Goal: Transaction & Acquisition: Purchase product/service

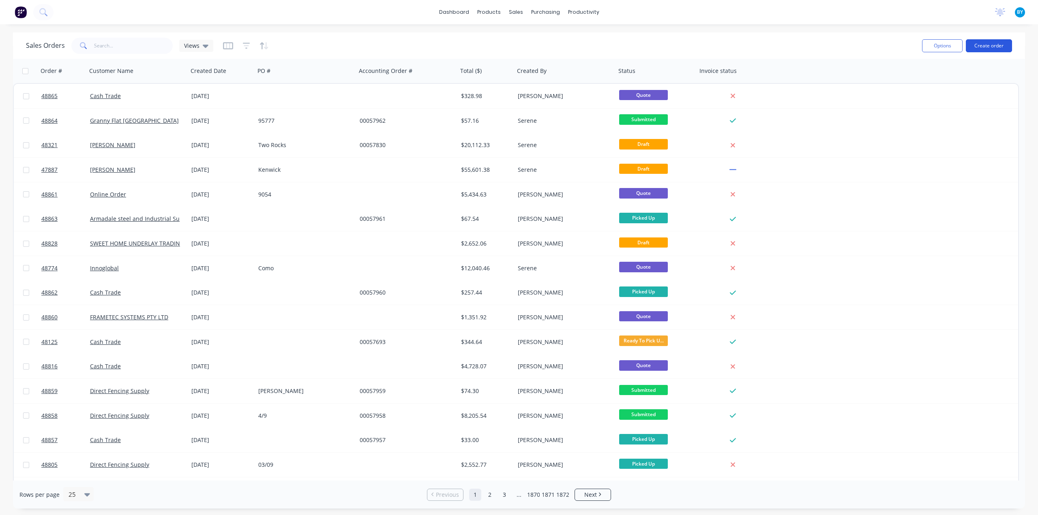
click at [990, 42] on button "Create order" at bounding box center [989, 45] width 46 height 13
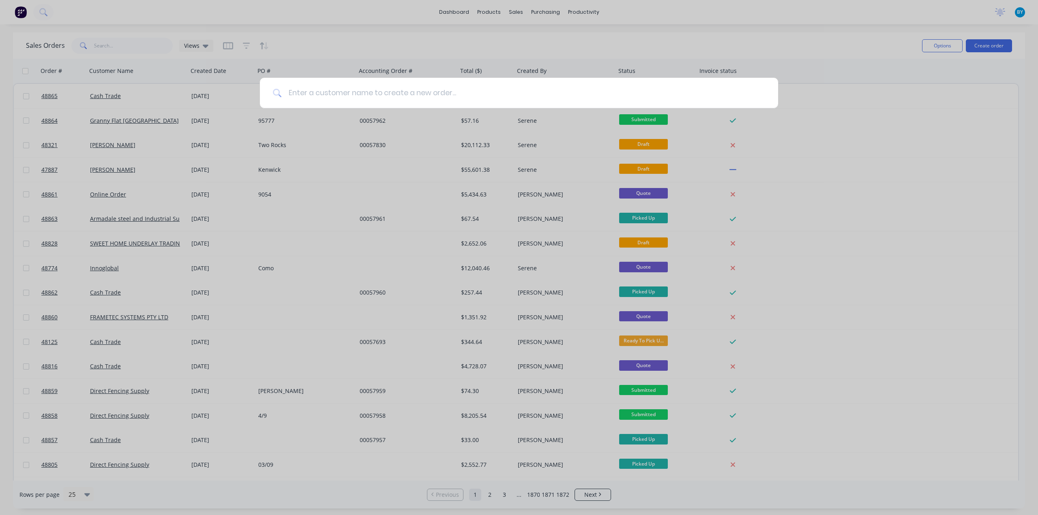
click at [417, 92] on input at bounding box center [523, 93] width 483 height 30
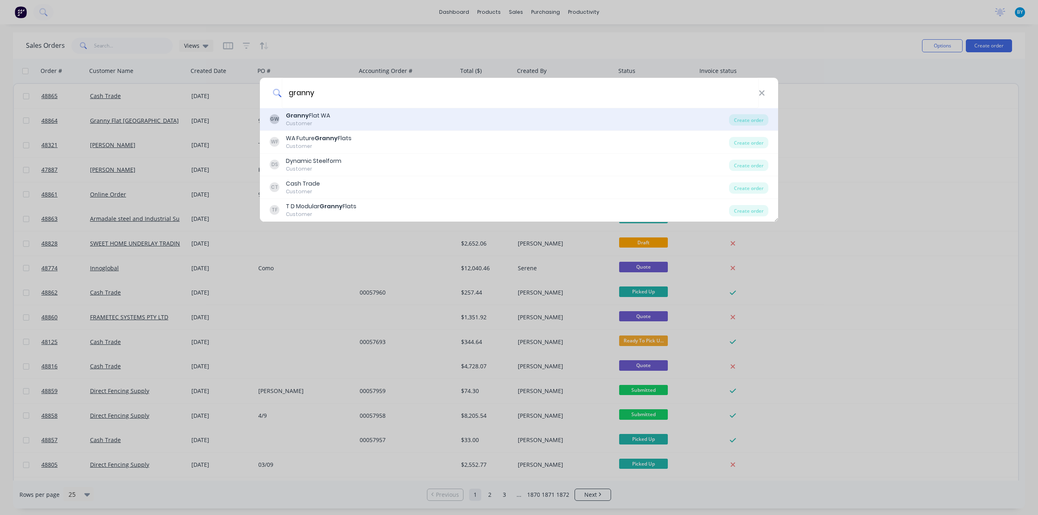
type input "granny"
click at [356, 121] on div "GW Granny Flat WA Customer" at bounding box center [499, 120] width 459 height 16
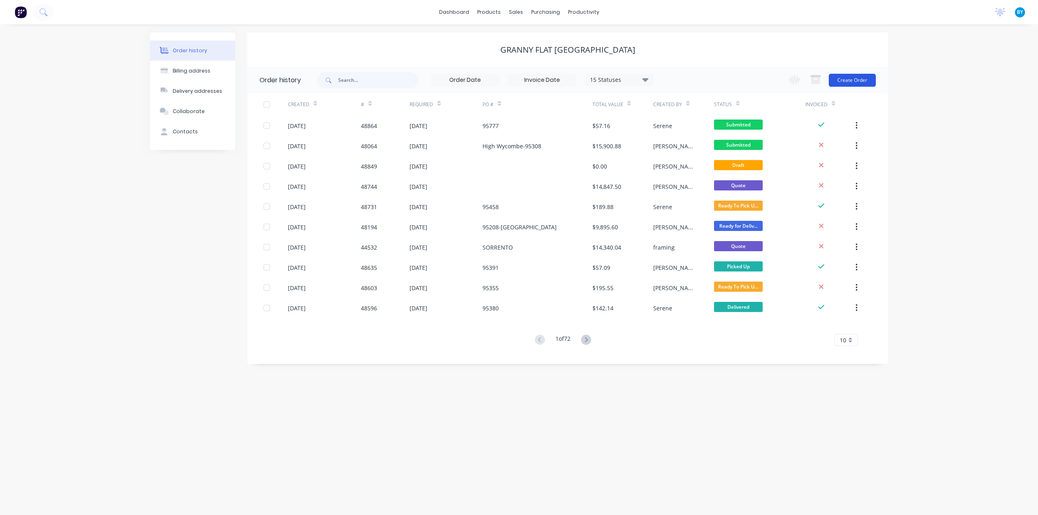
click at [856, 83] on button "Create Order" at bounding box center [852, 80] width 47 height 13
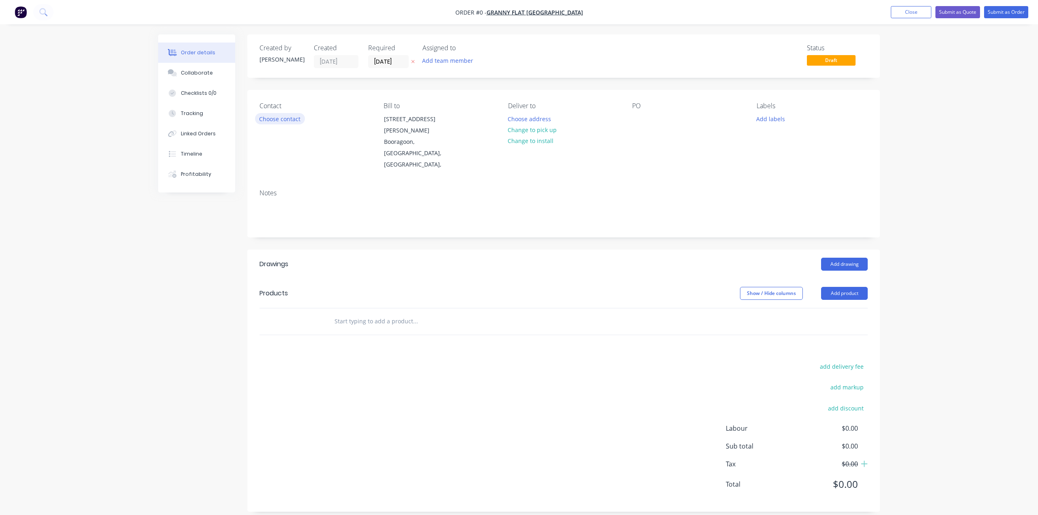
click at [290, 115] on button "Choose contact" at bounding box center [280, 118] width 50 height 11
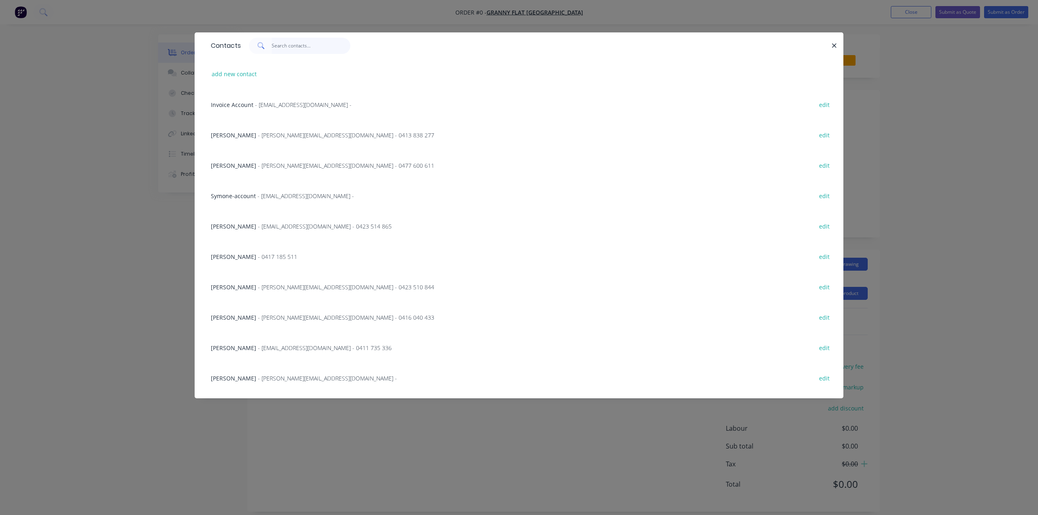
click at [312, 52] on input "text" at bounding box center [311, 46] width 79 height 16
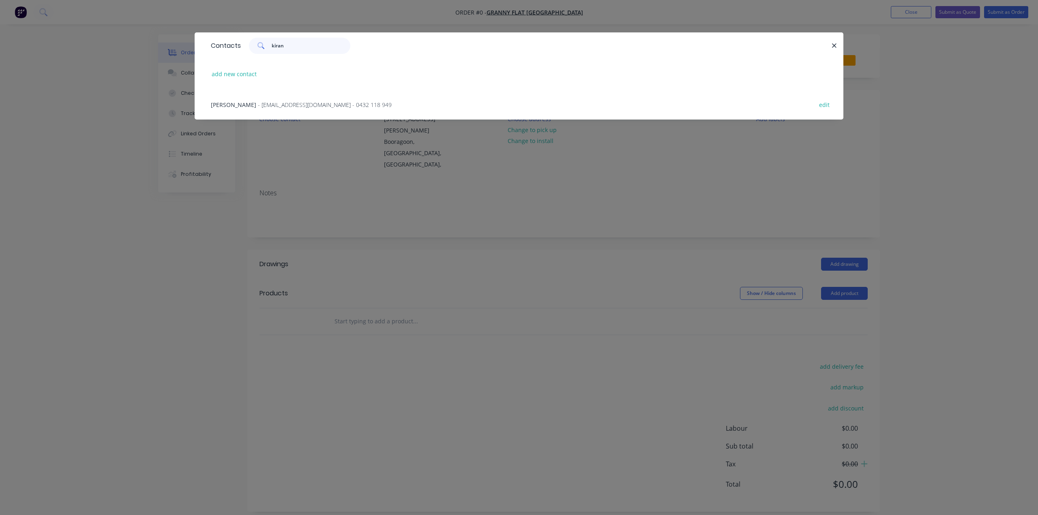
type input "kiran"
click at [279, 105] on span "- kiran@grannyflatswa.com - 0432 118 949" at bounding box center [325, 105] width 134 height 8
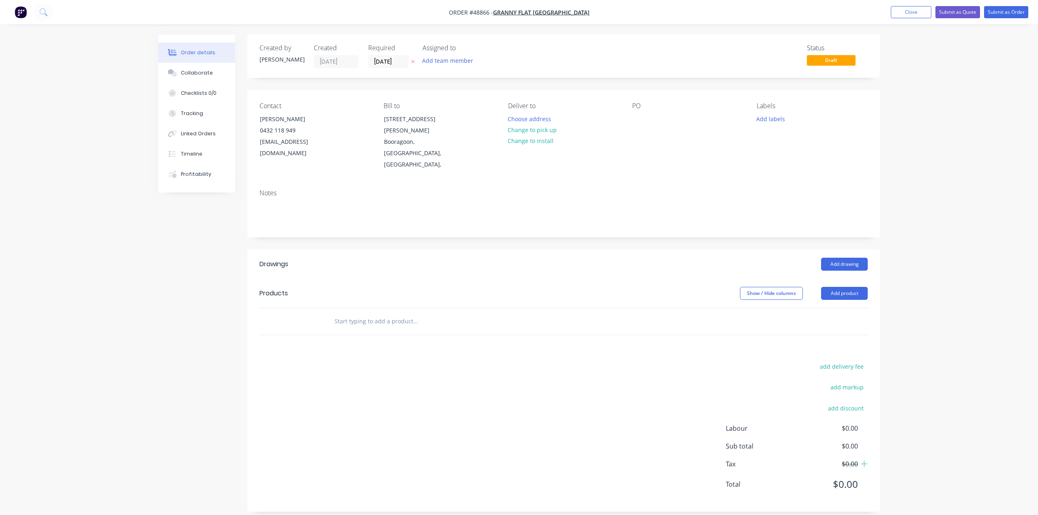
click at [538, 131] on button "Change to pick up" at bounding box center [533, 129] width 58 height 11
click at [848, 287] on button "Add product" at bounding box center [844, 293] width 47 height 13
click at [848, 306] on button "Product catalogue" at bounding box center [829, 314] width 77 height 16
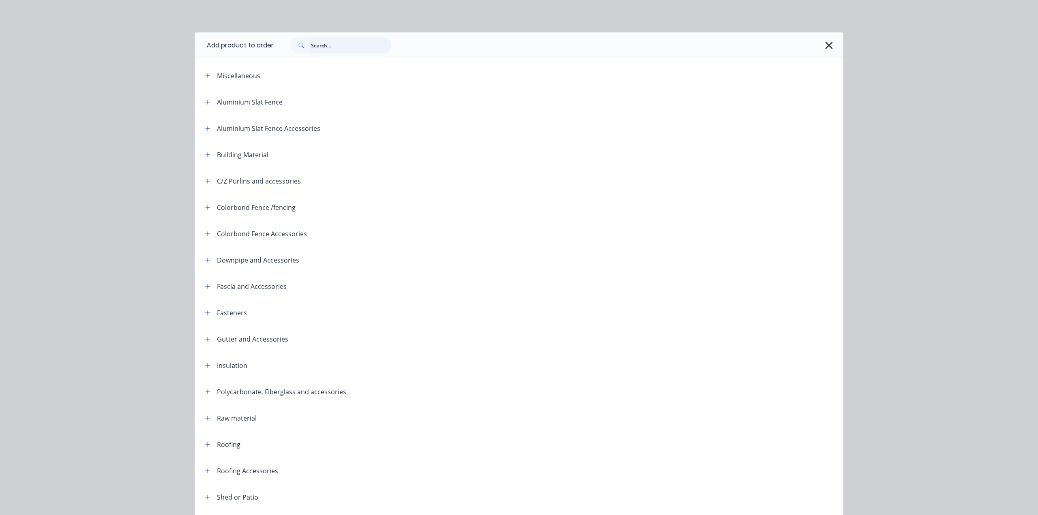
click at [351, 43] on input "text" at bounding box center [351, 45] width 80 height 16
type input "d"
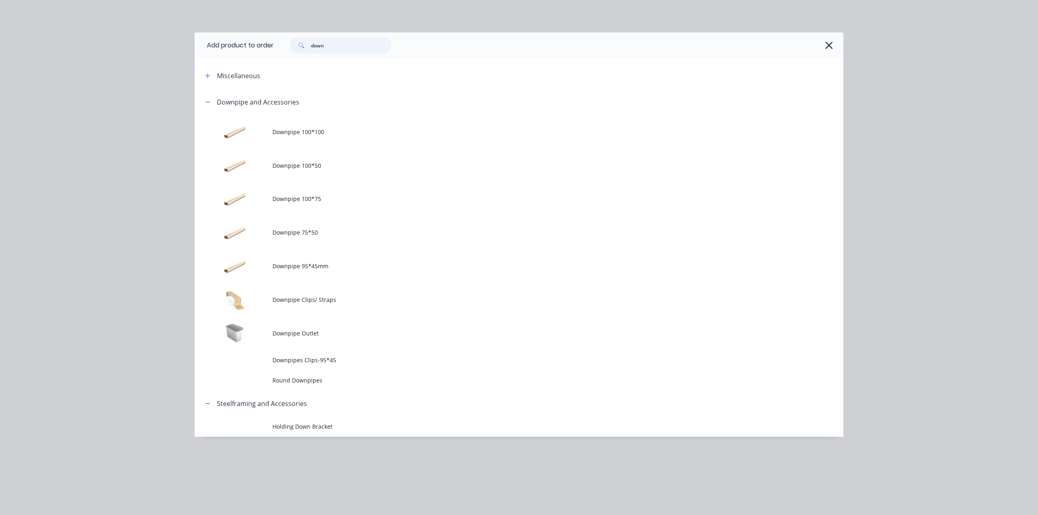
type input "down"
click at [346, 269] on span "Downpipe 95*45mm" at bounding box center [501, 266] width 457 height 9
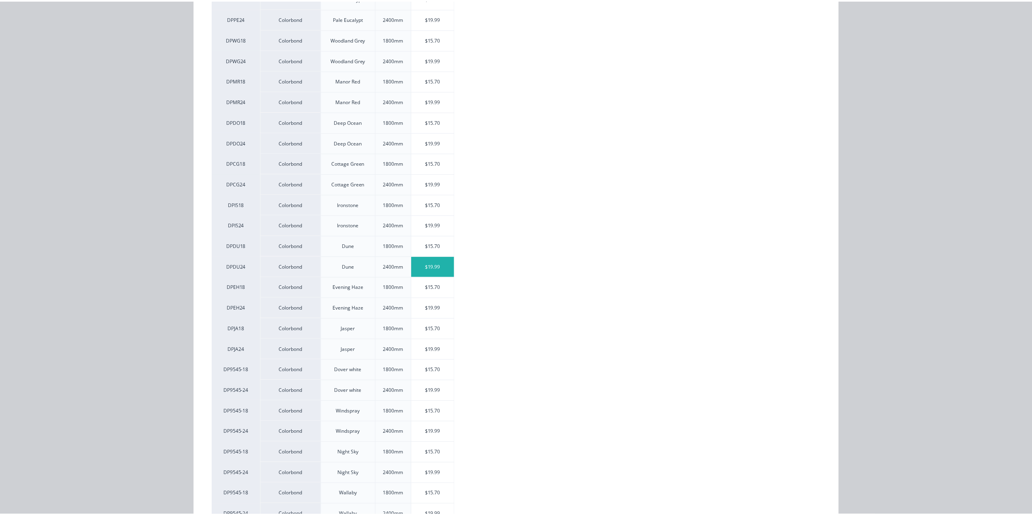
scroll to position [446, 0]
click at [431, 276] on div "$15.70" at bounding box center [435, 283] width 43 height 20
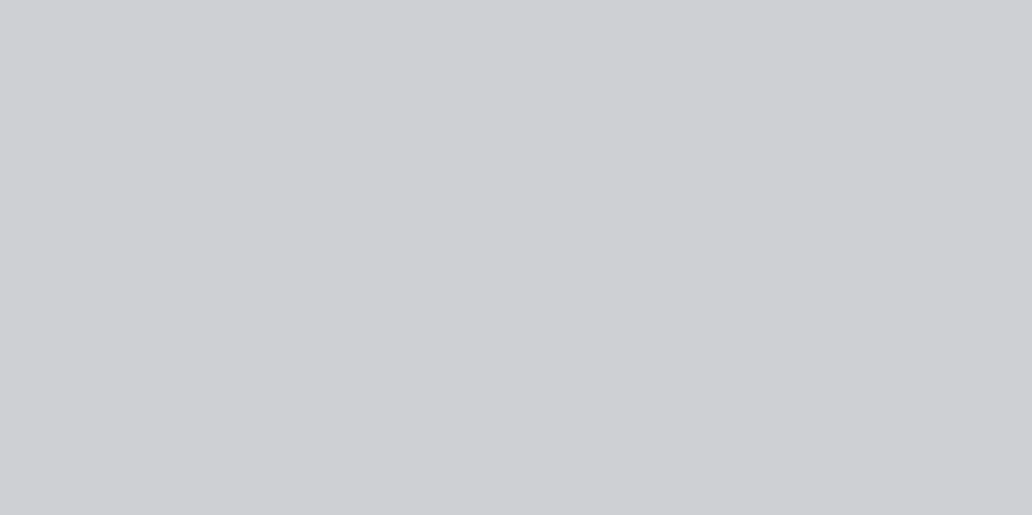
scroll to position [0, 0]
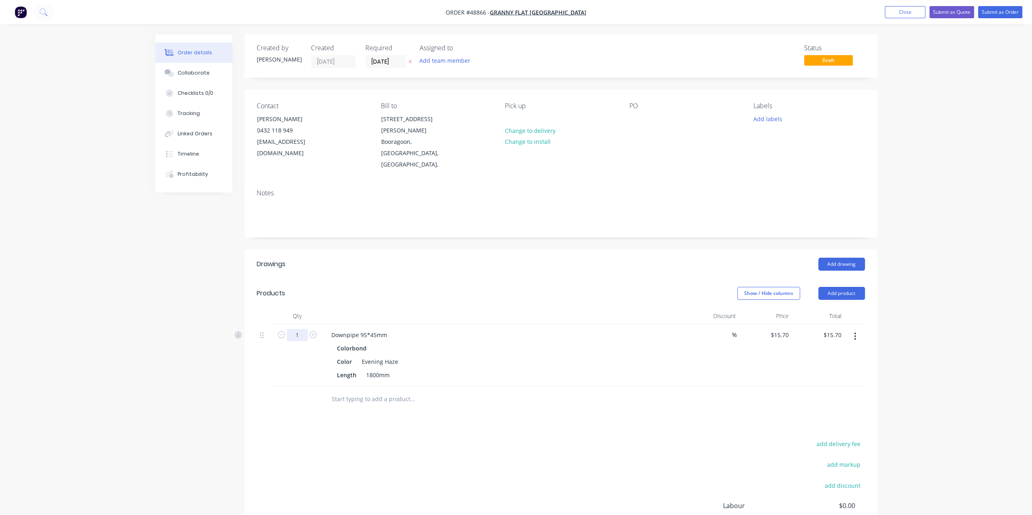
click at [296, 329] on input "1" at bounding box center [297, 335] width 21 height 12
type input "5"
type input "$78.50"
click at [235, 342] on div "Created by Bob Created 04/09/25 Required 04/09/25 Assigned to Add team member S…" at bounding box center [516, 317] width 722 height 567
click at [828, 287] on button "Add product" at bounding box center [841, 293] width 47 height 13
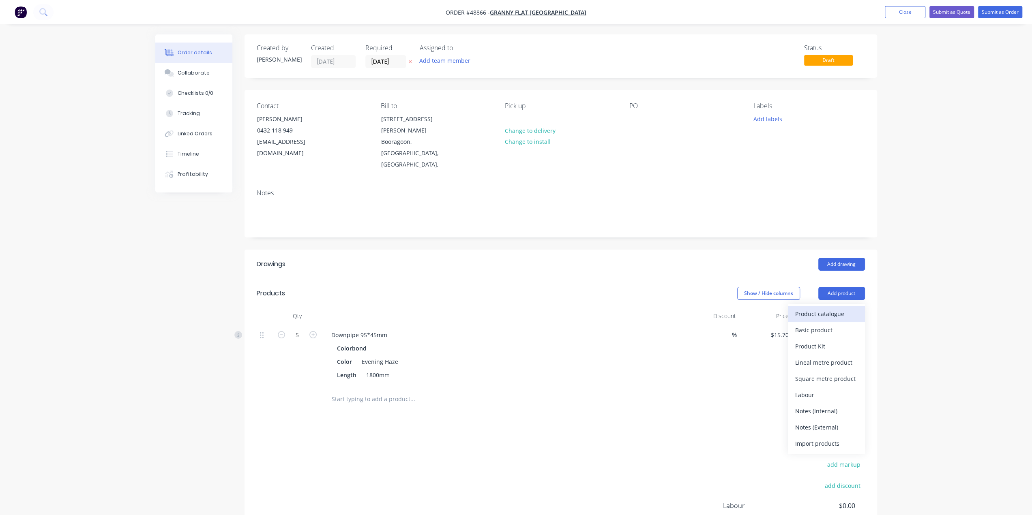
click at [828, 308] on div "Product catalogue" at bounding box center [826, 314] width 62 height 12
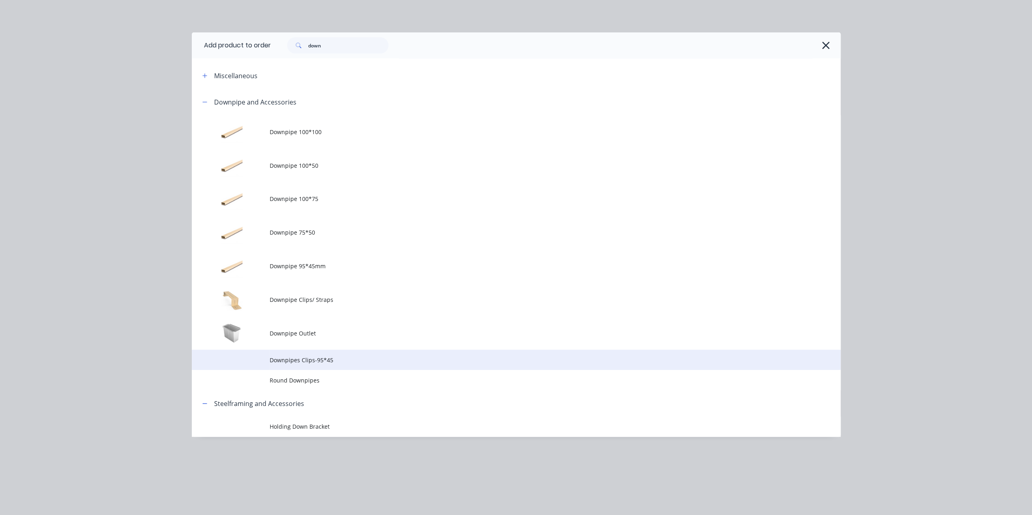
click at [335, 362] on span "Downpipes Clips-95*45" at bounding box center [498, 360] width 457 height 9
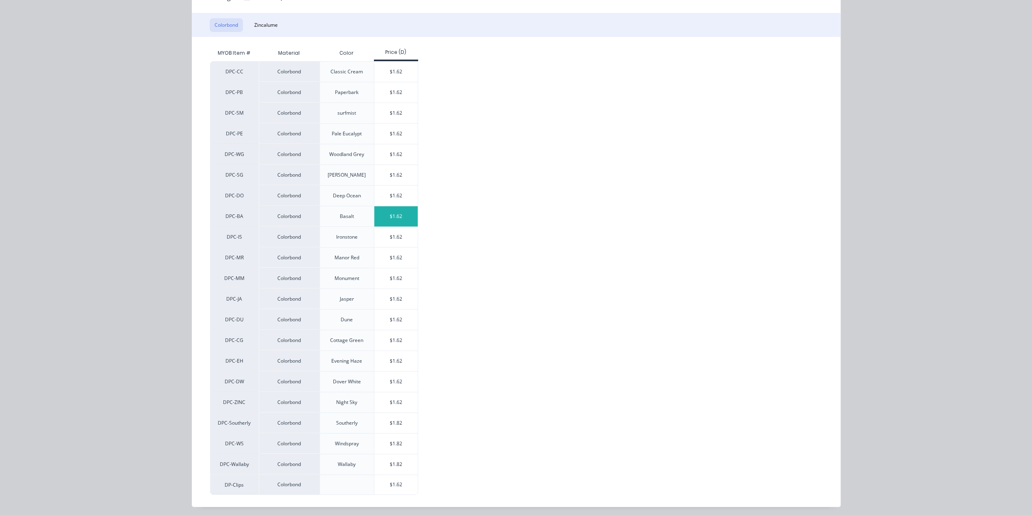
scroll to position [13, 0]
click at [403, 362] on div "$1.62" at bounding box center [395, 361] width 43 height 20
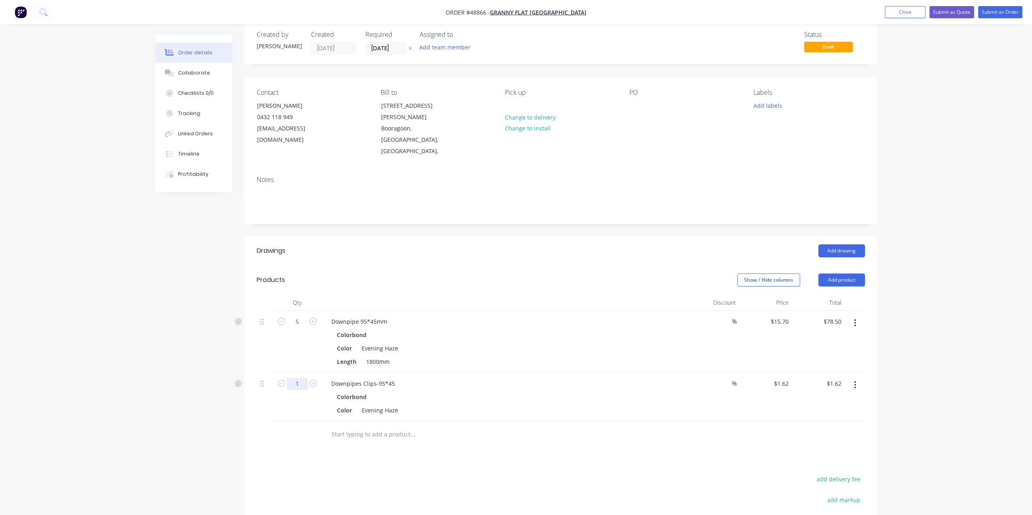
click at [298, 378] on input "1" at bounding box center [297, 384] width 21 height 12
type input "5"
type input "$8.10"
click at [236, 426] on div "Created by Bob Created 04/09/25 Required 04/09/25 Assigned to Add team member S…" at bounding box center [516, 329] width 722 height 616
click at [832, 274] on button "Add product" at bounding box center [841, 280] width 47 height 13
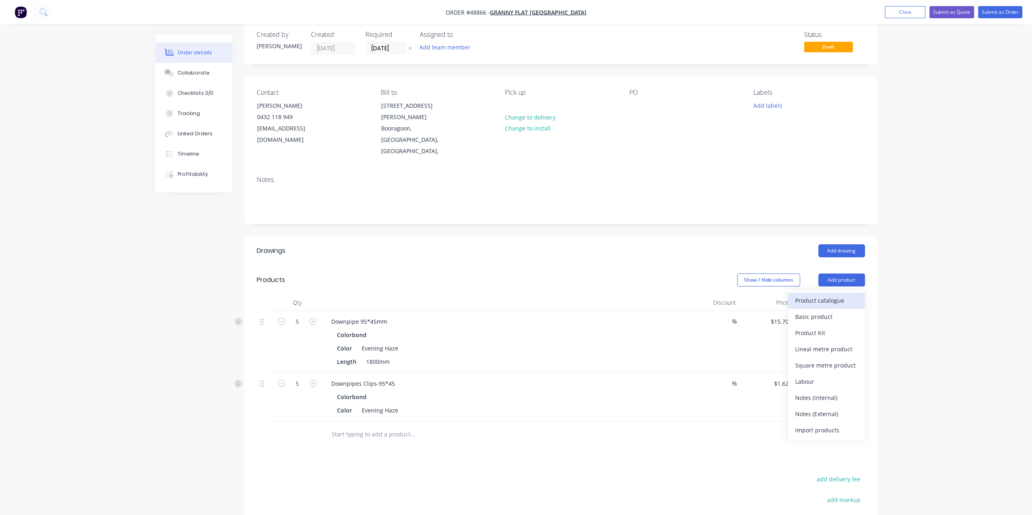
click at [826, 295] on div "Product catalogue" at bounding box center [826, 301] width 62 height 12
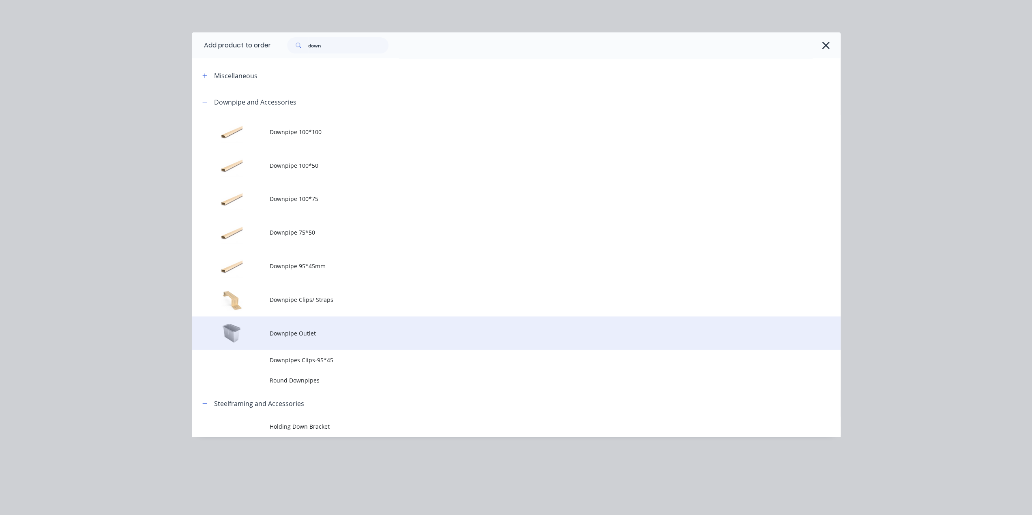
click at [349, 337] on span "Downpipe Outlet" at bounding box center [498, 333] width 457 height 9
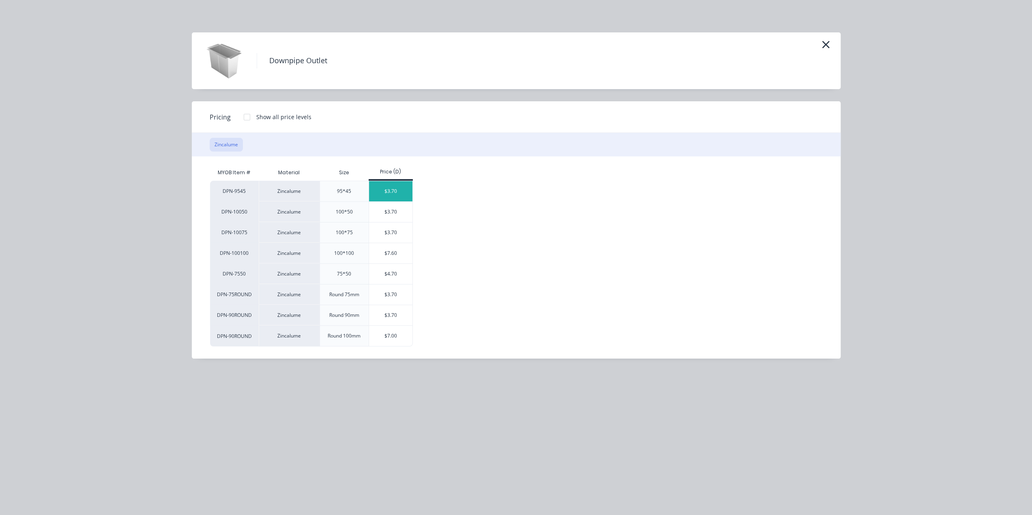
click at [379, 191] on div "$3.70" at bounding box center [390, 191] width 43 height 20
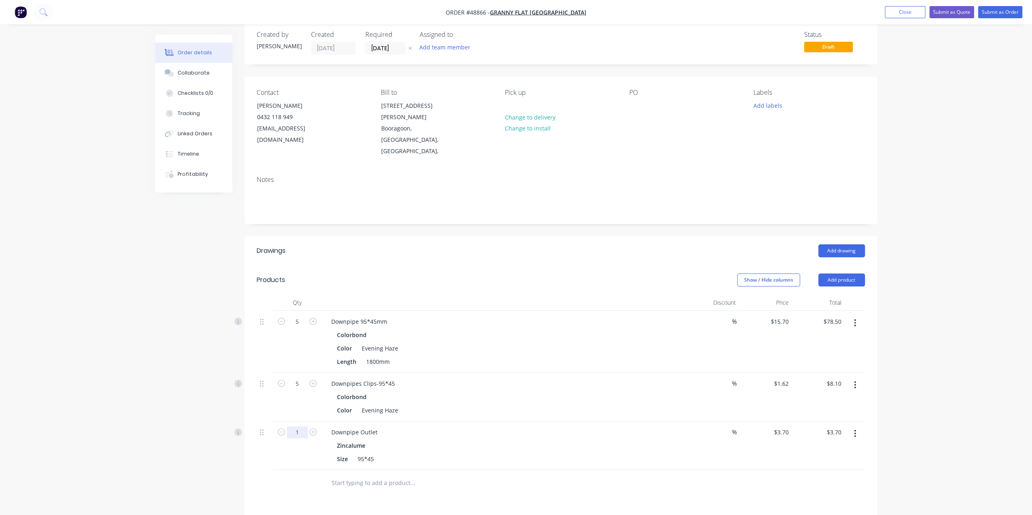
click at [301, 427] on input "1" at bounding box center [297, 433] width 21 height 12
type input "2"
type input "$7.40"
click at [216, 425] on div "Created by Bob Created 04/09/25 Required 04/09/25 Assigned to Add team member S…" at bounding box center [516, 353] width 722 height 665
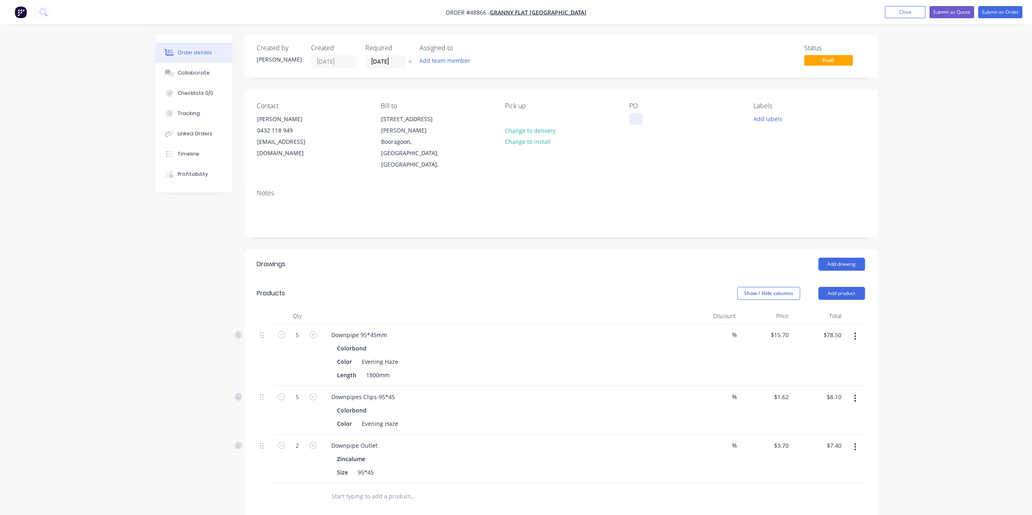
click at [634, 123] on div "PO" at bounding box center [684, 136] width 111 height 69
click at [636, 120] on div at bounding box center [635, 119] width 13 height 12
paste div
click at [674, 183] on div "Notes" at bounding box center [561, 210] width 633 height 54
click at [693, 183] on div "Notes" at bounding box center [561, 210] width 633 height 54
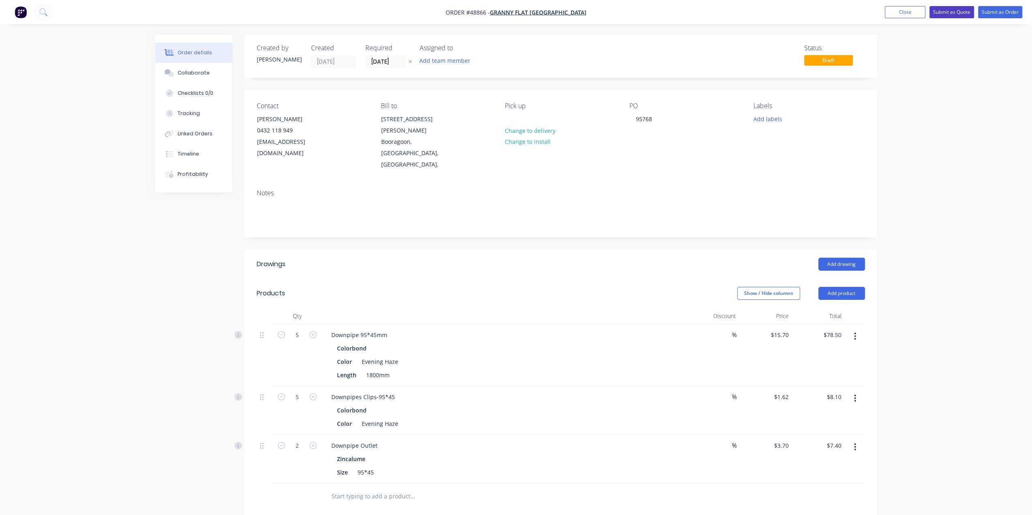
click at [940, 15] on button "Submit as Quote" at bounding box center [951, 12] width 45 height 12
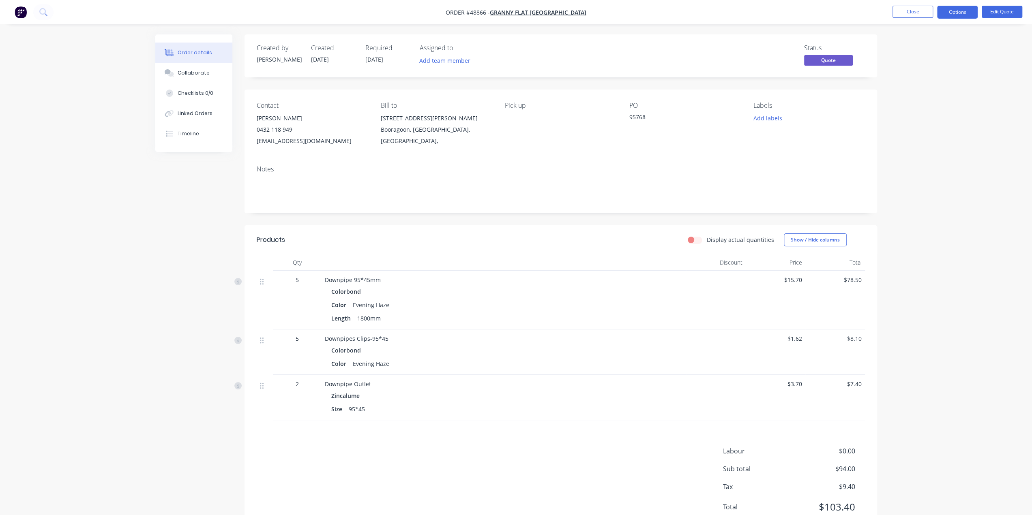
click at [938, 419] on div "Order details Collaborate Checklists 0/0 Linked Orders Timeline Order details C…" at bounding box center [516, 273] width 1032 height 547
click at [961, 437] on div "Order details Collaborate Checklists 0/0 Linked Orders Timeline Order details C…" at bounding box center [516, 273] width 1032 height 547
click at [959, 12] on button "Options" at bounding box center [957, 12] width 41 height 13
click at [926, 47] on div "Quote" at bounding box center [933, 49] width 75 height 12
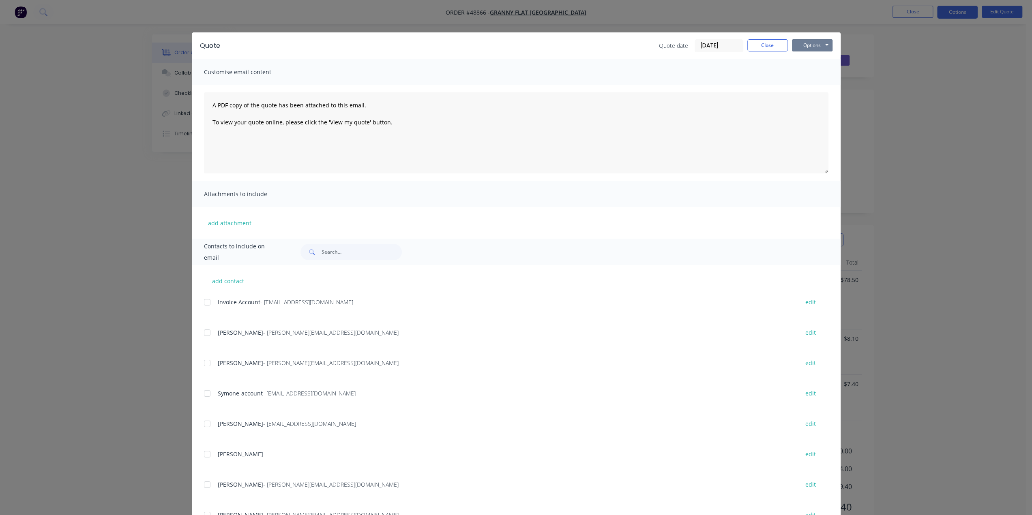
drag, startPoint x: 811, startPoint y: 48, endPoint x: 810, endPoint y: 53, distance: 4.6
click at [811, 48] on button "Options" at bounding box center [812, 45] width 41 height 12
click at [807, 71] on button "Print" at bounding box center [818, 73] width 52 height 13
click at [971, 65] on div "Quote Quote date 04/09/25 Close Options Preview Print Email Customise email con…" at bounding box center [516, 257] width 1032 height 515
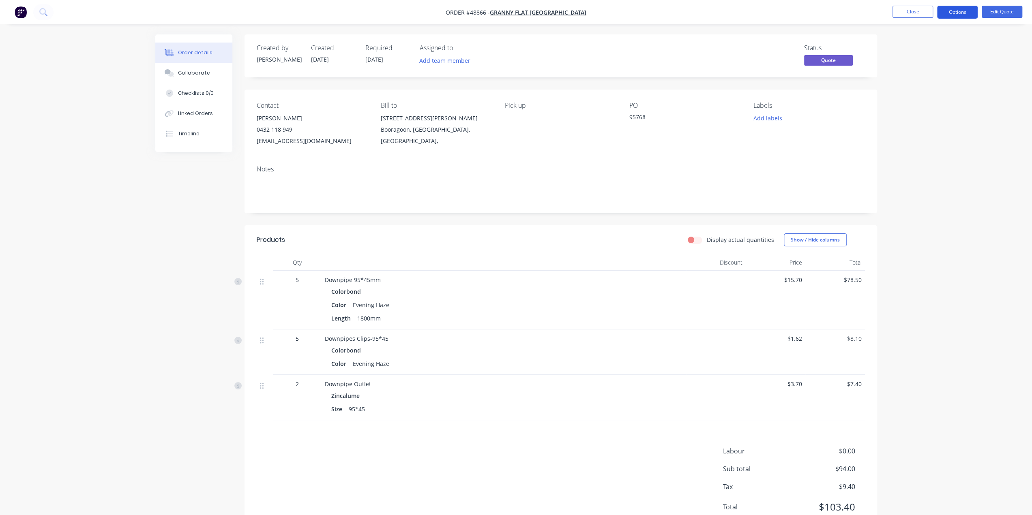
click at [960, 10] on button "Options" at bounding box center [957, 12] width 41 height 13
click at [942, 99] on div "Convert to Order" at bounding box center [933, 98] width 75 height 12
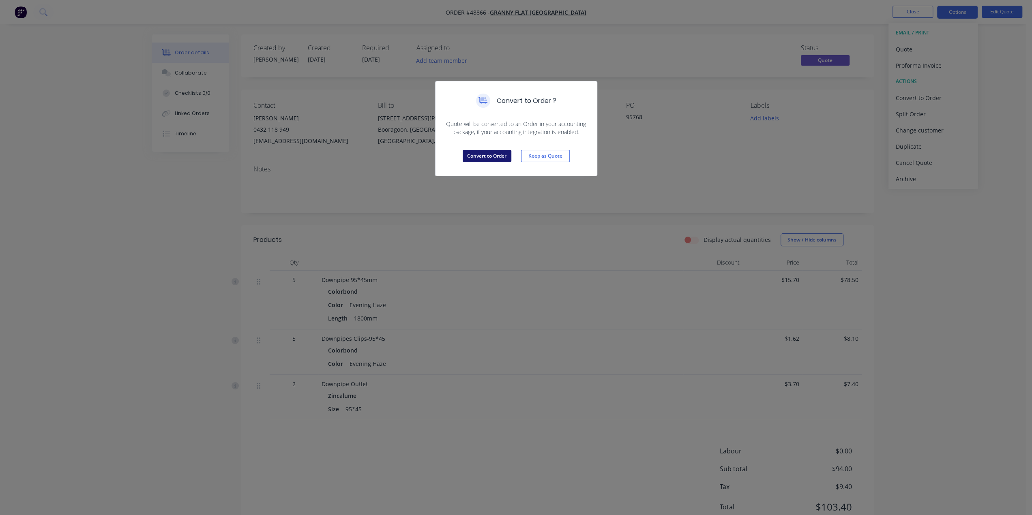
click at [479, 158] on button "Convert to Order" at bounding box center [487, 156] width 49 height 12
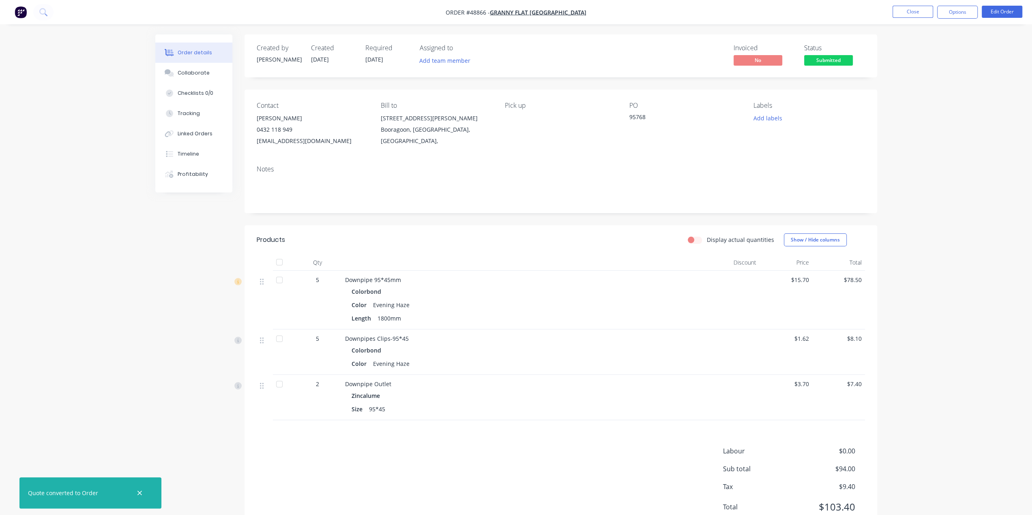
click at [928, 127] on div "Order details Collaborate Checklists 0/0 Tracking Linked Orders Timeline Profit…" at bounding box center [516, 273] width 1032 height 547
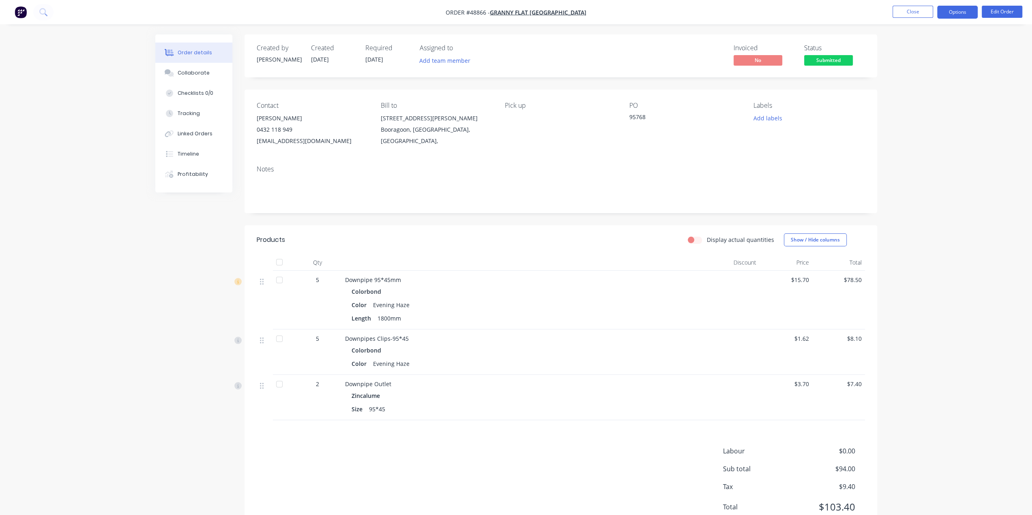
click at [951, 9] on button "Options" at bounding box center [957, 12] width 41 height 13
click at [945, 115] on div "Delivery Docket" at bounding box center [933, 114] width 75 height 12
click at [923, 79] on div "Without pricing" at bounding box center [933, 82] width 75 height 12
drag, startPoint x: 958, startPoint y: 343, endPoint x: 927, endPoint y: 334, distance: 32.5
click at [958, 343] on div "Order details Collaborate Checklists 0/0 Tracking Linked Orders Timeline Profit…" at bounding box center [516, 273] width 1032 height 547
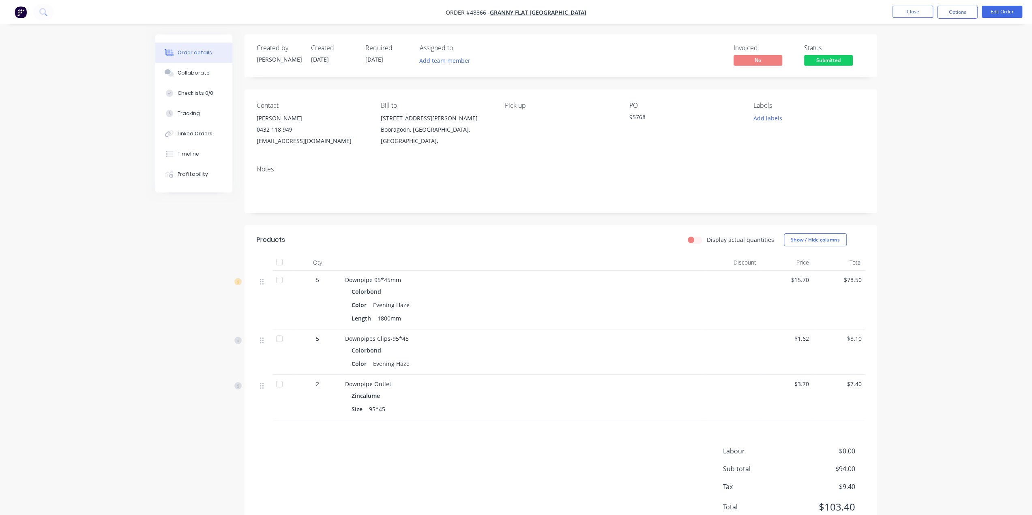
click at [968, 247] on div "Order details Collaborate Checklists 0/0 Tracking Linked Orders Timeline Profit…" at bounding box center [516, 273] width 1032 height 547
drag, startPoint x: 994, startPoint y: 290, endPoint x: 980, endPoint y: 287, distance: 14.3
click at [994, 290] on div "Order details Collaborate Checklists 0/0 Tracking Linked Orders Timeline Profit…" at bounding box center [516, 273] width 1032 height 547
click at [26, 6] on img "button" at bounding box center [21, 12] width 12 height 12
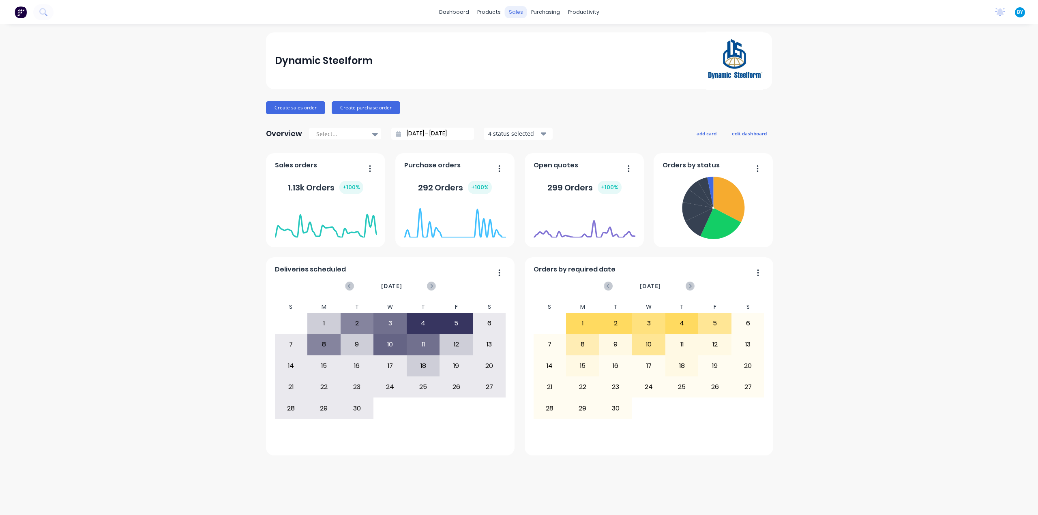
click at [519, 12] on div "sales" at bounding box center [516, 12] width 22 height 12
click at [529, 39] on link "Sales Orders" at bounding box center [558, 38] width 107 height 16
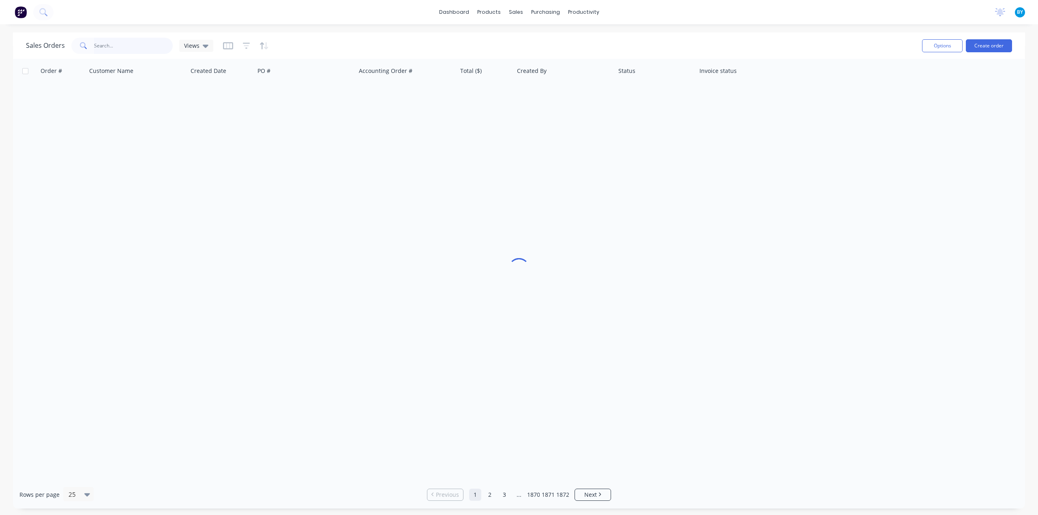
click at [120, 49] on input "text" at bounding box center [133, 46] width 79 height 16
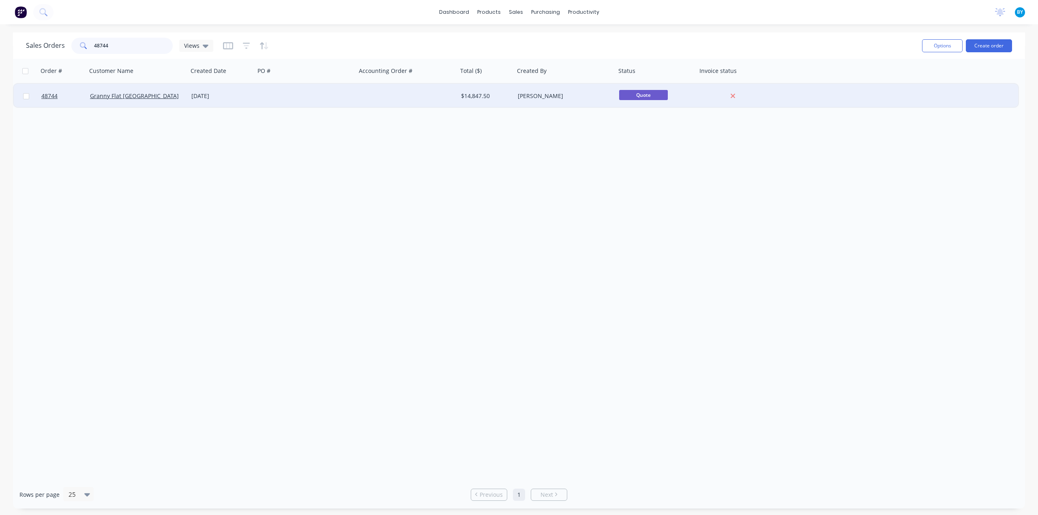
type input "48744"
click at [161, 94] on div "Granny Flat [GEOGRAPHIC_DATA]" at bounding box center [135, 96] width 90 height 8
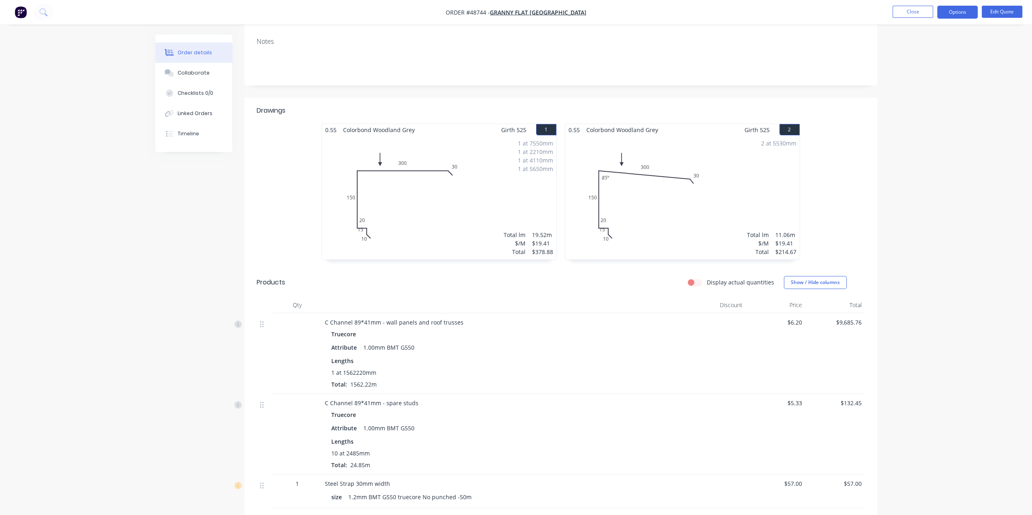
scroll to position [189, 0]
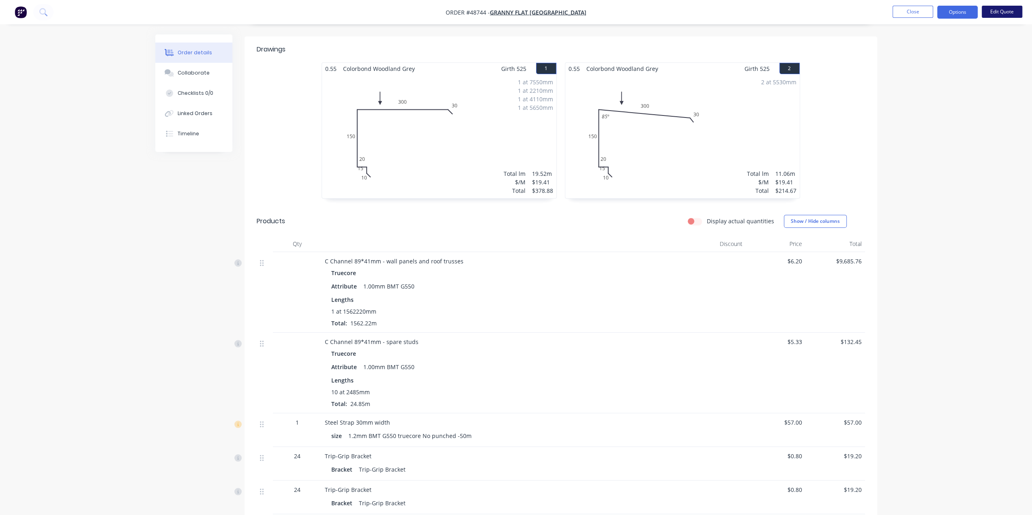
click at [992, 14] on button "Edit Quote" at bounding box center [1002, 12] width 41 height 12
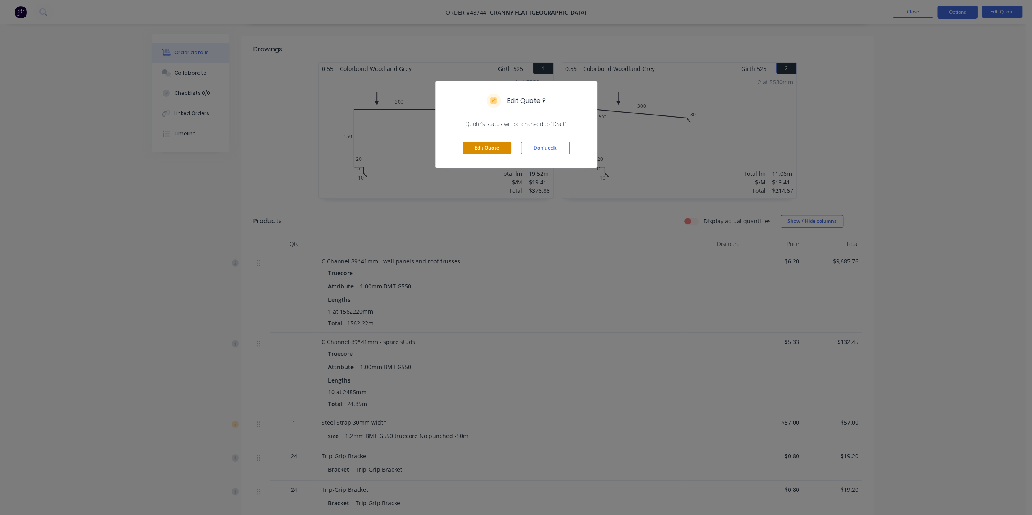
click at [487, 146] on button "Edit Quote" at bounding box center [487, 148] width 49 height 12
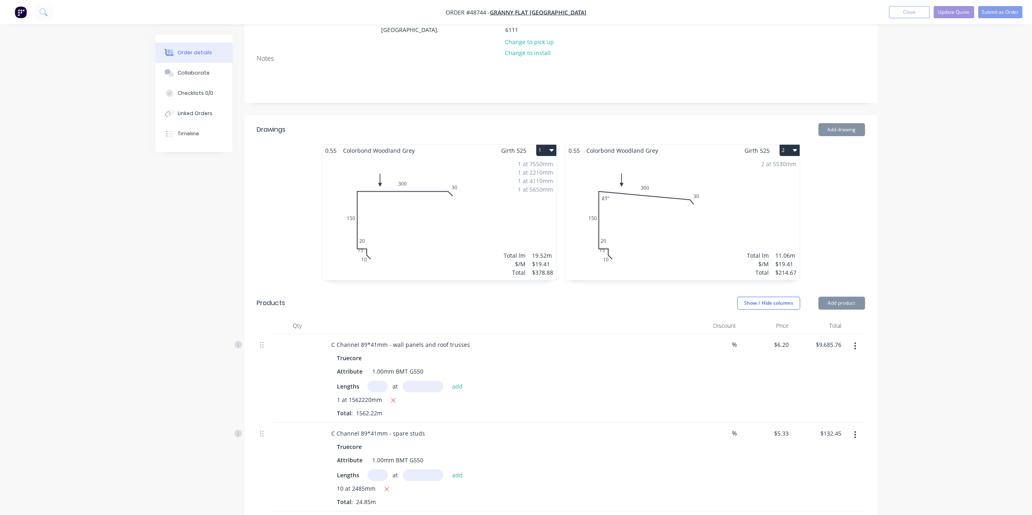
scroll to position [243, 0]
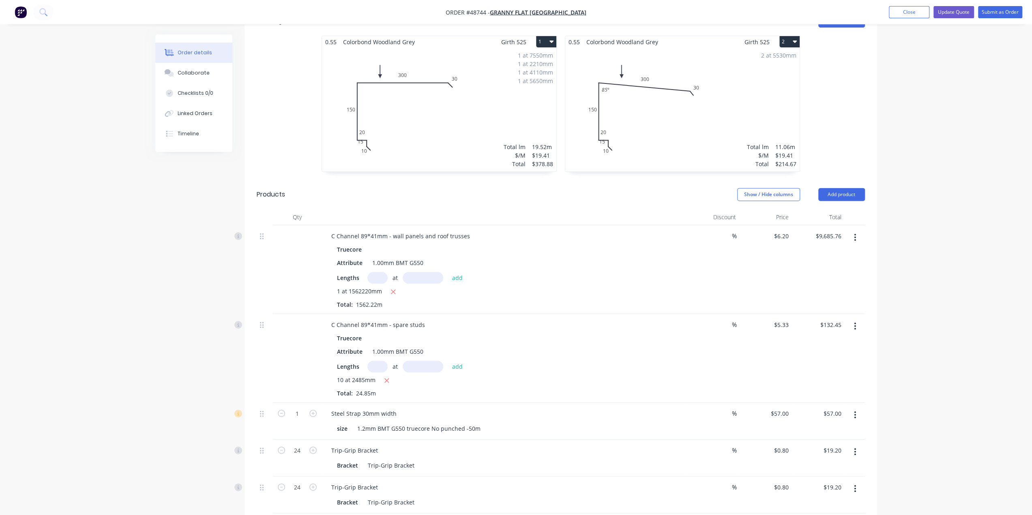
click at [377, 272] on input "text" at bounding box center [377, 278] width 20 height 12
type input "1115960"
click at [448, 272] on button "add" at bounding box center [457, 277] width 19 height 11
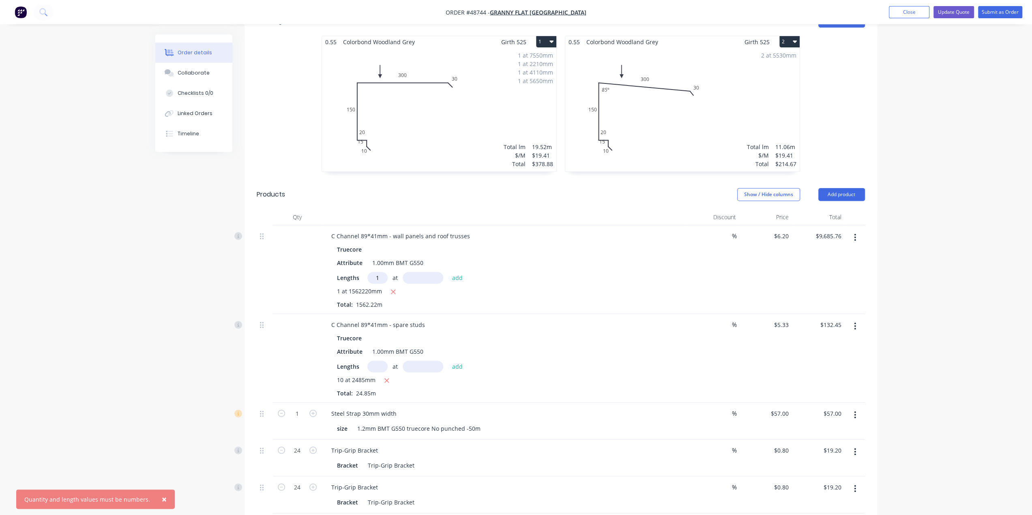
type input "1"
type input "1115960"
click at [448, 272] on button "add" at bounding box center [457, 277] width 19 height 11
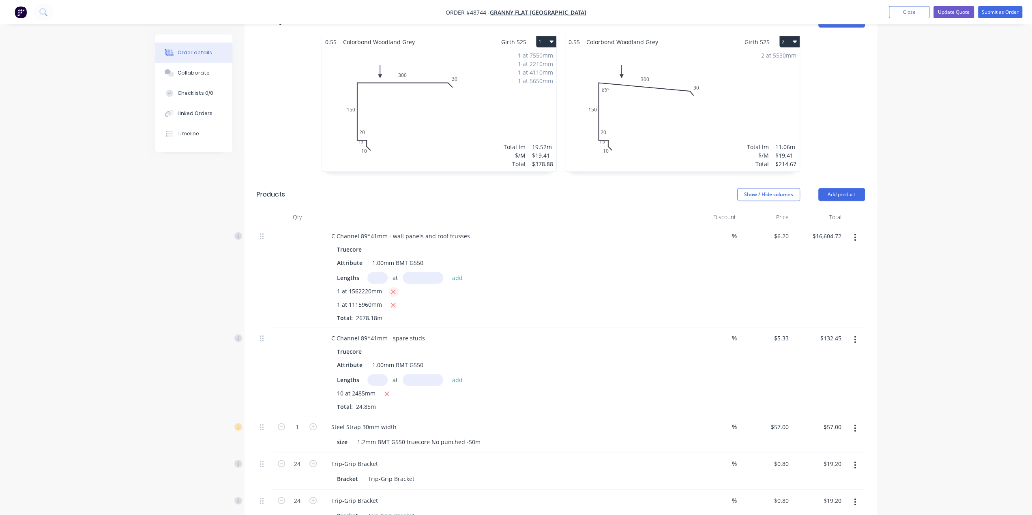
click at [395, 288] on icon "button" at bounding box center [393, 291] width 5 height 7
type input "$6,918.95"
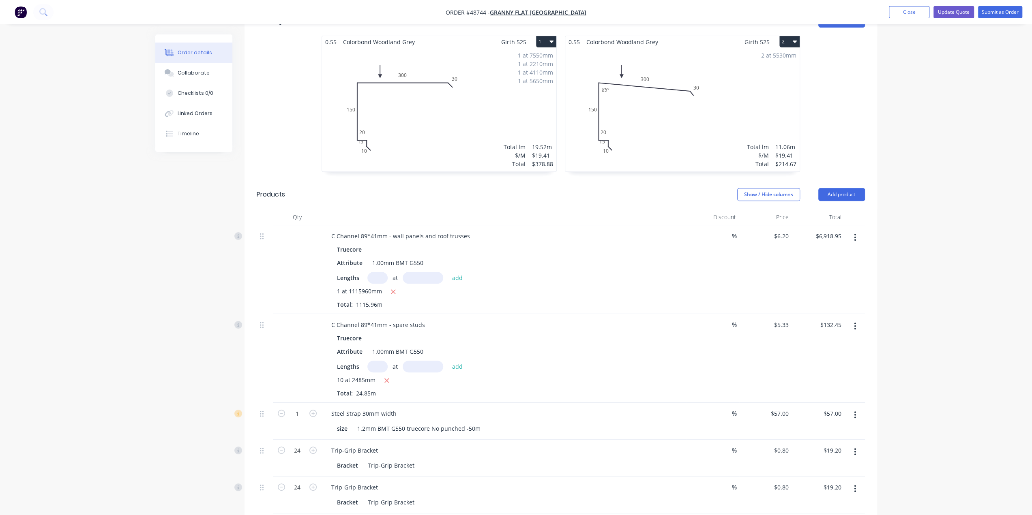
click at [576, 247] on div "Truecore Attribute 1.00mm BMT G550 Lengths at add 1 at 1115960mm Total: 1115.96m" at bounding box center [504, 276] width 358 height 65
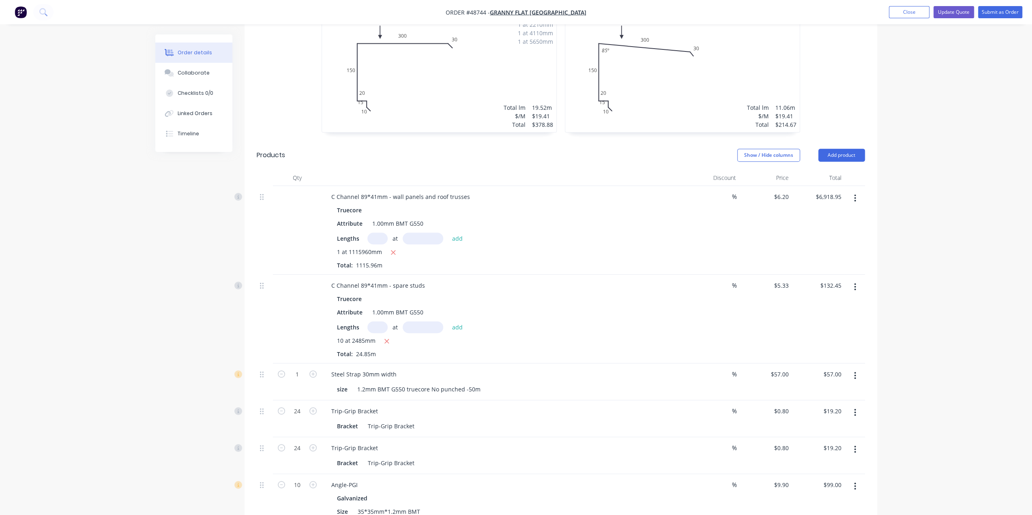
scroll to position [284, 0]
click at [580, 279] on div "C Channel 89*41mm - spare studs" at bounding box center [504, 285] width 358 height 12
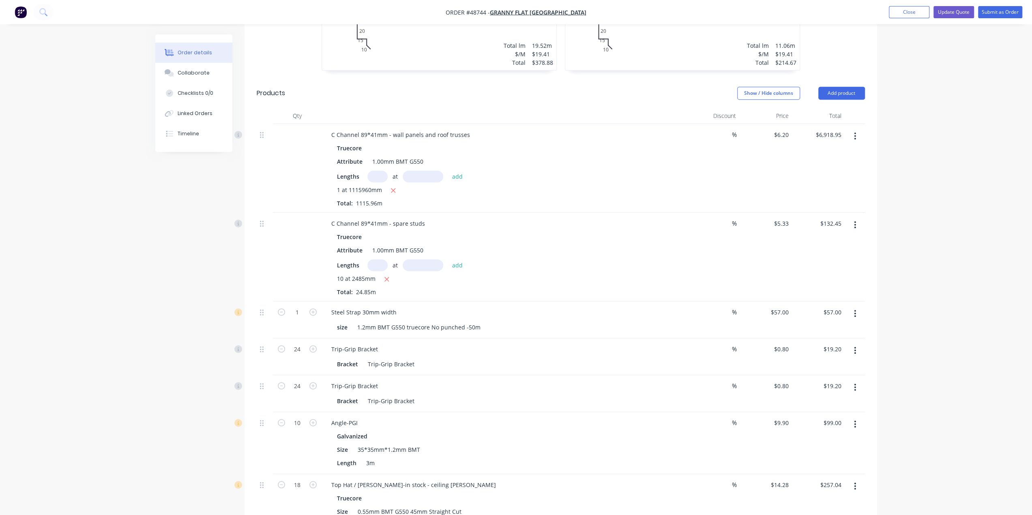
scroll to position [230, 0]
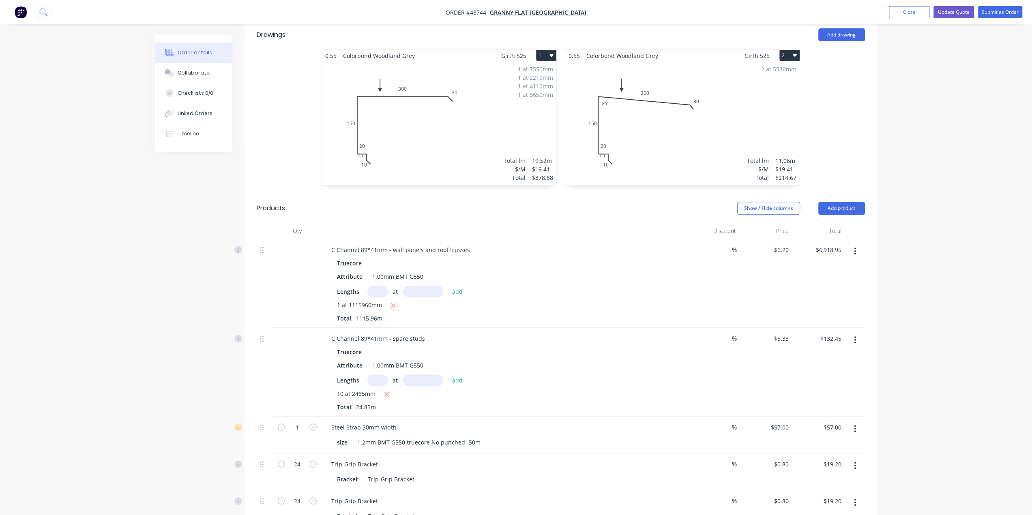
click at [509, 333] on div "C Channel 89*41mm - spare studs" at bounding box center [504, 339] width 358 height 12
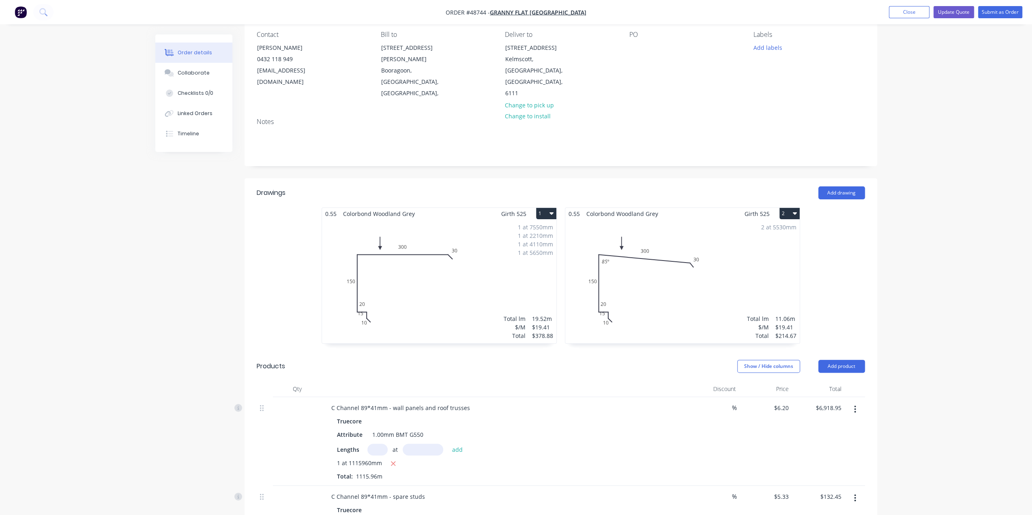
scroll to position [59, 0]
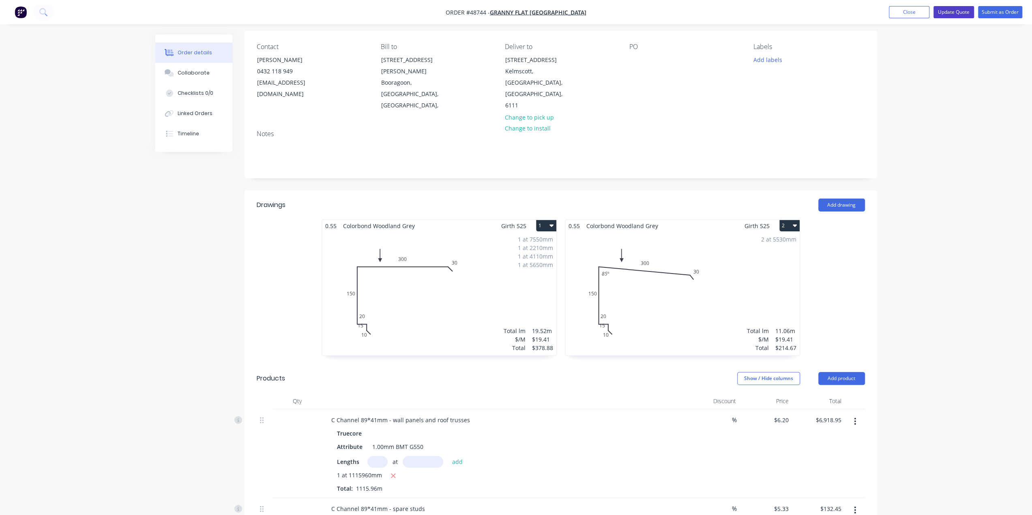
click at [959, 9] on button "Update Quote" at bounding box center [954, 12] width 41 height 12
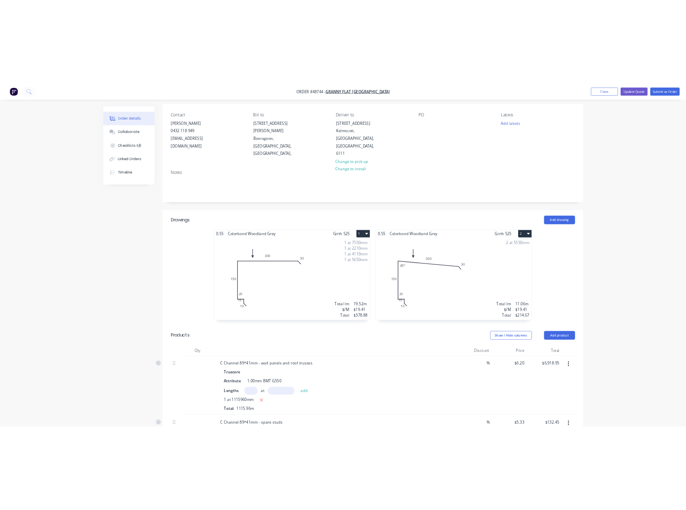
scroll to position [0, 0]
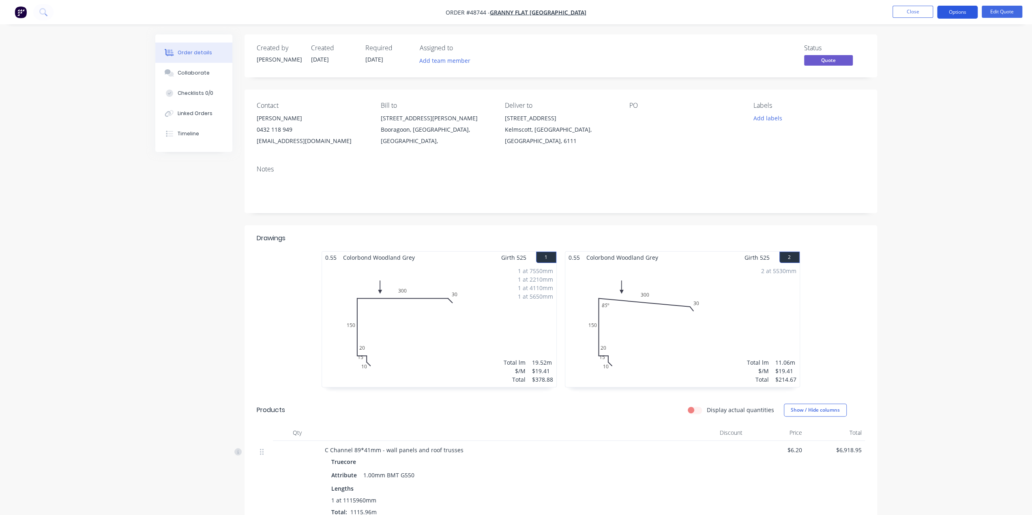
click at [960, 13] on button "Options" at bounding box center [957, 12] width 41 height 13
click at [908, 47] on div "Quote" at bounding box center [933, 49] width 75 height 12
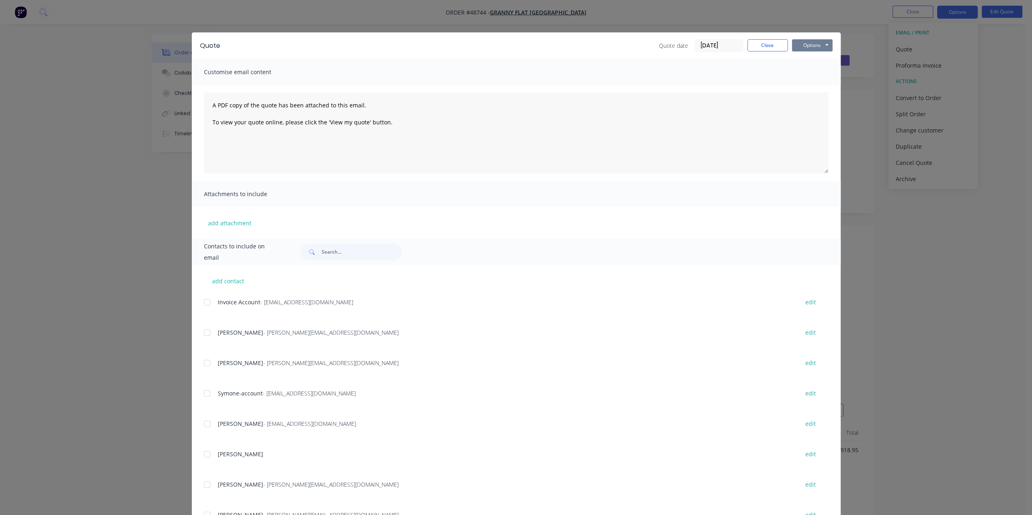
click at [807, 44] on button "Options" at bounding box center [812, 45] width 41 height 12
click at [808, 73] on button "Print" at bounding box center [818, 73] width 52 height 13
click at [861, 137] on div "Quote Quote date 04/09/25 Close Options Preview Print Email Customise email con…" at bounding box center [516, 257] width 1032 height 515
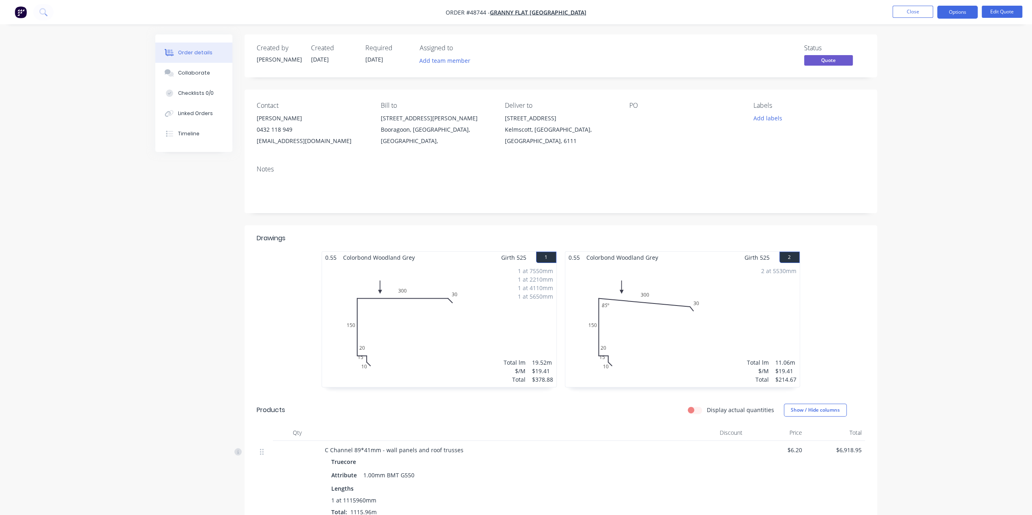
click at [15, 15] on img "button" at bounding box center [21, 12] width 12 height 12
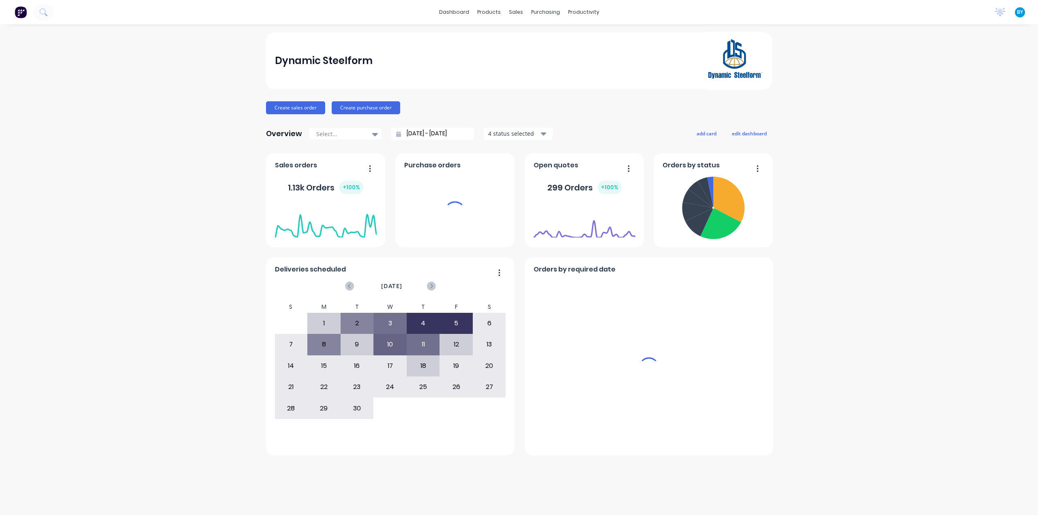
click at [509, 13] on div "sales" at bounding box center [516, 12] width 22 height 12
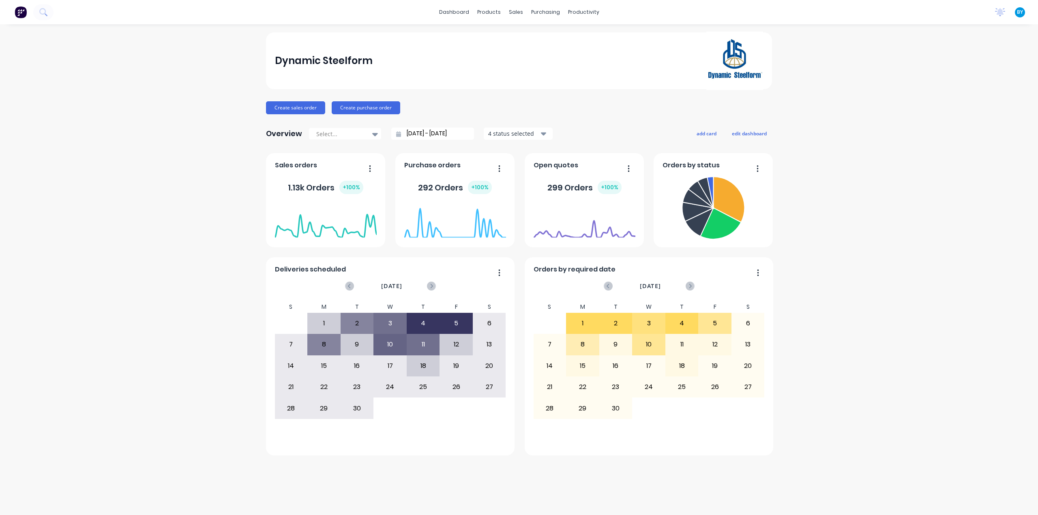
click at [887, 487] on div "Dynamic Steelform Create sales order Create purchase order Overview Select... 0…" at bounding box center [519, 269] width 1038 height 475
click at [516, 15] on div "sales" at bounding box center [516, 12] width 22 height 12
click at [530, 37] on div "Sales Orders" at bounding box center [546, 38] width 33 height 7
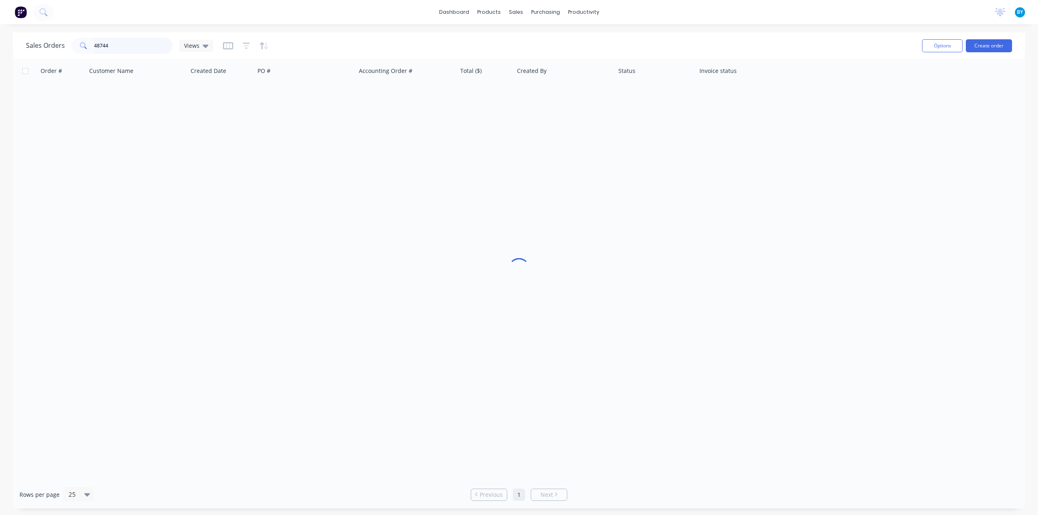
click at [148, 44] on input "48744" at bounding box center [133, 46] width 79 height 16
click at [334, 314] on div "Order # Customer Name Created Date PO # Accounting Order # Total ($) Created By…" at bounding box center [519, 270] width 1012 height 422
drag, startPoint x: 91, startPoint y: 43, endPoint x: 60, endPoint y: 33, distance: 32.6
click at [68, 37] on div "Sales Orders 48744 Views" at bounding box center [471, 46] width 890 height 20
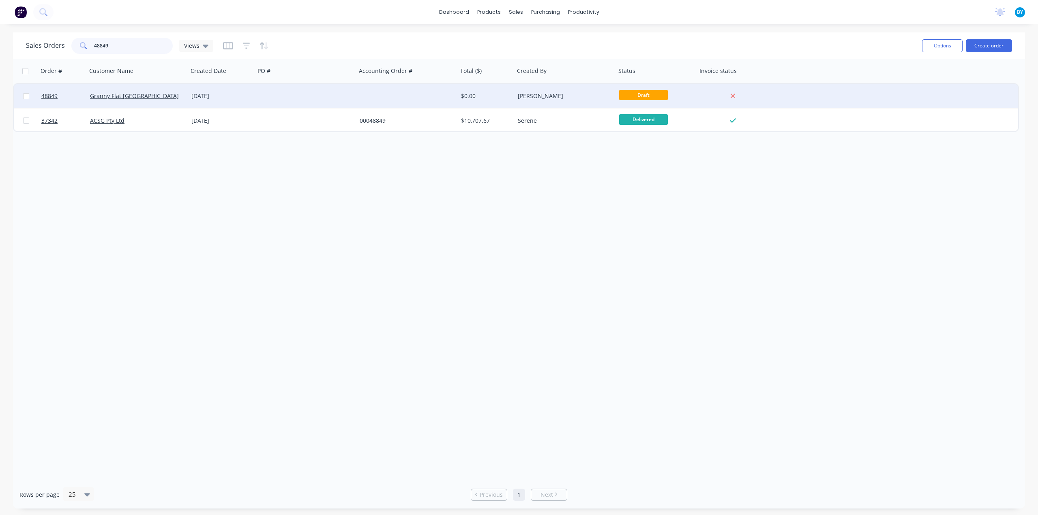
type input "48849"
click at [252, 105] on div "[DATE]" at bounding box center [221, 96] width 67 height 24
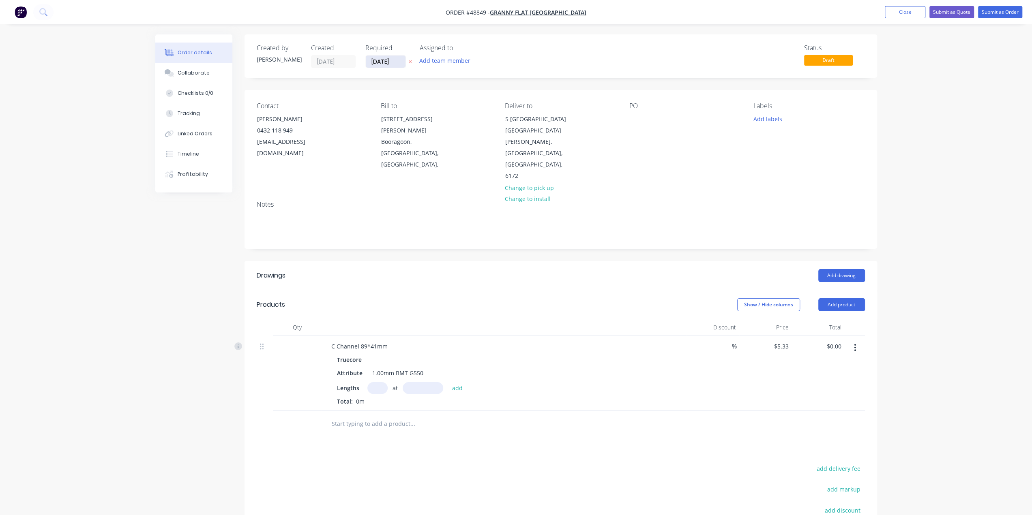
click at [379, 63] on input "[DATE]" at bounding box center [386, 62] width 40 height 12
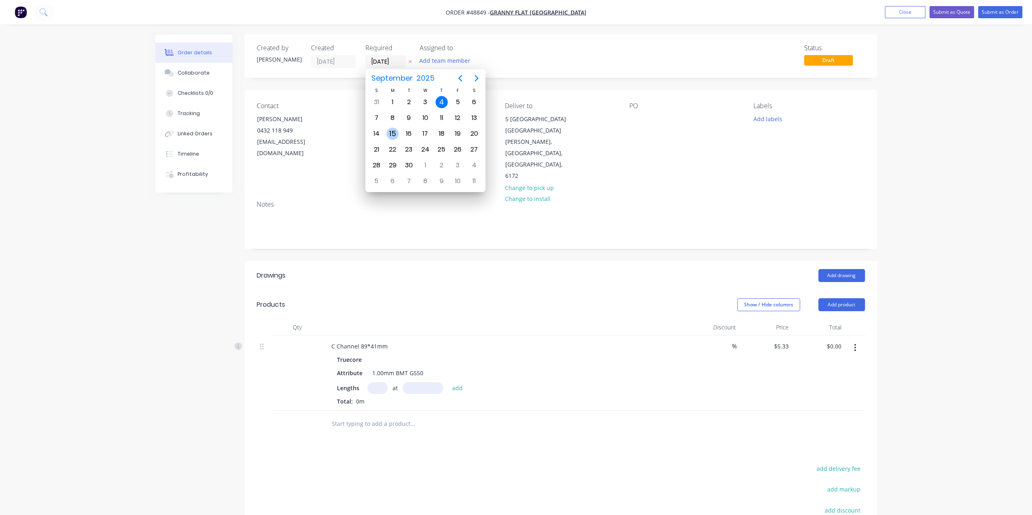
click at [387, 132] on div "15" at bounding box center [392, 134] width 12 height 12
type input "15/09/25"
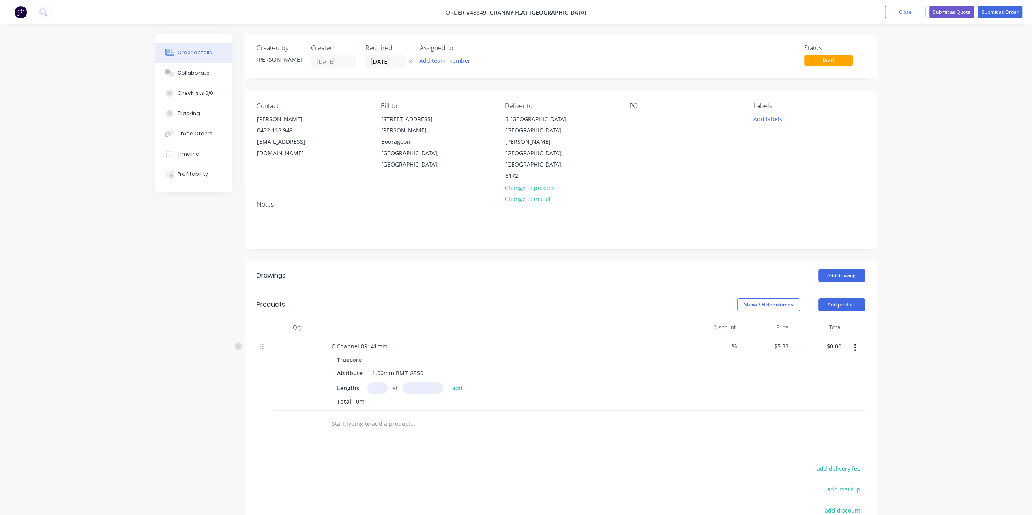
click at [962, 213] on div "Order details Collaborate Checklists 0/0 Tracking Linked Orders Timeline Profit…" at bounding box center [516, 313] width 1032 height 627
click at [971, 259] on div "Order details Collaborate Checklists 0/0 Tracking Linked Orders Timeline Profit…" at bounding box center [516, 313] width 1032 height 627
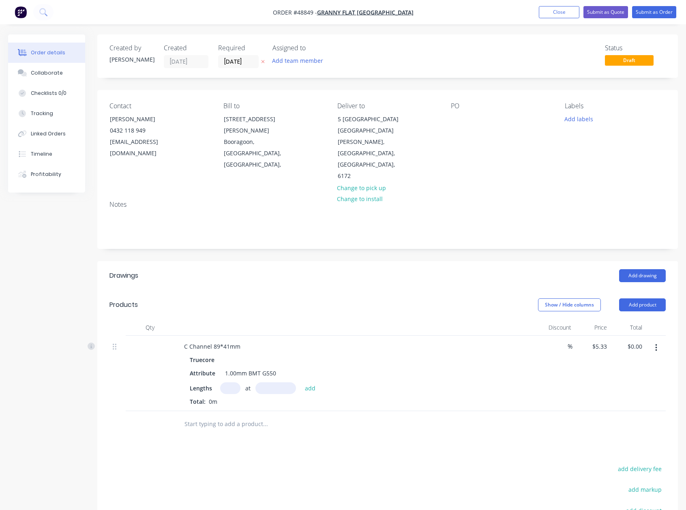
drag, startPoint x: 523, startPoint y: 358, endPoint x: 517, endPoint y: 355, distance: 6.9
click at [524, 359] on div "Truecore Attribute 1.00mm BMT G550 Lengths at add Total: 0m" at bounding box center [357, 380] width 358 height 52
click at [597, 341] on input "5.33" at bounding box center [601, 347] width 19 height 12
type input "$6.20"
click at [554, 349] on div "%" at bounding box center [556, 373] width 35 height 75
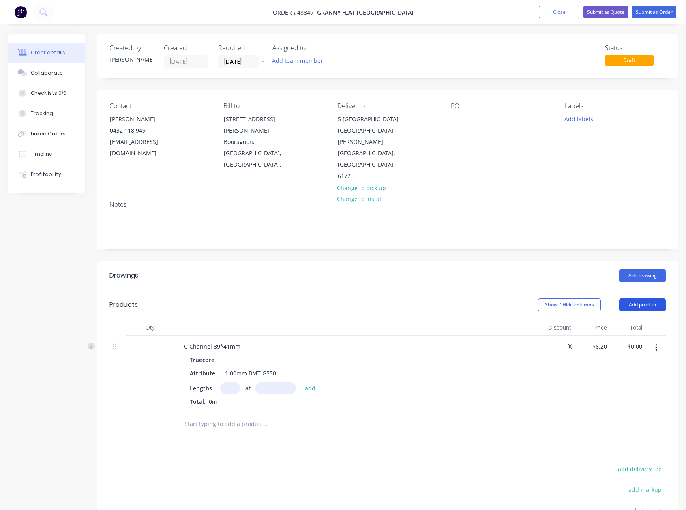
click at [639, 298] on button "Add product" at bounding box center [642, 304] width 47 height 13
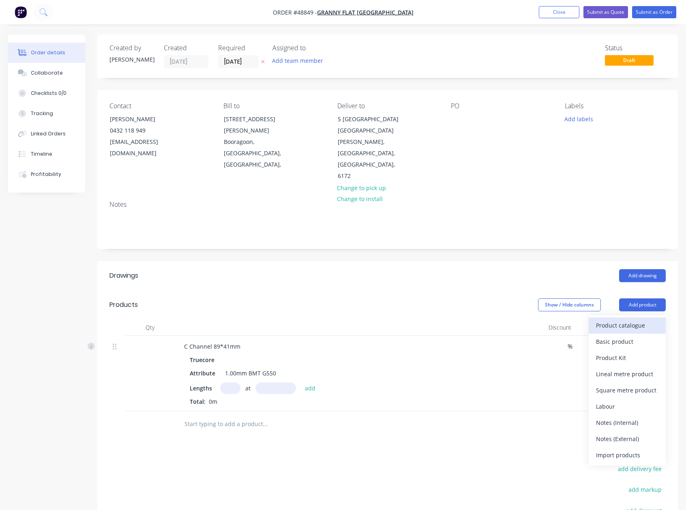
click at [619, 320] on div "Product catalogue" at bounding box center [627, 326] width 62 height 12
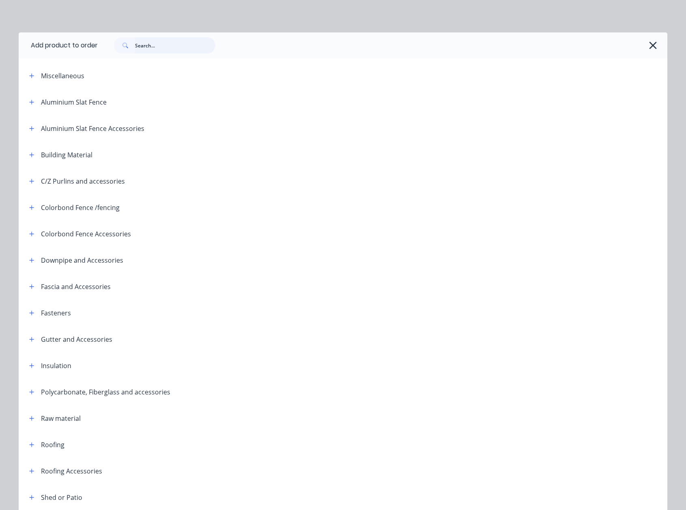
click at [150, 48] on input "text" at bounding box center [175, 45] width 80 height 16
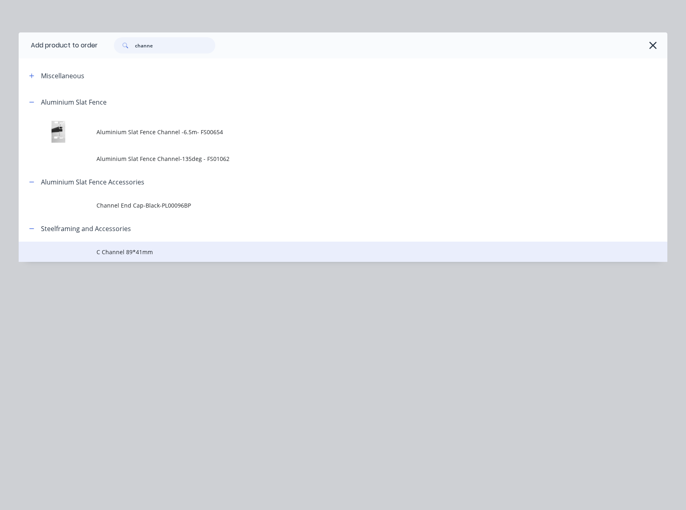
type input "channe"
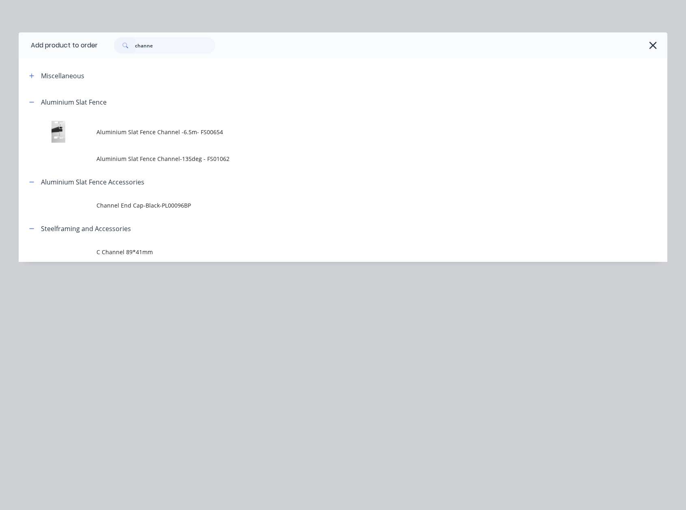
drag, startPoint x: 164, startPoint y: 253, endPoint x: 189, endPoint y: 264, distance: 27.3
click at [164, 253] on span "C Channel 89*41mm" at bounding box center [325, 252] width 457 height 9
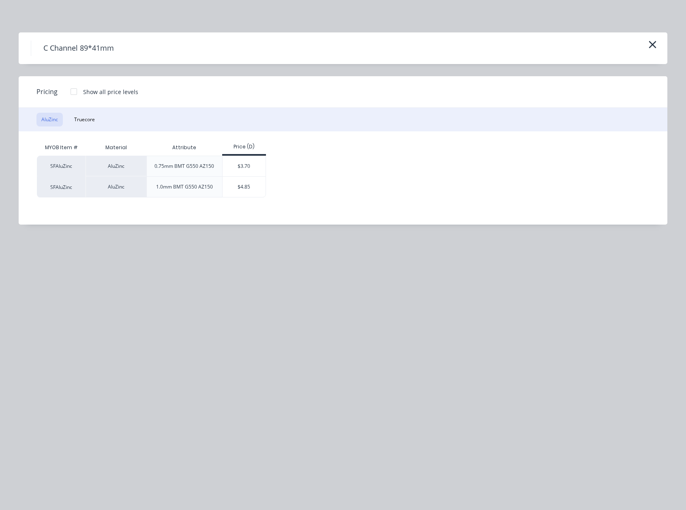
click at [68, 115] on div "AluZinc Truecore" at bounding box center [343, 120] width 649 height 24
click at [81, 116] on button "Truecore" at bounding box center [84, 120] width 30 height 14
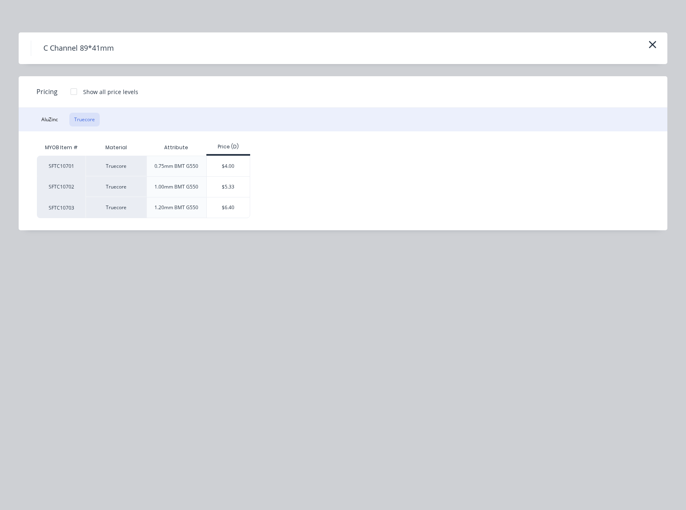
drag, startPoint x: 223, startPoint y: 191, endPoint x: 215, endPoint y: 197, distance: 10.5
click at [223, 190] on div "$5.33" at bounding box center [228, 187] width 43 height 20
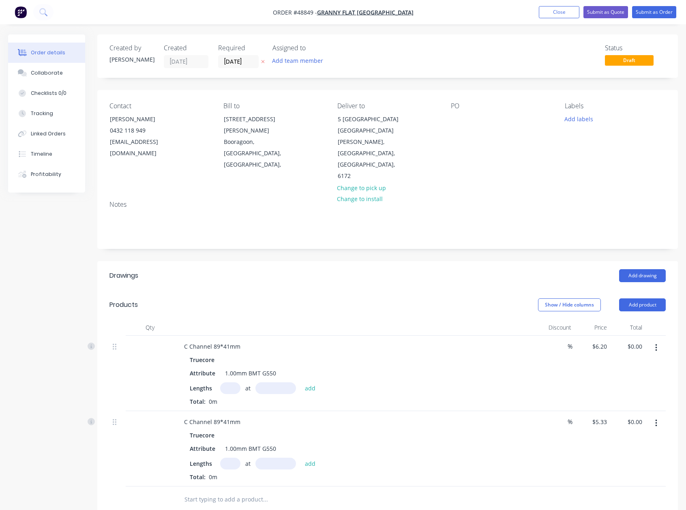
click at [228, 458] on input "text" at bounding box center [230, 464] width 20 height 12
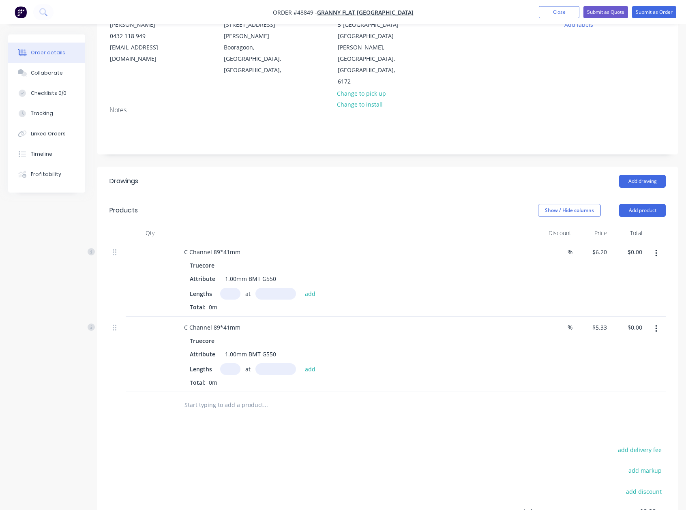
drag, startPoint x: 434, startPoint y: 348, endPoint x: 245, endPoint y: 230, distance: 222.7
click at [434, 378] on div "Total: 0m" at bounding box center [357, 382] width 334 height 9
click at [239, 246] on div "C Channel 89*41mm" at bounding box center [212, 252] width 69 height 12
click at [231, 288] on input "text" at bounding box center [230, 294] width 20 height 12
click at [234, 288] on input "text" at bounding box center [230, 294] width 20 height 12
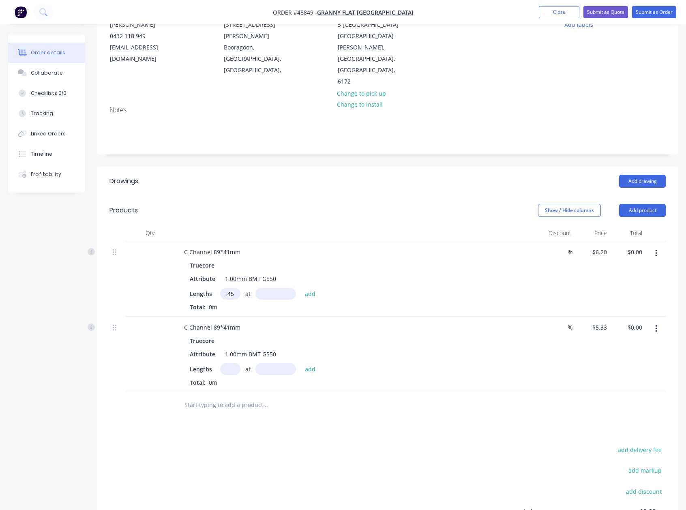
scroll to position [0, 12]
type input "566450"
click at [301, 288] on button "add" at bounding box center [310, 293] width 19 height 11
type input "1"
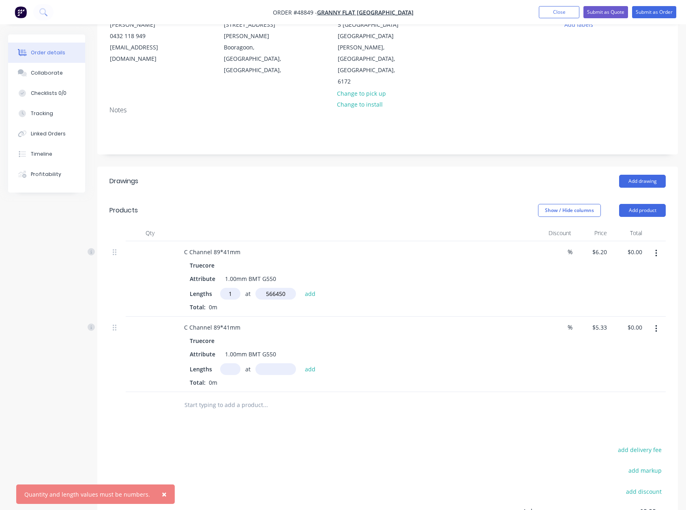
type input "566450"
click at [301, 288] on button "add" at bounding box center [310, 293] width 19 height 11
type input "$3,511.99"
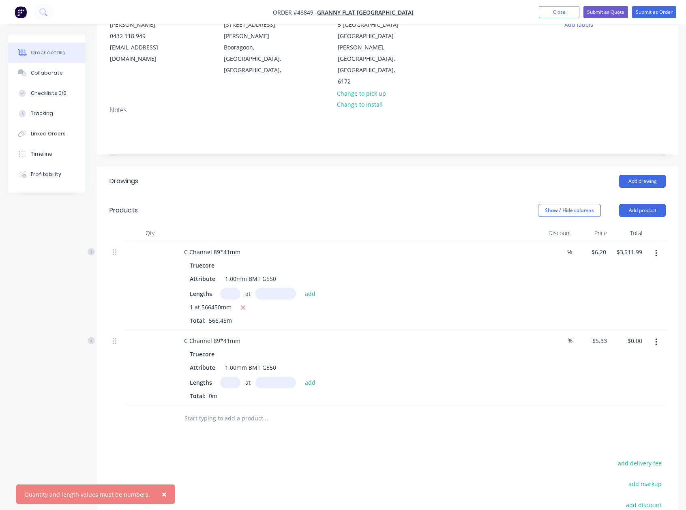
drag, startPoint x: 341, startPoint y: 298, endPoint x: 241, endPoint y: 354, distance: 114.5
click at [335, 330] on div "C Channel 89*41mm Truecore Attribute 1.00mm BMT G550 Lengths at add Total: 0m" at bounding box center [356, 367] width 365 height 75
click at [242, 377] on div "at add" at bounding box center [270, 383] width 100 height 12
click at [237, 377] on input "text" at bounding box center [230, 383] width 20 height 12
type input "2"
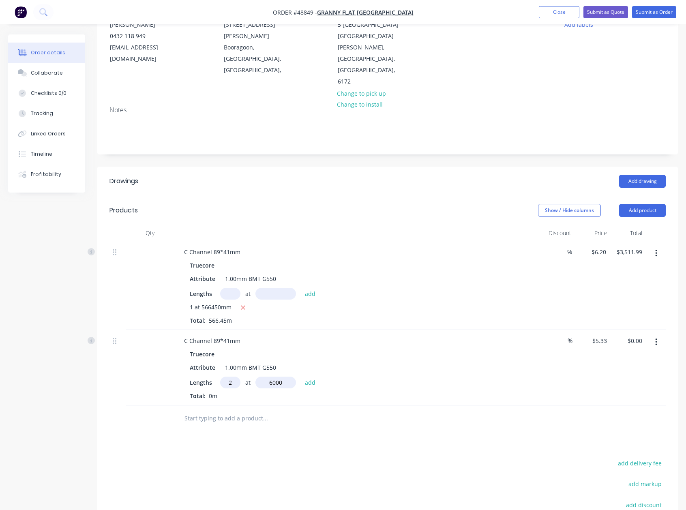
type input "6000"
click at [301, 377] on button "add" at bounding box center [310, 382] width 19 height 11
type input "$63.96"
type input "10"
type input "2630"
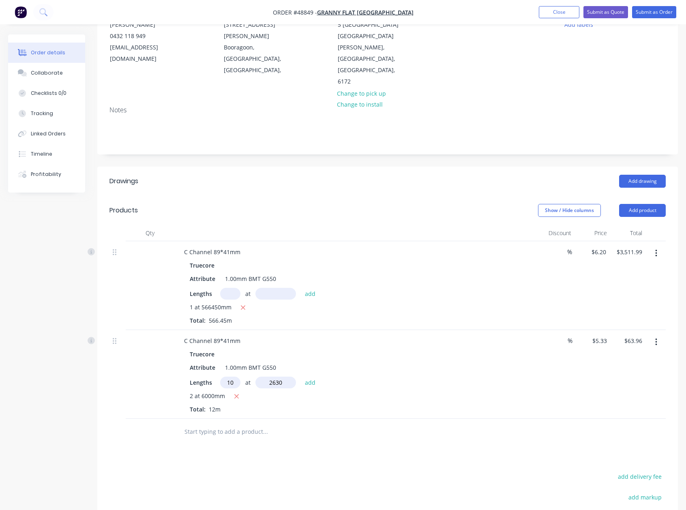
click at [301, 377] on button "add" at bounding box center [310, 382] width 19 height 11
type input "$204.14"
click at [421, 392] on div "2 at 6000mm 10 at 2630mm Total: 38.3m" at bounding box center [357, 409] width 334 height 35
click at [236, 246] on div "C Channel 89*41mm" at bounding box center [212, 252] width 69 height 12
click at [100, 255] on div "Qty Discount Price Total C Channel 89*41mm, wall panels Truecore Attribute 1.00…" at bounding box center [387, 342] width 581 height 234
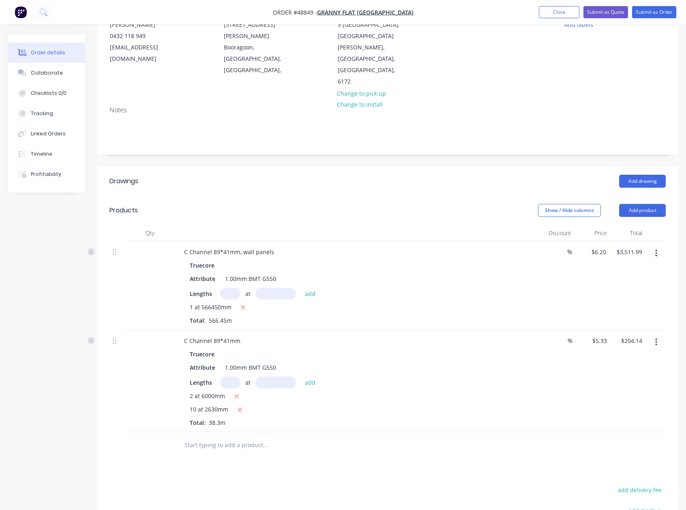
click at [137, 381] on div at bounding box center [150, 381] width 49 height 102
click at [244, 335] on div "C Channel 89*41mm" at bounding box center [212, 341] width 69 height 12
click at [399, 392] on div "2 at 6000mm" at bounding box center [357, 397] width 334 height 10
click at [638, 204] on button "Add product" at bounding box center [642, 210] width 47 height 13
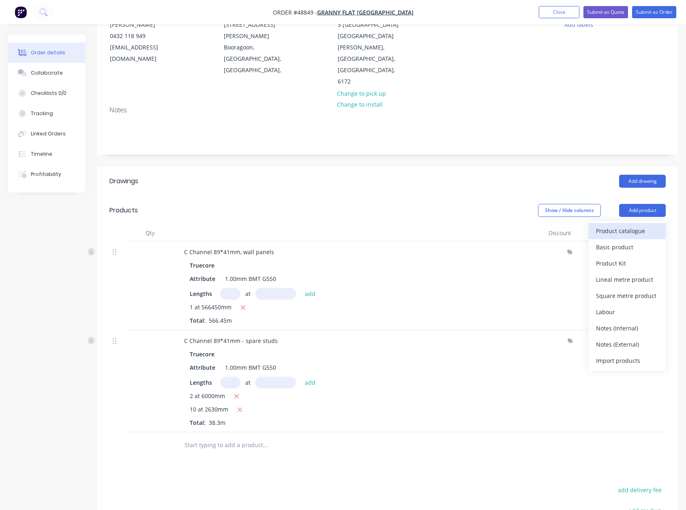
click at [620, 225] on div "Product catalogue" at bounding box center [627, 231] width 62 height 12
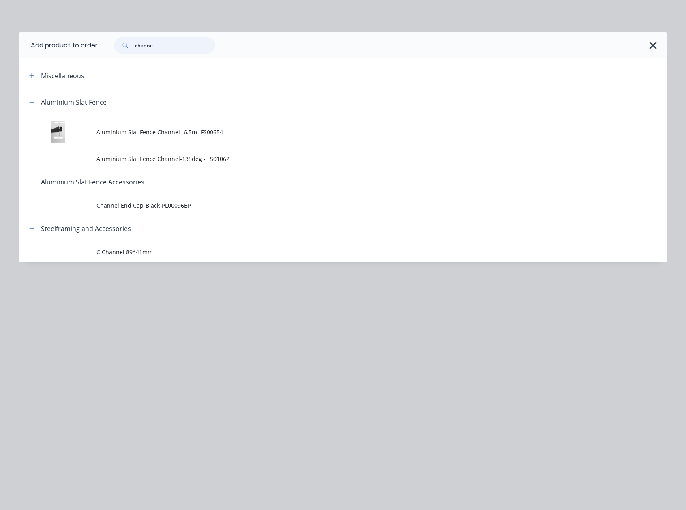
drag, startPoint x: 70, startPoint y: 47, endPoint x: 64, endPoint y: 50, distance: 6.7
click at [58, 47] on header "Add product to order channe" at bounding box center [343, 45] width 649 height 26
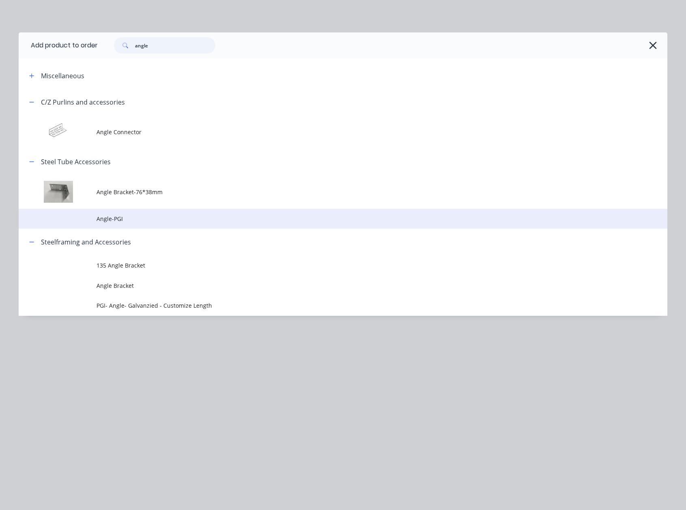
type input "angle"
click at [127, 221] on span "Angle-PGI" at bounding box center [325, 219] width 457 height 9
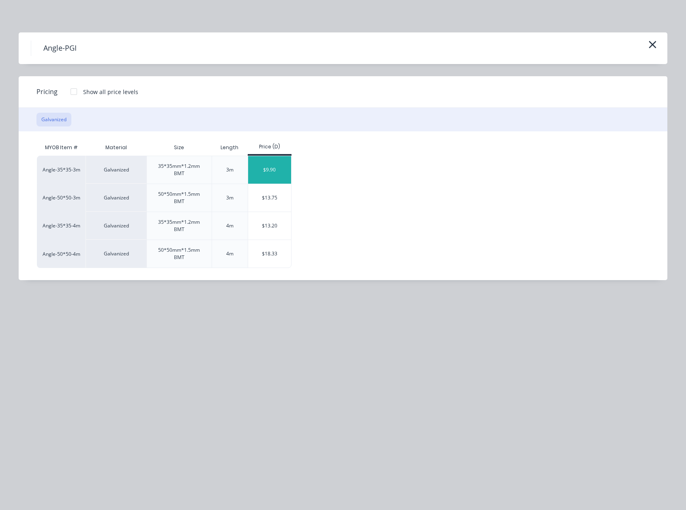
click at [261, 176] on div "$9.90" at bounding box center [269, 170] width 43 height 28
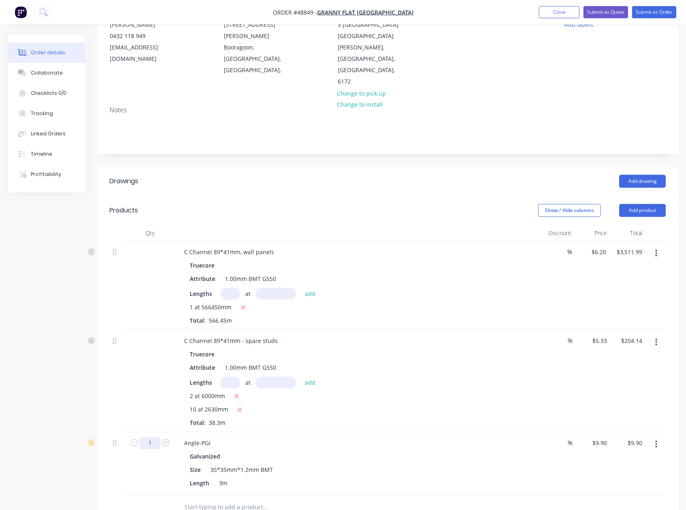
click at [145, 437] on input "1" at bounding box center [150, 443] width 21 height 12
type input "10"
type input "$99.00"
drag, startPoint x: 19, startPoint y: 329, endPoint x: 30, endPoint y: 335, distance: 12.5
click at [19, 331] on div "Created by Bob Created 04/09/25 Required 15/09/25 Assigned to Add team member S…" at bounding box center [343, 325] width 670 height 770
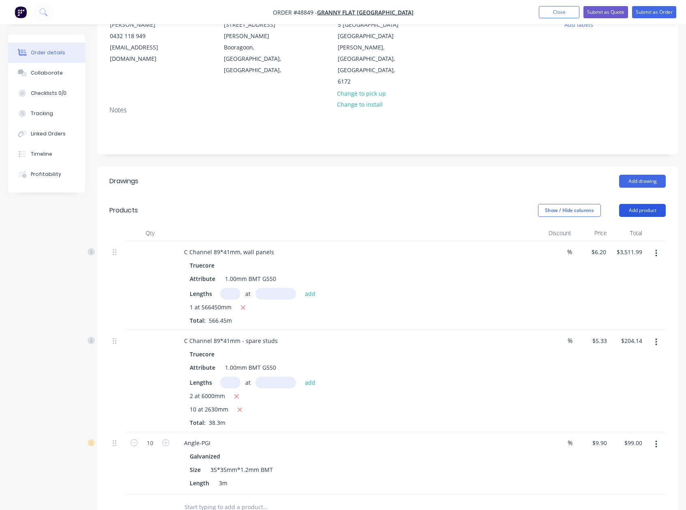
click at [643, 204] on button "Add product" at bounding box center [642, 210] width 47 height 13
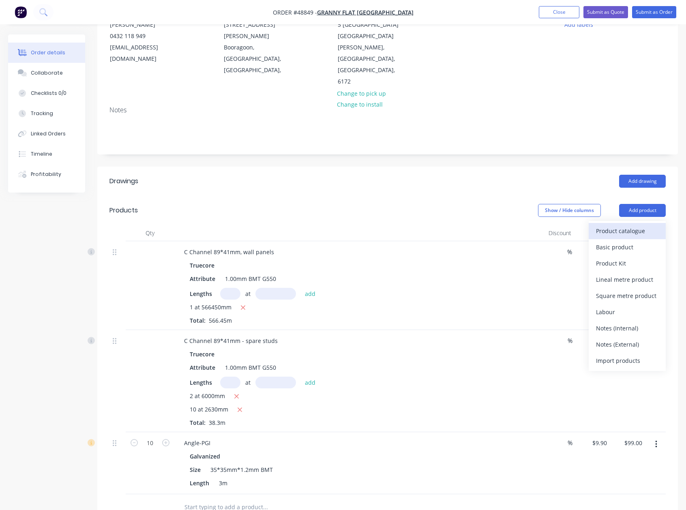
click at [632, 225] on div "Product catalogue" at bounding box center [627, 231] width 62 height 12
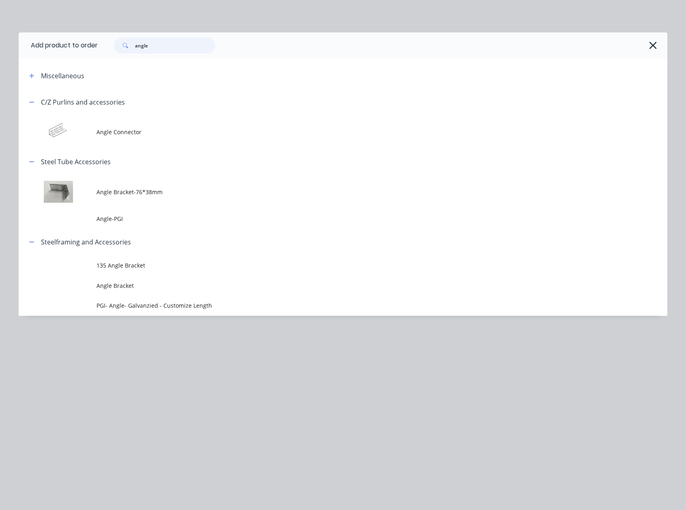
drag, startPoint x: 167, startPoint y: 44, endPoint x: 78, endPoint y: 43, distance: 88.8
click at [78, 43] on header "Add product to order angle" at bounding box center [343, 45] width 649 height 26
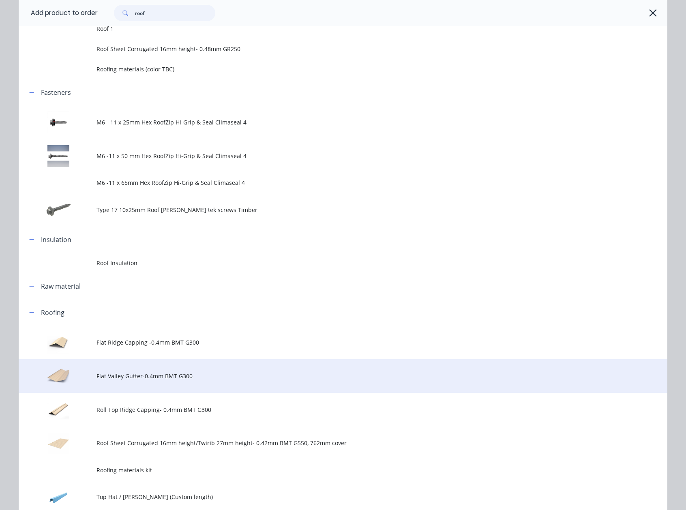
scroll to position [176, 0]
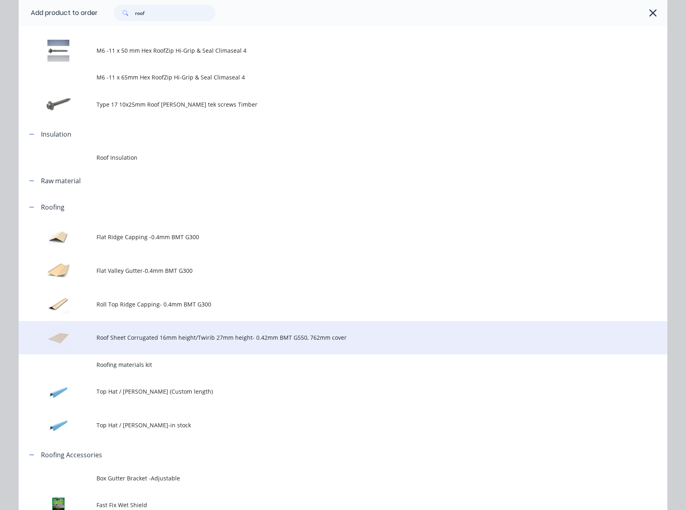
type input "roof"
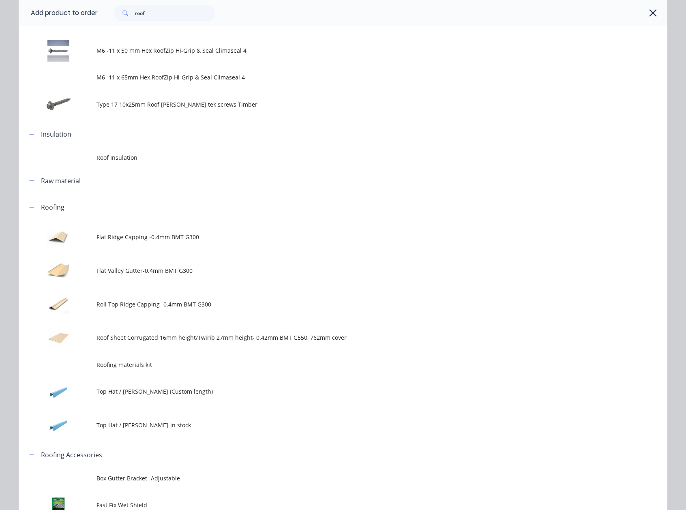
drag, startPoint x: 194, startPoint y: 342, endPoint x: 207, endPoint y: 334, distance: 15.3
click at [194, 342] on td "Roof Sheet Corrugated 16mm height/Twirib 27mm height- 0.42mm BMT G550, 762mm co…" at bounding box center [382, 338] width 571 height 34
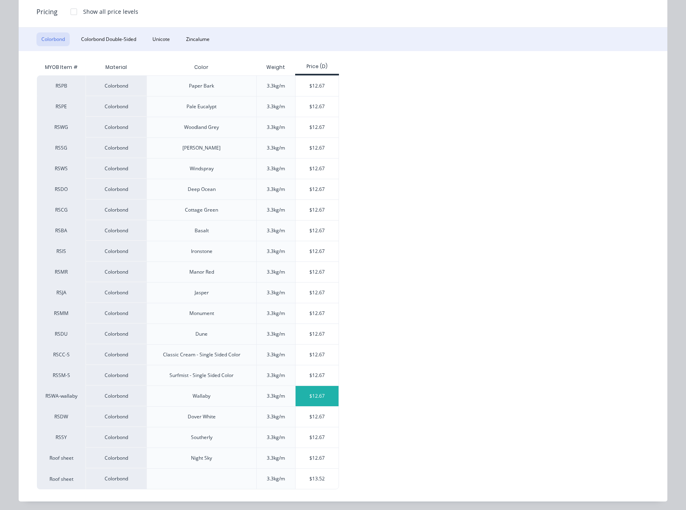
scroll to position [108, 0]
click at [305, 378] on div "$12.67" at bounding box center [317, 375] width 43 height 20
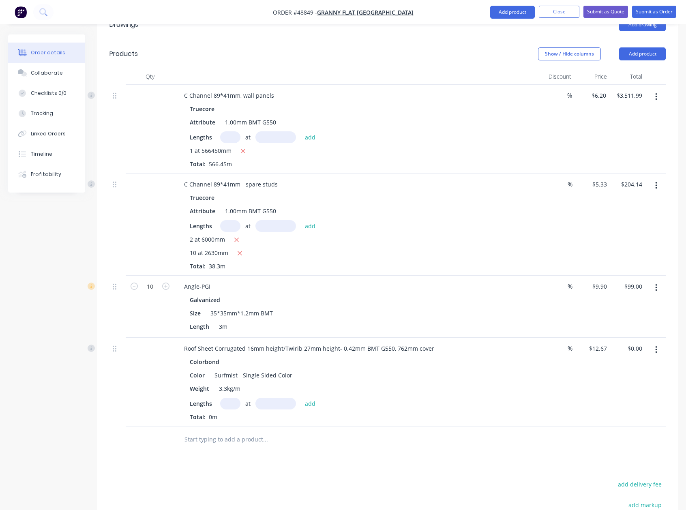
scroll to position [257, 0]
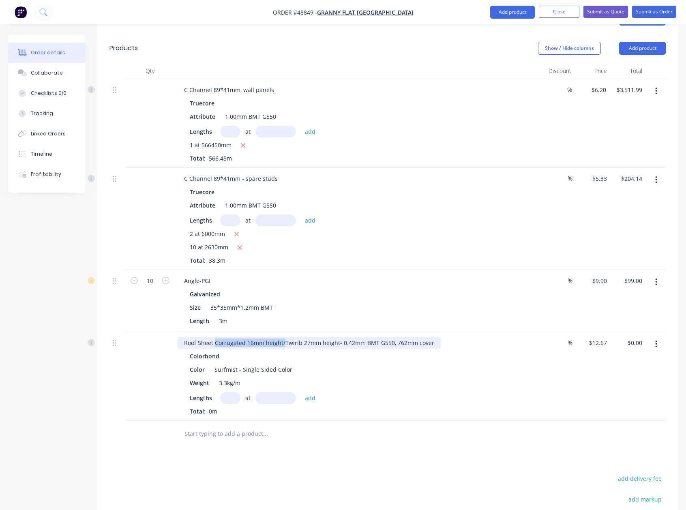
drag, startPoint x: 215, startPoint y: 305, endPoint x: 284, endPoint y: 303, distance: 69.4
click at [284, 337] on div "Roof Sheet Corrugated 16mm height/Twirib 27mm height- 0.42mm BMT G550, 762mm co…" at bounding box center [309, 343] width 263 height 12
click at [442, 364] on div "Color Surfmist - Single Sided Color" at bounding box center [355, 370] width 337 height 12
click at [364, 337] on div "Roof Sheet Twirib 27mm height- 0.42mm BMT G550, 762mm cover" at bounding box center [274, 343] width 193 height 12
click at [363, 337] on div "Roof Sheet Twirib 27mm height- 0.42mm BMT G550, 762mm cover EX" at bounding box center [278, 343] width 201 height 12
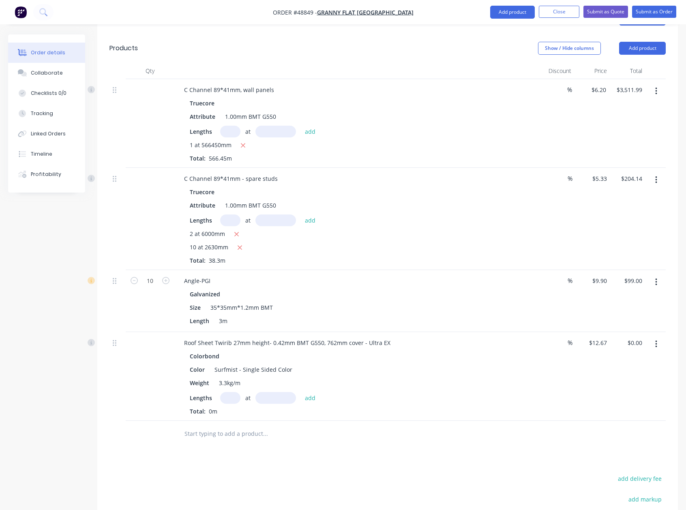
click at [459, 383] on div "Roof Sheet Twirib 27mm height- 0.42mm BMT G550, 762mm cover - Ultra EX Colorbon…" at bounding box center [356, 376] width 365 height 89
click at [329, 364] on div "Color Surfmist - Single Sided Color" at bounding box center [355, 370] width 337 height 12
click at [228, 392] on input "text" at bounding box center [230, 398] width 20 height 12
click at [369, 364] on div "Color Surfmist - Single Sided Color" at bounding box center [355, 370] width 337 height 12
click at [230, 392] on input "text" at bounding box center [230, 398] width 20 height 12
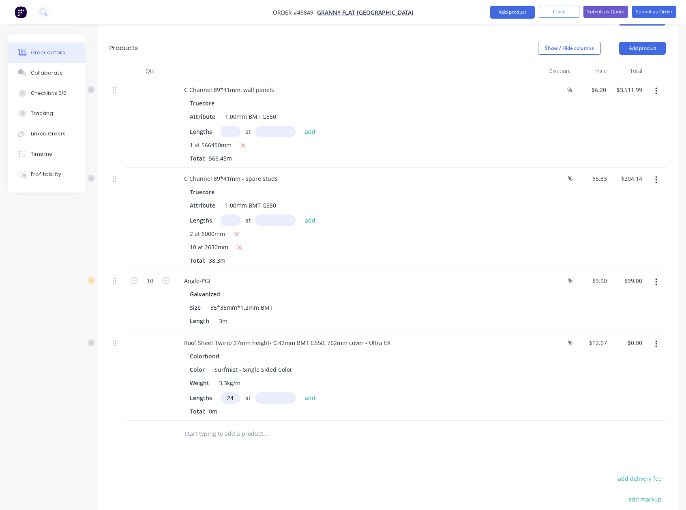
type input "24"
type input "3310"
click at [301, 392] on button "add" at bounding box center [310, 397] width 19 height 11
type input "$1,006.50"
click at [402, 392] on div "Lengths at add 24 at 3310mm Total: 79.44m" at bounding box center [357, 410] width 334 height 37
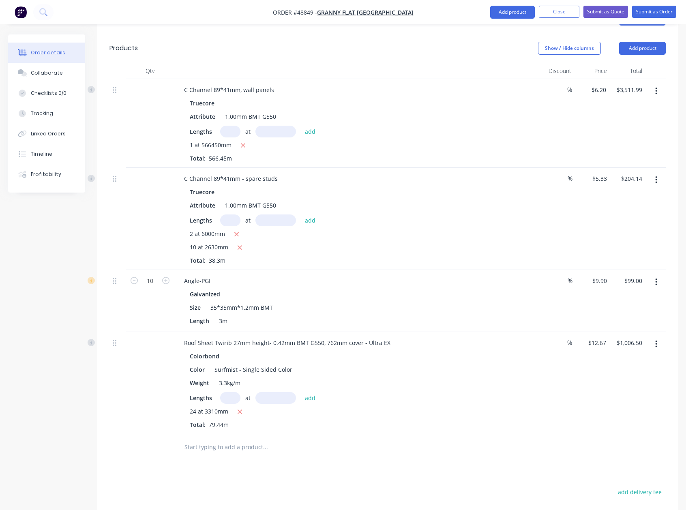
click at [433, 407] on div "24 at 3310mm" at bounding box center [357, 412] width 334 height 10
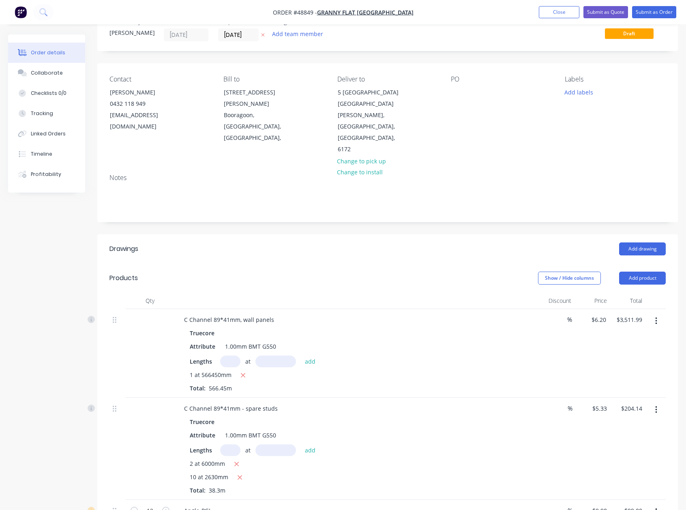
scroll to position [0, 0]
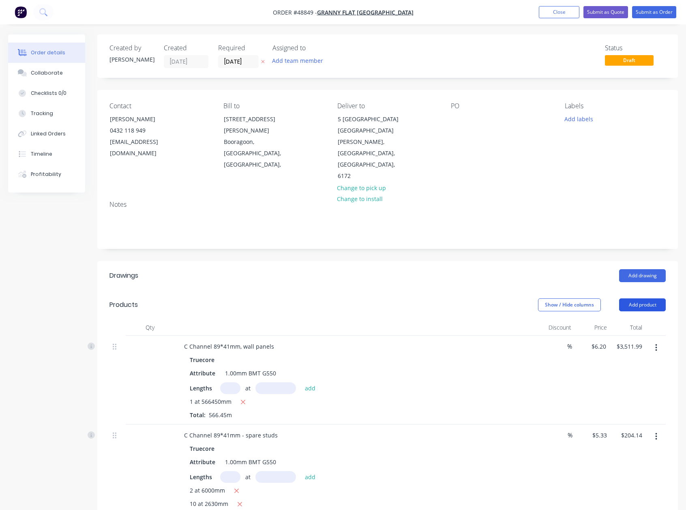
drag, startPoint x: 639, startPoint y: 269, endPoint x: 632, endPoint y: 273, distance: 8.4
click at [639, 298] on button "Add product" at bounding box center [642, 304] width 47 height 13
click at [607, 320] on div "Product catalogue" at bounding box center [627, 326] width 62 height 12
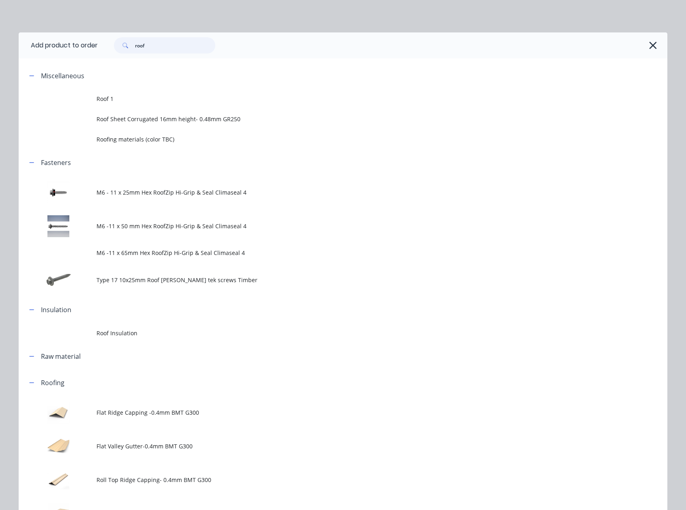
drag, startPoint x: 164, startPoint y: 48, endPoint x: 95, endPoint y: 37, distance: 69.7
click at [99, 39] on div "roof" at bounding box center [379, 45] width 562 height 16
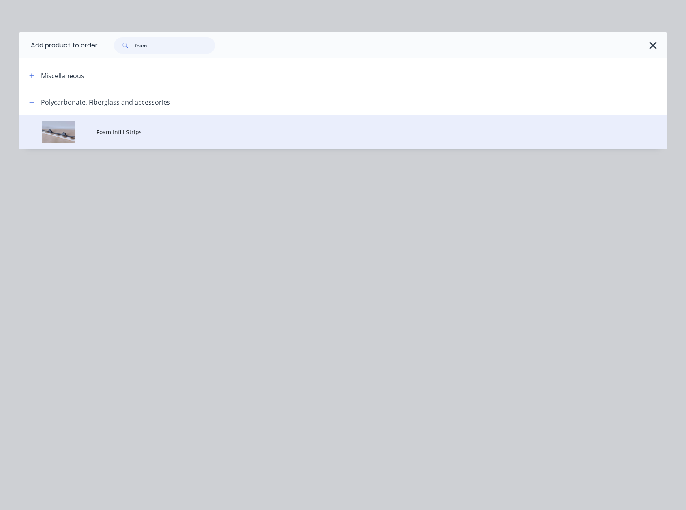
type input "foam"
click at [193, 128] on span "Foam Infill Strips" at bounding box center [325, 132] width 457 height 9
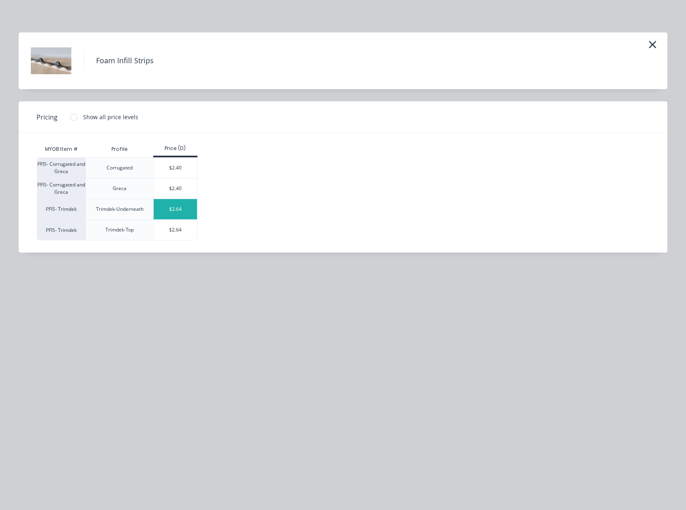
click at [179, 204] on div "$2.64" at bounding box center [175, 209] width 43 height 20
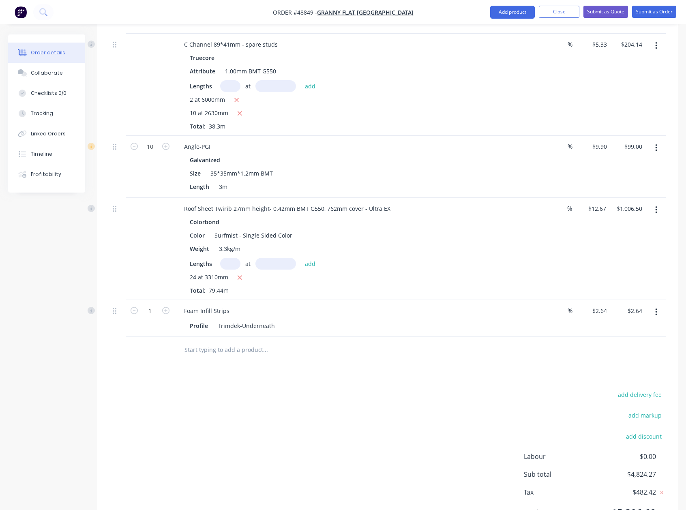
scroll to position [397, 0]
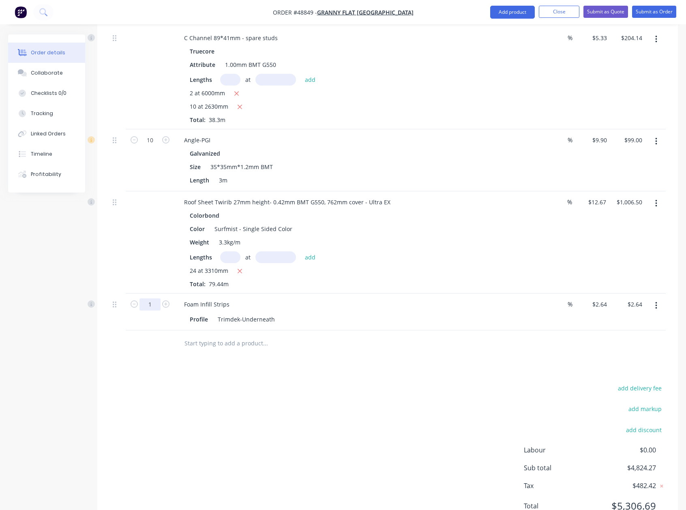
click at [150, 298] on input "1" at bounding box center [150, 304] width 21 height 12
type input "24"
type input "$63.36"
click at [395, 395] on div "add delivery fee add markup add discount Labour $0.00 Sub total $4,824.27 Tax $…" at bounding box center [387, 452] width 556 height 139
click at [509, 13] on button "Add product" at bounding box center [512, 12] width 45 height 13
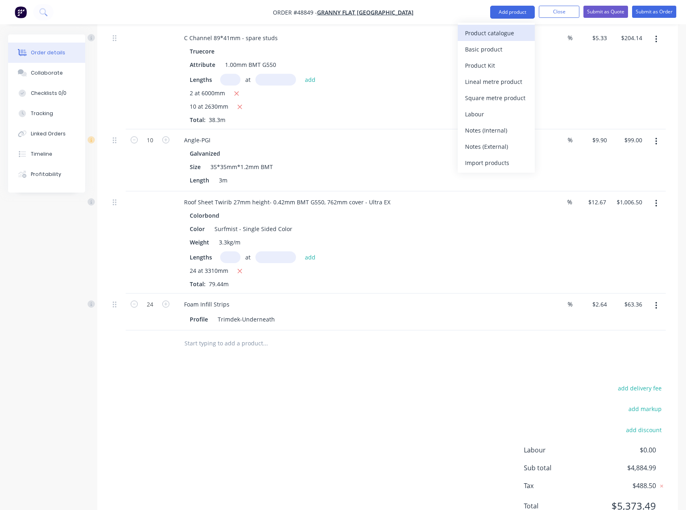
click at [487, 31] on div "Product catalogue" at bounding box center [496, 33] width 62 height 12
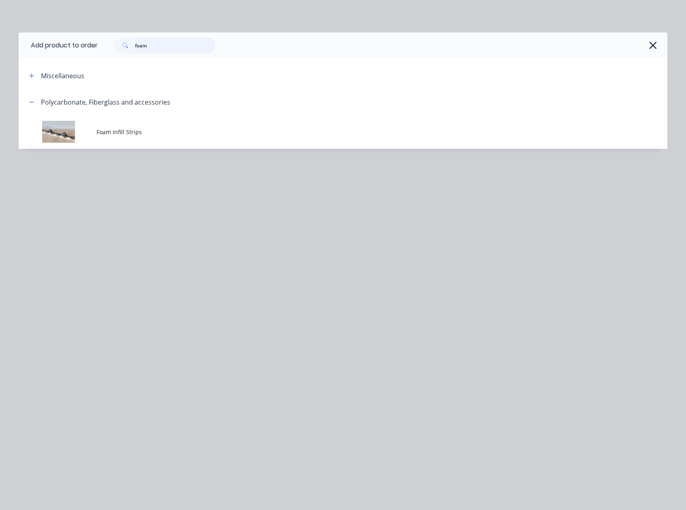
click at [104, 34] on div "foam" at bounding box center [383, 45] width 570 height 26
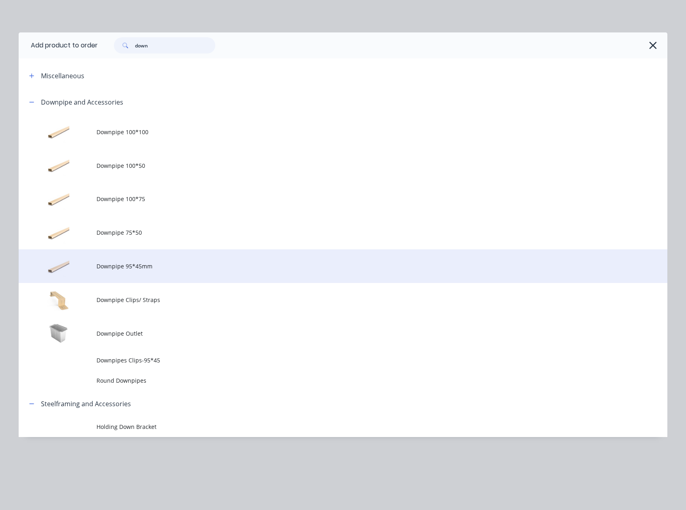
type input "down"
click at [196, 262] on span "Downpipe 95*45mm" at bounding box center [325, 266] width 457 height 9
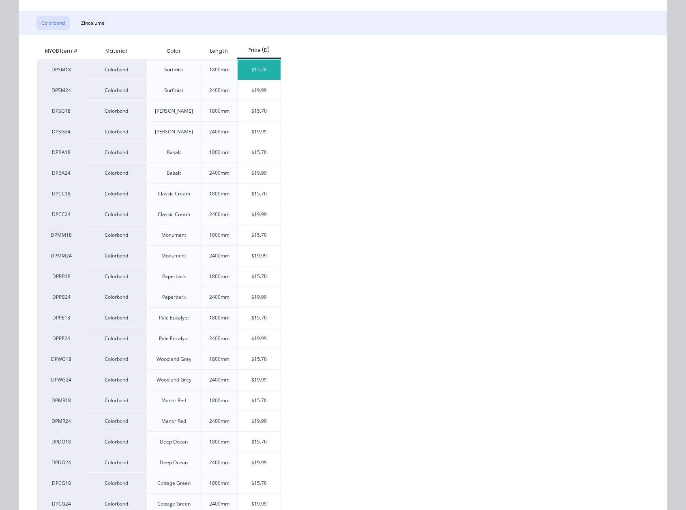
scroll to position [122, 0]
click at [248, 62] on div "$15.70" at bounding box center [259, 70] width 43 height 20
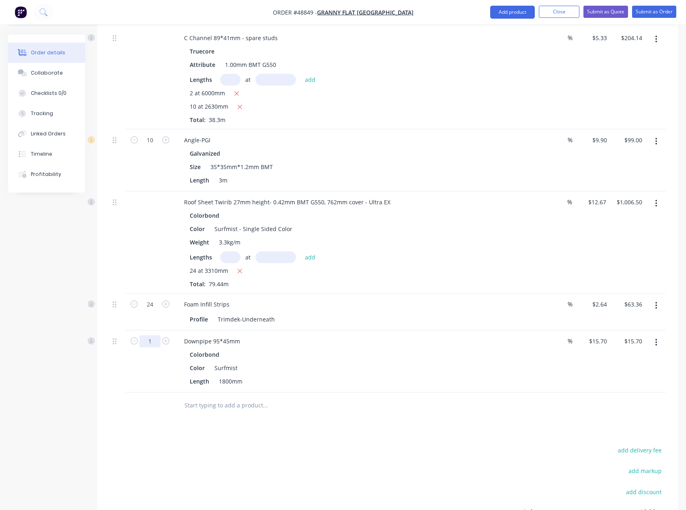
click at [151, 335] on input "1" at bounding box center [150, 341] width 21 height 12
type input "12"
type input "$188.40"
drag, startPoint x: 104, startPoint y: 361, endPoint x: 301, endPoint y: 364, distance: 197.1
click at [104, 361] on div "Qty Discount Price Total C Channel 89*41mm, wall panels Truecore Attribute 1.00…" at bounding box center [387, 170] width 581 height 497
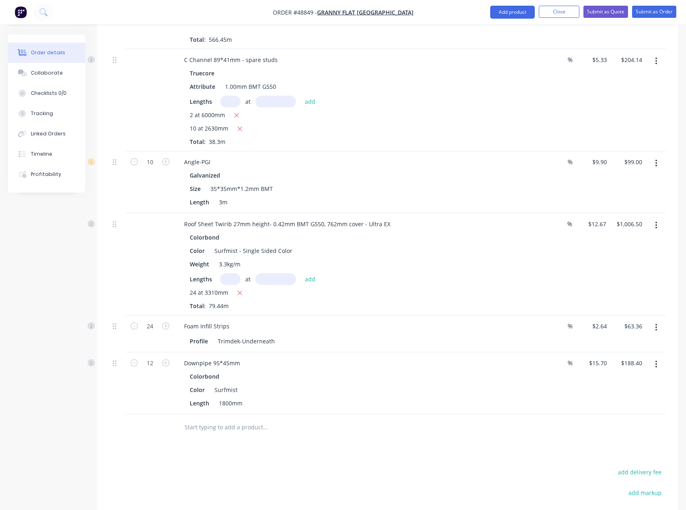
scroll to position [343, 0]
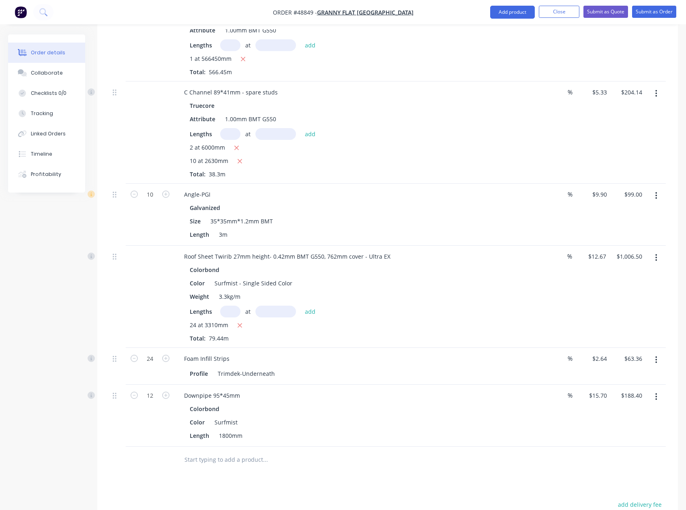
click at [513, 12] on button "Add product" at bounding box center [512, 12] width 45 height 13
click at [501, 31] on div "Product catalogue" at bounding box center [496, 33] width 62 height 12
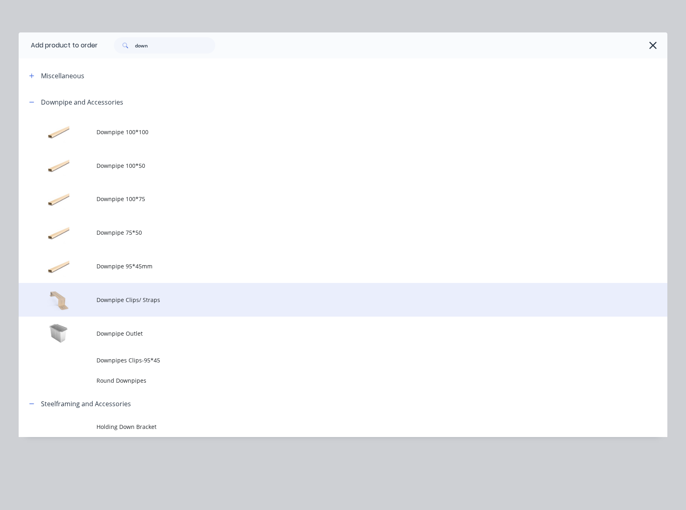
click at [164, 296] on span "Downpipe Clips/ Straps" at bounding box center [325, 300] width 457 height 9
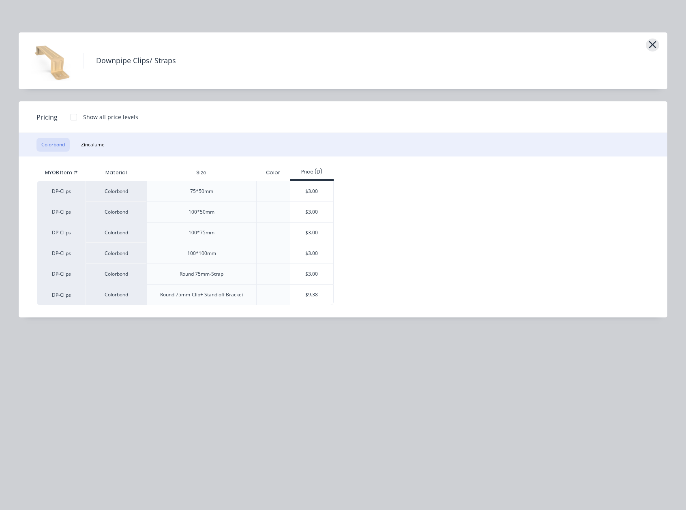
click at [654, 45] on icon "button" at bounding box center [652, 44] width 9 height 11
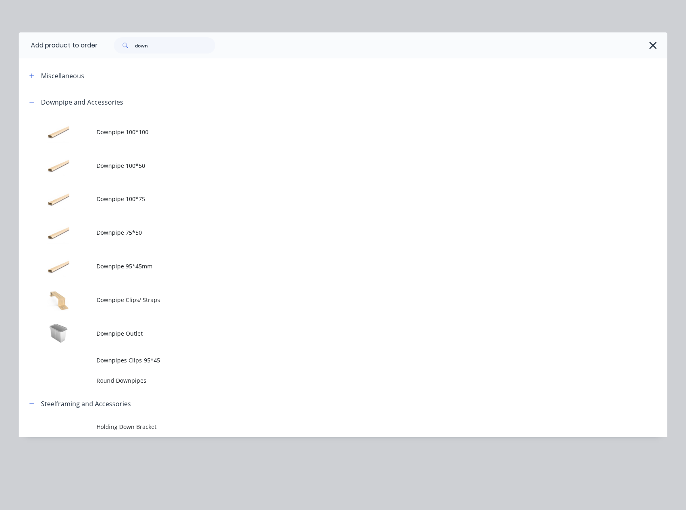
drag, startPoint x: 161, startPoint y: 360, endPoint x: 193, endPoint y: 305, distance: 64.0
click at [161, 360] on span "Downpipes Clips-95*45" at bounding box center [325, 360] width 457 height 9
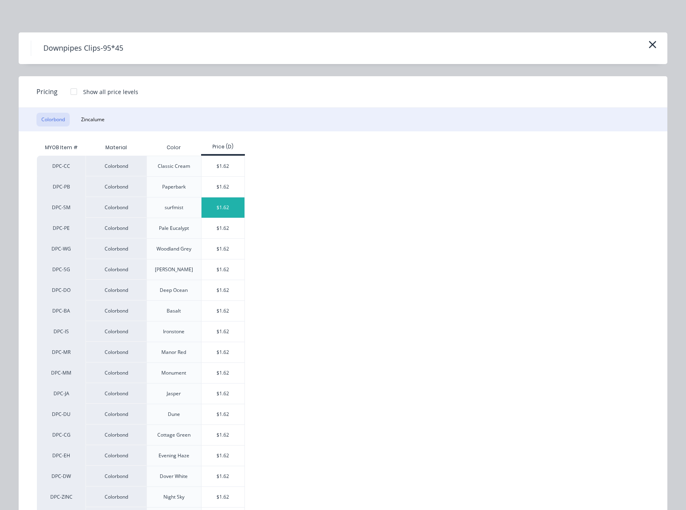
click at [232, 206] on div "$1.62" at bounding box center [223, 207] width 43 height 20
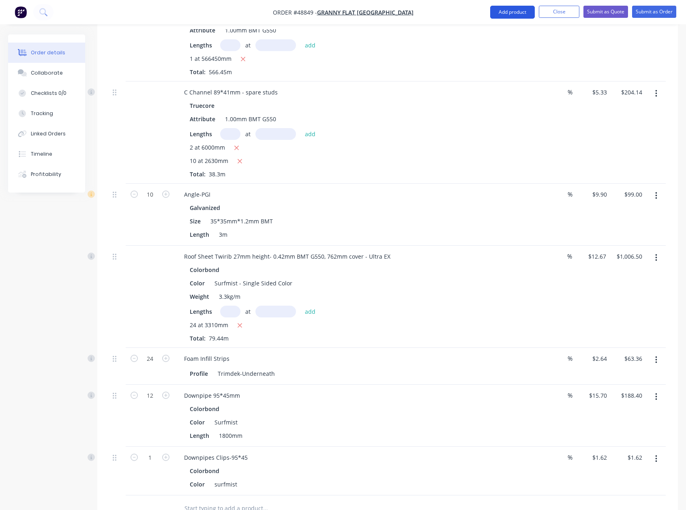
click at [509, 10] on button "Add product" at bounding box center [512, 12] width 45 height 13
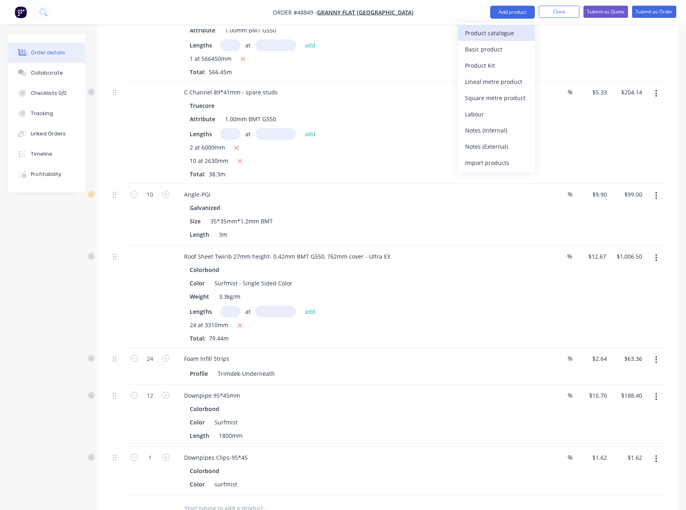
click at [480, 33] on div "Product catalogue" at bounding box center [496, 33] width 62 height 12
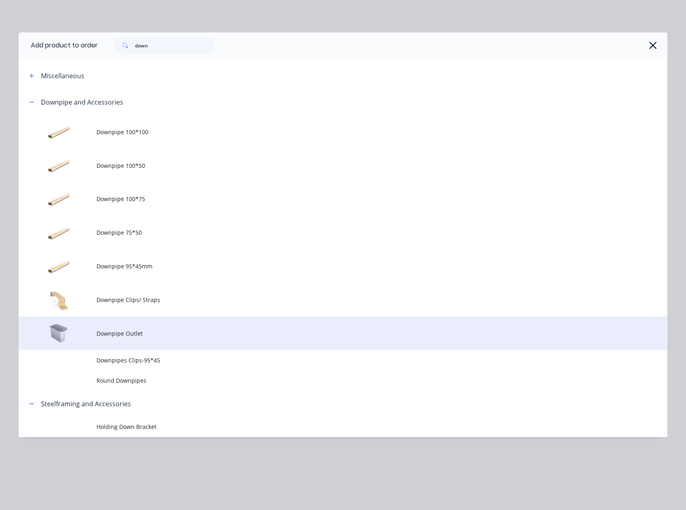
click at [149, 337] on span "Downpipe Outlet" at bounding box center [325, 333] width 457 height 9
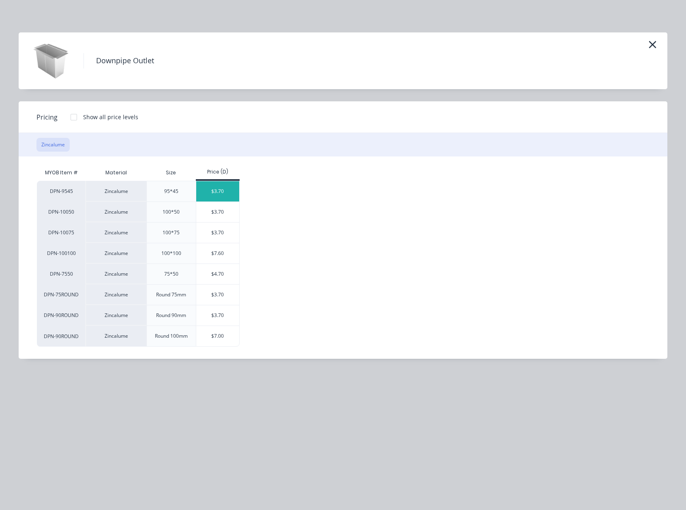
click at [213, 187] on div "$3.70" at bounding box center [217, 191] width 43 height 20
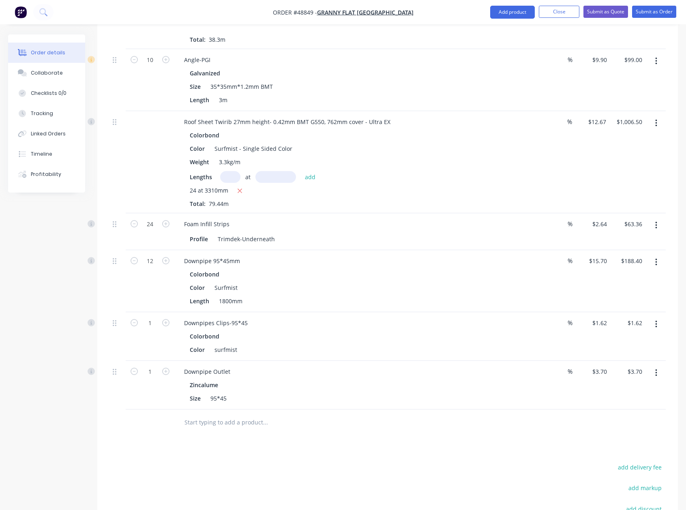
scroll to position [479, 0]
click at [153, 365] on input "1" at bounding box center [150, 371] width 21 height 12
type input "6"
type input "$22.20"
click at [148, 316] on input "1" at bounding box center [150, 322] width 21 height 12
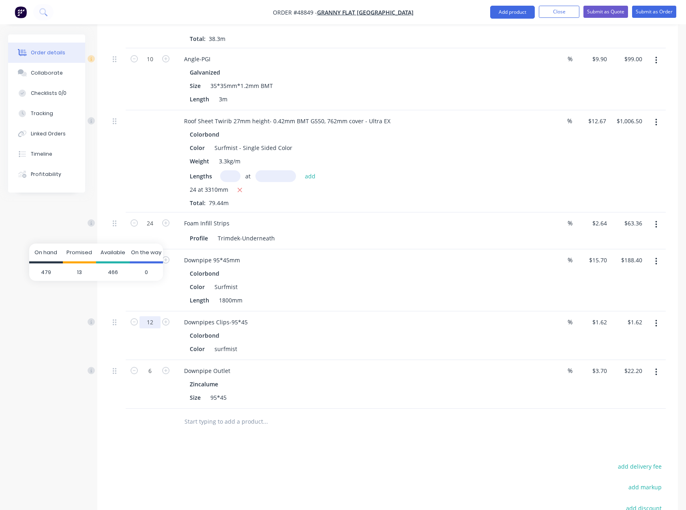
type input "12"
type input "$19.44"
click at [50, 273] on span "479" at bounding box center [46, 272] width 34 height 18
click at [45, 331] on div "Created by Bob Created 04/09/25 Required 15/09/25 Assigned to Add team member S…" at bounding box center [343, 90] width 670 height 1068
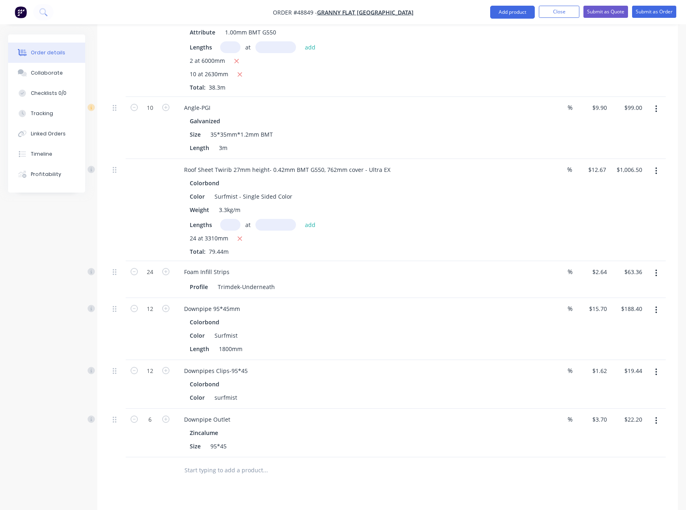
scroll to position [424, 0]
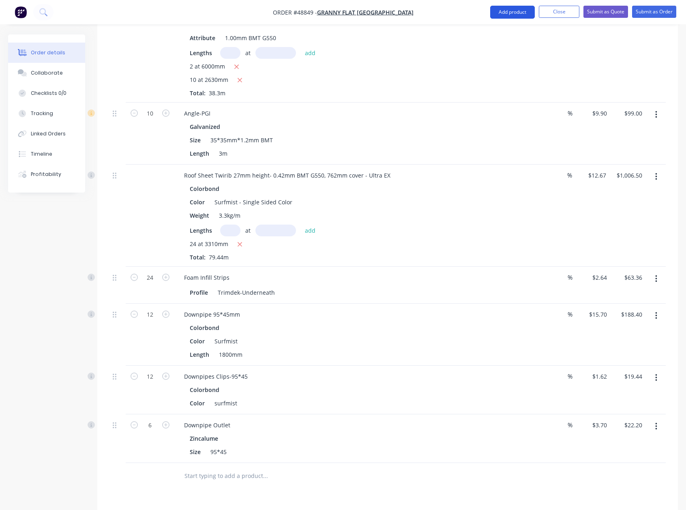
click at [504, 9] on button "Add product" at bounding box center [512, 12] width 45 height 13
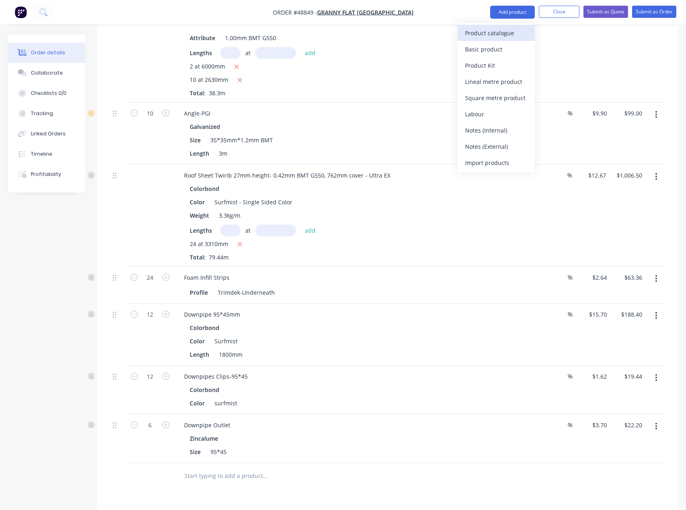
click at [496, 31] on div "Product catalogue" at bounding box center [496, 33] width 62 height 12
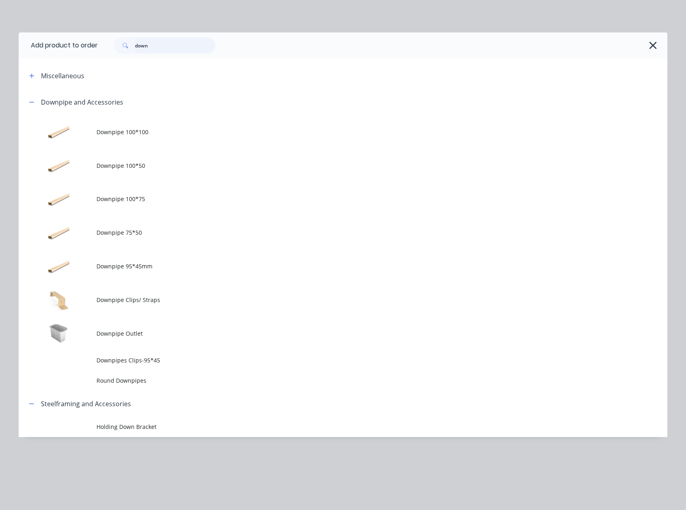
drag, startPoint x: 166, startPoint y: 45, endPoint x: 3, endPoint y: 45, distance: 163.0
click at [4, 45] on div "Add product to order down Miscellaneous Downpipe and Accessories Downpipe 100*1…" at bounding box center [343, 255] width 686 height 510
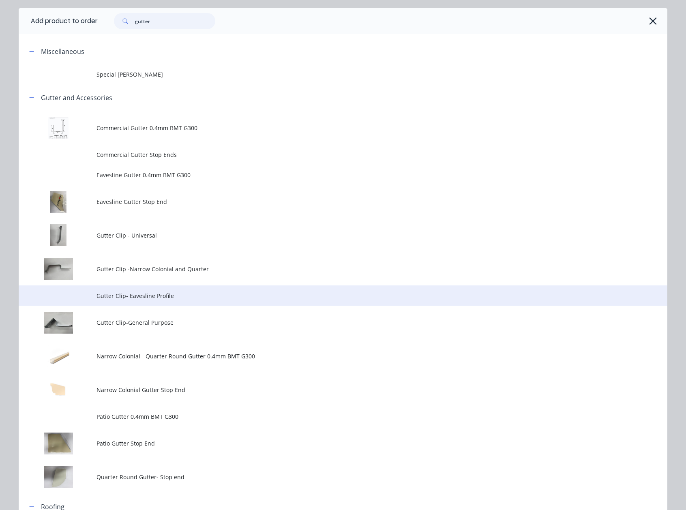
scroll to position [122, 0]
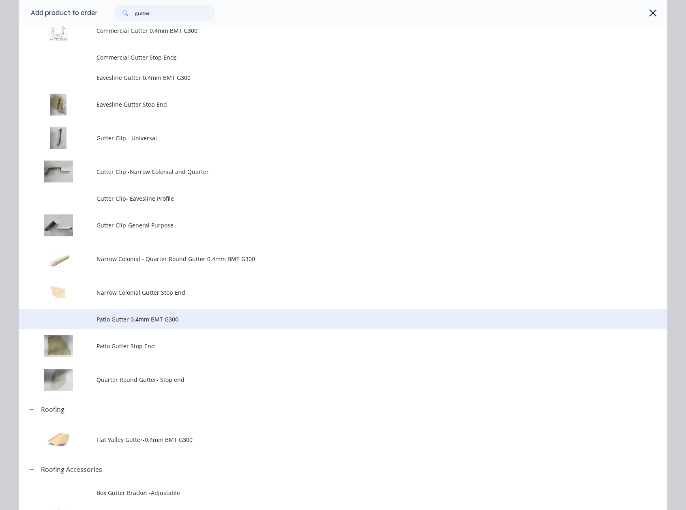
type input "gutter"
click at [199, 322] on span "Patio Gutter 0.4mm BMT G300" at bounding box center [325, 319] width 457 height 9
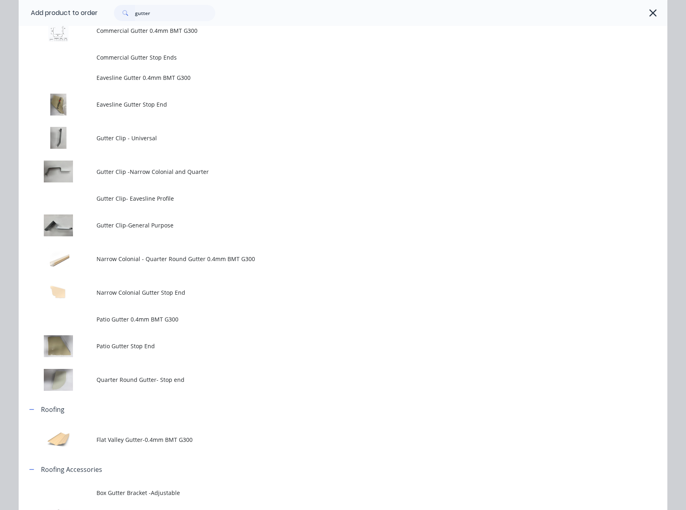
scroll to position [0, 0]
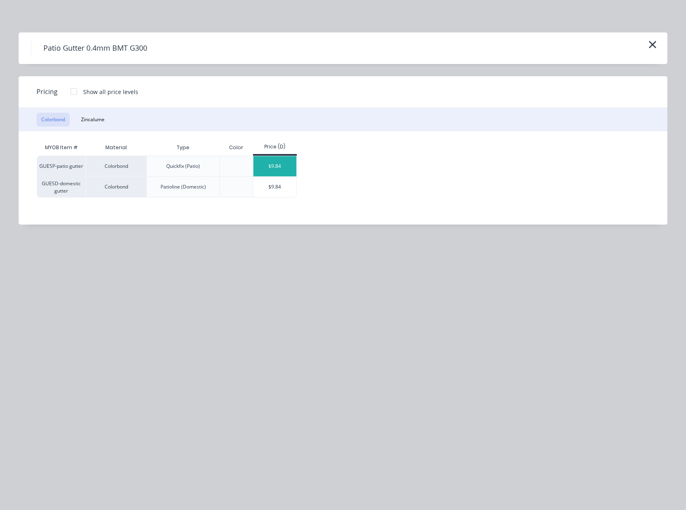
click at [271, 161] on div "$9.84" at bounding box center [274, 166] width 43 height 20
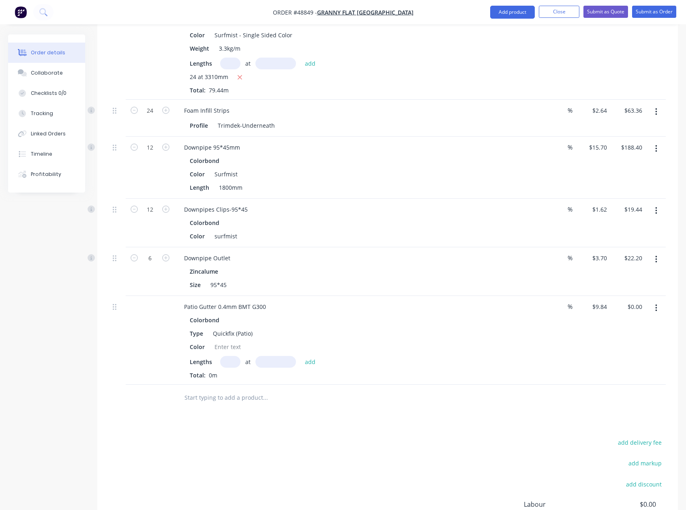
scroll to position [614, 0]
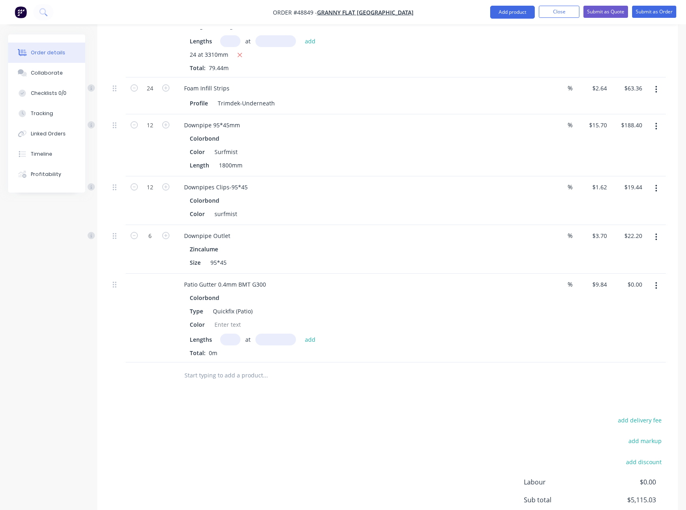
click at [228, 334] on input "text" at bounding box center [230, 340] width 20 height 12
click at [228, 319] on div at bounding box center [227, 325] width 33 height 12
click at [226, 334] on input "text" at bounding box center [230, 340] width 20 height 12
click at [225, 319] on div at bounding box center [227, 325] width 33 height 12
click at [229, 319] on div at bounding box center [227, 325] width 33 height 12
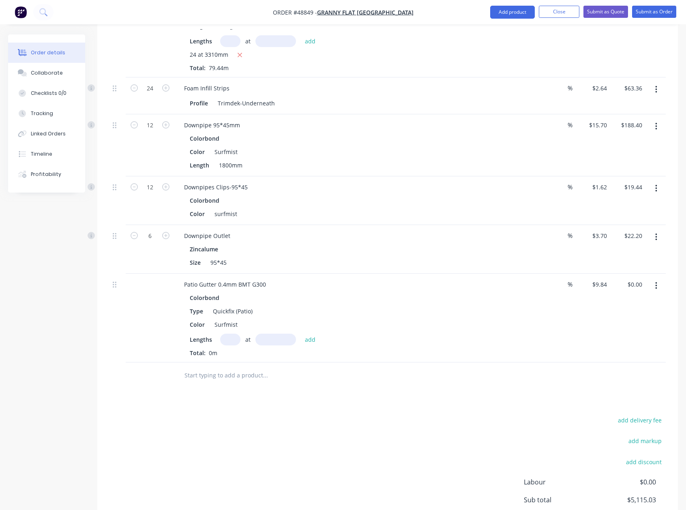
drag, startPoint x: 301, startPoint y: 377, endPoint x: 216, endPoint y: 310, distance: 107.4
click at [300, 375] on div "Drawings Add drawing Products Show / Hide columns Add product Qty Discount Pric…" at bounding box center [387, 107] width 581 height 918
click at [227, 334] on input "text" at bounding box center [230, 340] width 20 height 12
type input "4"
type input "4900"
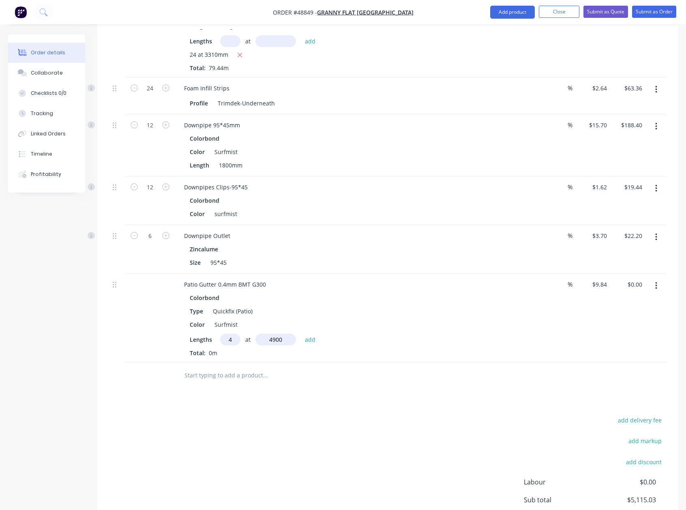
click at [301, 334] on button "add" at bounding box center [310, 339] width 19 height 11
type input "$192.86"
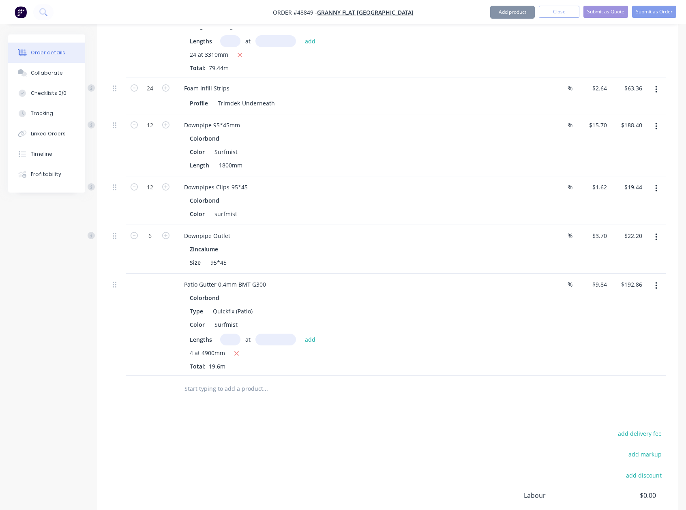
click at [474, 349] on div "4 at 4900mm" at bounding box center [357, 354] width 334 height 10
click at [495, 13] on button "Add product" at bounding box center [512, 12] width 45 height 13
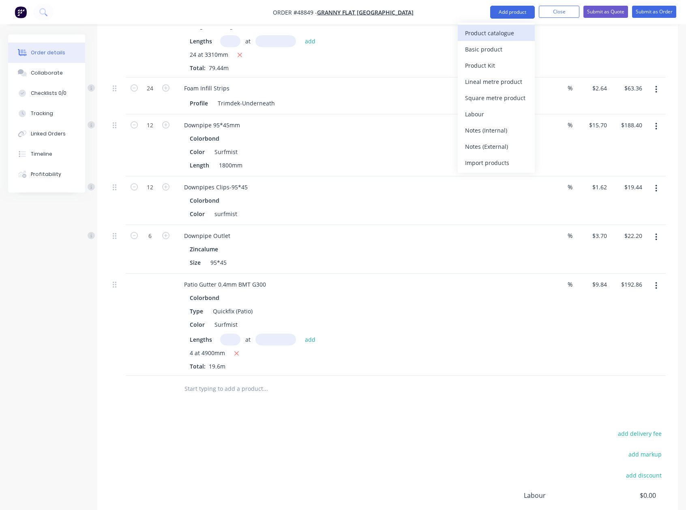
click at [497, 32] on div "Product catalogue" at bounding box center [496, 33] width 62 height 12
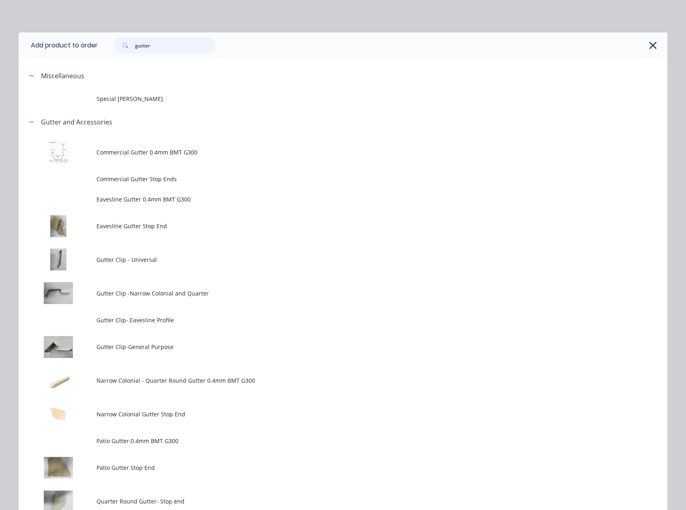
drag, startPoint x: 85, startPoint y: 40, endPoint x: 114, endPoint y: 52, distance: 30.7
click at [84, 40] on header "Add product to order gutter" at bounding box center [343, 45] width 649 height 26
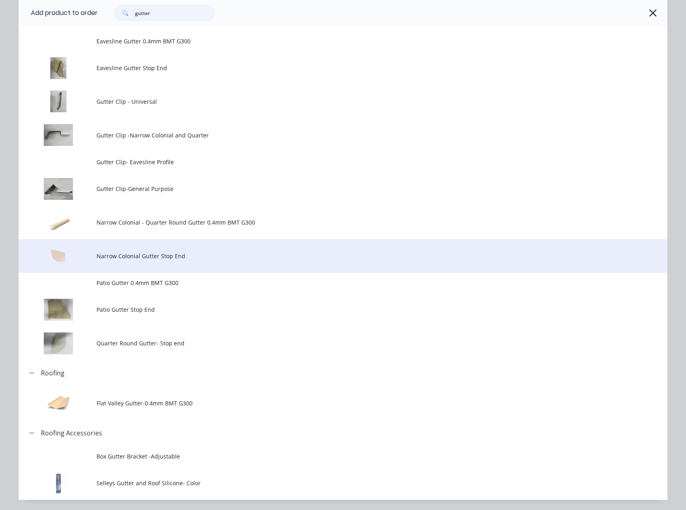
scroll to position [184, 0]
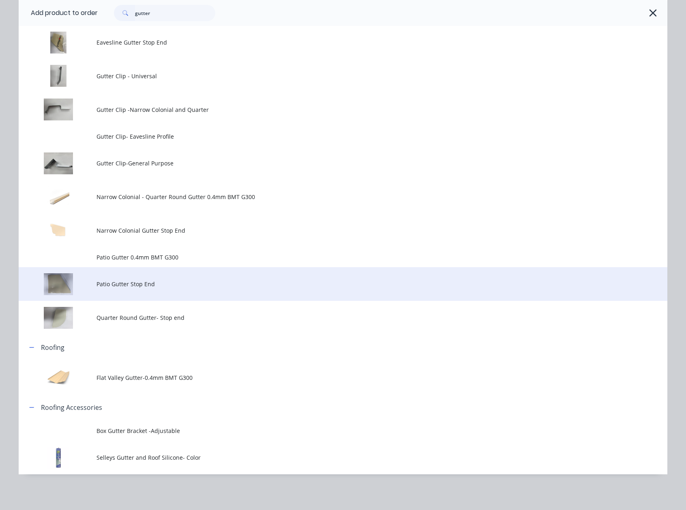
click at [186, 286] on span "Patio Gutter Stop End" at bounding box center [325, 284] width 457 height 9
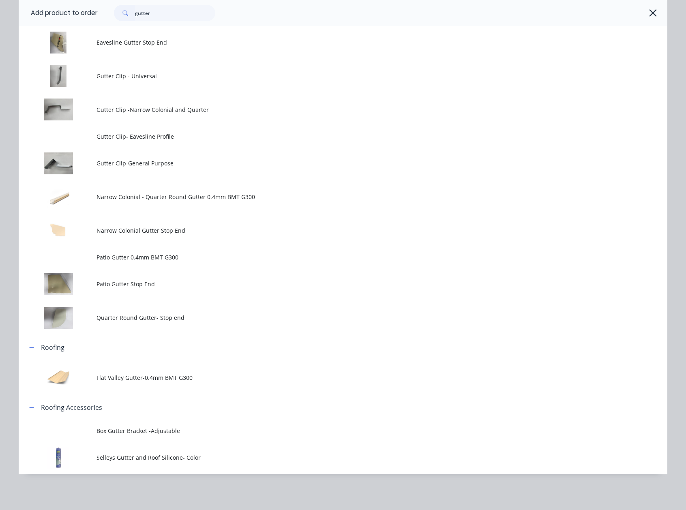
scroll to position [0, 0]
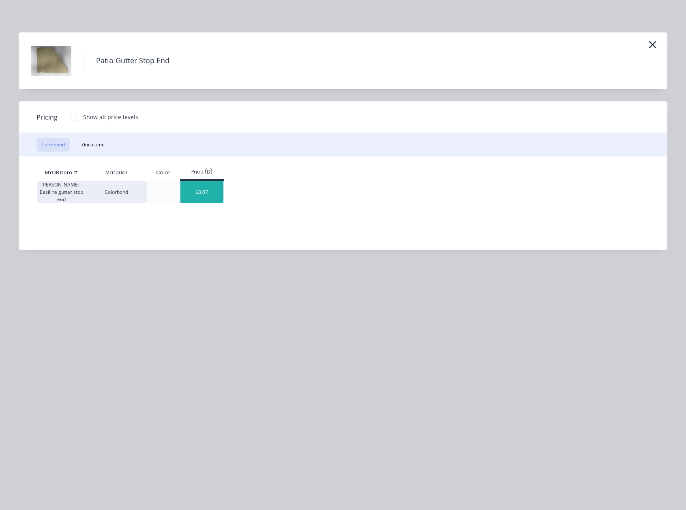
click at [202, 195] on div "$3.67" at bounding box center [201, 191] width 43 height 21
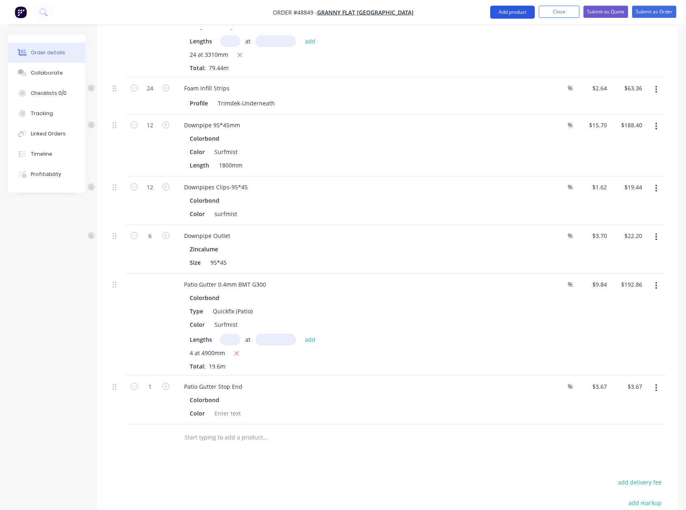
click at [498, 6] on button "Add product" at bounding box center [512, 12] width 45 height 13
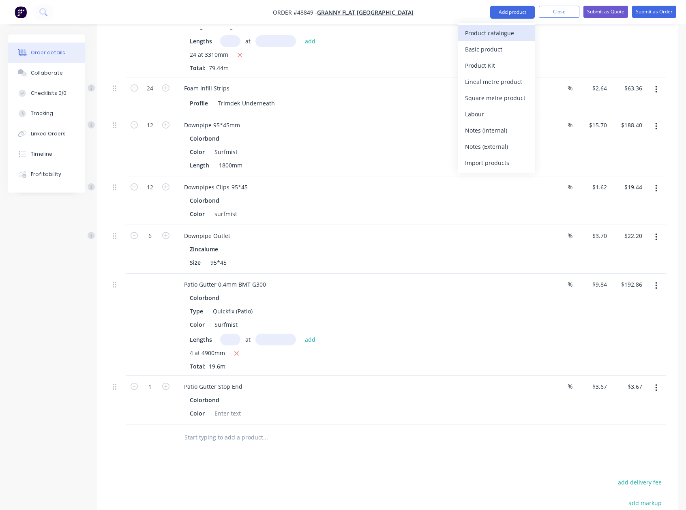
click at [500, 30] on div "Product catalogue" at bounding box center [496, 33] width 62 height 12
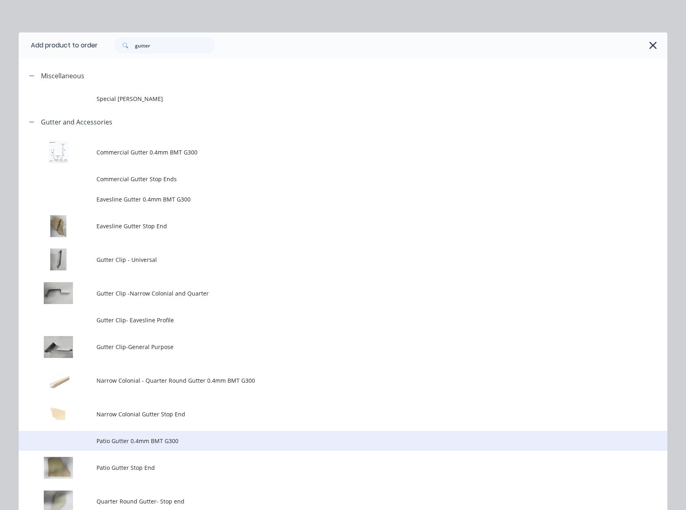
click at [185, 443] on span "Patio Gutter 0.4mm BMT G300" at bounding box center [325, 441] width 457 height 9
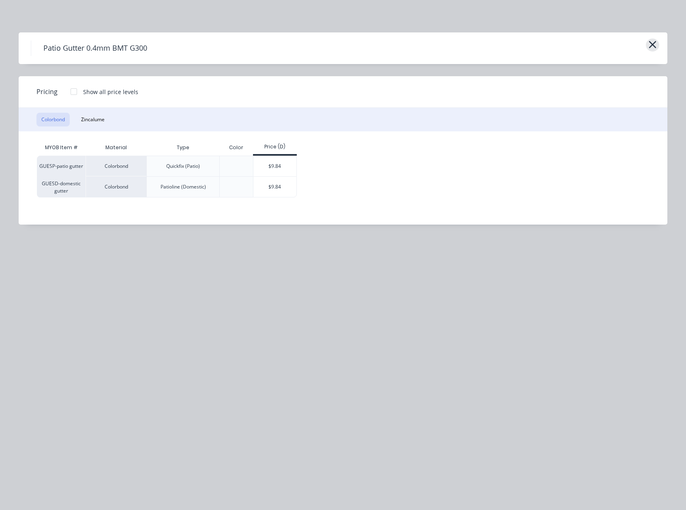
click at [655, 43] on icon "button" at bounding box center [652, 44] width 9 height 11
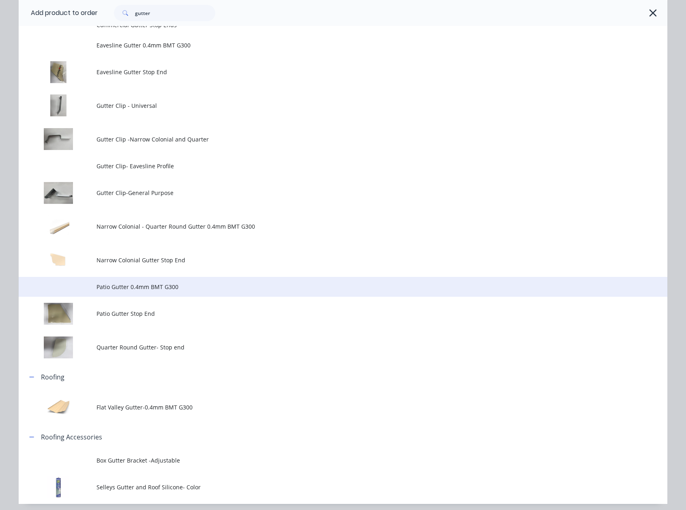
scroll to position [184, 0]
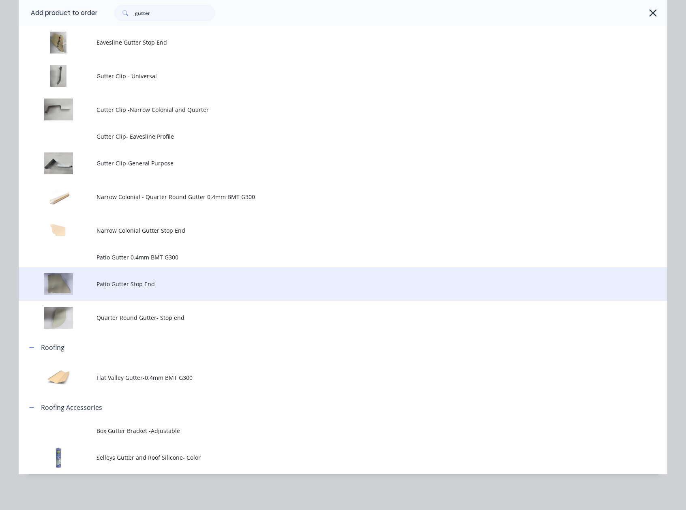
click at [182, 288] on td "Patio Gutter Stop End" at bounding box center [382, 284] width 571 height 34
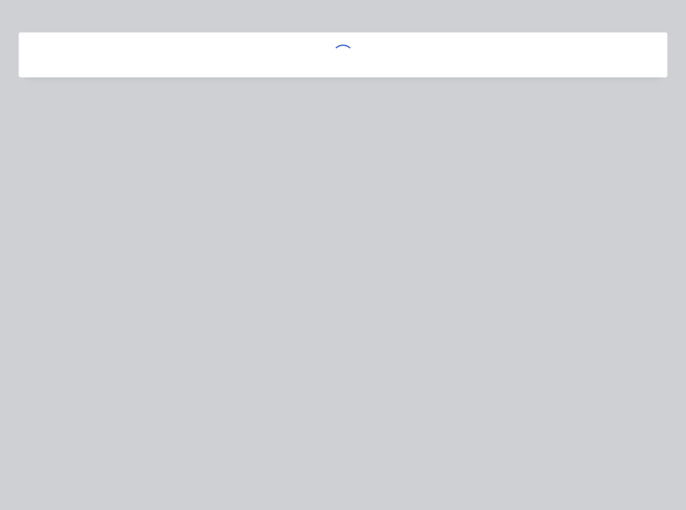
scroll to position [0, 0]
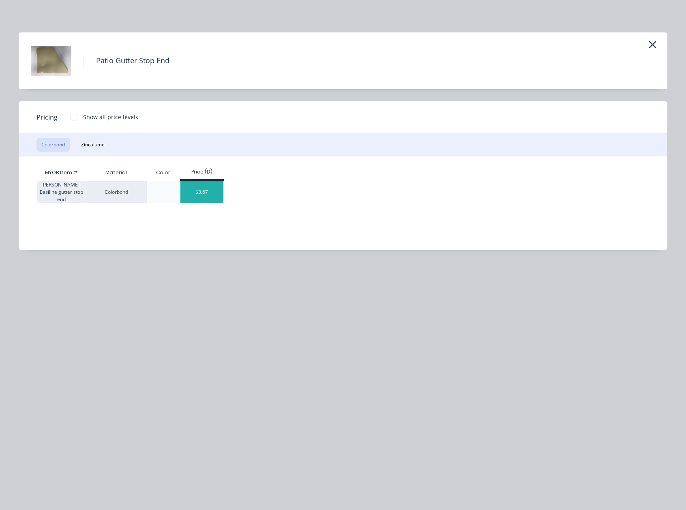
click at [200, 193] on div "$3.67" at bounding box center [201, 191] width 43 height 21
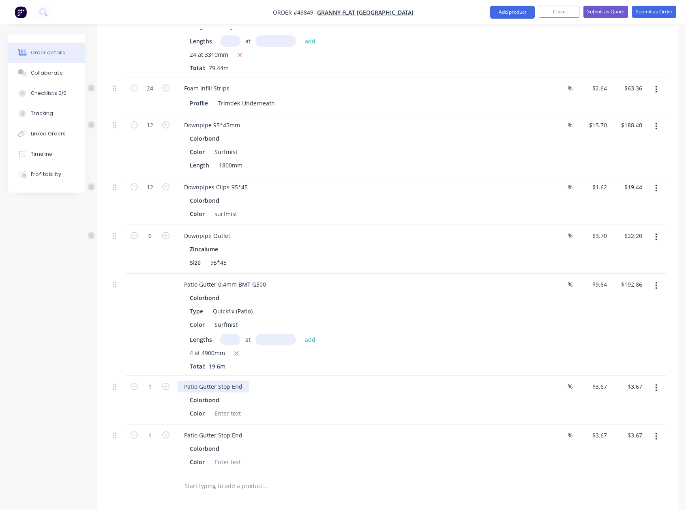
click at [243, 381] on div "Patio Gutter Stop End" at bounding box center [213, 387] width 71 height 12
click at [245, 429] on div "Patio Gutter Stop End" at bounding box center [213, 435] width 71 height 12
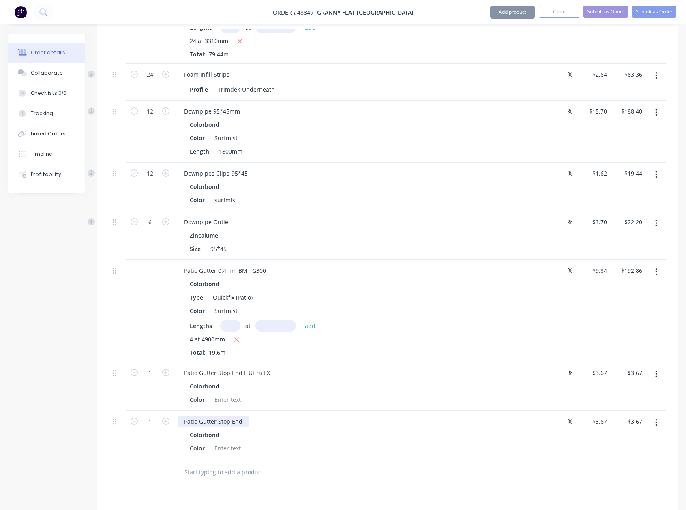
scroll to position [755, 0]
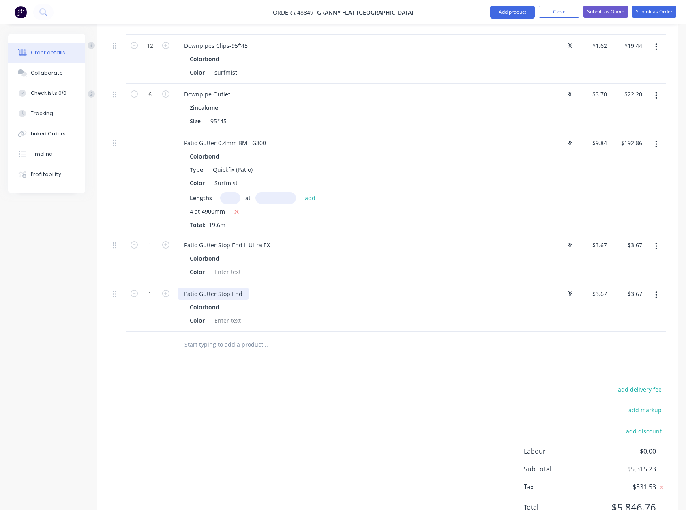
click at [244, 288] on div "Patio Gutter Stop End" at bounding box center [213, 294] width 71 height 12
click at [365, 337] on div at bounding box center [299, 345] width 243 height 16
click at [152, 239] on input "1" at bounding box center [150, 245] width 21 height 12
type input "2"
type input "$7.34"
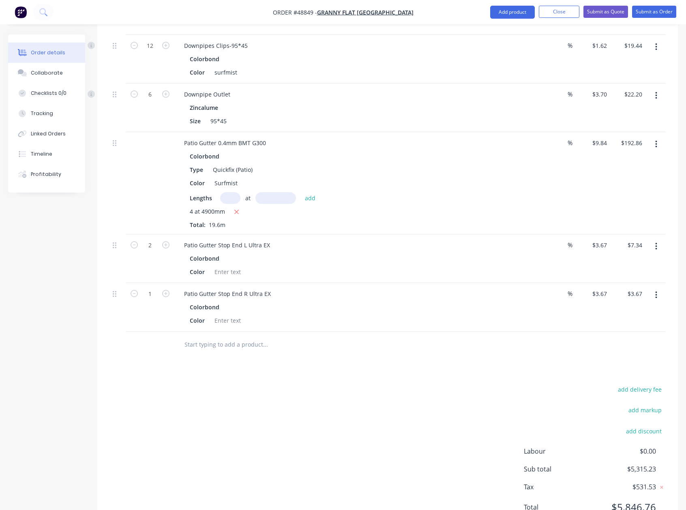
click at [150, 288] on input "1" at bounding box center [150, 294] width 21 height 12
type input "2"
type input "$7.34"
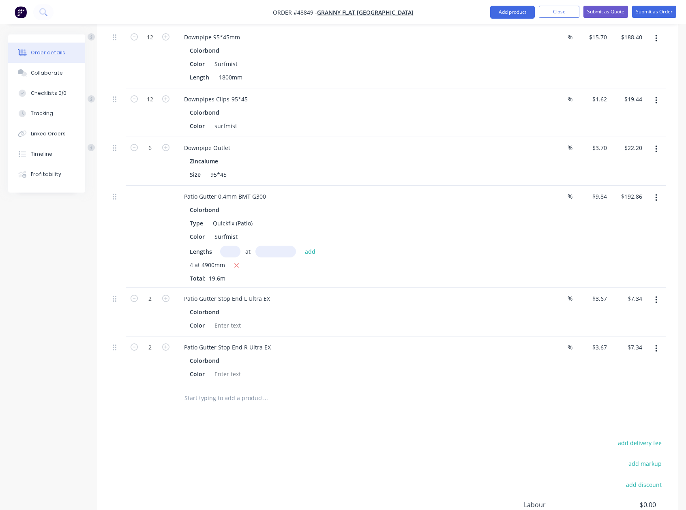
scroll to position [701, 0]
click at [514, 14] on button "Add product" at bounding box center [512, 12] width 45 height 13
click at [513, 28] on div "Product catalogue" at bounding box center [496, 33] width 62 height 12
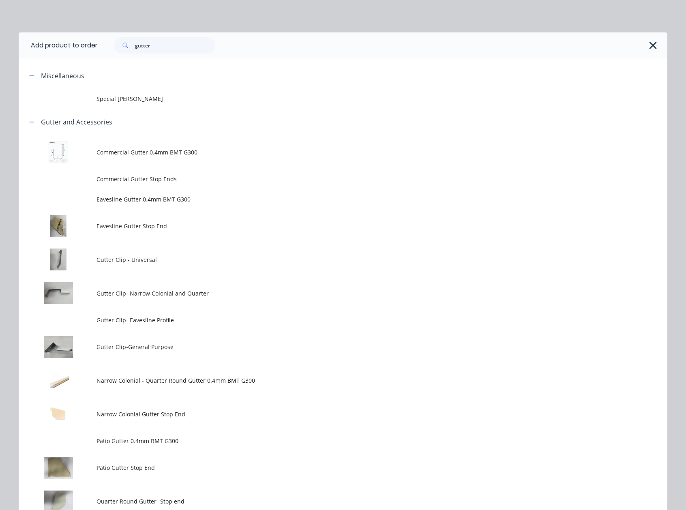
scroll to position [510, 0]
drag, startPoint x: 165, startPoint y: 48, endPoint x: 43, endPoint y: 37, distance: 123.4
click at [43, 37] on header "Add product to order gutter" at bounding box center [343, 45] width 649 height 26
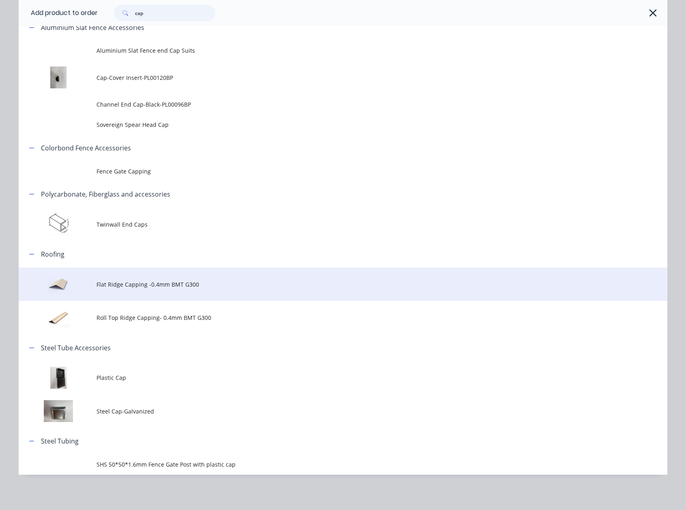
scroll to position [699, 0]
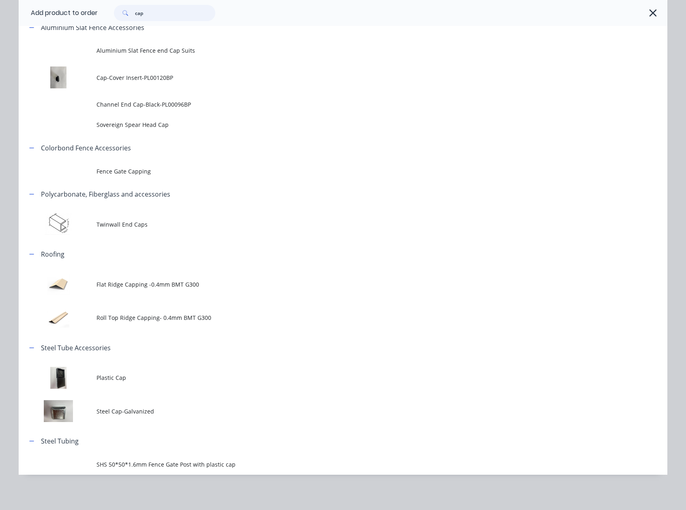
type input "cap"
click at [210, 291] on td "Flat Ridge Capping -0.4mm BMT G300" at bounding box center [382, 285] width 571 height 34
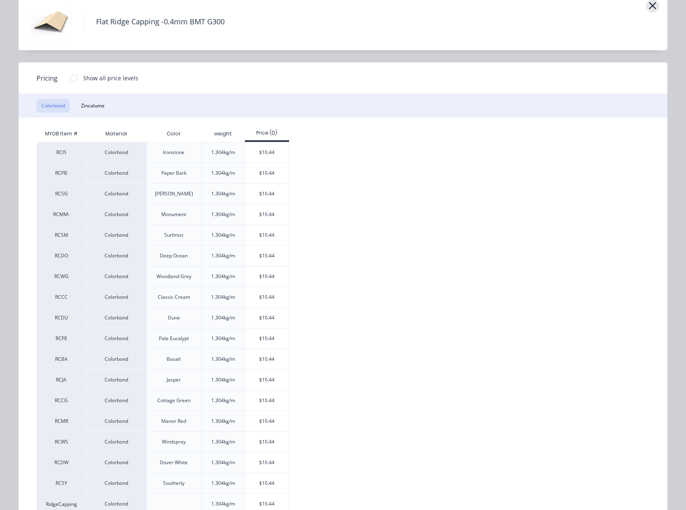
scroll to position [0, 0]
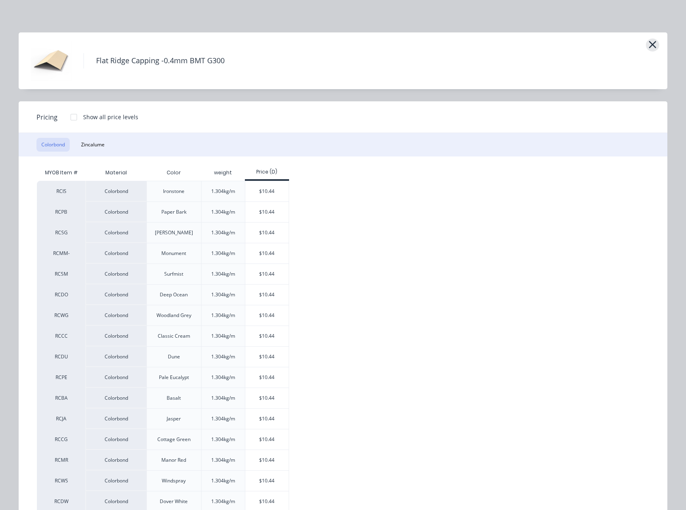
click at [649, 43] on icon "button" at bounding box center [652, 44] width 9 height 11
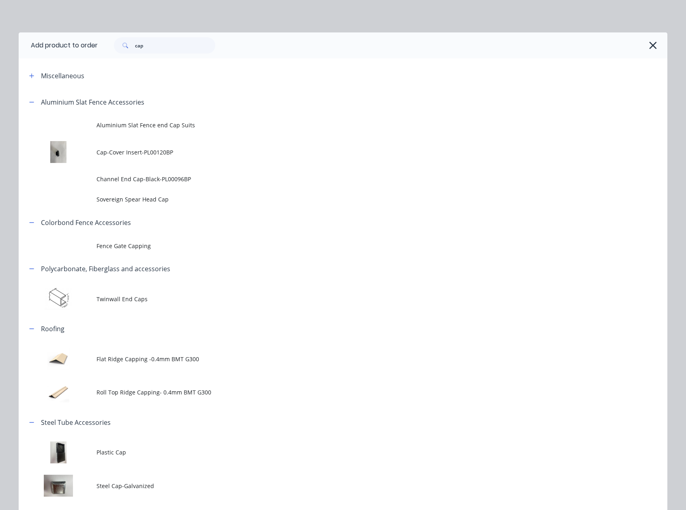
scroll to position [537, 0]
drag, startPoint x: 136, startPoint y: 44, endPoint x: 85, endPoint y: 43, distance: 50.7
click at [86, 43] on header "Add product to order cap" at bounding box center [343, 45] width 649 height 26
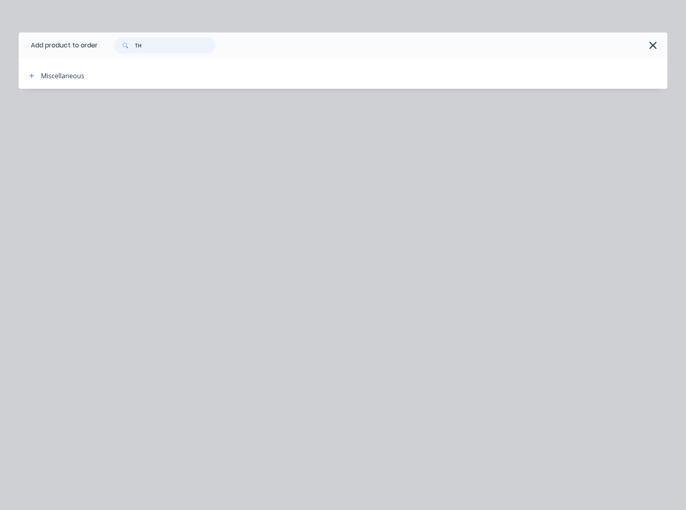
type input "T"
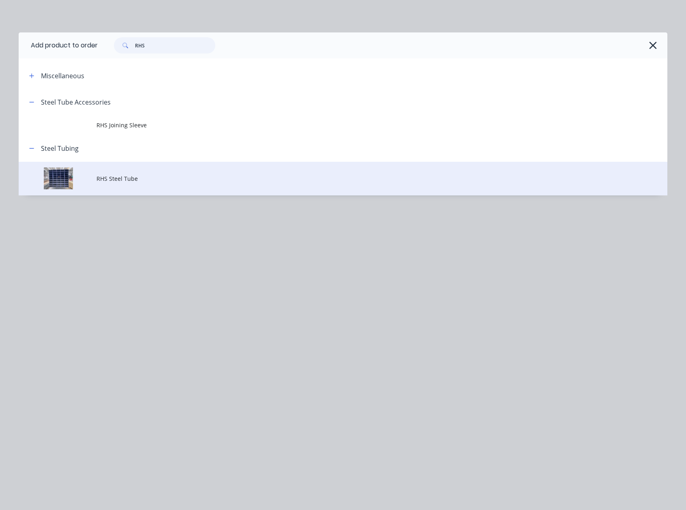
type input "RHS"
click at [185, 178] on span "RHS Steel Tube" at bounding box center [325, 178] width 457 height 9
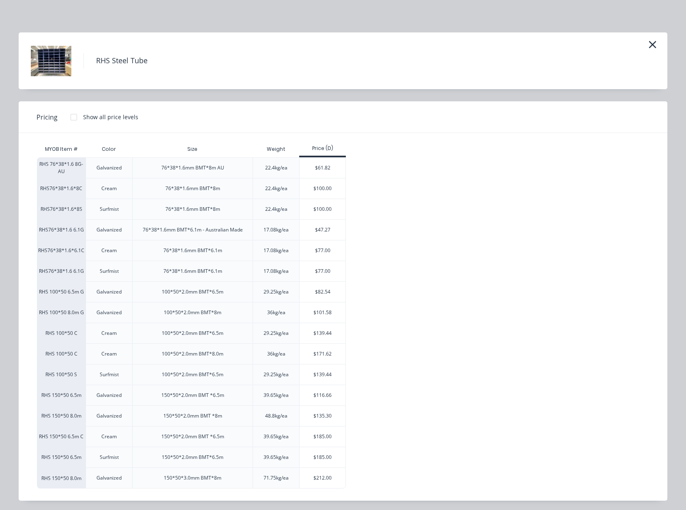
scroll to position [767, 0]
click at [320, 416] on div "$135.30" at bounding box center [323, 416] width 46 height 20
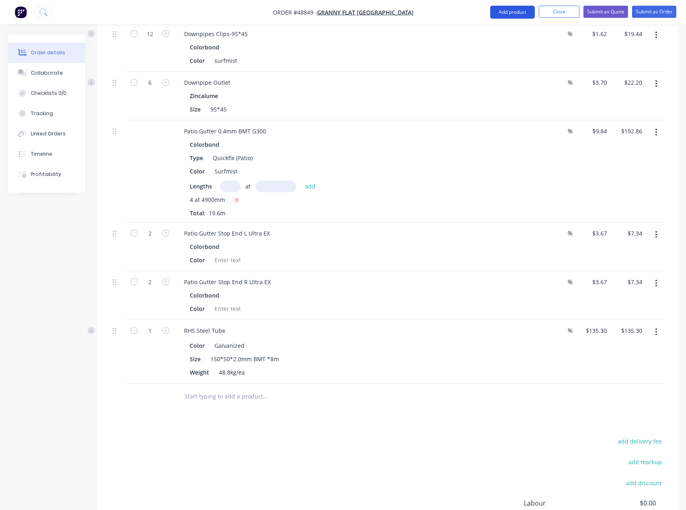
click at [502, 14] on button "Add product" at bounding box center [512, 12] width 45 height 13
click at [502, 31] on div "Product catalogue" at bounding box center [496, 33] width 62 height 12
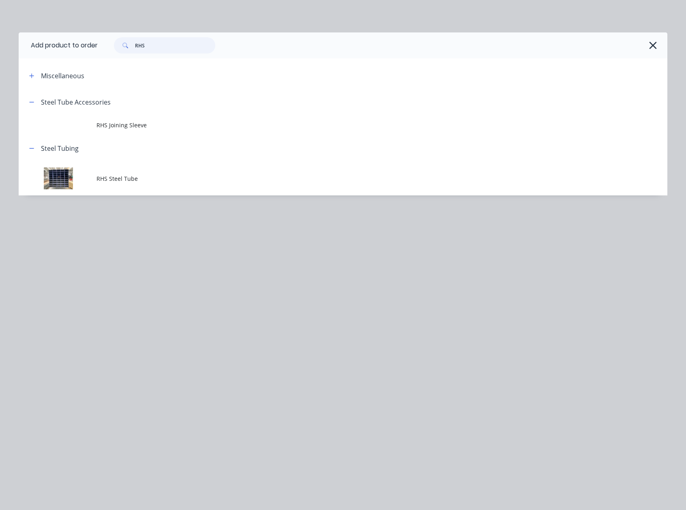
drag, startPoint x: 157, startPoint y: 45, endPoint x: 34, endPoint y: 38, distance: 122.3
click at [36, 39] on header "Add product to order RHS" at bounding box center [343, 45] width 649 height 26
type input "u"
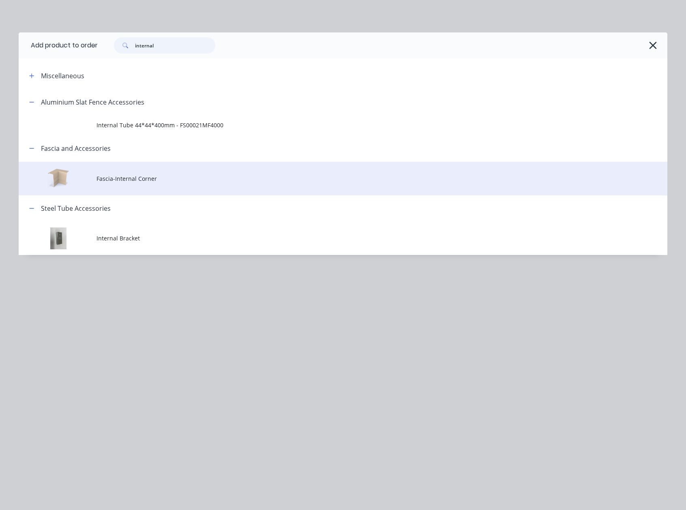
scroll to position [780, 0]
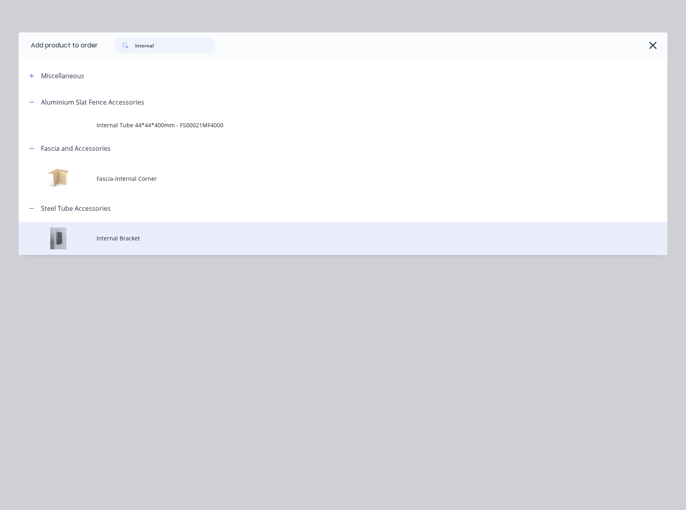
type input "internal"
click at [167, 231] on td "Internal Bracket" at bounding box center [382, 239] width 571 height 34
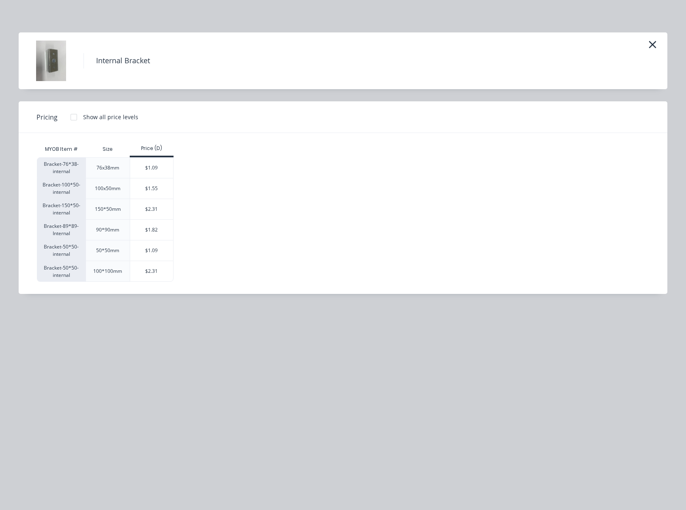
scroll to position [831, 0]
click at [154, 210] on div "$2.31" at bounding box center [151, 209] width 43 height 20
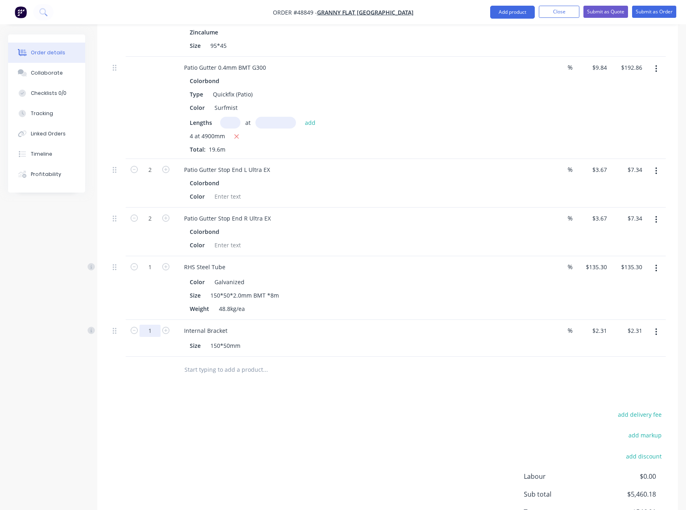
click at [152, 325] on input "1" at bounding box center [150, 331] width 21 height 12
type input "12"
type input "$27.72"
drag, startPoint x: 157, startPoint y: 229, endPoint x: 156, endPoint y: 235, distance: 5.7
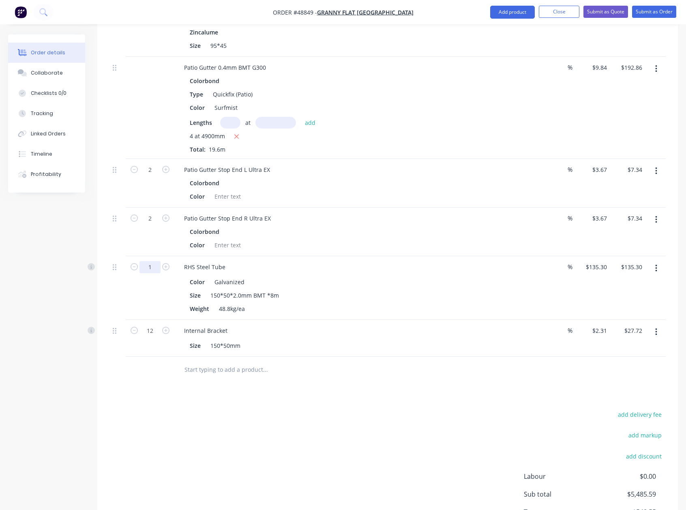
click at [157, 261] on input "1" at bounding box center [150, 267] width 21 height 12
type input "2"
type input "$270.60"
drag, startPoint x: 93, startPoint y: 367, endPoint x: 90, endPoint y: 371, distance: 5.0
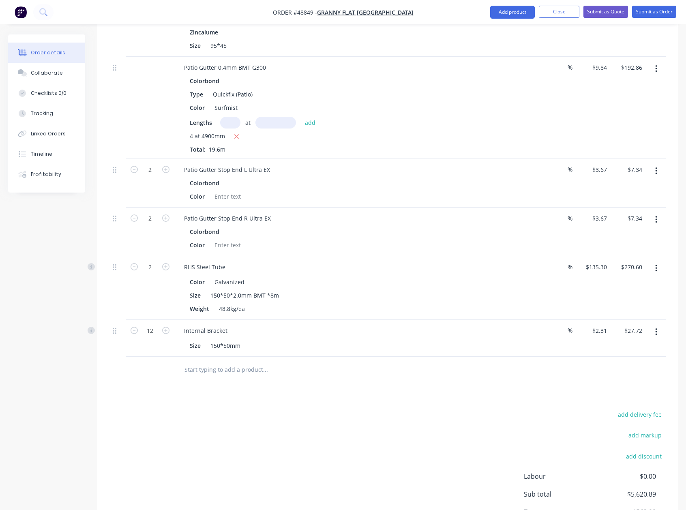
click at [503, 16] on button "Add product" at bounding box center [512, 12] width 45 height 13
click at [501, 36] on div "Product catalogue" at bounding box center [496, 33] width 62 height 12
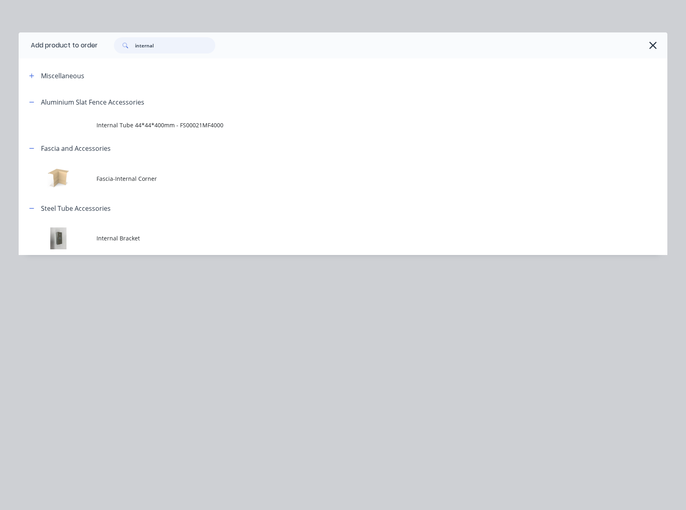
drag, startPoint x: 179, startPoint y: 46, endPoint x: 2, endPoint y: 47, distance: 176.4
click at [1, 47] on div "Add product to order internal Miscellaneous Aluminium Slat Fence Accessories In…" at bounding box center [343, 255] width 686 height 510
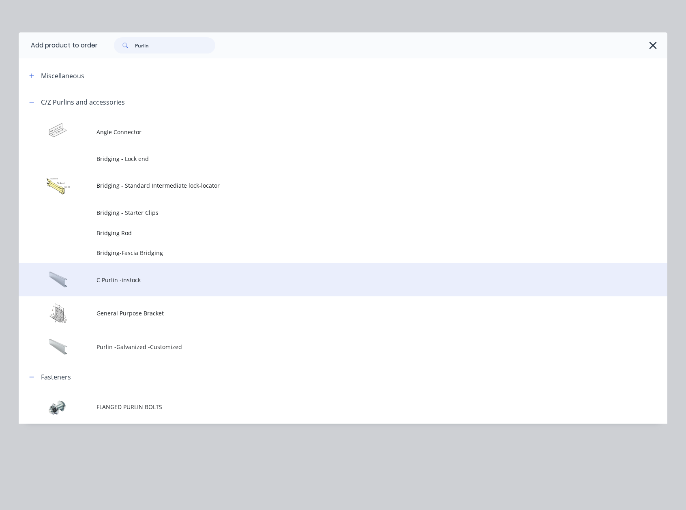
type input "Purlin"
click at [165, 280] on span "C Purlin -instock" at bounding box center [325, 280] width 457 height 9
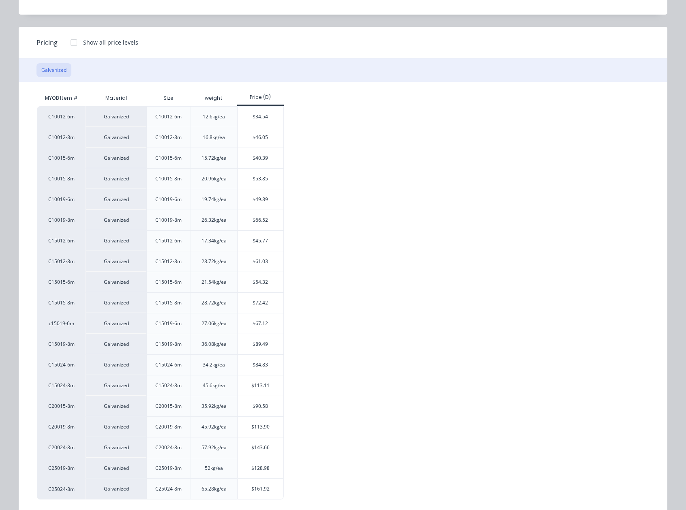
scroll to position [85, 0]
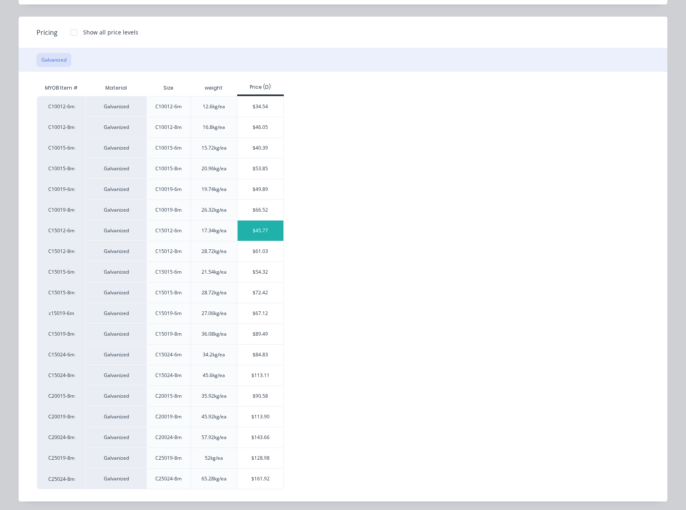
click at [270, 233] on div "$45.77" at bounding box center [261, 231] width 46 height 20
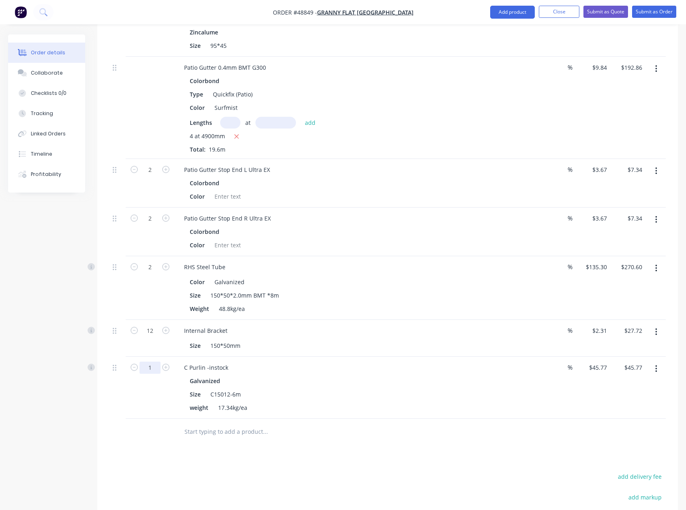
click at [152, 362] on input "1" at bounding box center [150, 368] width 21 height 12
type input "2"
type input "$91.54"
click at [230, 362] on div "C Purlin -instock" at bounding box center [206, 368] width 57 height 12
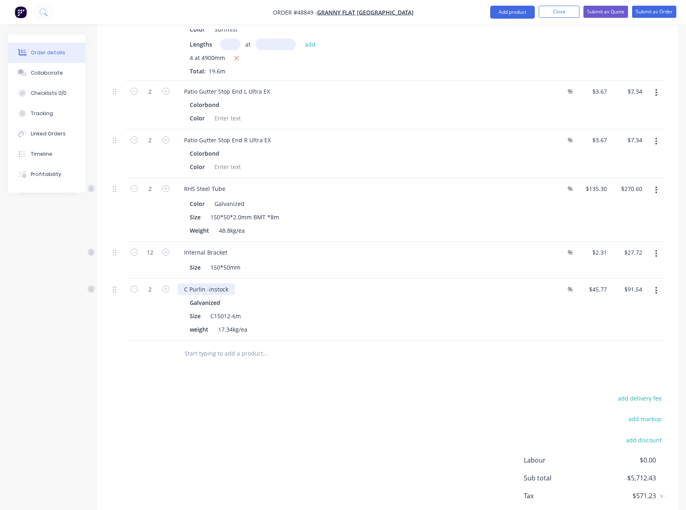
scroll to position [917, 0]
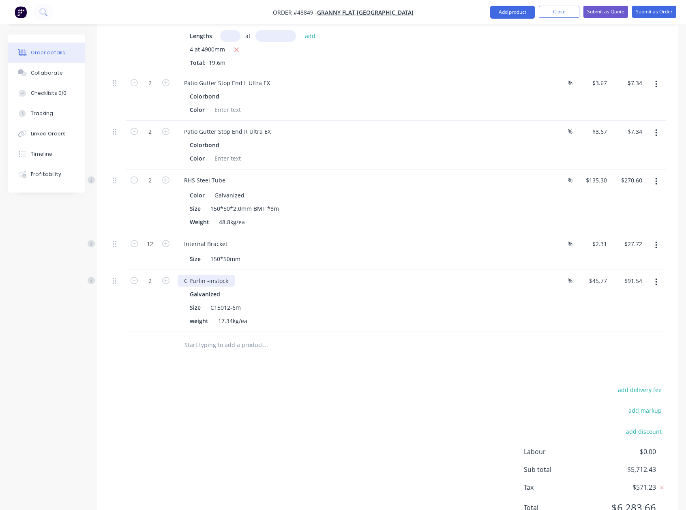
click at [230, 275] on div "C Purlin -instock" at bounding box center [206, 281] width 57 height 12
click at [125, 384] on div "add delivery fee add markup add discount Labour $0.00 Sub total $5,712.43 Tax $…" at bounding box center [387, 453] width 556 height 139
click at [508, 9] on button "Add product" at bounding box center [512, 12] width 45 height 13
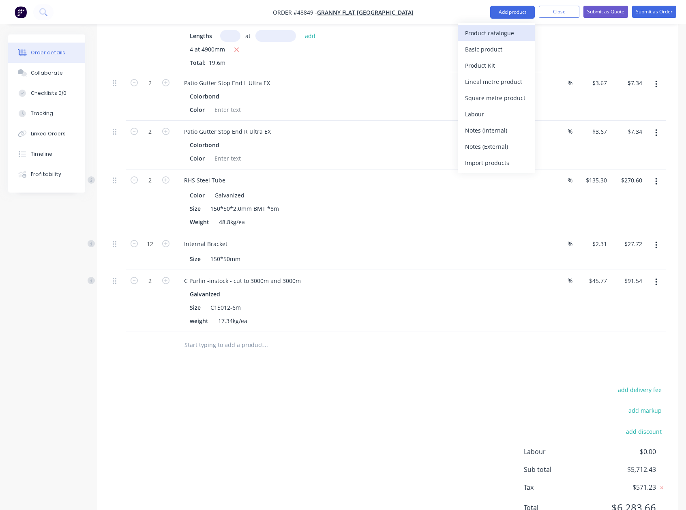
click at [484, 30] on div "Product catalogue" at bounding box center [496, 33] width 62 height 12
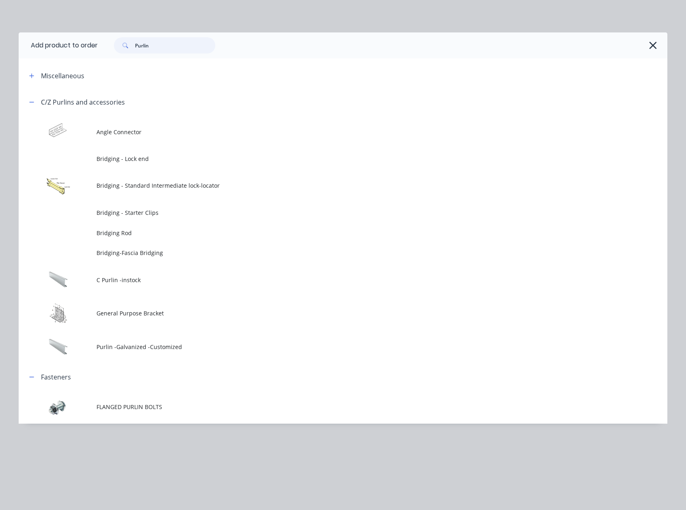
drag, startPoint x: 170, startPoint y: 49, endPoint x: 90, endPoint y: 44, distance: 79.7
click at [84, 42] on header "Add product to order Purlin" at bounding box center [343, 45] width 649 height 26
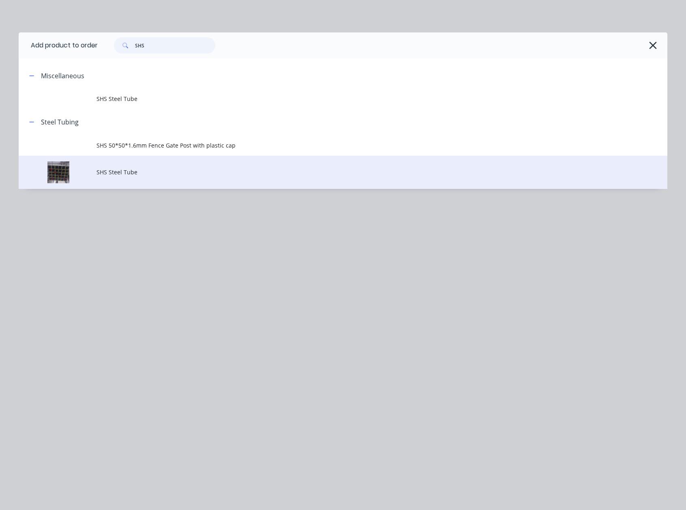
type input "SHS"
click at [138, 180] on td "SHS Steel Tube" at bounding box center [382, 173] width 571 height 34
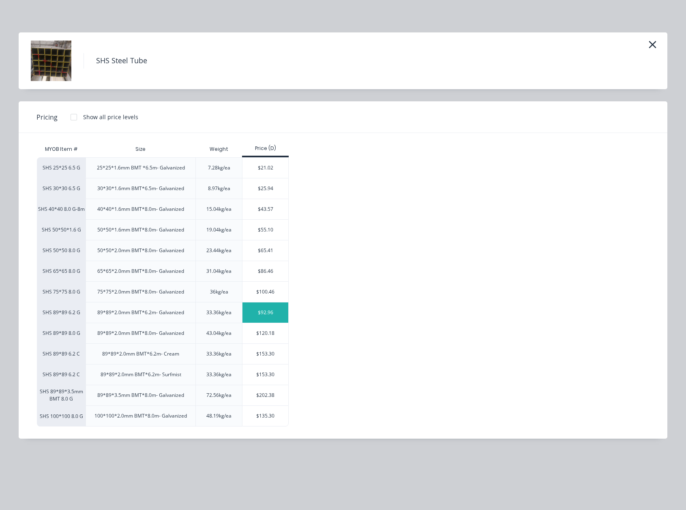
click at [271, 316] on div "$92.96" at bounding box center [266, 313] width 46 height 20
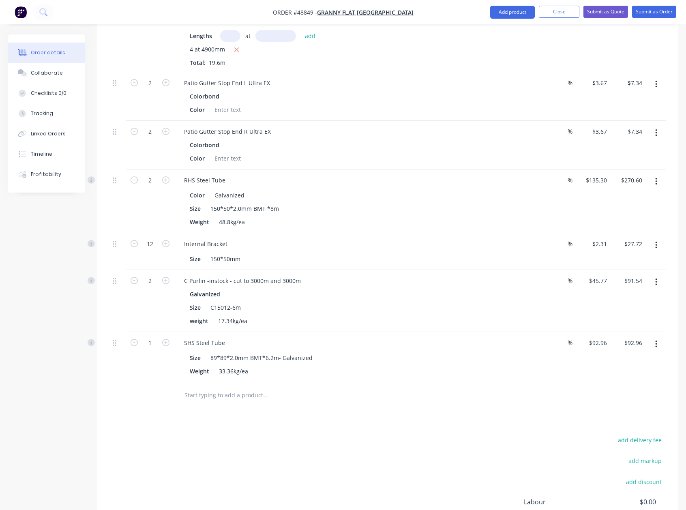
click at [230, 337] on div "SHS Steel Tube" at bounding box center [357, 343] width 358 height 12
click at [223, 337] on div "SHS Steel Tube" at bounding box center [205, 343] width 54 height 12
click at [251, 337] on div "SHS Steel Tube - Powder" at bounding box center [217, 343] width 79 height 12
click at [302, 275] on div "C Purlin -instock - cut to 3000m and 3000m" at bounding box center [243, 281] width 130 height 12
click at [232, 275] on div "C Purlin -instock - cut to 3000m and 3000m" at bounding box center [243, 281] width 130 height 12
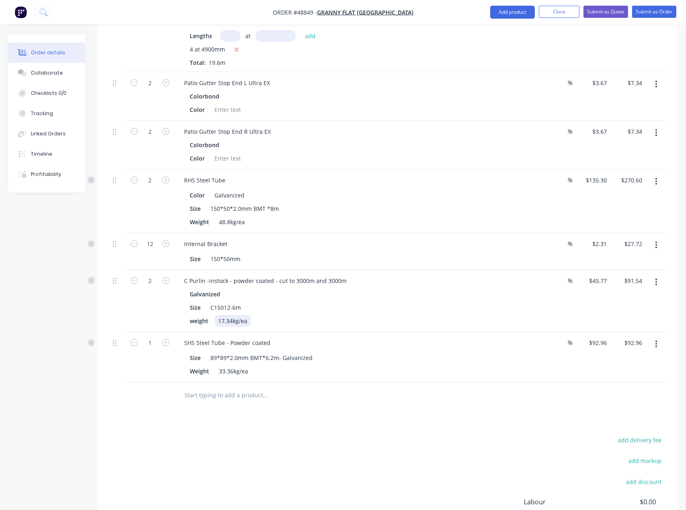
click at [310, 315] on div "weight 17.34kg/ea" at bounding box center [355, 321] width 337 height 12
click at [505, 382] on div at bounding box center [387, 395] width 556 height 26
click at [504, 15] on button "Add product" at bounding box center [512, 12] width 45 height 13
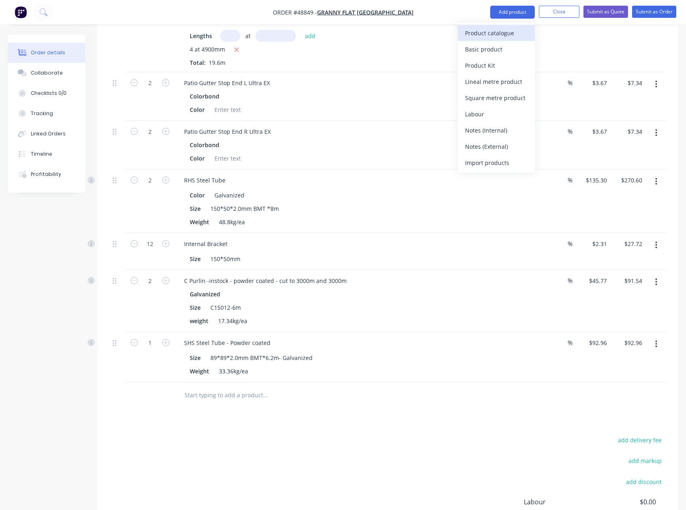
click at [503, 31] on div "Product catalogue" at bounding box center [496, 33] width 62 height 12
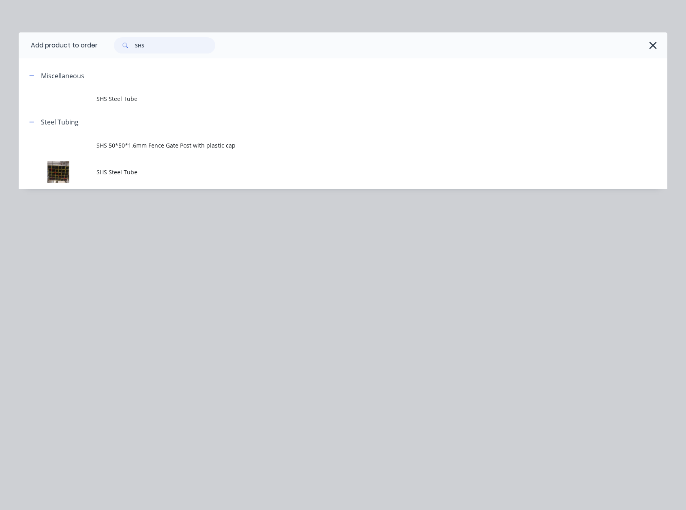
drag, startPoint x: 147, startPoint y: 46, endPoint x: 100, endPoint y: 46, distance: 46.6
click at [100, 46] on div "SHS" at bounding box center [379, 45] width 562 height 16
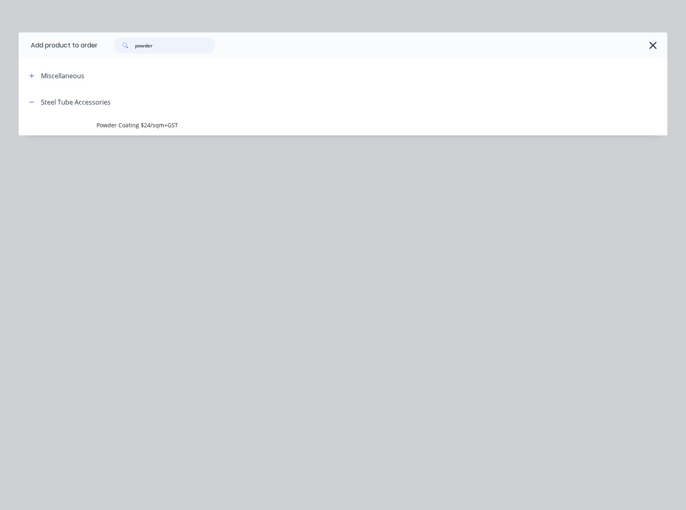
type input "powder"
click at [115, 138] on div "Add product to order powder Miscellaneous Steel Tube Accessories Powder Coating…" at bounding box center [343, 95] width 649 height 127
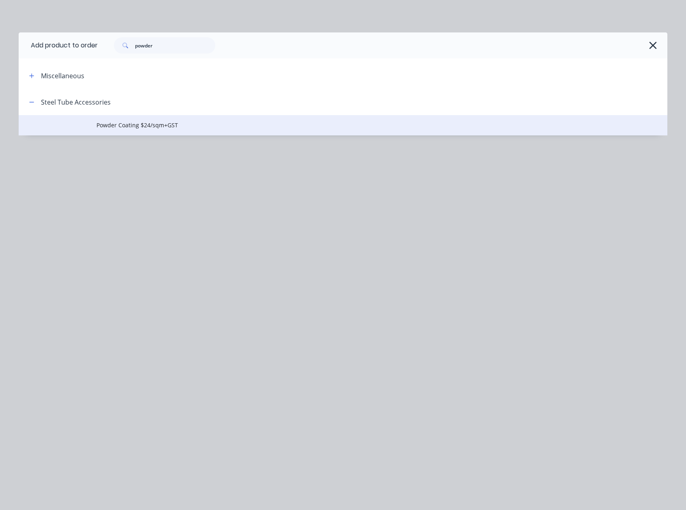
click at [122, 125] on span "Powder Coating $24/sqm+GST" at bounding box center [325, 125] width 457 height 9
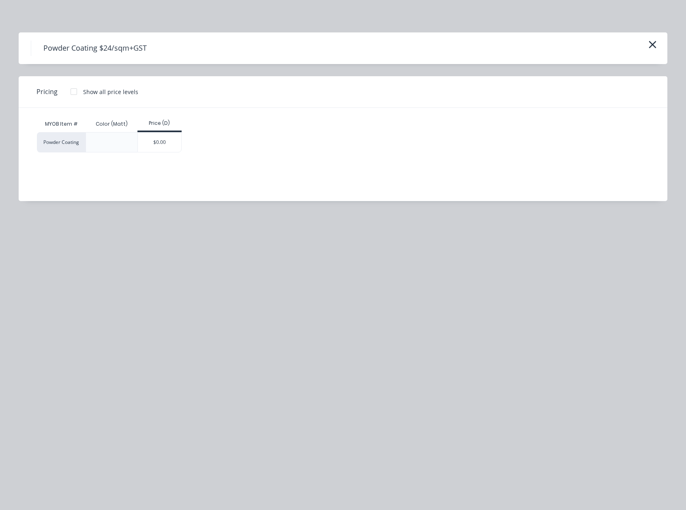
click at [151, 137] on div "$0.00" at bounding box center [159, 142] width 43 height 19
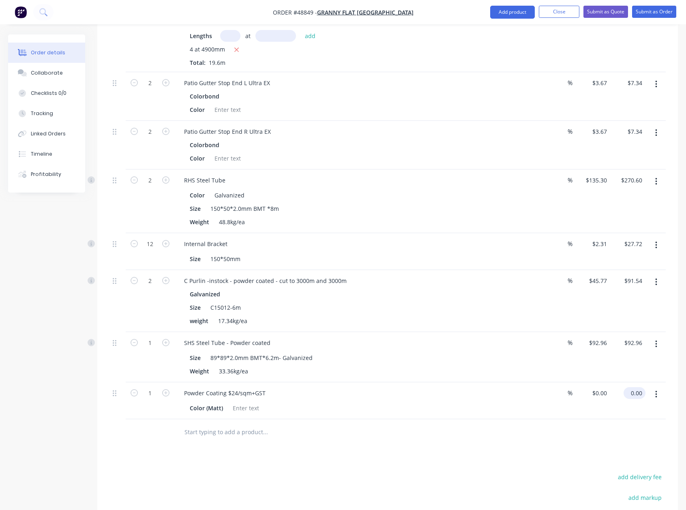
click at [634, 387] on input "0.00" at bounding box center [636, 393] width 19 height 12
type input "277"
type input "$277.00"
click at [561, 419] on div at bounding box center [387, 432] width 556 height 26
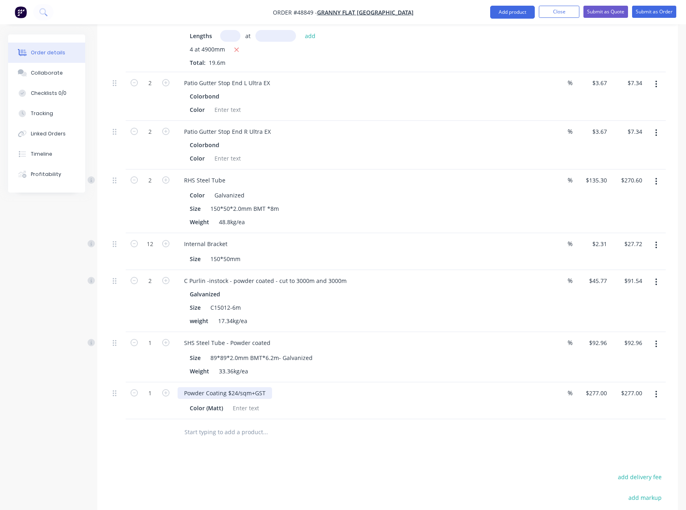
click at [247, 387] on div "Powder Coating $24/sqm+GST" at bounding box center [225, 393] width 94 height 12
drag, startPoint x: 226, startPoint y: 355, endPoint x: 339, endPoint y: 356, distance: 113.1
click at [339, 387] on div "Powder Coating $24/sqm+GST" at bounding box center [357, 393] width 358 height 12
click at [264, 387] on div "Powder Coating $24/sqm+GST" at bounding box center [225, 393] width 94 height 12
click at [260, 387] on div "Powder Coating $24/sqm+GST" at bounding box center [225, 393] width 94 height 12
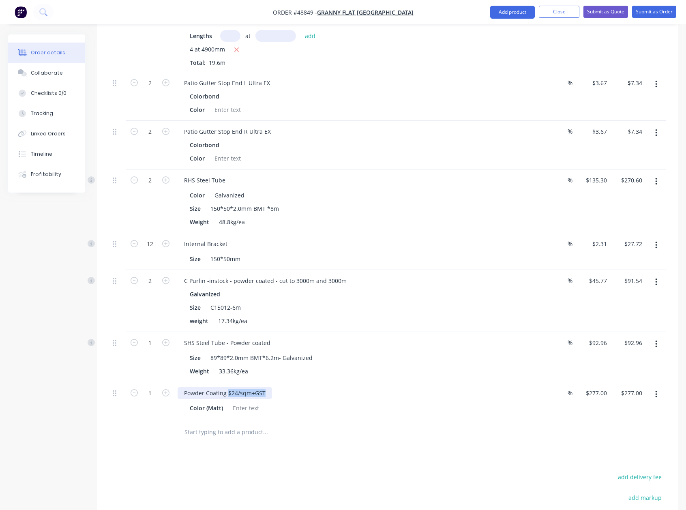
drag, startPoint x: 227, startPoint y: 355, endPoint x: 356, endPoint y: 361, distance: 128.7
click at [356, 382] on div "Powder Coating $24/sqm+GST Color (Matt)" at bounding box center [356, 400] width 365 height 37
click at [256, 402] on div at bounding box center [246, 408] width 33 height 12
drag, startPoint x: 227, startPoint y: 356, endPoint x: 277, endPoint y: 356, distance: 50.3
click at [277, 387] on div "Powder Coating $24/sqm+GST" at bounding box center [357, 393] width 358 height 12
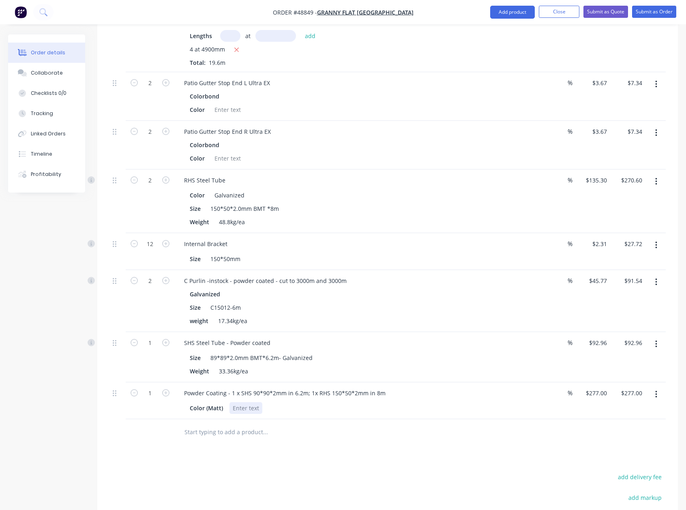
click at [249, 402] on div at bounding box center [246, 408] width 33 height 12
click at [247, 402] on div at bounding box center [246, 408] width 33 height 12
click at [387, 424] on div at bounding box center [299, 432] width 243 height 16
click at [385, 387] on div "Powder Coating - 1 x SHS 90*90*2mm in 6.2m; 1x RHS 150*50*2mm in 8m" at bounding box center [285, 393] width 215 height 12
drag, startPoint x: 418, startPoint y: 399, endPoint x: 408, endPoint y: 386, distance: 16.5
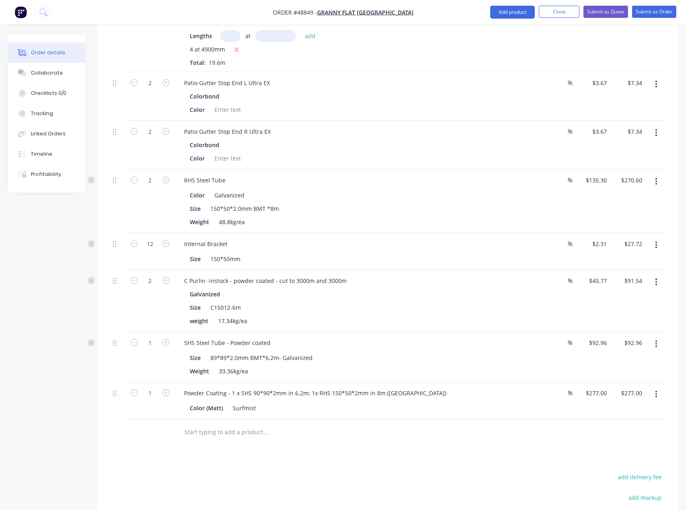
click at [418, 424] on div at bounding box center [320, 432] width 285 height 16
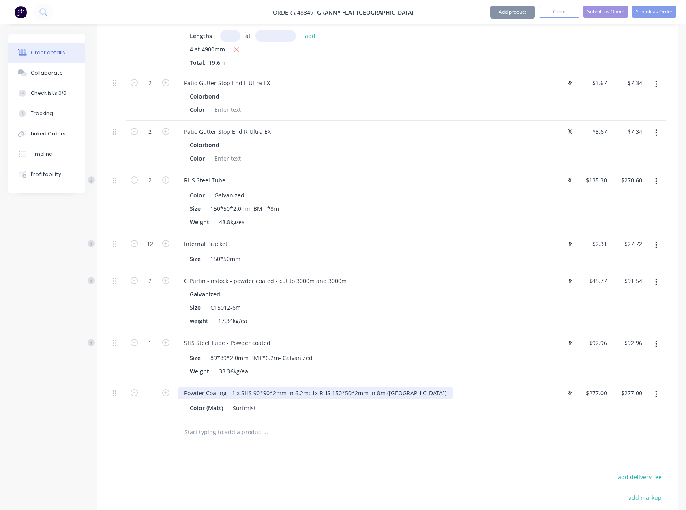
click at [388, 387] on div "Powder Coating - 1 x SHS 90*90*2mm in 6.2m; 1x RHS 150*50*2mm in 8m (Costal Are…" at bounding box center [315, 393] width 275 height 12
click at [387, 387] on div "Powder Coating - 1 x SHS 90*90*2mm in 6.2m; 1x RHS 150*50*2mm in 8m (Costal Are…" at bounding box center [315, 393] width 275 height 12
click at [384, 387] on div "Powder Coating - 1 x SHS 90*90*2mm in 6.2m; 1x RHS 150*50*2mm in 8m (Costal Are…" at bounding box center [315, 393] width 275 height 12
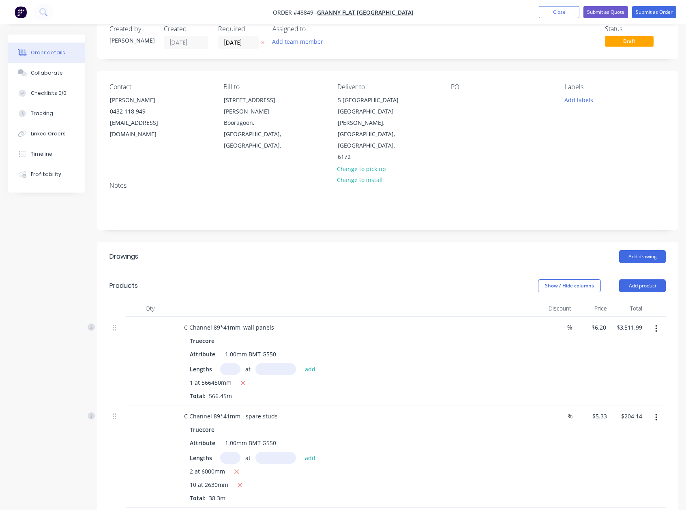
scroll to position [0, 0]
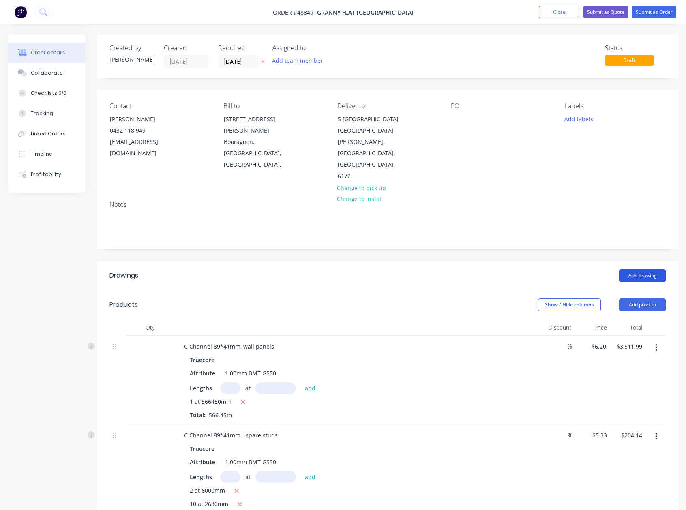
click at [637, 269] on button "Add drawing" at bounding box center [642, 275] width 47 height 13
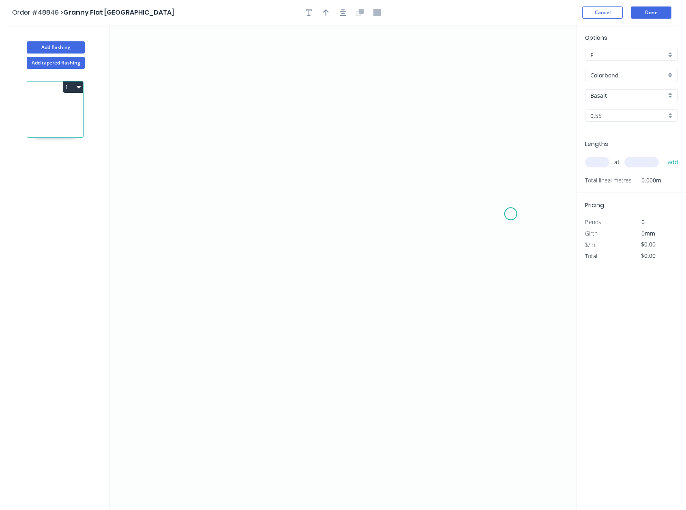
click at [516, 216] on icon "0" at bounding box center [342, 267] width 467 height 485
click at [502, 200] on icon "0" at bounding box center [342, 267] width 467 height 485
click at [210, 195] on icon "0 ?" at bounding box center [342, 267] width 467 height 485
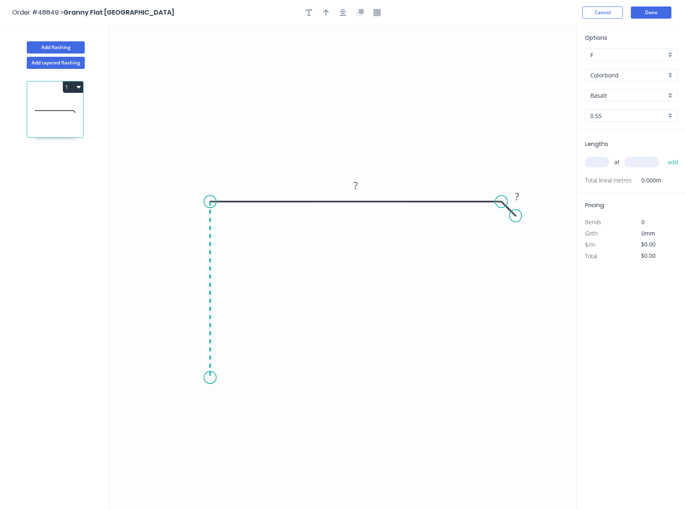
click at [221, 381] on icon "0 ? ?" at bounding box center [342, 267] width 467 height 485
click at [238, 382] on icon "0 ? ? ?" at bounding box center [342, 267] width 467 height 485
click at [239, 403] on icon "0 ? ? ? ?" at bounding box center [342, 267] width 467 height 485
click at [251, 413] on icon "0 ? ? ? ? ?" at bounding box center [342, 267] width 467 height 485
click at [252, 415] on circle at bounding box center [252, 416] width 12 height 12
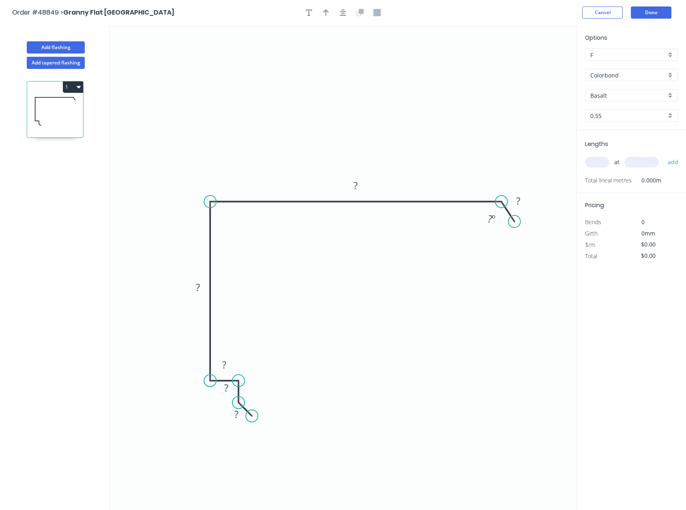
click at [515, 221] on circle at bounding box center [515, 221] width 12 height 12
click at [494, 221] on tspan "º" at bounding box center [494, 218] width 4 height 13
click at [422, 251] on icon "0 10 15 20 150 300 30 120 º" at bounding box center [342, 267] width 467 height 485
type input "$19.41"
click at [673, 94] on div "Basalt" at bounding box center [631, 95] width 93 height 12
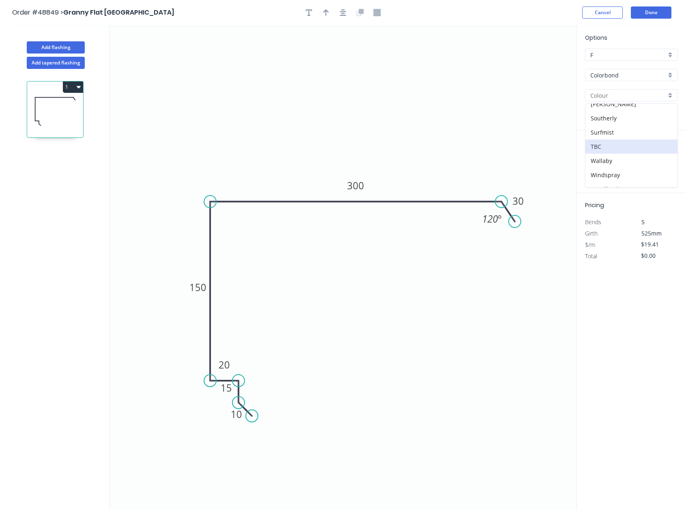
scroll to position [222, 0]
click at [622, 124] on div "Surfmist" at bounding box center [632, 130] width 92 height 14
type input "Surfmist"
click at [324, 13] on icon "button" at bounding box center [326, 12] width 6 height 7
drag, startPoint x: 536, startPoint y: 64, endPoint x: 283, endPoint y: 140, distance: 264.2
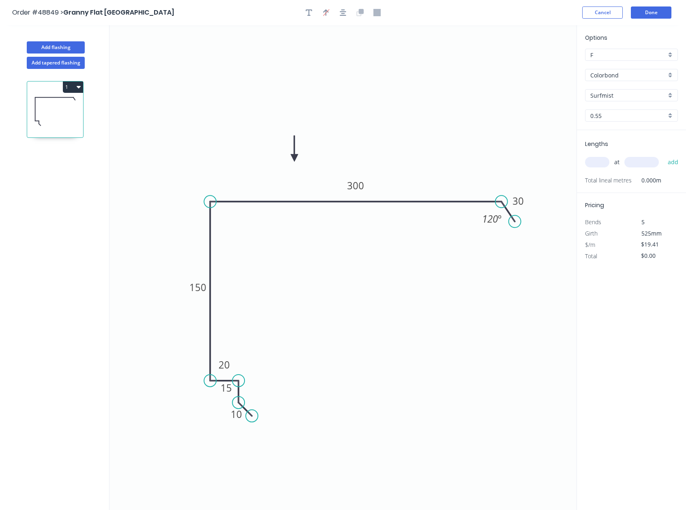
click at [292, 160] on icon at bounding box center [294, 148] width 7 height 26
click at [310, 11] on icon "button" at bounding box center [309, 12] width 6 height 7
drag, startPoint x: 157, startPoint y: 60, endPoint x: 303, endPoint y: 99, distance: 150.3
click at [277, 93] on textarea at bounding box center [244, 78] width 66 height 30
click at [316, 98] on textarea at bounding box center [325, 101] width 66 height 30
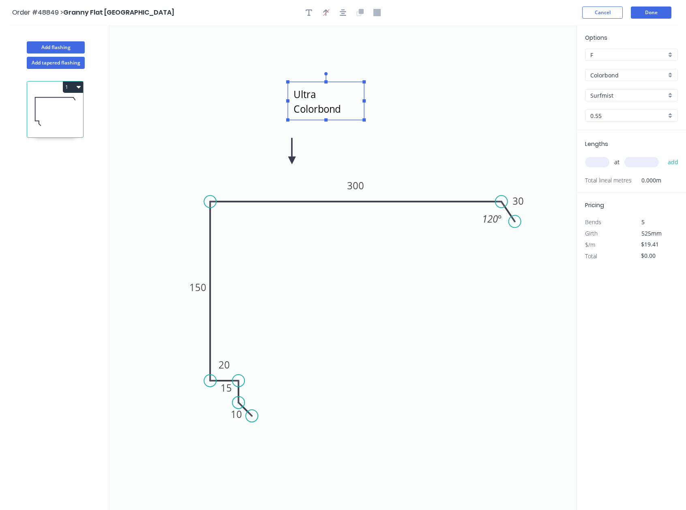
drag, startPoint x: 362, startPoint y: 100, endPoint x: 402, endPoint y: 100, distance: 40.1
click at [407, 101] on icon "Ultra Colorbond 10 15 20 150 300 30 120 º" at bounding box center [342, 267] width 467 height 485
type textarea "Ultra Colorbond"
click at [400, 137] on icon "Ultra Colorbond 10 15 20 150 300 30 120 º" at bounding box center [342, 267] width 467 height 485
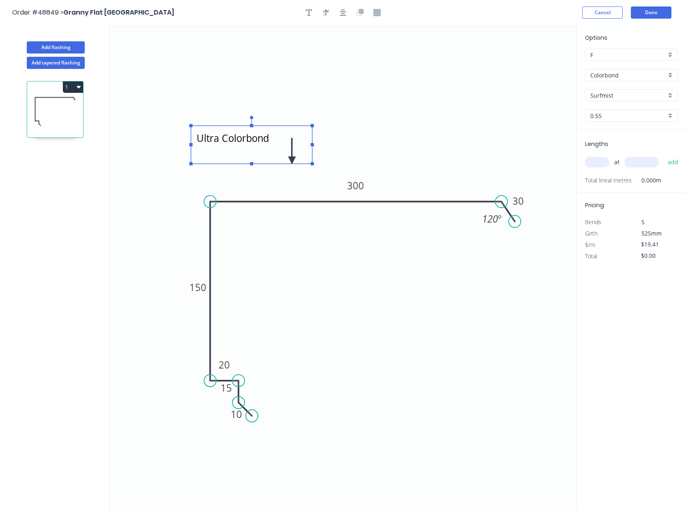
drag, startPoint x: 334, startPoint y: 98, endPoint x: 238, endPoint y: 143, distance: 105.9
click at [238, 143] on textarea "Ultra Colorbond" at bounding box center [251, 145] width 113 height 30
click at [207, 184] on icon "Ultra Colorbond 10 15 20 150 300 30 120 º" at bounding box center [342, 267] width 467 height 485
click at [603, 162] on input "text" at bounding box center [597, 162] width 24 height 11
type input "4"
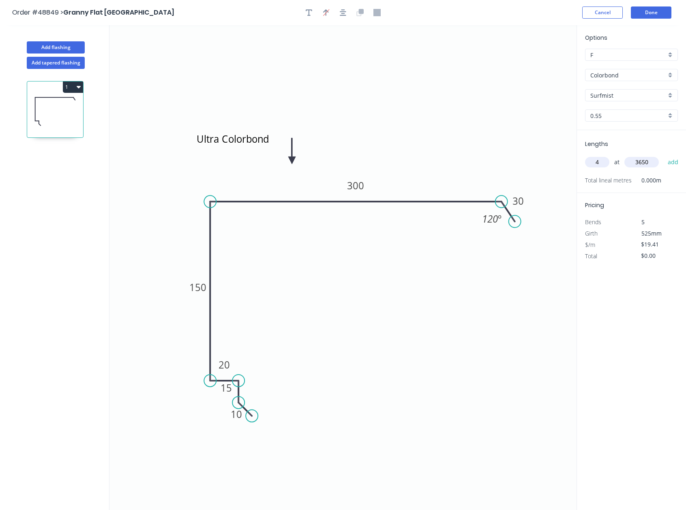
type input "3650"
click at [664, 155] on button "add" at bounding box center [673, 162] width 19 height 14
type input "$283.39"
click at [641, 13] on button "Done" at bounding box center [651, 12] width 41 height 12
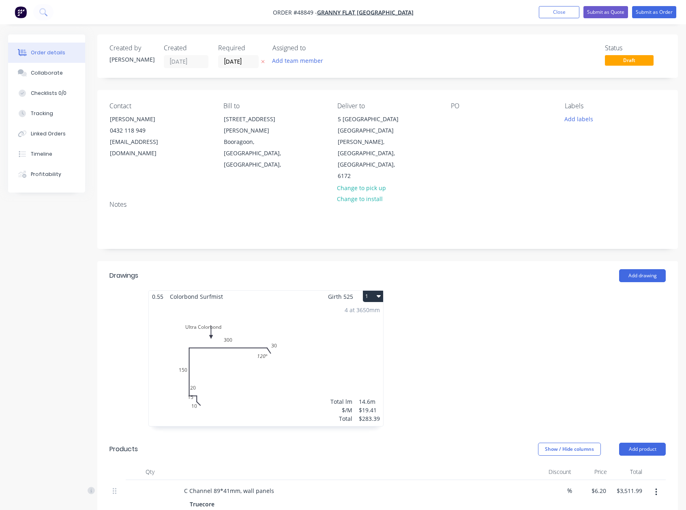
click at [308, 303] on div "4 at 3650mm Total lm $/M Total 14.6m $19.41 $283.39" at bounding box center [266, 365] width 234 height 124
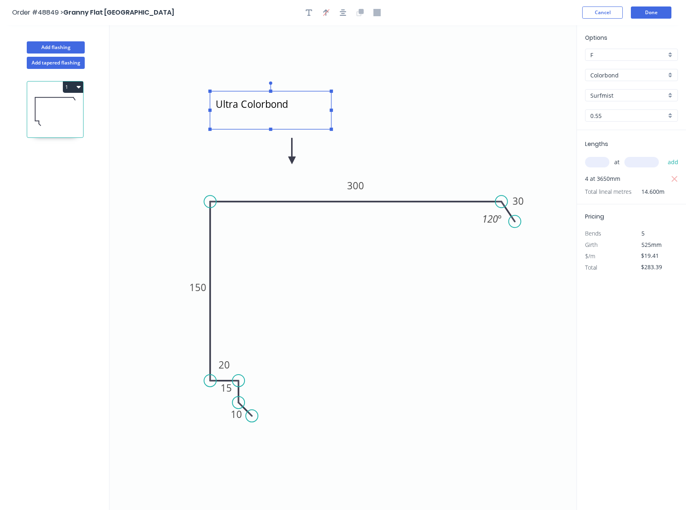
drag, startPoint x: 262, startPoint y: 139, endPoint x: 310, endPoint y: 93, distance: 66.0
click at [313, 98] on textarea "Ultra Colorbond" at bounding box center [270, 110] width 113 height 30
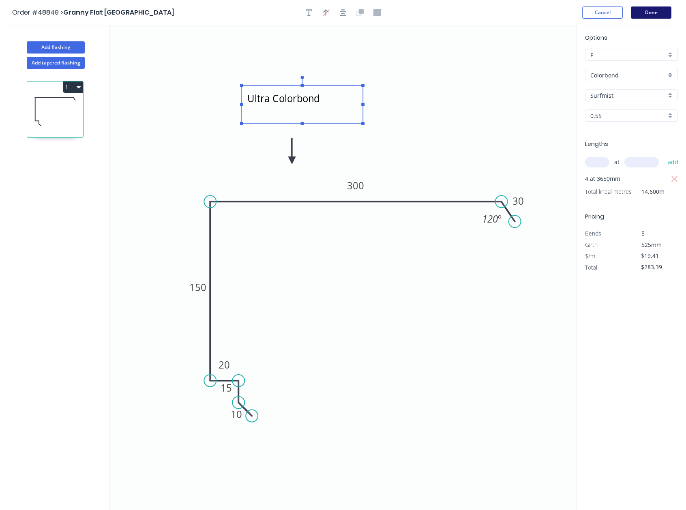
click at [647, 10] on button "Done" at bounding box center [651, 12] width 41 height 12
click at [649, 14] on button "Done" at bounding box center [651, 12] width 41 height 12
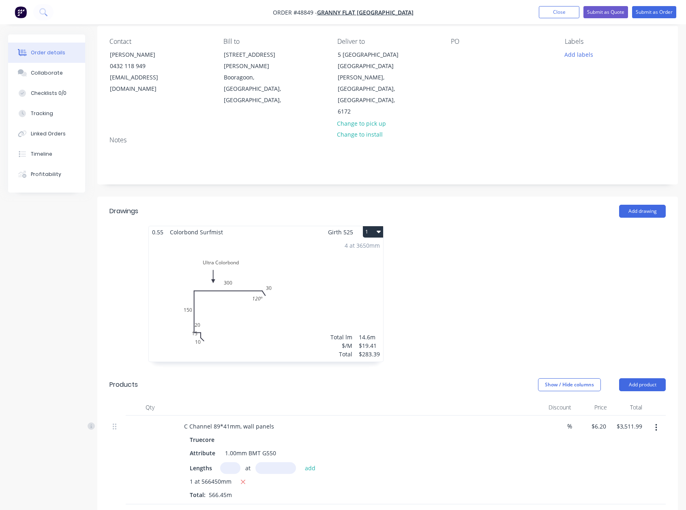
scroll to position [67, 0]
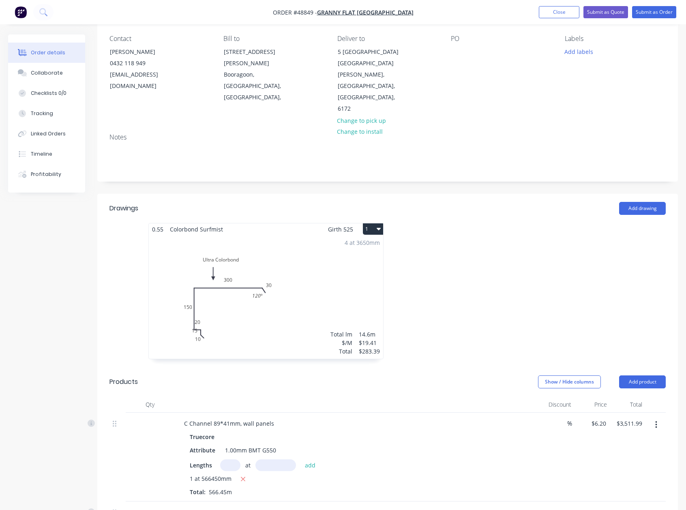
click at [277, 280] on div "4 at 3650mm Total lm $/M Total 14.6m $19.41 $283.39" at bounding box center [266, 297] width 234 height 124
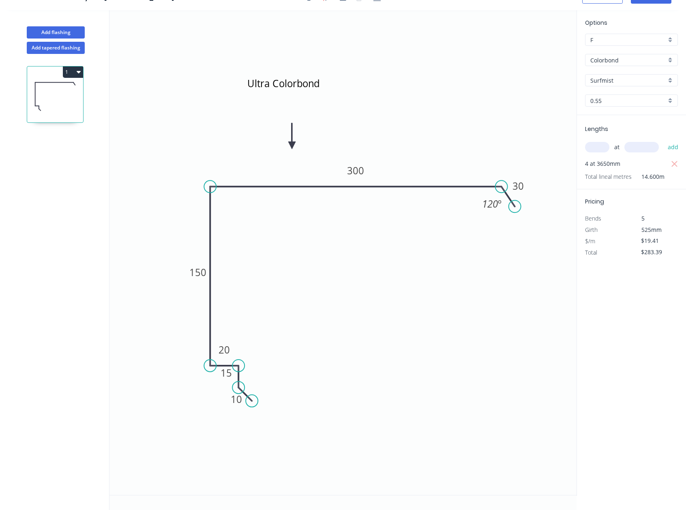
scroll to position [14, 0]
drag, startPoint x: 222, startPoint y: 380, endPoint x: 257, endPoint y: 373, distance: 35.6
click at [257, 373] on g "15" at bounding box center [259, 368] width 26 height 17
drag, startPoint x: 239, startPoint y: 408, endPoint x: 277, endPoint y: 403, distance: 37.6
click at [277, 403] on rect at bounding box center [270, 395] width 26 height 17
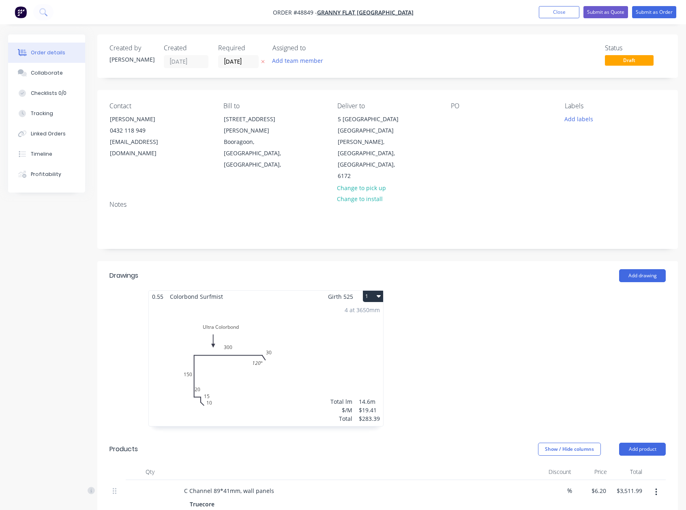
click at [472, 328] on div at bounding box center [509, 362] width 243 height 144
click at [651, 269] on button "Add drawing" at bounding box center [642, 275] width 47 height 13
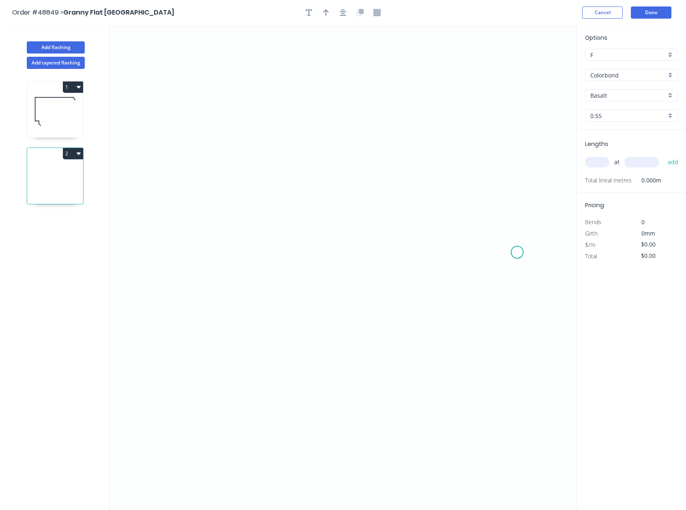
click at [513, 254] on icon "0" at bounding box center [342, 267] width 467 height 485
click at [505, 241] on icon "0" at bounding box center [342, 267] width 467 height 485
click at [361, 172] on icon "0 ?" at bounding box center [342, 267] width 467 height 485
click at [231, 249] on icon "0 ? ? ? º" at bounding box center [342, 267] width 467 height 485
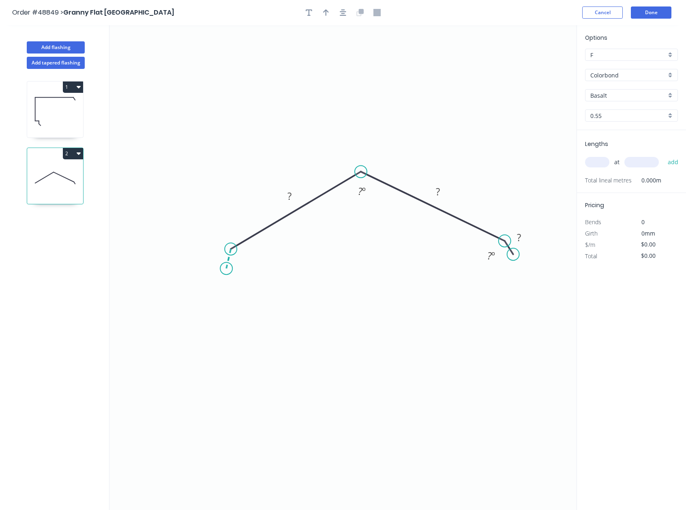
click at [227, 268] on icon "0 ? ? ? ? º ? º" at bounding box center [342, 267] width 467 height 485
click at [364, 187] on tspan "º" at bounding box center [364, 191] width 4 height 13
click at [288, 196] on tspan "?" at bounding box center [290, 195] width 4 height 13
click at [362, 288] on icon "0 30 182 185 30 ? º 170 º ? º" at bounding box center [342, 267] width 467 height 485
type input "$15.92"
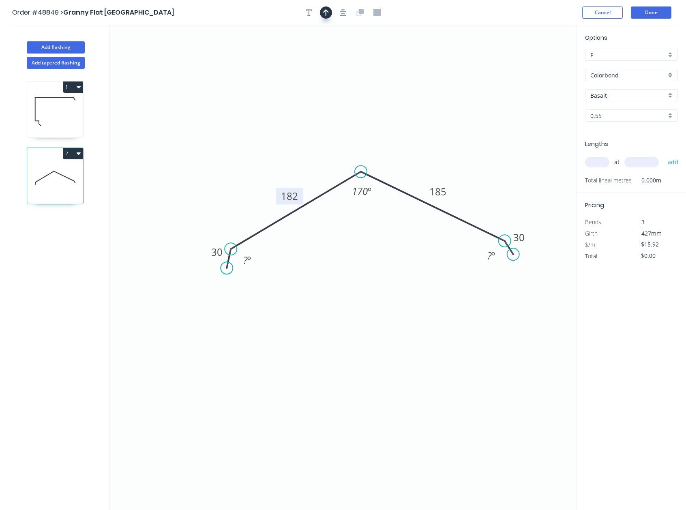
click at [322, 11] on button "button" at bounding box center [326, 12] width 12 height 12
drag, startPoint x: 521, startPoint y: 68, endPoint x: 298, endPoint y: 158, distance: 241.1
click at [316, 154] on icon at bounding box center [319, 141] width 7 height 26
click at [599, 161] on input "text" at bounding box center [597, 162] width 24 height 11
type input "2"
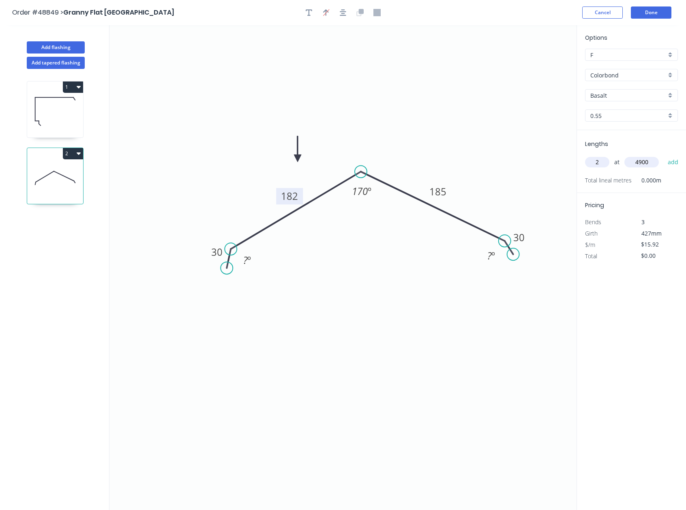
type input "4900"
click at [664, 155] on button "add" at bounding box center [673, 162] width 19 height 14
type input "$156.02"
click at [674, 94] on div "Basalt" at bounding box center [631, 95] width 93 height 12
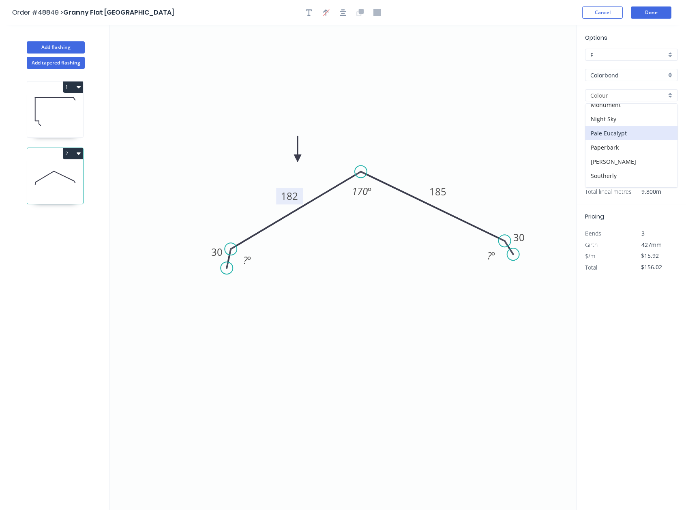
scroll to position [216, 0]
click at [612, 129] on div "Surfmist" at bounding box center [632, 136] width 92 height 14
type input "Surfmist"
click at [312, 13] on button "button" at bounding box center [309, 12] width 12 height 12
click at [256, 76] on icon "30 182 185 30 ? º 170 º ? º" at bounding box center [342, 267] width 467 height 485
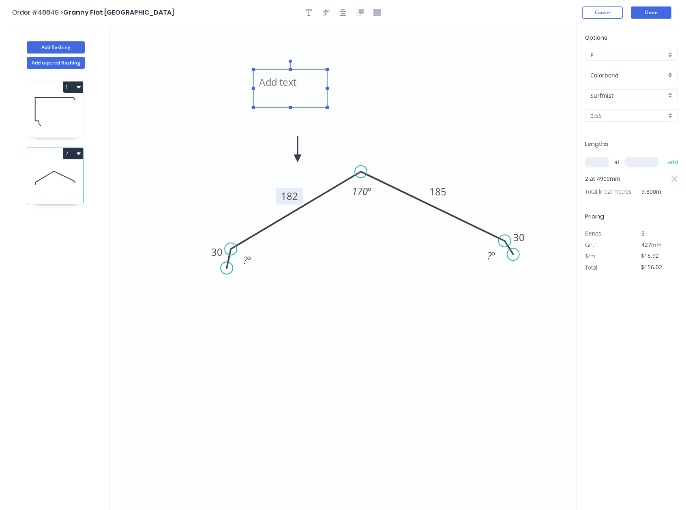
drag, startPoint x: 159, startPoint y: 51, endPoint x: 285, endPoint y: 81, distance: 130.3
click at [285, 81] on textarea at bounding box center [291, 88] width 66 height 30
drag, startPoint x: 326, startPoint y: 87, endPoint x: 374, endPoint y: 91, distance: 47.7
click at [374, 91] on icon "Colorbond Ultra 30 182 185 30 ? º 170 º ? º" at bounding box center [342, 267] width 467 height 485
type textarea "Colorbond Ultra"
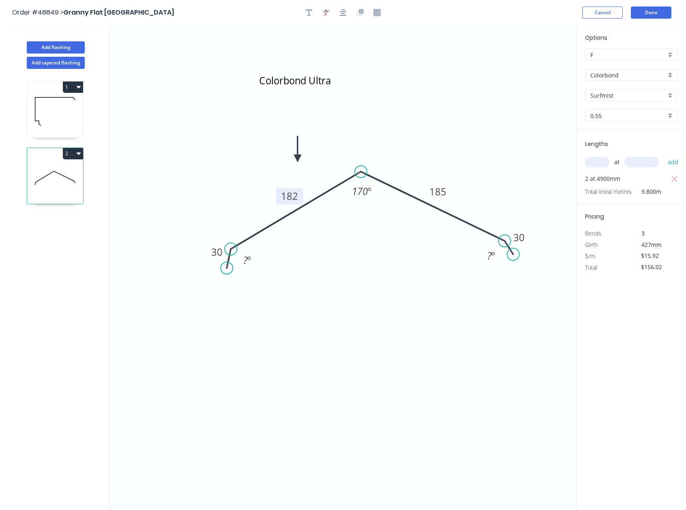
click at [408, 101] on icon "Colorbond Ultra 30 182 185 30 ? º 170 º ? º" at bounding box center [342, 267] width 467 height 485
click at [642, 12] on button "Done" at bounding box center [651, 12] width 41 height 12
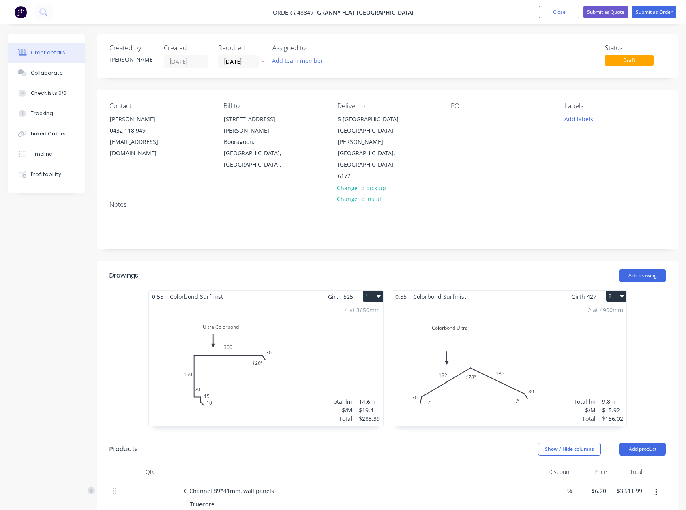
click at [509, 332] on div "2 at 4900mm Total lm $/M Total 9.8m $15.92 $156.02" at bounding box center [509, 365] width 234 height 124
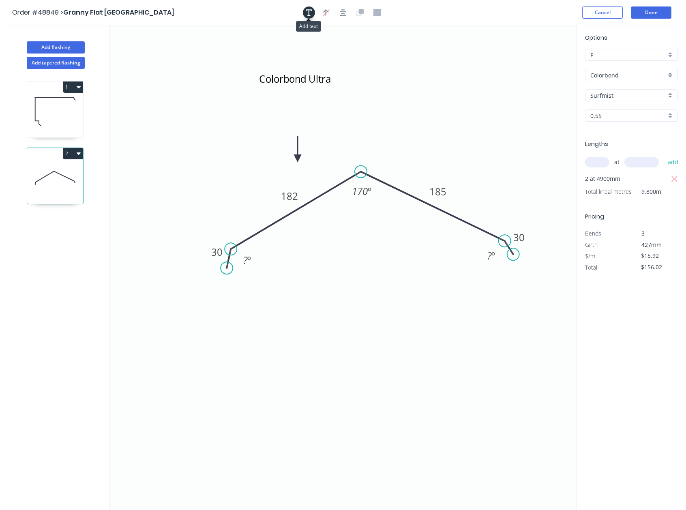
click at [308, 11] on icon "button" at bounding box center [309, 12] width 6 height 7
drag, startPoint x: 164, startPoint y: 56, endPoint x: 288, endPoint y: 116, distance: 137.3
click at [288, 116] on textarea at bounding box center [285, 118] width 66 height 30
drag, startPoint x: 367, startPoint y: 115, endPoint x: 406, endPoint y: 97, distance: 42.1
click at [369, 113] on g at bounding box center [308, 113] width 123 height 49
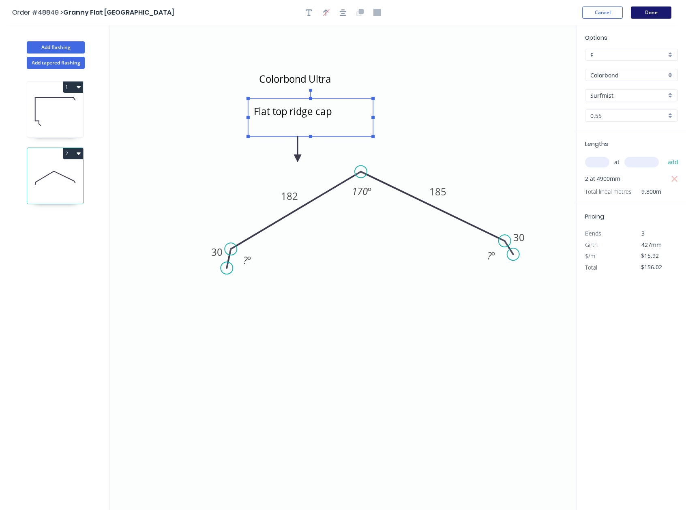
type textarea "Flat top ridge cap"
click at [644, 13] on button "Done" at bounding box center [651, 12] width 41 height 12
click at [661, 12] on button "Done" at bounding box center [651, 12] width 41 height 12
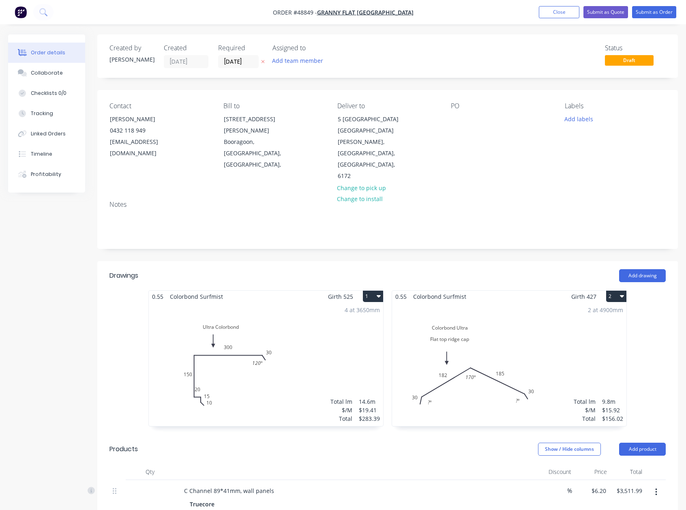
click at [504, 342] on div "2 at 4900mm Total lm $/M Total 9.8m $15.92 $156.02" at bounding box center [509, 365] width 234 height 124
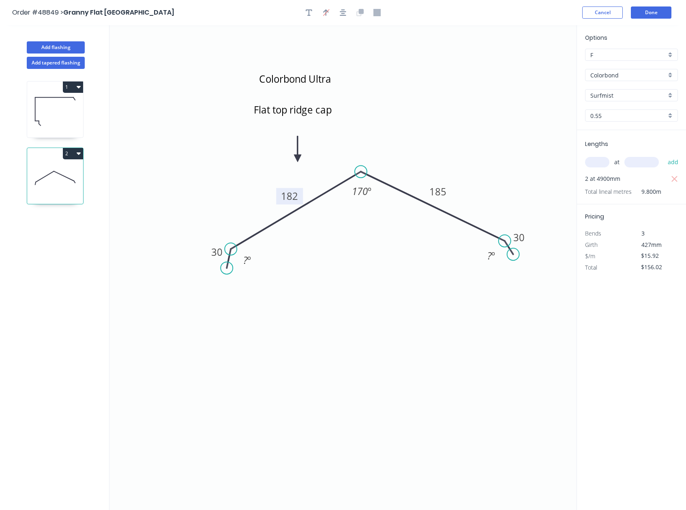
click at [296, 195] on tspan "182" at bounding box center [289, 195] width 17 height 13
click at [64, 295] on div "1 2" at bounding box center [55, 297] width 107 height 456
click at [661, 13] on button "Done" at bounding box center [651, 12] width 41 height 12
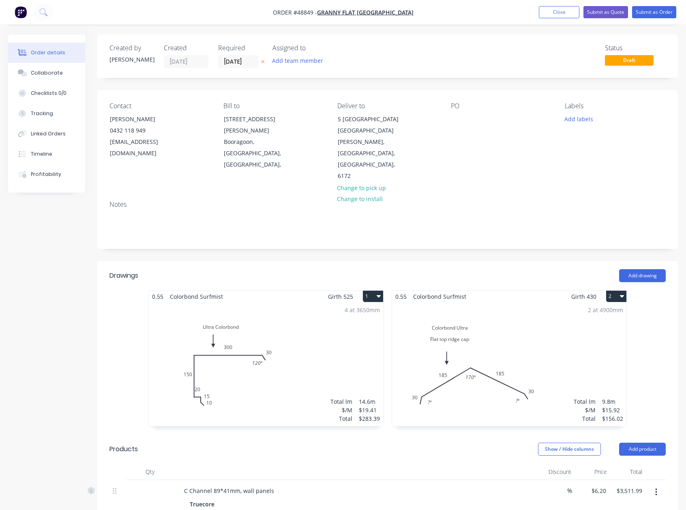
click at [523, 334] on div "2 at 4900mm Total lm $/M Total 9.8m $15.92 $156.02" at bounding box center [509, 365] width 234 height 124
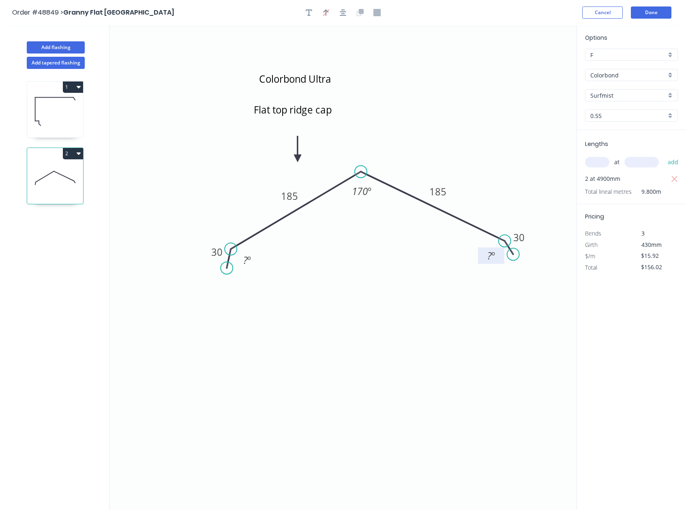
click at [492, 257] on tspan "º" at bounding box center [494, 255] width 4 height 13
click at [519, 345] on icon "Colorbond Ultra Flat top ridge cap 30 185 185 30 120 º 170 º 120 º" at bounding box center [342, 267] width 467 height 485
click at [646, 16] on button "Done" at bounding box center [651, 12] width 41 height 12
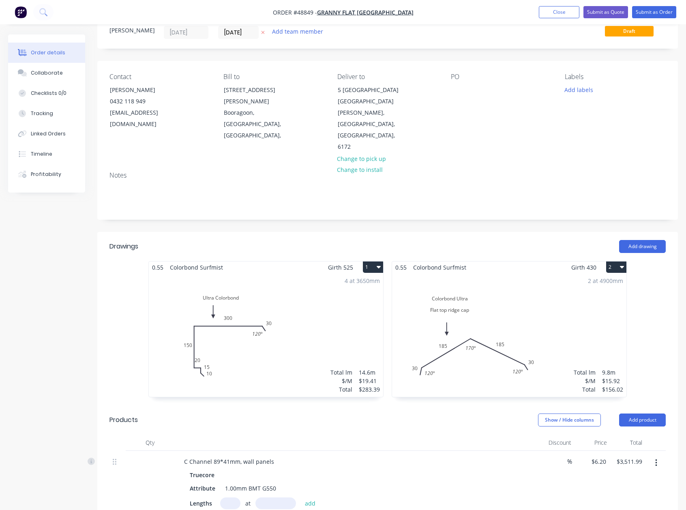
scroll to position [27, 0]
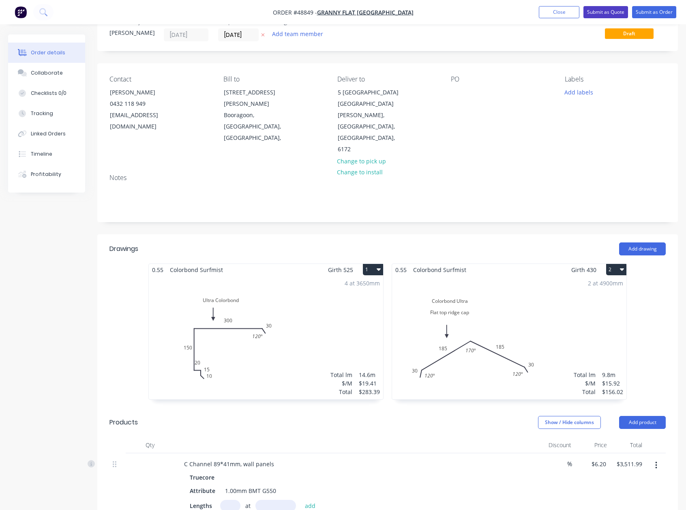
click at [606, 8] on button "Submit as Quote" at bounding box center [606, 12] width 45 height 12
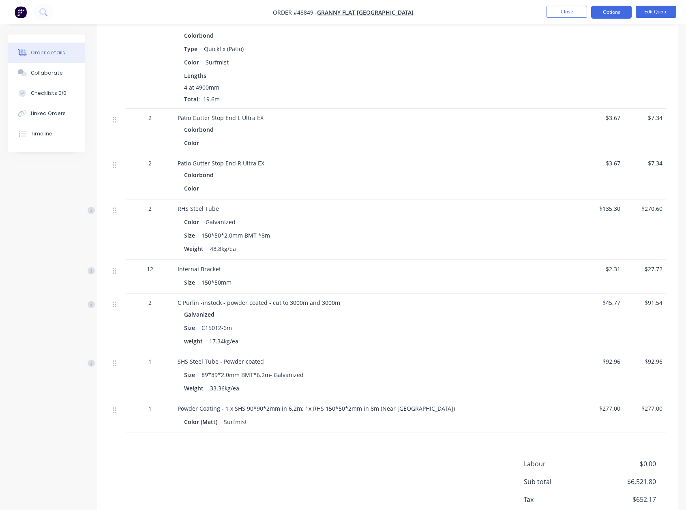
scroll to position [983, 0]
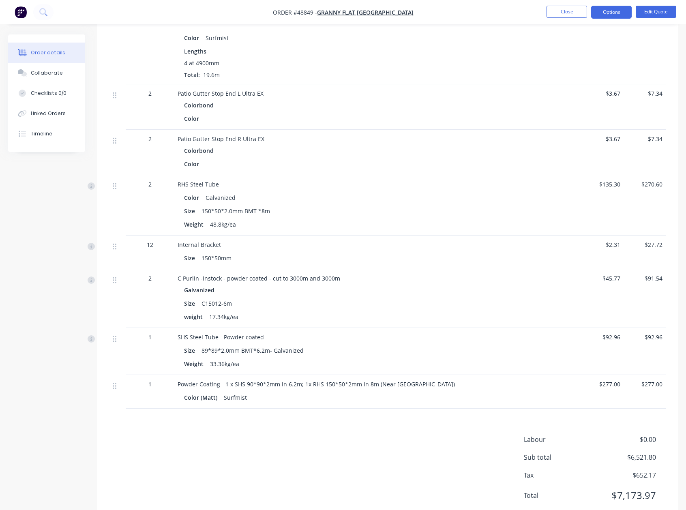
click at [362, 435] on div "Labour $0.00 Sub total $6,521.80 Tax $652.17 Total $7,173.97" at bounding box center [387, 473] width 556 height 76
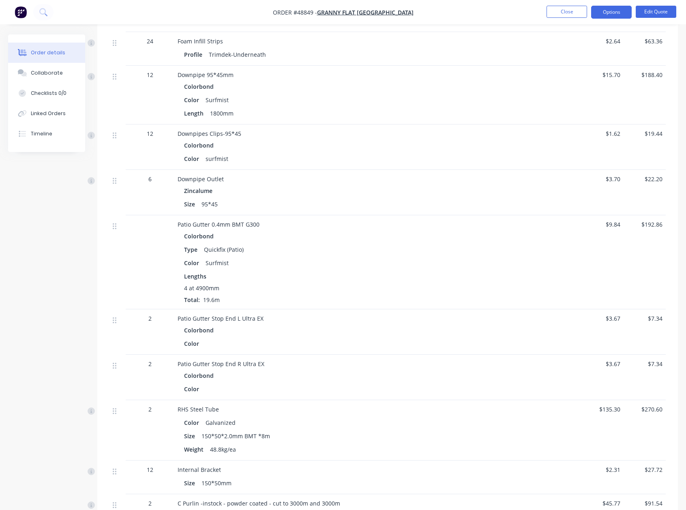
scroll to position [753, 0]
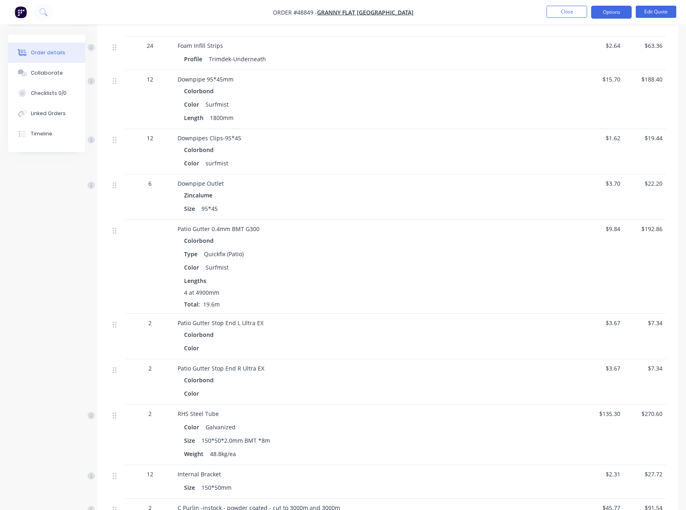
click at [257, 225] on span "Patio Gutter 0.4mm BMT G300" at bounding box center [219, 229] width 82 height 8
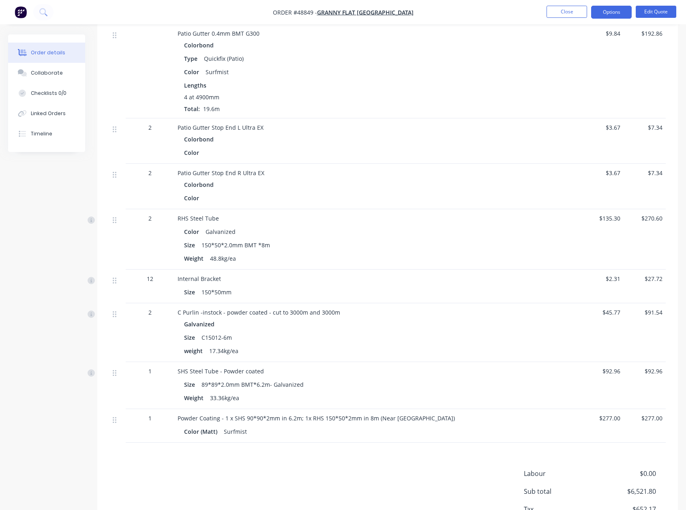
scroll to position [889, 0]
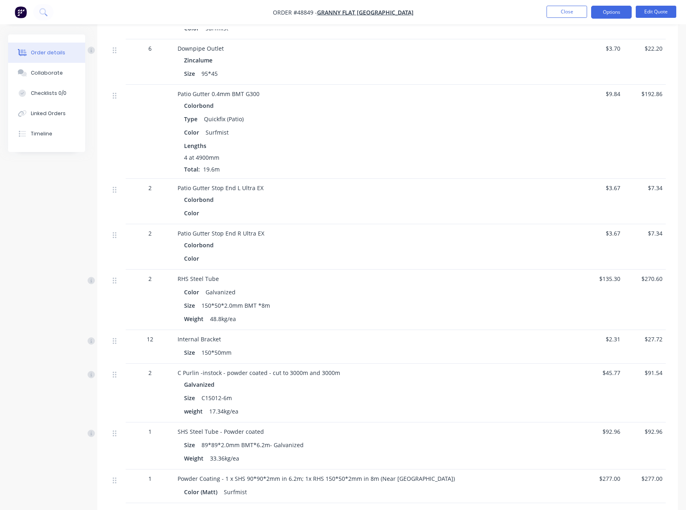
click at [249, 179] on div "Patio Gutter Stop End L Ultra EX Colorbond Color" at bounding box center [356, 201] width 365 height 45
click at [311, 229] on div "Patio Gutter Stop End R Ultra EX" at bounding box center [357, 233] width 358 height 9
click at [310, 229] on div "Patio Gutter Stop End R Ultra EX" at bounding box center [357, 233] width 358 height 9
drag, startPoint x: 345, startPoint y: 221, endPoint x: 338, endPoint y: 217, distance: 7.3
click at [344, 239] on div "Colorbond" at bounding box center [357, 245] width 346 height 12
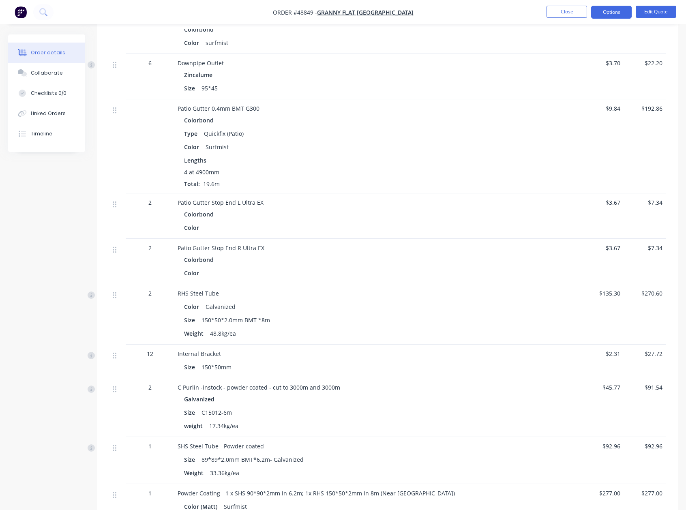
scroll to position [835, 0]
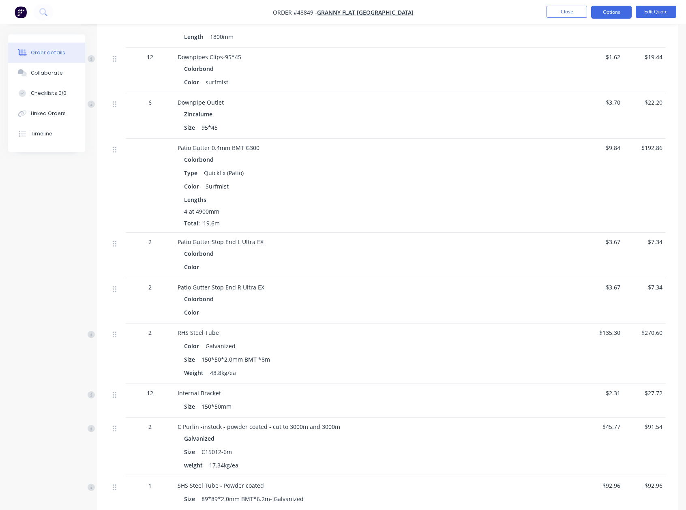
click at [260, 144] on div "Patio Gutter 0.4mm BMT G300" at bounding box center [357, 148] width 358 height 9
click at [649, 10] on button "Edit Quote" at bounding box center [656, 12] width 41 height 12
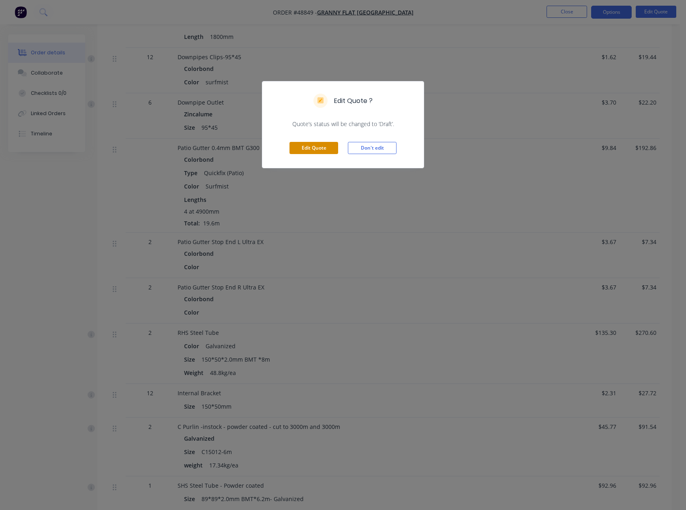
click at [310, 146] on button "Edit Quote" at bounding box center [314, 148] width 49 height 12
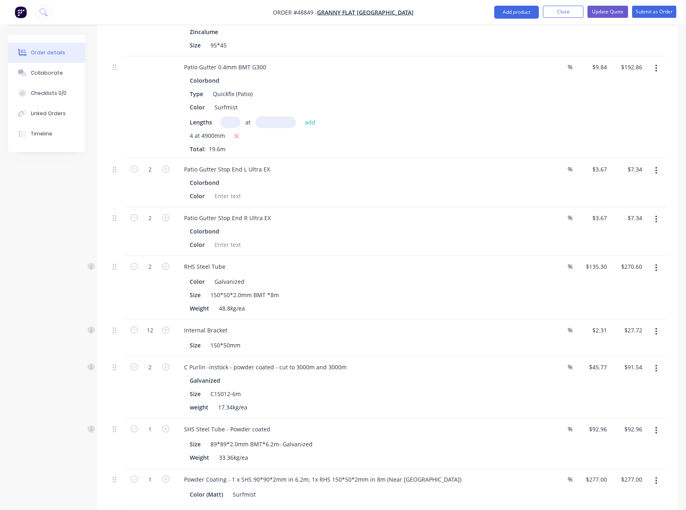
scroll to position [959, 0]
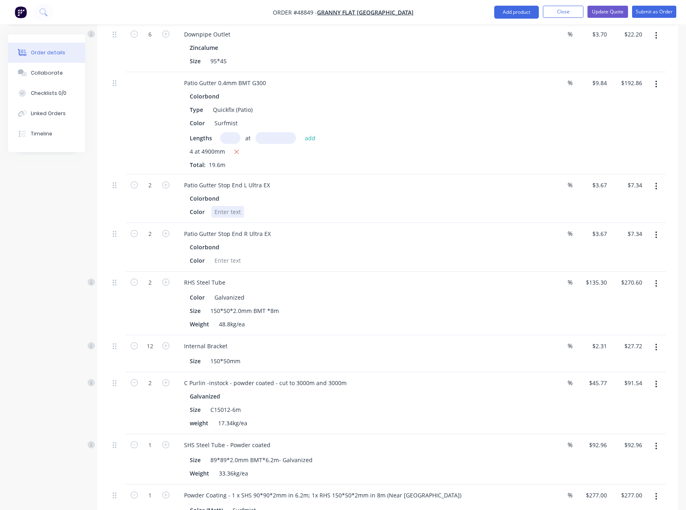
click at [232, 206] on div at bounding box center [227, 212] width 33 height 12
click at [223, 255] on div at bounding box center [227, 261] width 33 height 12
click at [312, 255] on div "Color Surfmist" at bounding box center [355, 261] width 337 height 12
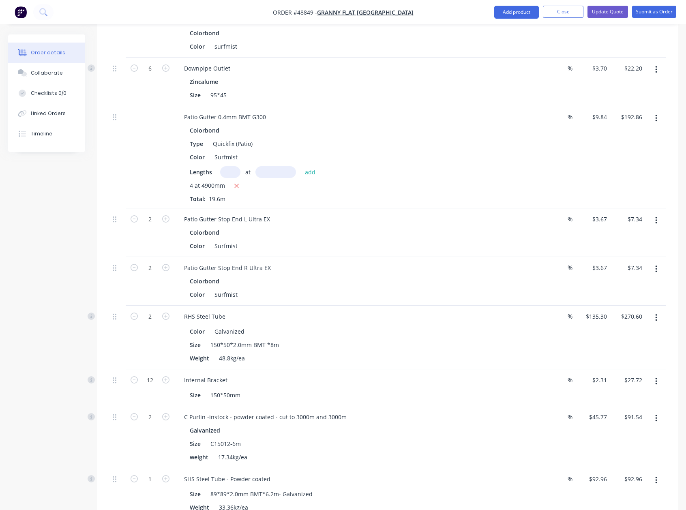
scroll to position [811, 0]
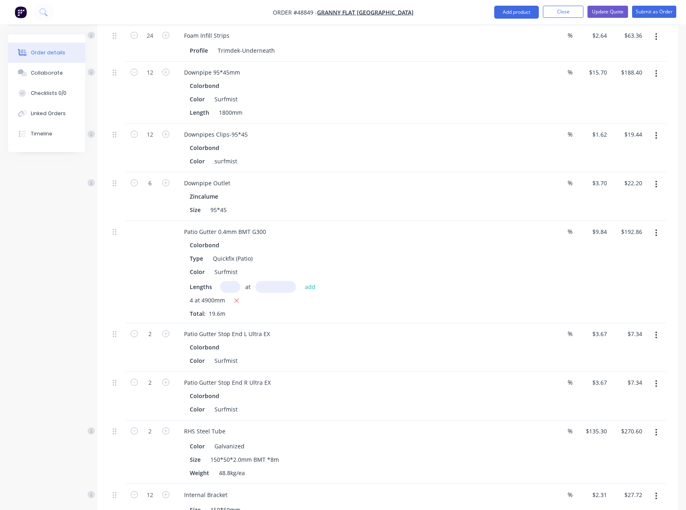
click at [272, 226] on div "Patio Gutter 0.4mm BMT G300" at bounding box center [357, 232] width 358 height 12
click at [264, 226] on div "Patio Gutter 0.4mm BMT G300" at bounding box center [225, 232] width 95 height 12
click at [363, 239] on div "Colorbond" at bounding box center [357, 245] width 334 height 12
click at [266, 226] on div "Patio Gutter 0.4mm BMT G300 EX" at bounding box center [229, 232] width 103 height 12
click at [345, 239] on div "Colorbond" at bounding box center [357, 245] width 334 height 12
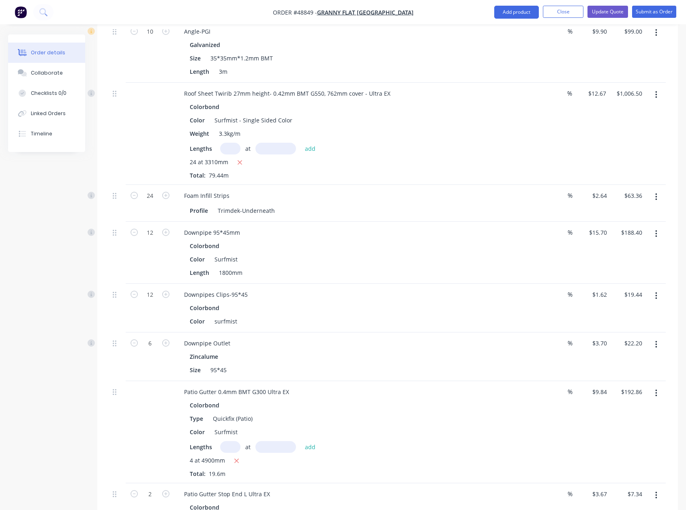
scroll to position [635, 0]
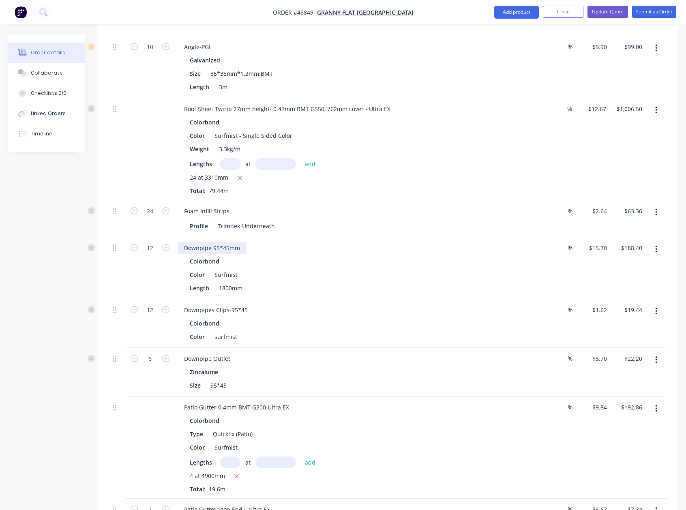
click at [243, 242] on div "Downpipe 95*45mm" at bounding box center [212, 248] width 69 height 12
click at [240, 242] on div "Downpipe 95*45mm EX" at bounding box center [216, 248] width 77 height 12
click at [247, 304] on div "Downpipes Clips-95*45" at bounding box center [216, 310] width 77 height 12
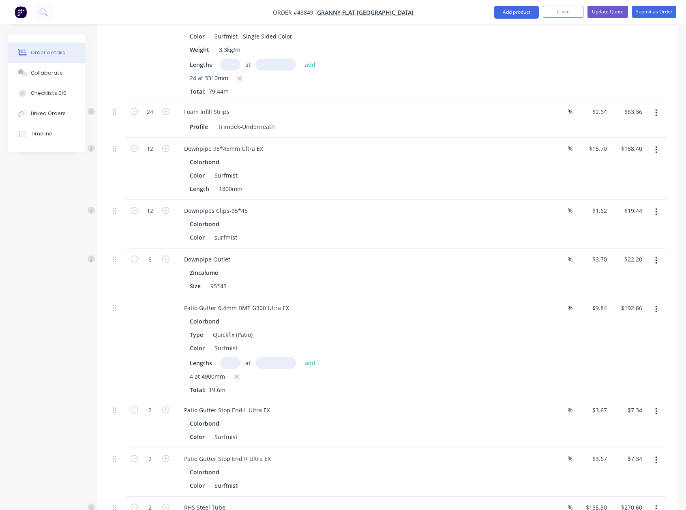
scroll to position [730, 0]
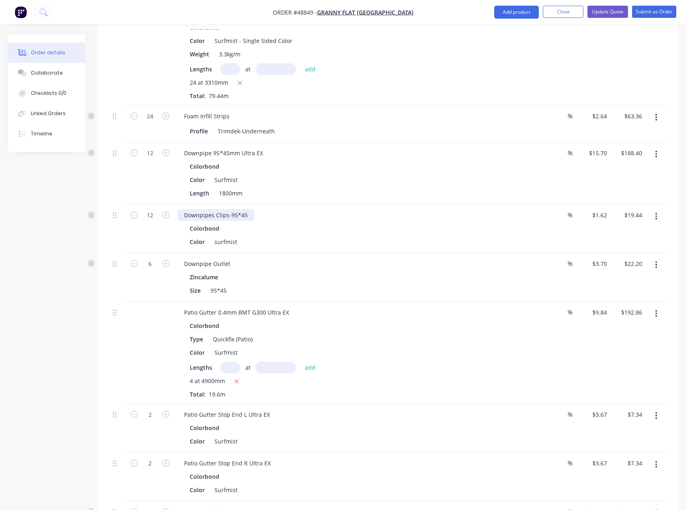
click at [248, 209] on div "Downpipes Clips-95*45" at bounding box center [216, 215] width 77 height 12
drag, startPoint x: 258, startPoint y: 229, endPoint x: 281, endPoint y: 220, distance: 25.3
click at [258, 258] on div "Downpipe Outlet" at bounding box center [357, 264] width 358 height 12
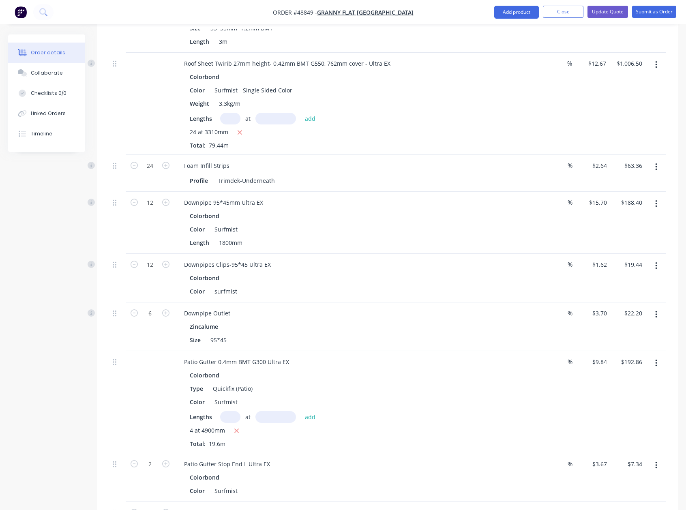
scroll to position [676, 0]
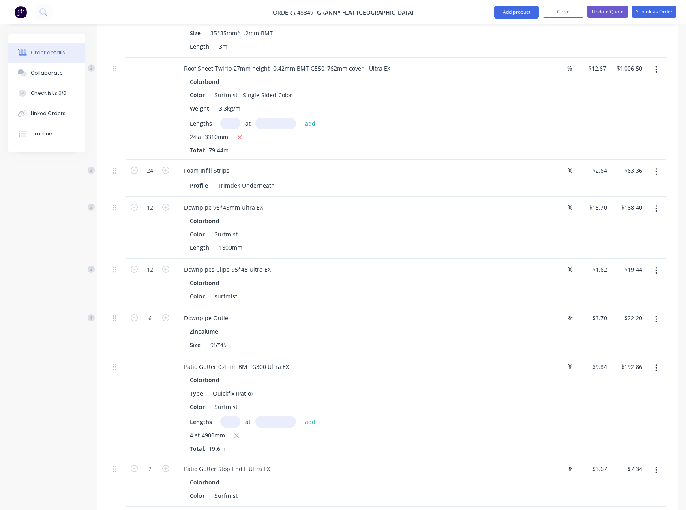
click at [324, 264] on div "Downpipes Clips-95*45 Ultra EX" at bounding box center [357, 270] width 358 height 12
click at [612, 197] on div "$188.40 $188.40" at bounding box center [627, 228] width 35 height 62
click at [600, 202] on input "15.7" at bounding box center [599, 208] width 22 height 12
type input "$20.00"
type input "$240.00"
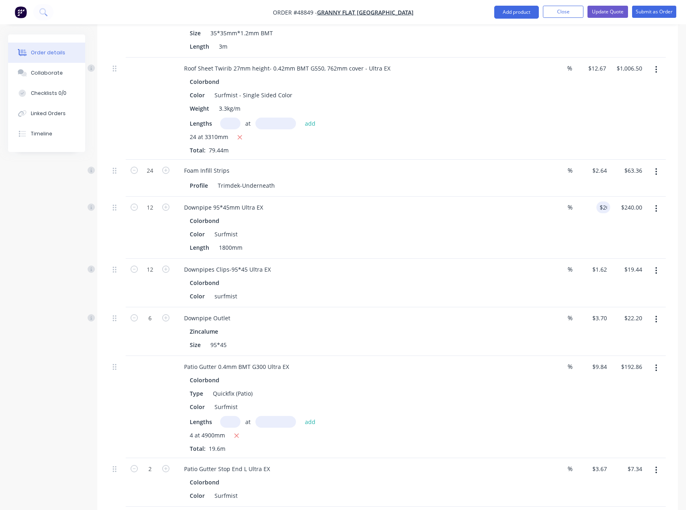
click at [562, 220] on div "%" at bounding box center [556, 228] width 35 height 62
click at [601, 264] on input "1.62" at bounding box center [601, 270] width 19 height 12
type input "$2.50"
type input "$30.00"
click at [444, 264] on div "Downpipes Clips-95*45 Ultra EX" at bounding box center [357, 270] width 358 height 12
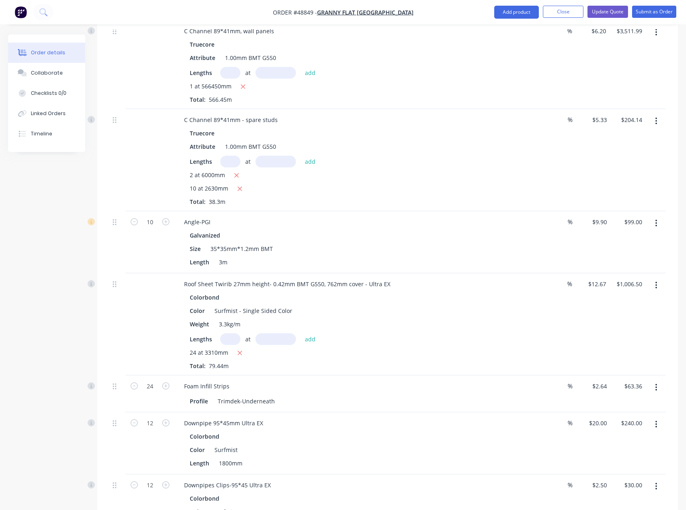
scroll to position [459, 0]
click at [493, 305] on div "Color Surfmist - Single Sided Color" at bounding box center [355, 311] width 337 height 12
click at [594, 279] on input "12.67" at bounding box center [599, 285] width 22 height 12
type input "$21.00"
type input "$1,668.24"
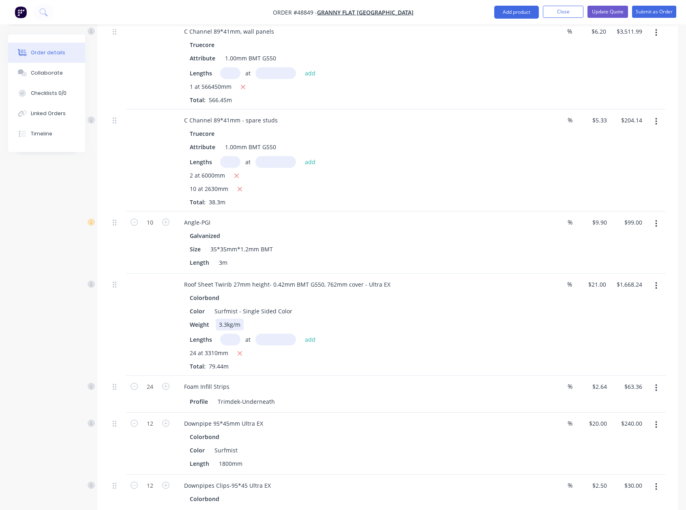
click at [493, 319] on div "Weight 3.3kg/m" at bounding box center [355, 325] width 337 height 12
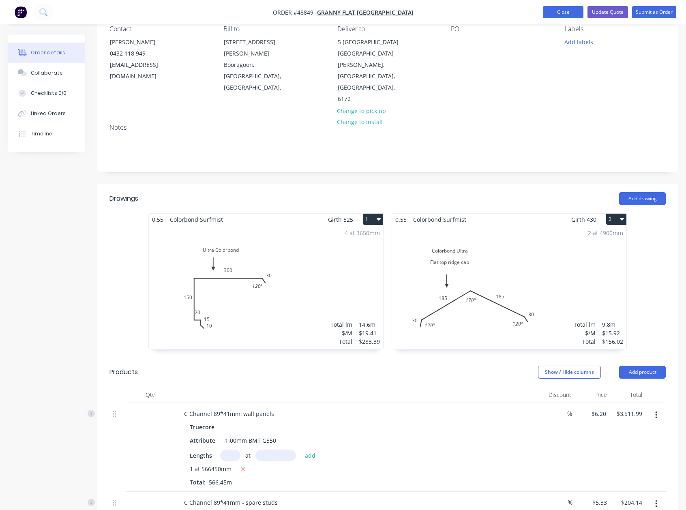
scroll to position [13, 0]
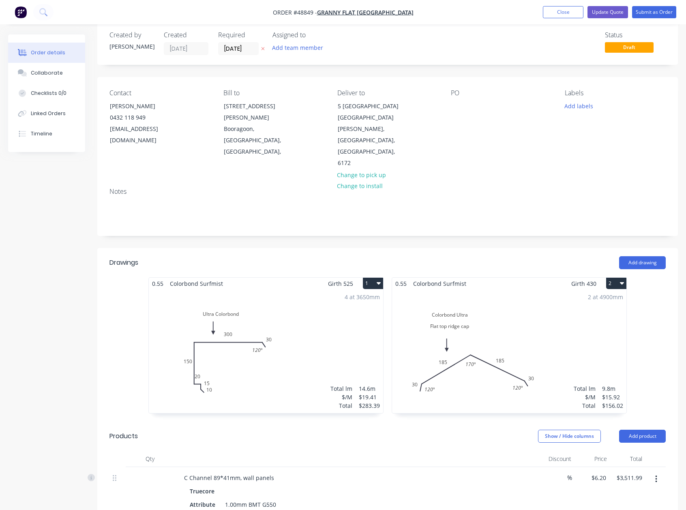
click at [564, 313] on div "2 at 4900mm Total lm $/M Total 9.8m $15.92 $156.02" at bounding box center [509, 352] width 234 height 124
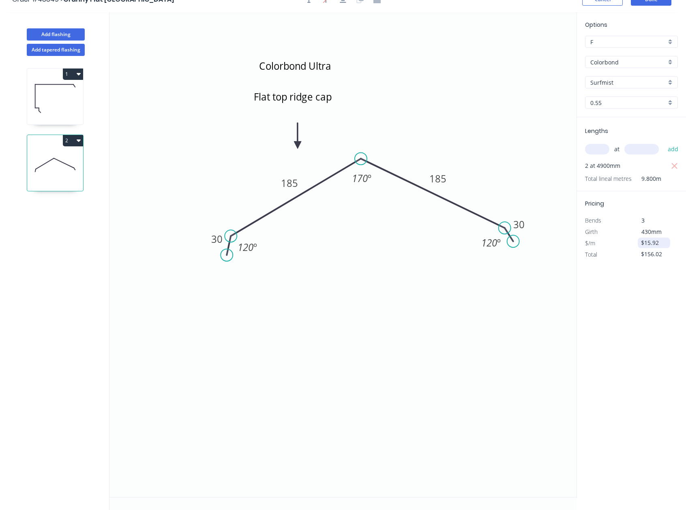
click at [649, 244] on input "$15.92" at bounding box center [655, 242] width 28 height 11
drag, startPoint x: 659, startPoint y: 243, endPoint x: 580, endPoint y: 244, distance: 78.7
click at [583, 243] on div "$/m $15.92" at bounding box center [631, 243] width 105 height 11
type input "$31.61"
type input "$309.78"
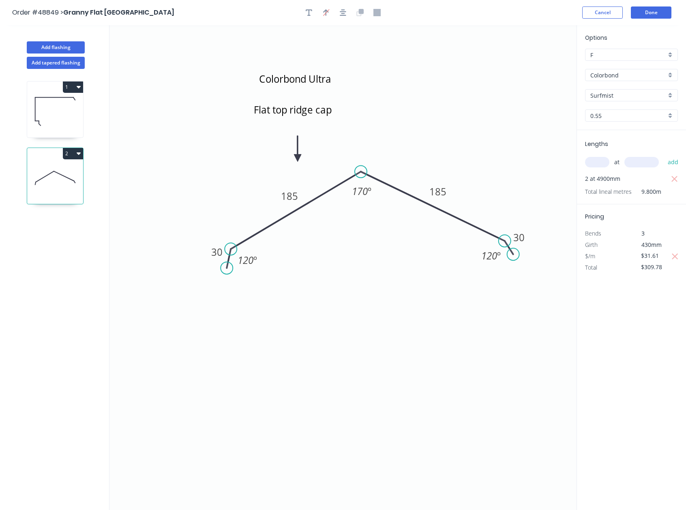
click at [62, 111] on icon at bounding box center [55, 112] width 56 height 52
type input "$19.41"
type input "$283.39"
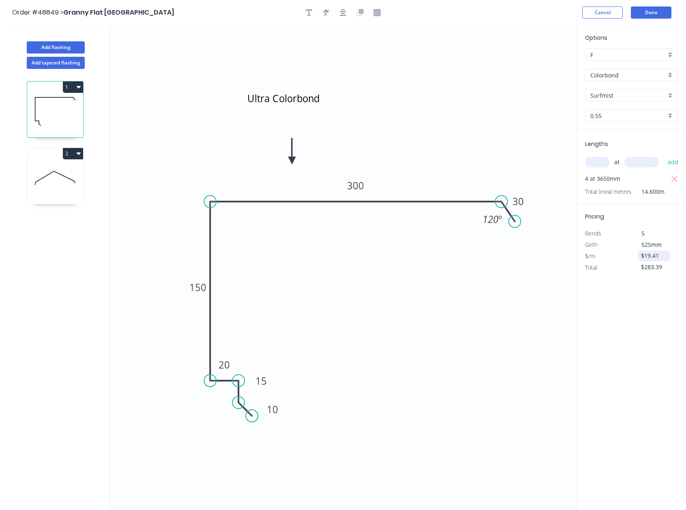
click at [655, 253] on input "$19.41" at bounding box center [655, 255] width 28 height 11
drag, startPoint x: 661, startPoint y: 253, endPoint x: 587, endPoint y: 255, distance: 74.2
click at [586, 255] on div "$/m $19.41" at bounding box center [631, 256] width 105 height 11
type input "$31.61"
type input "$461.51"
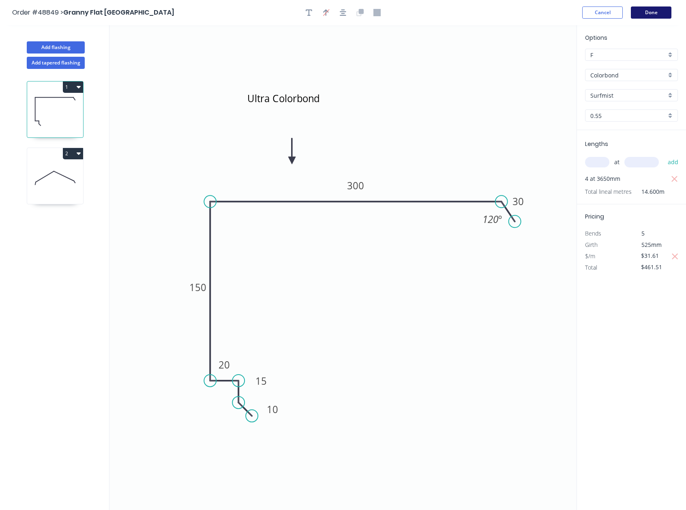
click at [641, 9] on button "Done" at bounding box center [651, 12] width 41 height 12
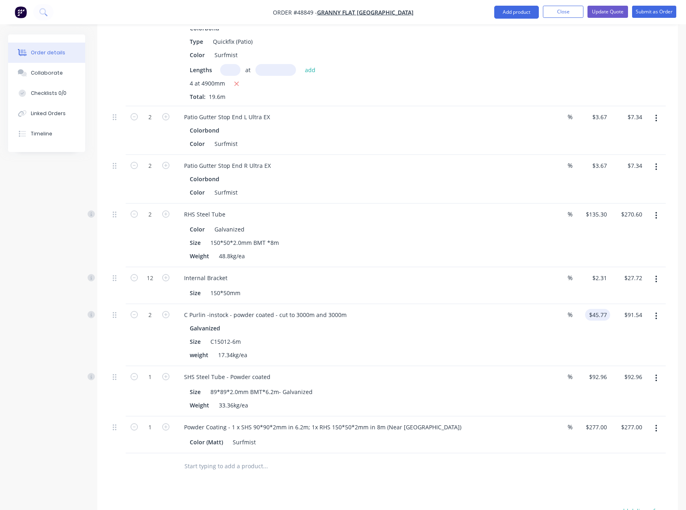
scroll to position [1148, 0]
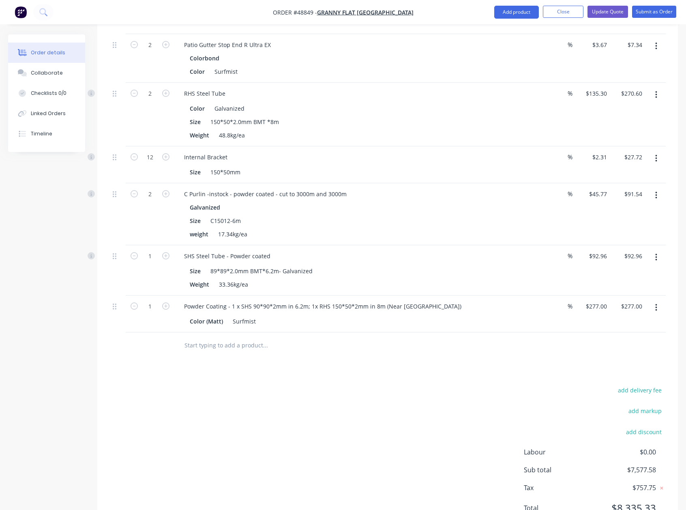
click at [478, 385] on div "add delivery fee add markup add discount Labour $0.00 Sub total $7,577.58 Tax $…" at bounding box center [387, 454] width 556 height 139
click at [644, 385] on button "add delivery fee" at bounding box center [640, 390] width 52 height 11
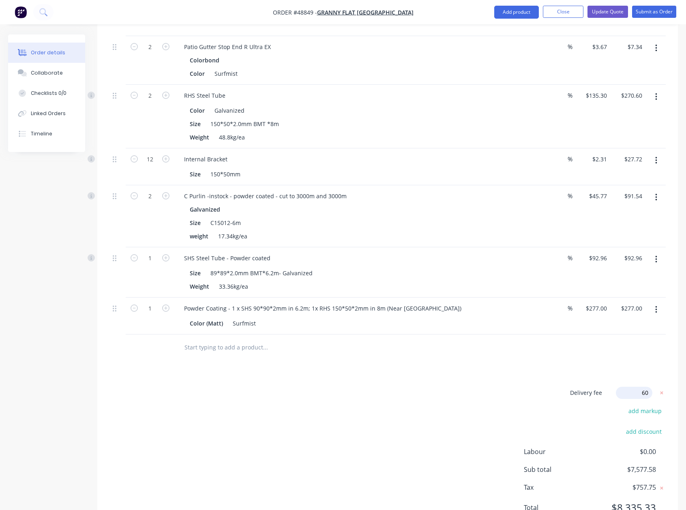
type input "600"
click input "submit" at bounding box center [0, 0] width 0 height 0
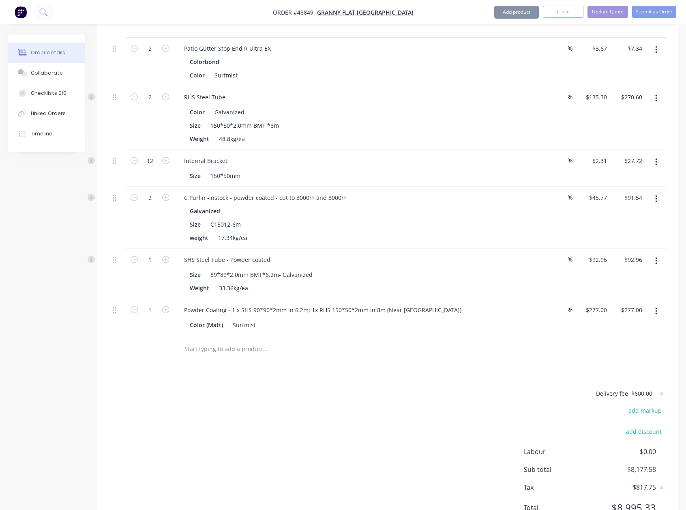
click at [454, 389] on div "Delivery fee $600.00 add markup add discount Labour $0.00 Sub total $8,177.58 T…" at bounding box center [387, 456] width 556 height 135
click at [661, 390] on icon at bounding box center [662, 394] width 8 height 8
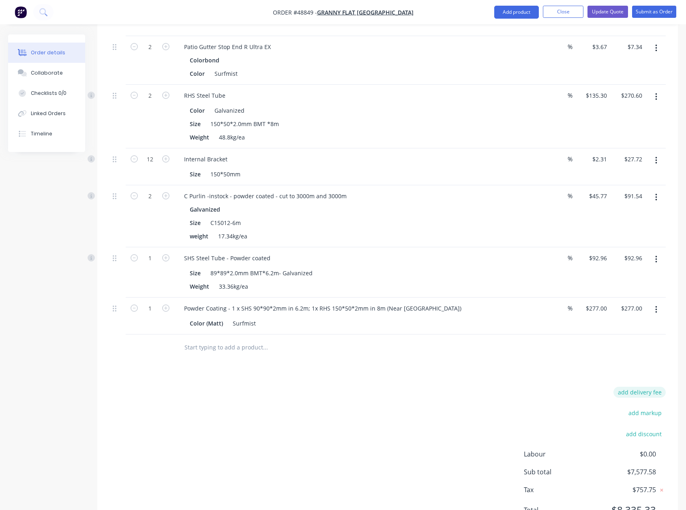
click at [641, 387] on button "add delivery fee" at bounding box center [640, 392] width 52 height 11
type input "580"
click input "submit" at bounding box center [0, 0] width 0 height 0
click at [458, 389] on div "Delivery fee $580.00 add markup add discount Labour $0.00 Sub total $8,157.58 T…" at bounding box center [387, 456] width 556 height 135
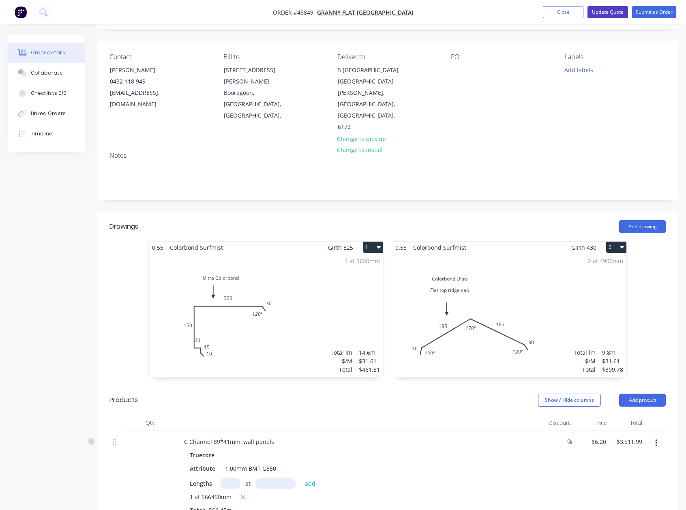
scroll to position [41, 0]
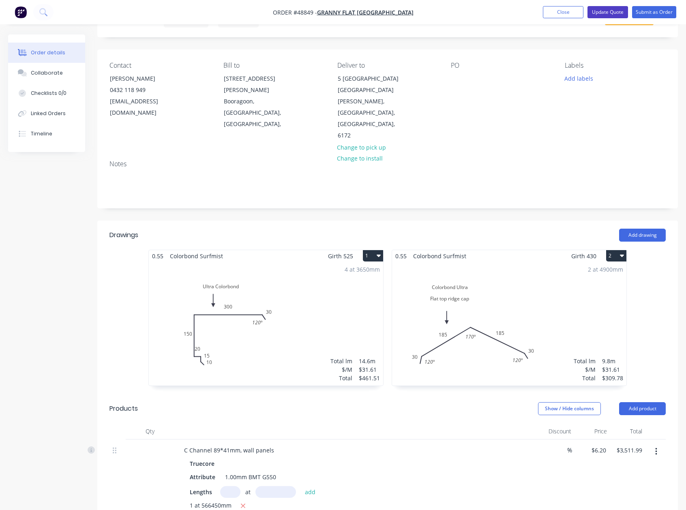
click at [603, 10] on button "Update Quote" at bounding box center [608, 12] width 41 height 12
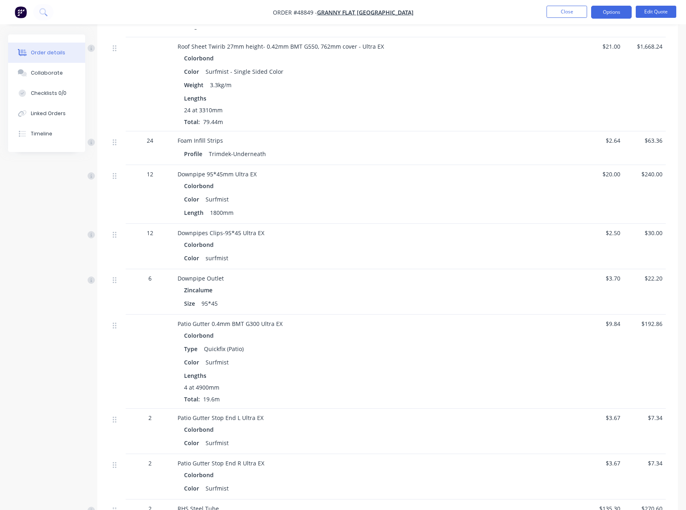
scroll to position [582, 0]
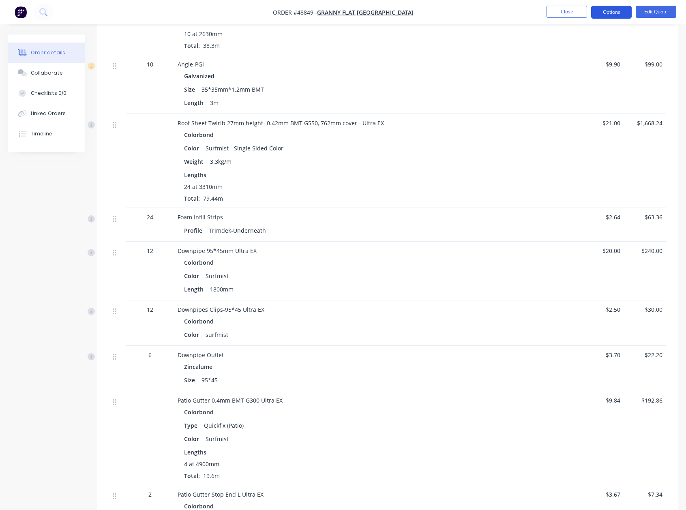
click at [608, 17] on button "Options" at bounding box center [611, 12] width 41 height 13
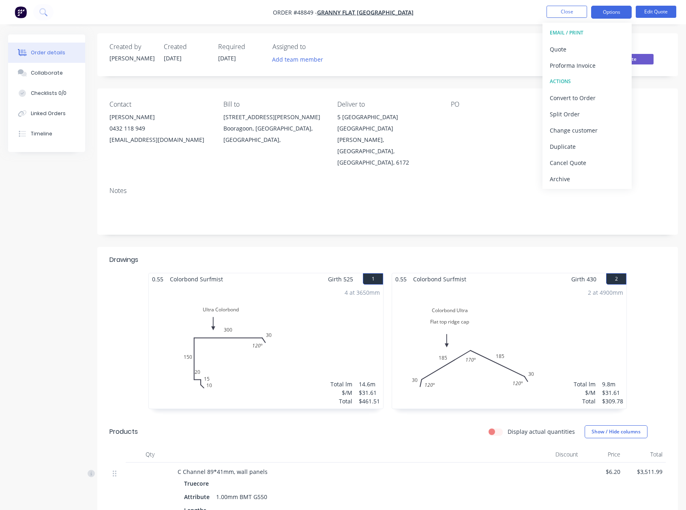
scroll to position [0, 0]
click at [483, 44] on div "Status Quote" at bounding box center [510, 56] width 312 height 24
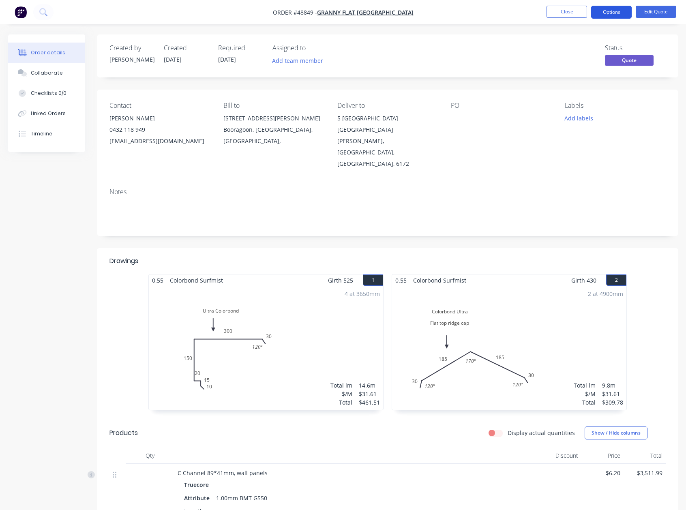
click at [619, 13] on button "Options" at bounding box center [611, 12] width 41 height 13
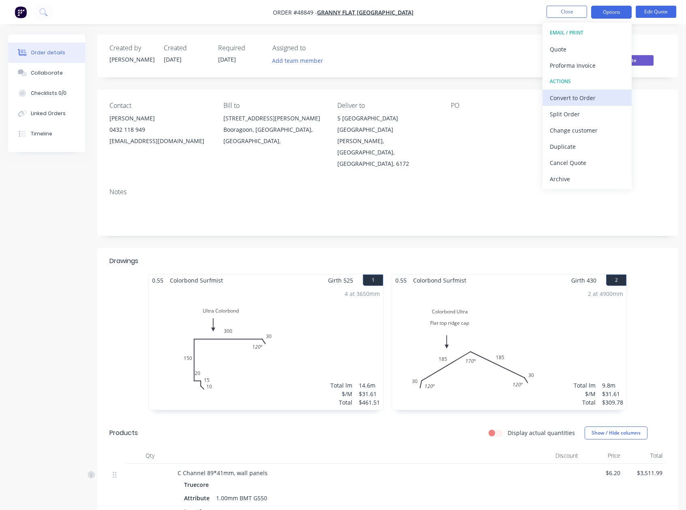
click at [582, 97] on div "Convert to Order" at bounding box center [587, 98] width 75 height 12
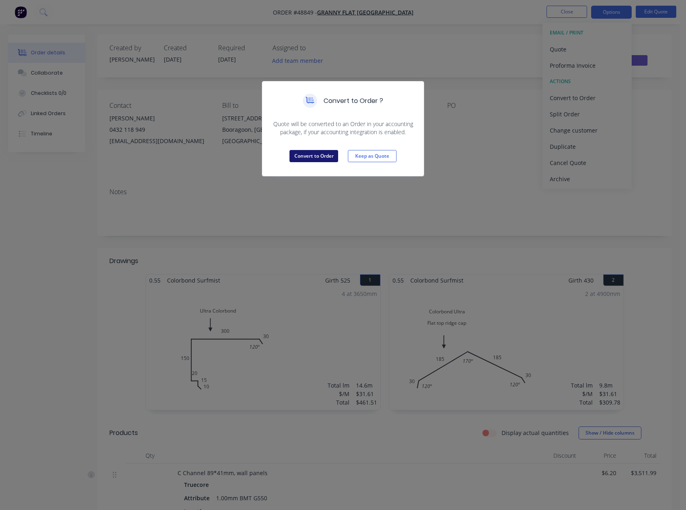
click at [310, 151] on button "Convert to Order" at bounding box center [314, 156] width 49 height 12
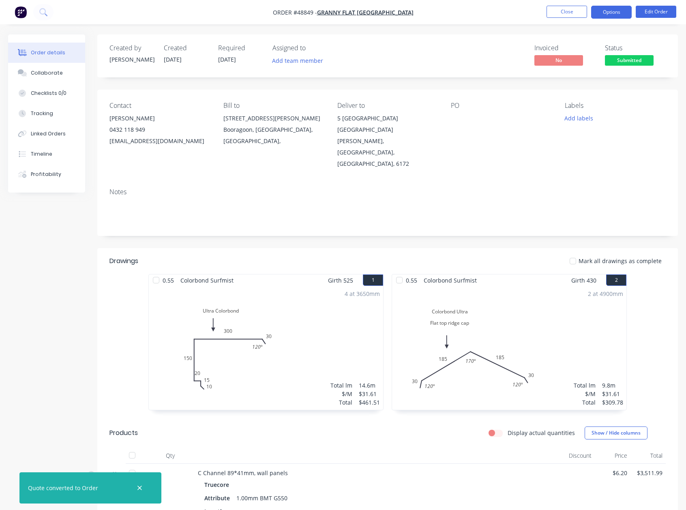
click at [613, 13] on button "Options" at bounding box center [611, 12] width 41 height 13
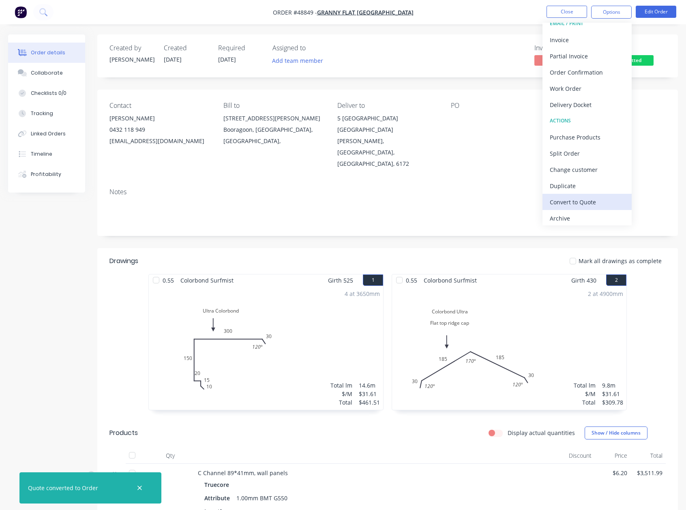
scroll to position [12, 0]
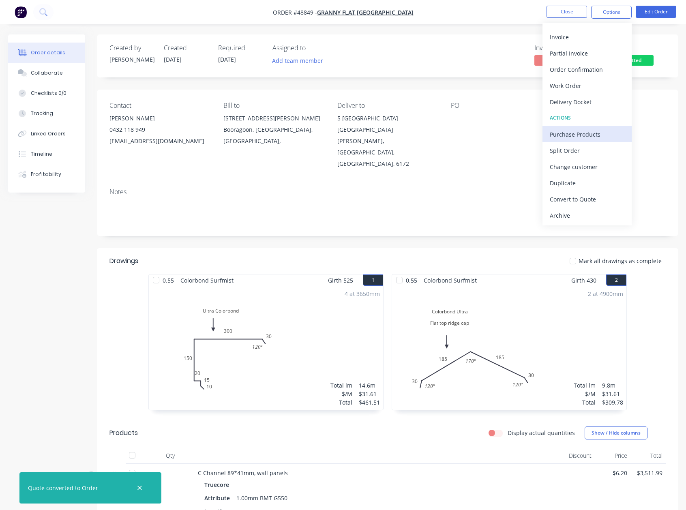
click at [580, 129] on div "Purchase Products" at bounding box center [587, 135] width 75 height 12
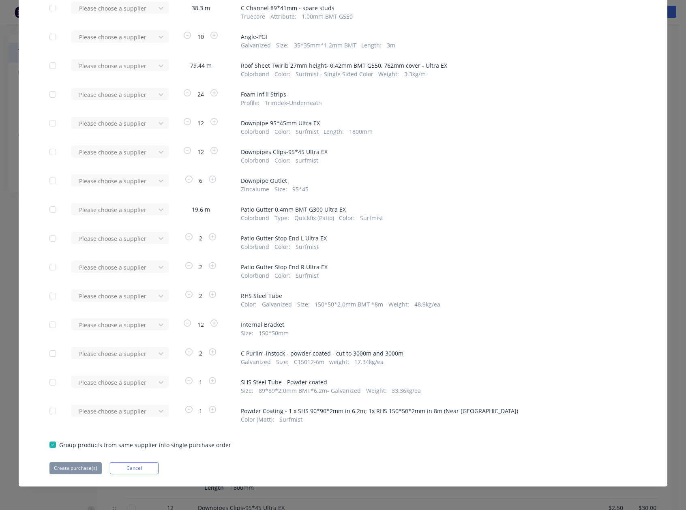
scroll to position [406, 0]
click at [49, 413] on div at bounding box center [53, 411] width 16 height 16
click at [102, 413] on div "Please choose a supplier" at bounding box center [115, 411] width 89 height 12
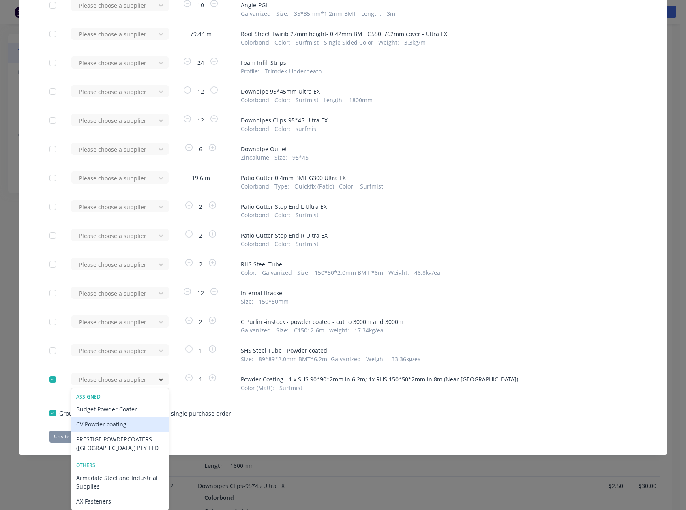
click at [103, 418] on div "CV Powder coating" at bounding box center [119, 424] width 97 height 15
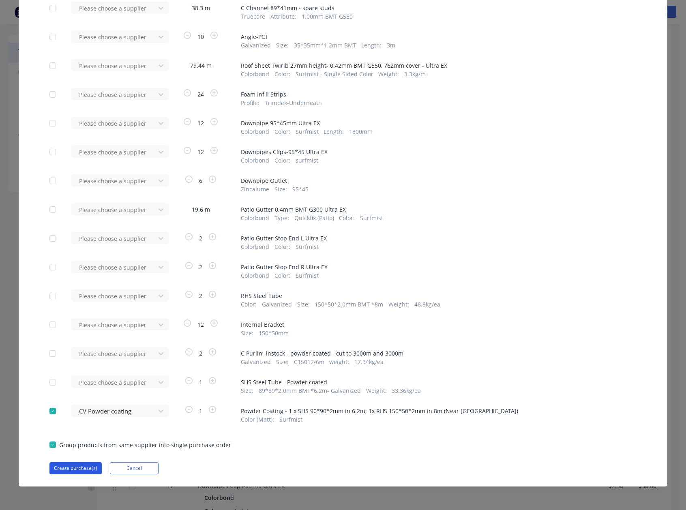
click at [67, 468] on button "Create purchase(s)" at bounding box center [75, 468] width 52 height 12
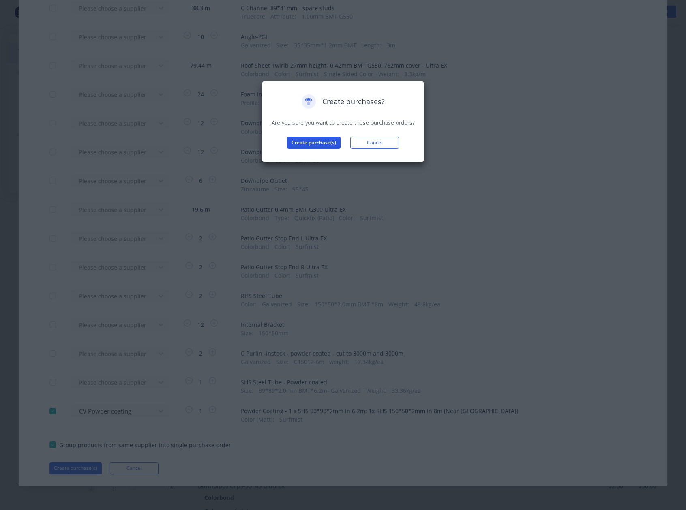
click at [318, 142] on button "Create purchase(s)" at bounding box center [314, 143] width 54 height 12
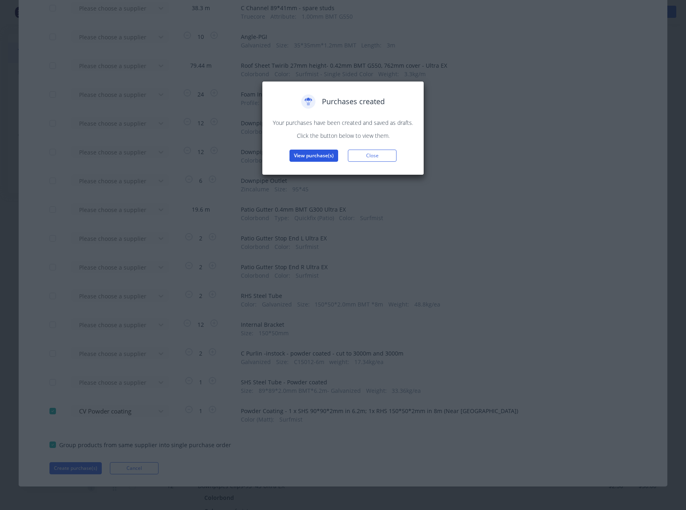
click at [320, 155] on button "View purchase(s)" at bounding box center [314, 156] width 49 height 12
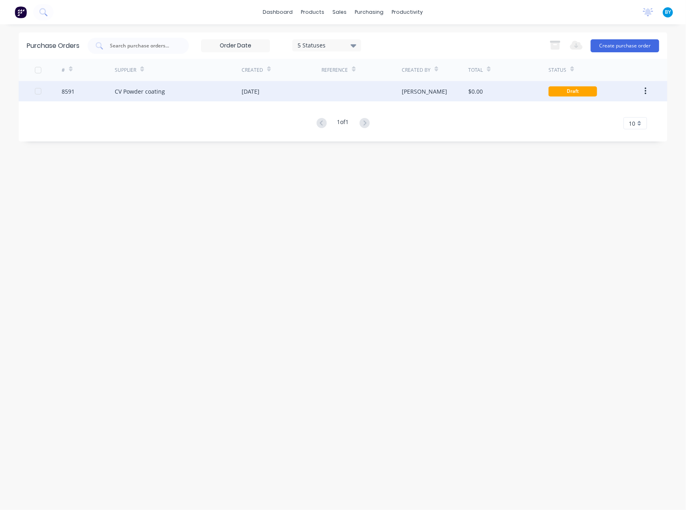
click at [346, 91] on div at bounding box center [362, 91] width 80 height 20
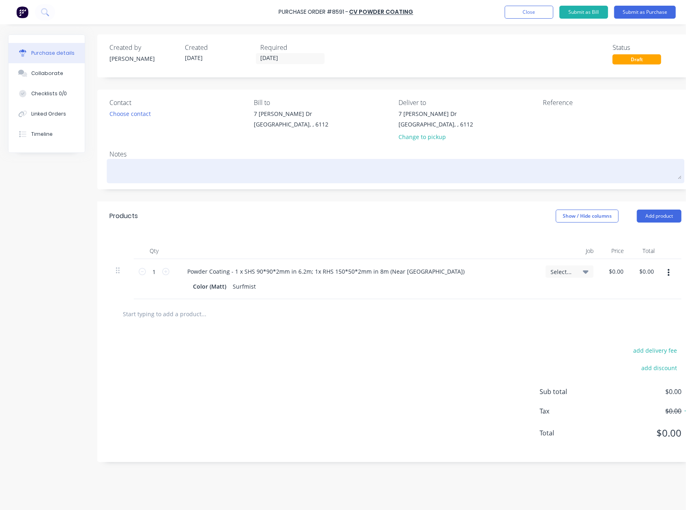
scroll to position [0, 14]
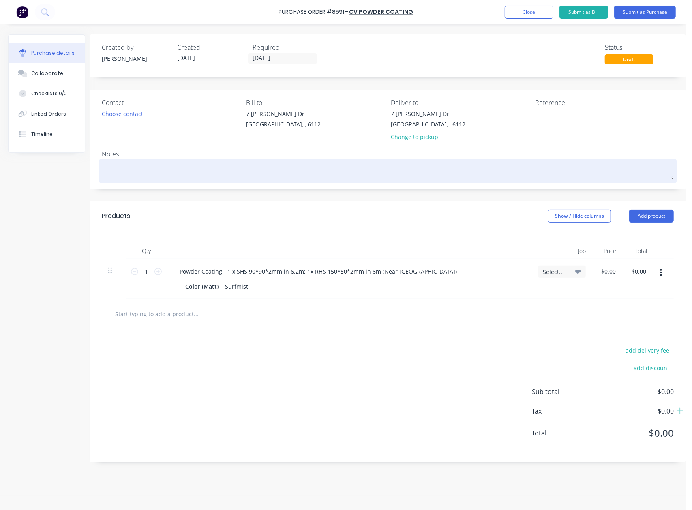
drag, startPoint x: 371, startPoint y: 186, endPoint x: 382, endPoint y: 186, distance: 10.1
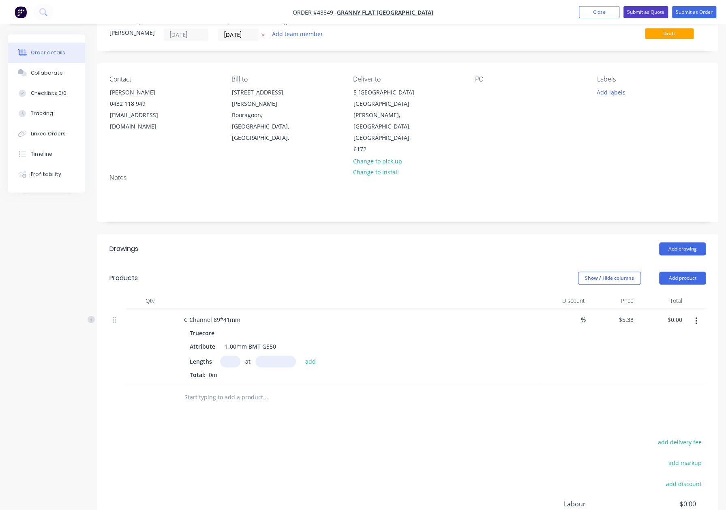
scroll to position [27, 0]
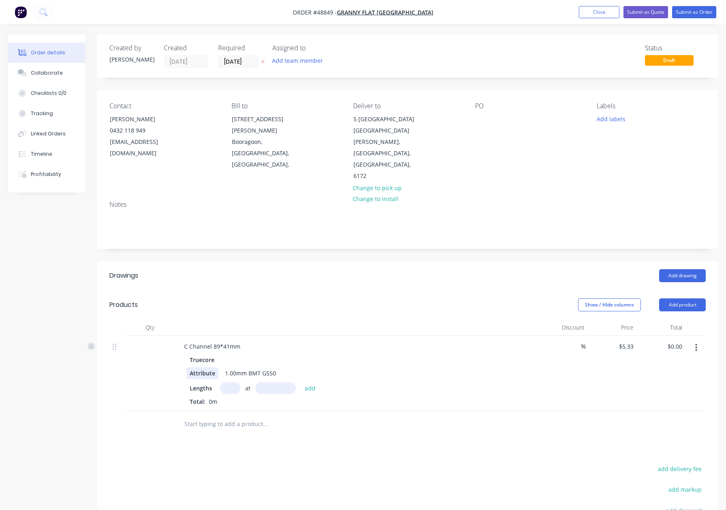
scroll to position [27, 0]
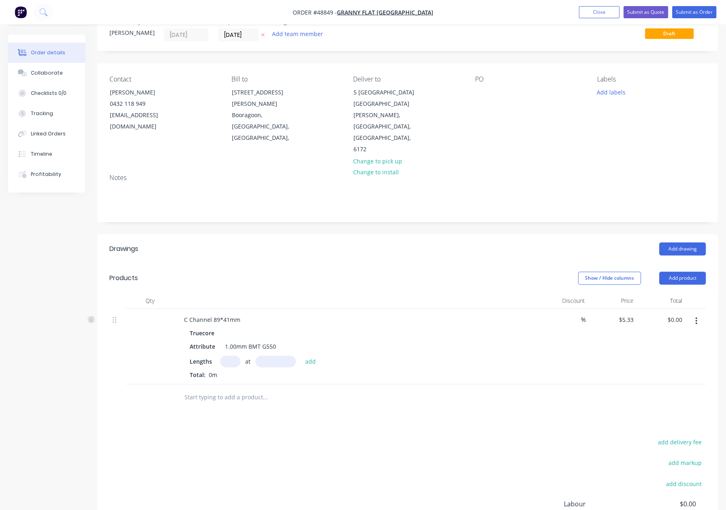
drag, startPoint x: 281, startPoint y: 417, endPoint x: 274, endPoint y: 399, distance: 19.4
click at [280, 437] on div "add delivery fee add markup add discount Labour $0.00 Sub total $0.00 Tax $0.00…" at bounding box center [407, 506] width 597 height 139
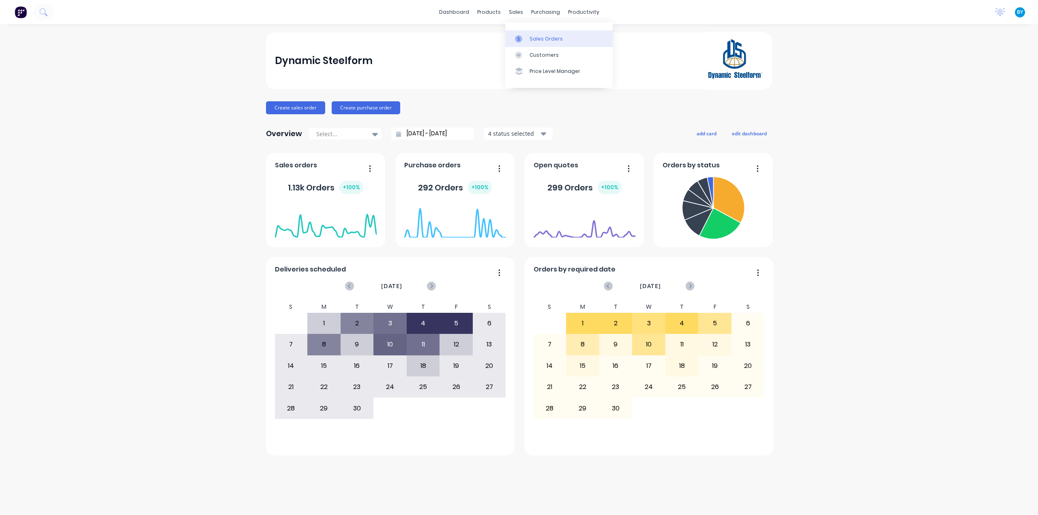
click at [522, 35] on div at bounding box center [521, 38] width 12 height 7
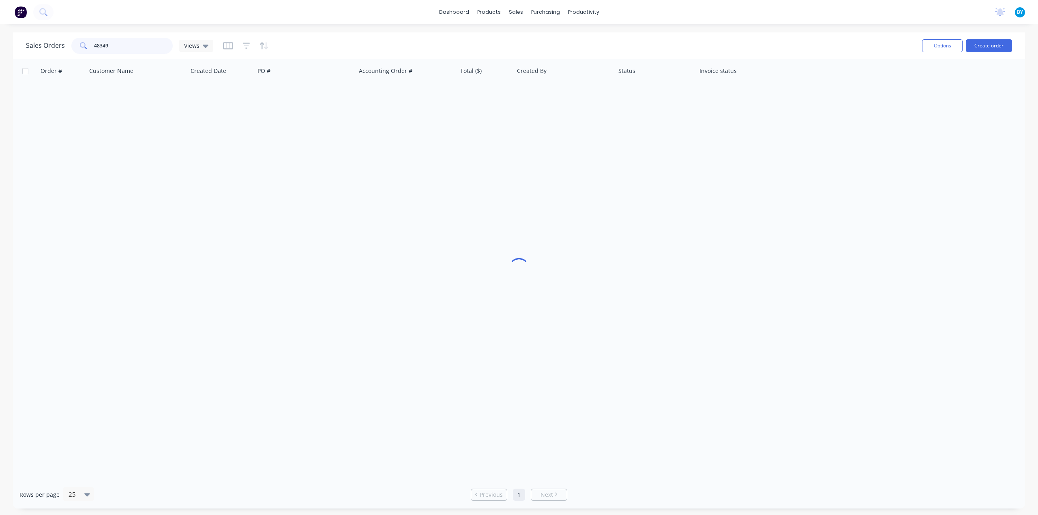
drag, startPoint x: 116, startPoint y: 39, endPoint x: 82, endPoint y: 41, distance: 34.1
click at [82, 41] on div "48349" at bounding box center [121, 46] width 101 height 16
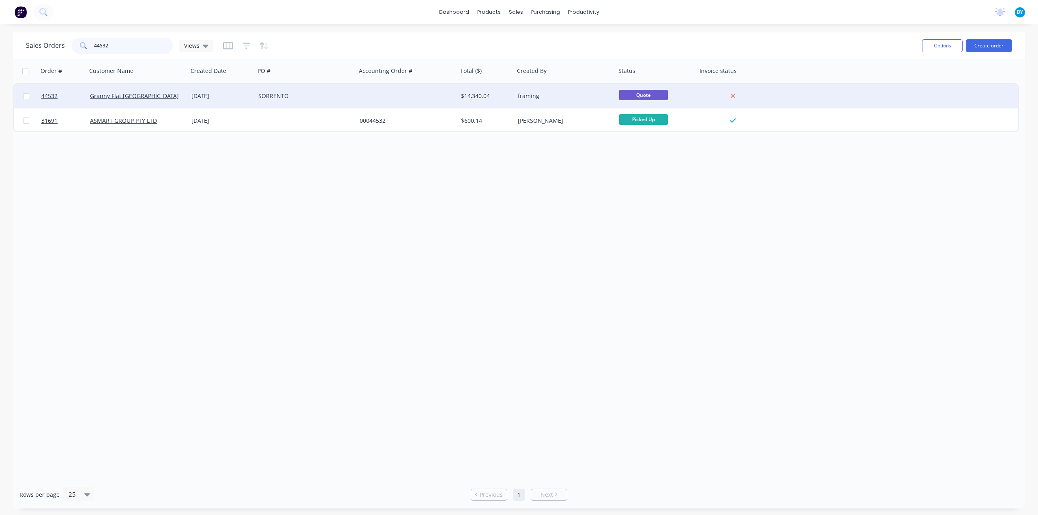
type input "44532"
click at [352, 96] on div "SORRENTO" at bounding box center [305, 96] width 95 height 8
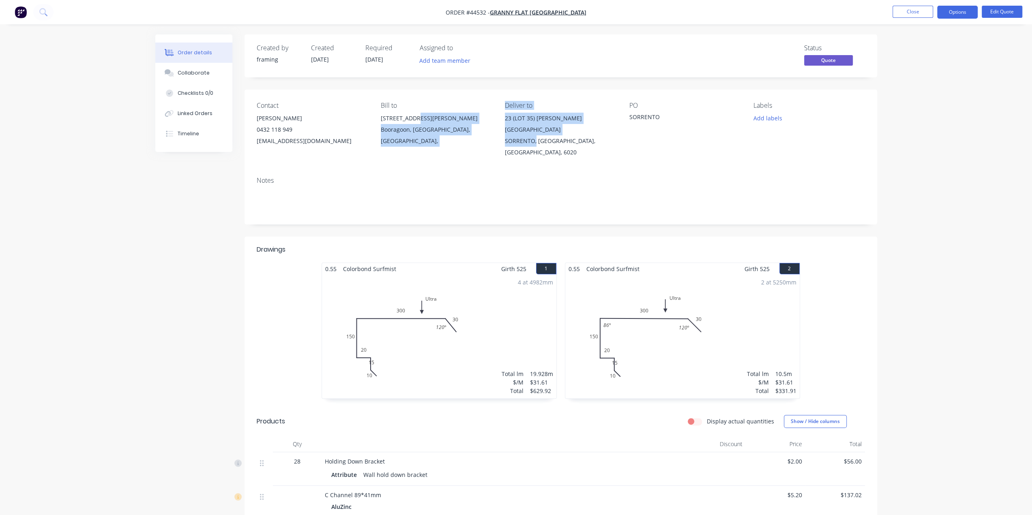
drag, startPoint x: 498, startPoint y: 120, endPoint x: 511, endPoint y: 122, distance: 13.2
click at [533, 124] on div "Contact KIRAN SHANKER GHIMIRE 0432 118 949 kiran@grannyflatswa.com Bill to 92 M…" at bounding box center [561, 130] width 633 height 81
click at [494, 119] on div "Contact KIRAN SHANKER GHIMIRE 0432 118 949 kiran@grannyflatswa.com Bill to 92 M…" at bounding box center [561, 130] width 633 height 81
drag, startPoint x: 502, startPoint y: 121, endPoint x: 554, endPoint y: 150, distance: 59.6
click at [554, 150] on div "Contact KIRAN SHANKER GHIMIRE 0432 118 949 kiran@grannyflatswa.com Bill to 92 M…" at bounding box center [561, 130] width 633 height 81
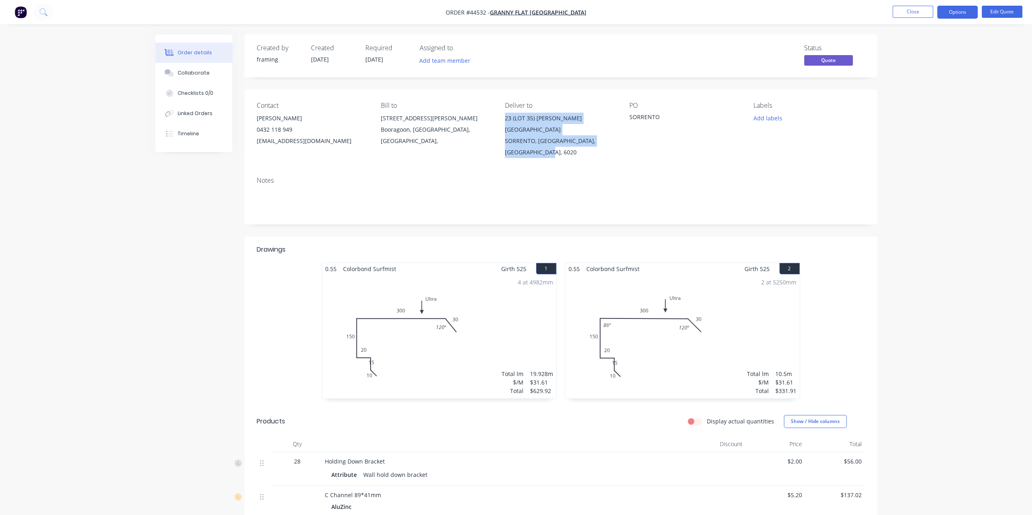
copy div "23 (LOT 35) ROBIN AVENUE SORRENTO, Western Australia, Australia, 6020"
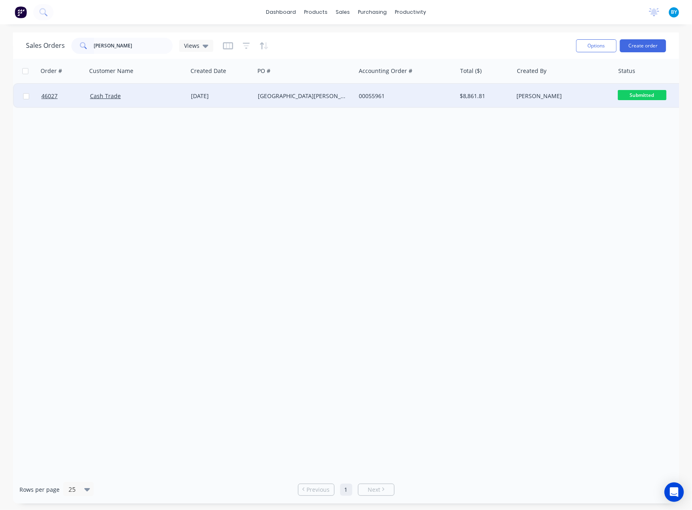
type input "cain"
click at [159, 99] on div "Cash Trade" at bounding box center [135, 96] width 90 height 8
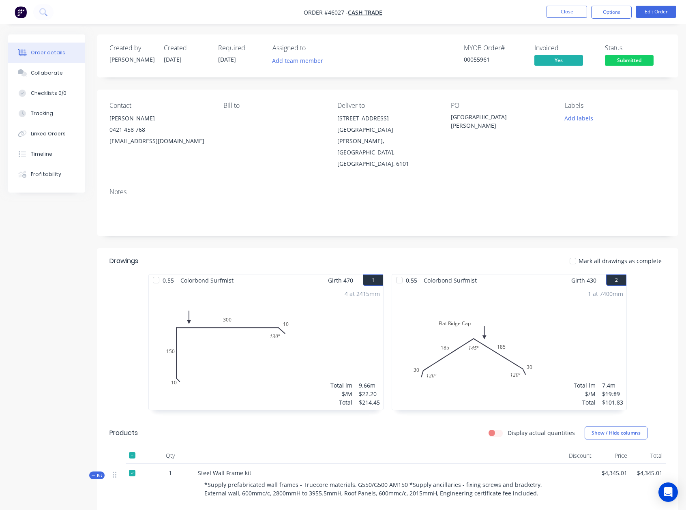
click at [17, 13] on img "button" at bounding box center [21, 12] width 12 height 12
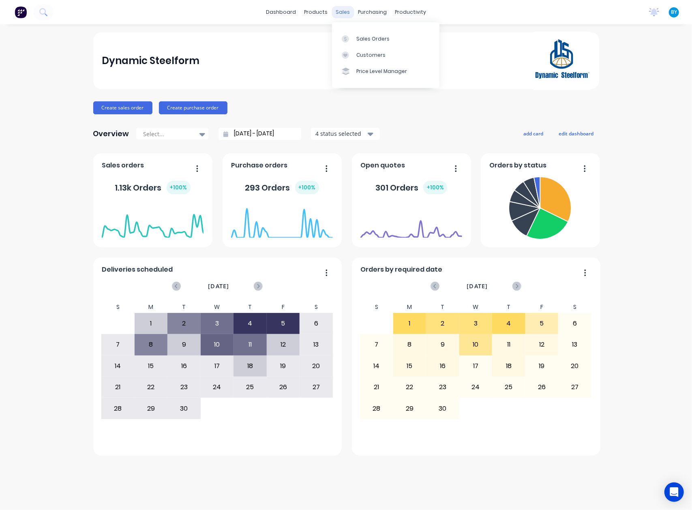
click at [346, 13] on div "sales" at bounding box center [343, 12] width 22 height 12
click at [359, 42] on div "Sales Orders" at bounding box center [372, 38] width 33 height 7
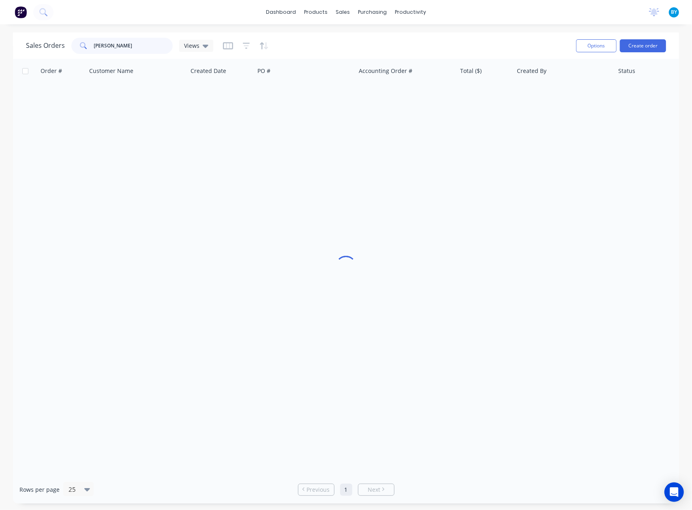
drag, startPoint x: 124, startPoint y: 53, endPoint x: 84, endPoint y: 52, distance: 40.6
click at [84, 52] on div "cain" at bounding box center [121, 46] width 101 height 16
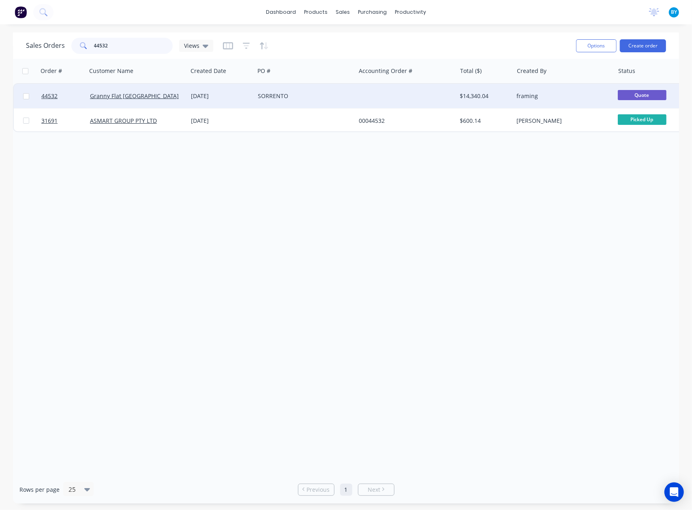
type input "44532"
click at [148, 101] on div "Granny Flat [GEOGRAPHIC_DATA]" at bounding box center [137, 96] width 101 height 24
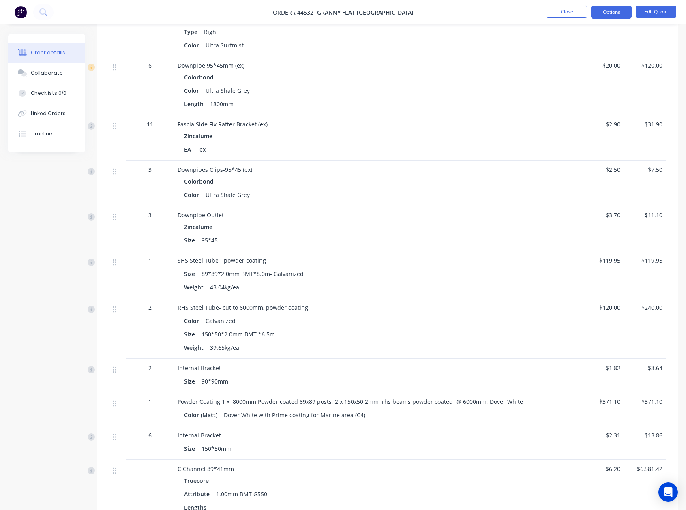
scroll to position [1460, 0]
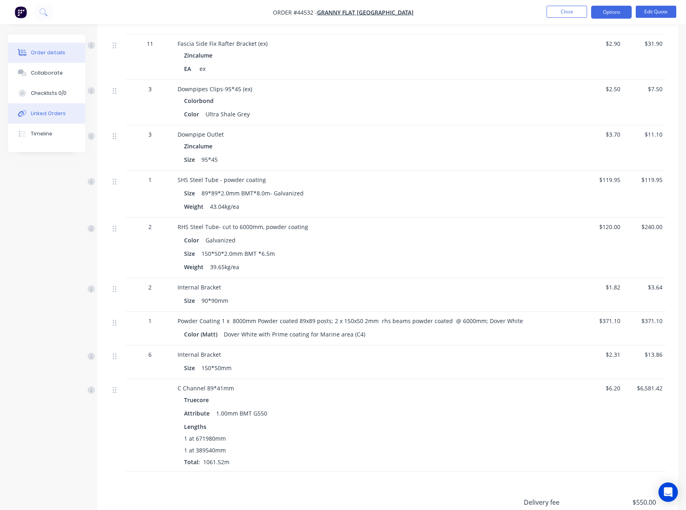
click at [55, 116] on div "Linked Orders" at bounding box center [48, 113] width 35 height 7
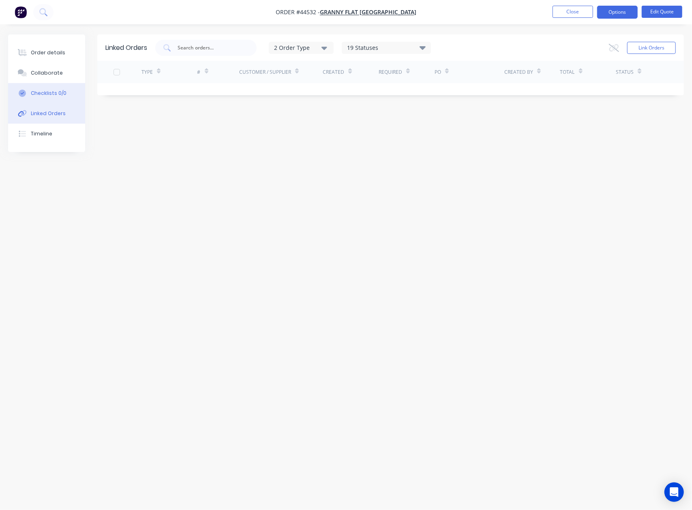
click at [55, 92] on div "Checklists 0/0" at bounding box center [49, 93] width 36 height 7
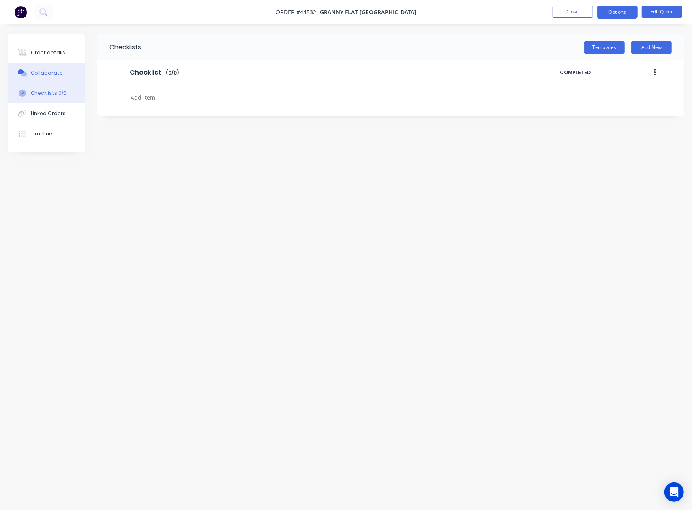
click at [54, 78] on button "Collaborate" at bounding box center [46, 73] width 77 height 20
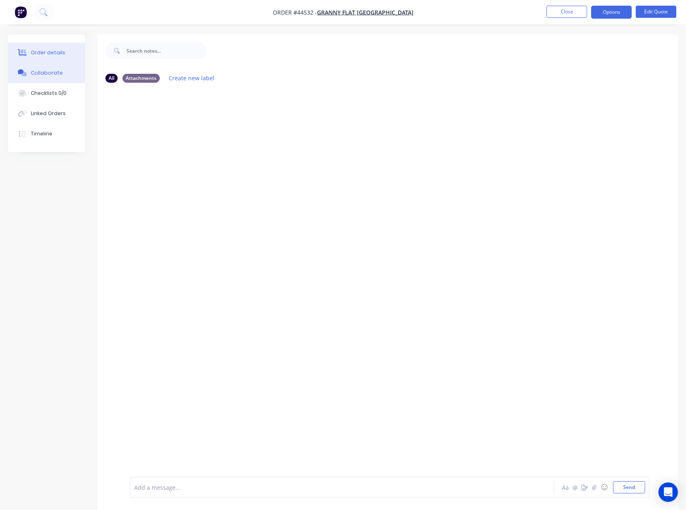
click at [57, 55] on div "Order details" at bounding box center [48, 52] width 34 height 7
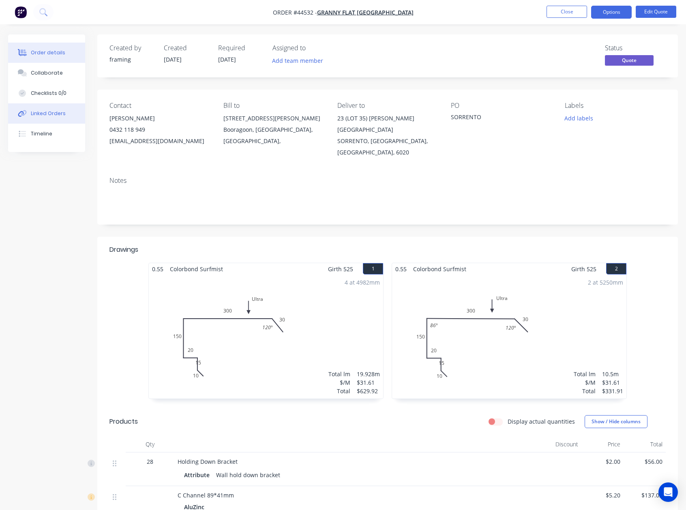
click at [53, 116] on div "Linked Orders" at bounding box center [48, 113] width 35 height 7
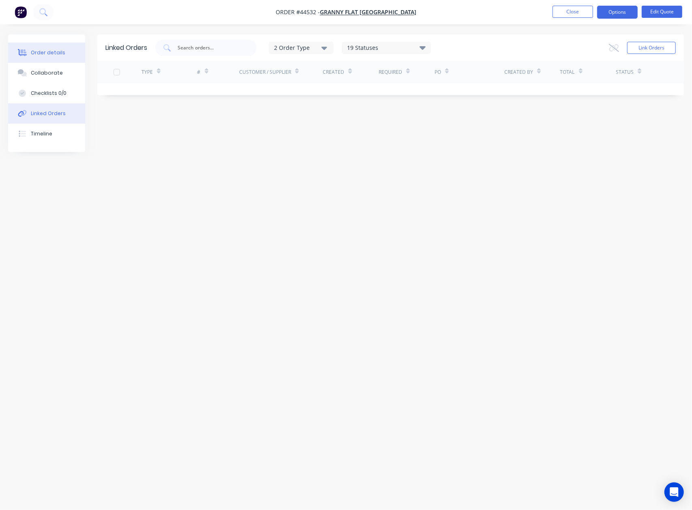
click at [51, 62] on button "Order details" at bounding box center [46, 53] width 77 height 20
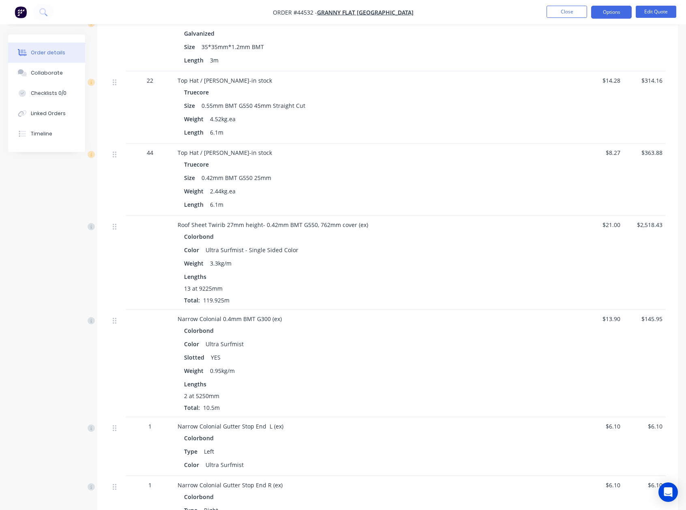
scroll to position [568, 0]
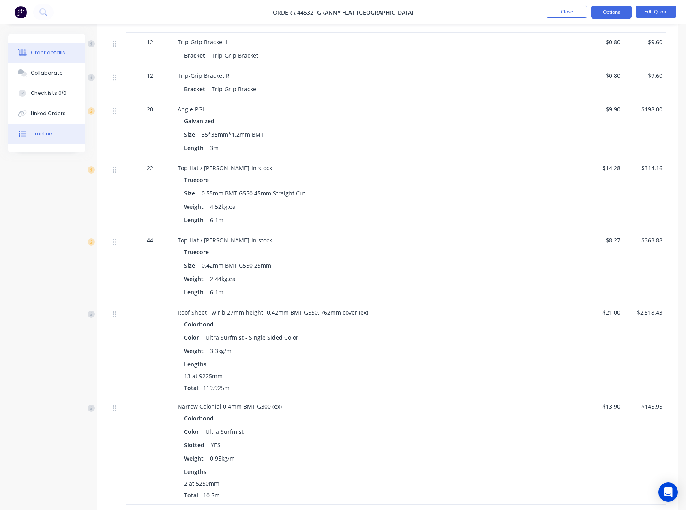
click at [52, 126] on button "Timeline" at bounding box center [46, 134] width 77 height 20
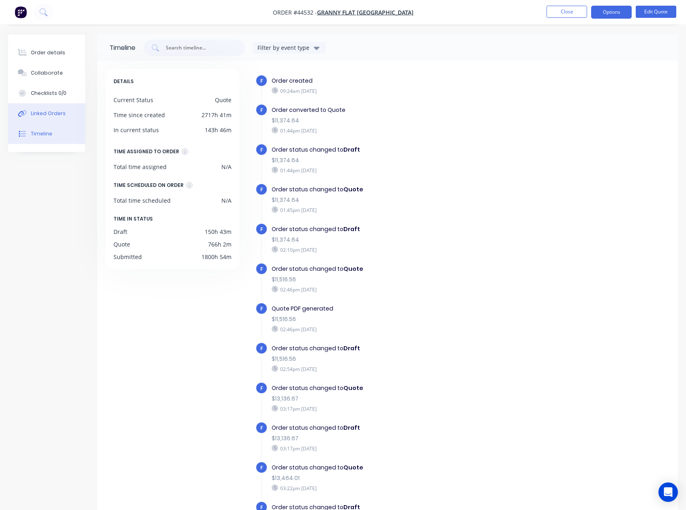
click at [58, 115] on div "Linked Orders" at bounding box center [48, 113] width 35 height 7
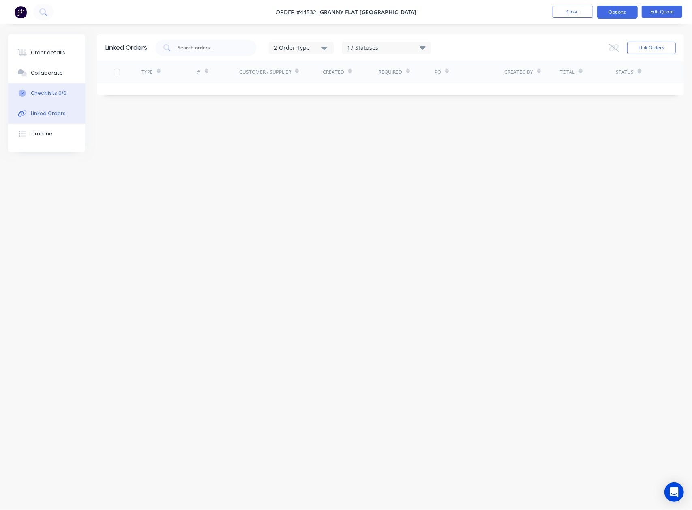
click at [60, 95] on div "Checklists 0/0" at bounding box center [49, 93] width 36 height 7
type textarea "x"
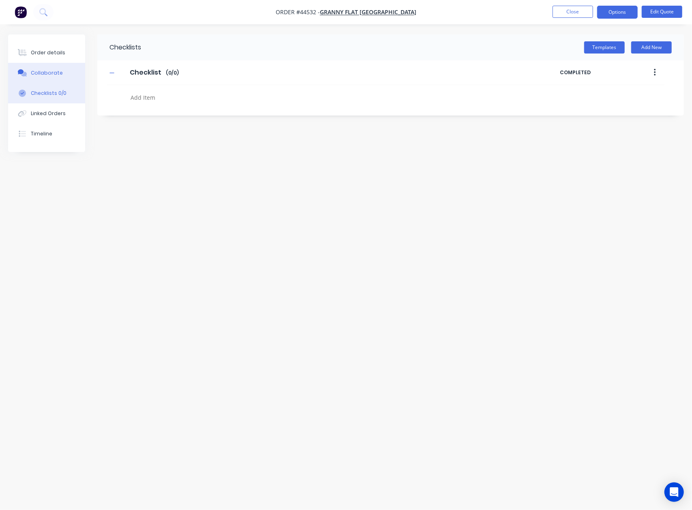
click at [62, 79] on button "Collaborate" at bounding box center [46, 73] width 77 height 20
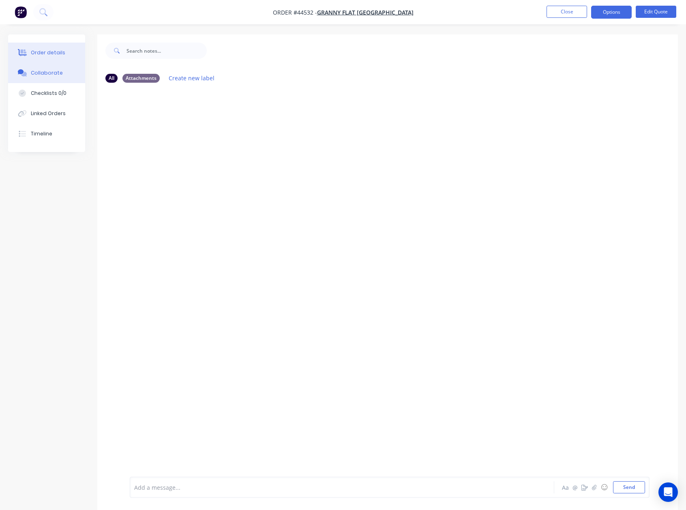
click at [56, 59] on button "Order details" at bounding box center [46, 53] width 77 height 20
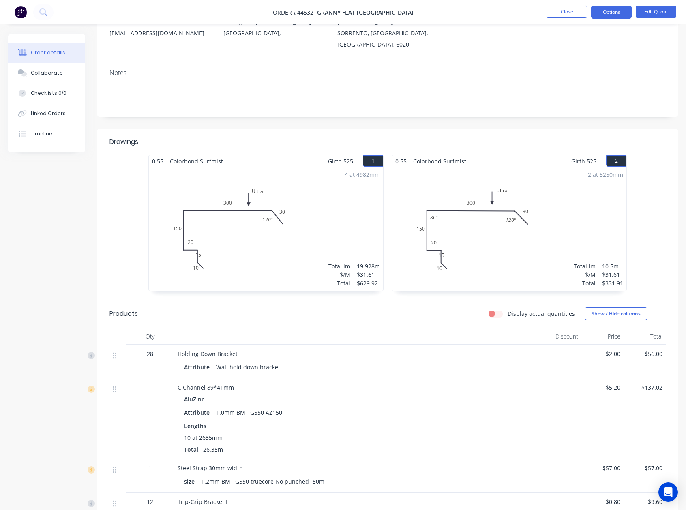
scroll to position [36, 0]
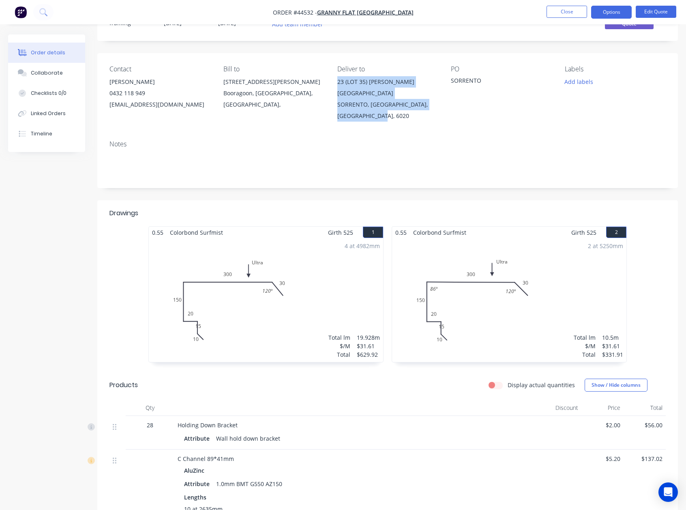
drag, startPoint x: 337, startPoint y: 84, endPoint x: 386, endPoint y: 103, distance: 53.2
click at [386, 103] on div "Contact KIRAN SHANKER GHIMIRE 0432 118 949 kiran@grannyflatswa.com Bill to 92 M…" at bounding box center [387, 93] width 581 height 81
copy div "23 (LOT 35) ROBIN AVENUE SORRENTO, Western Australia, Australia, 6020"
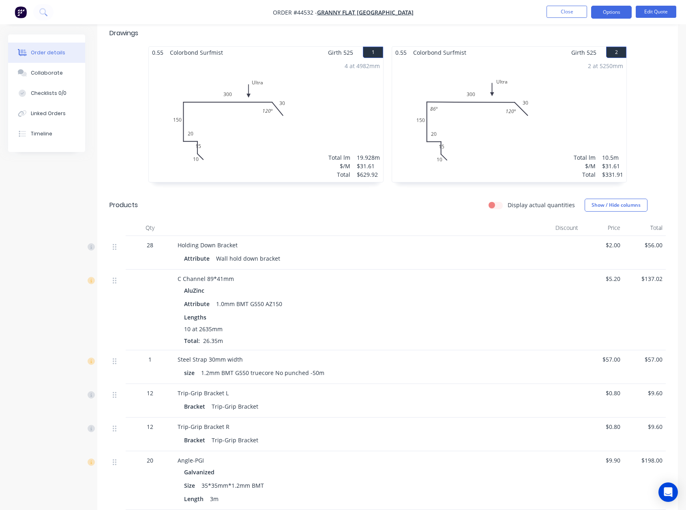
scroll to position [239, 0]
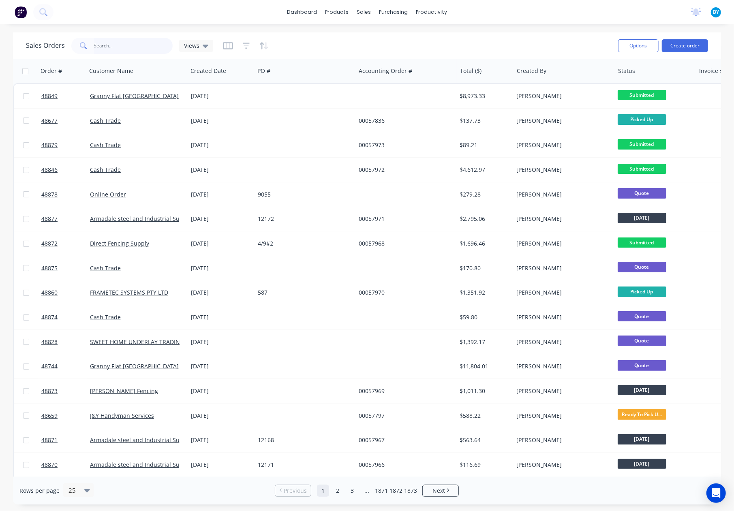
click at [132, 47] on input "text" at bounding box center [133, 46] width 79 height 16
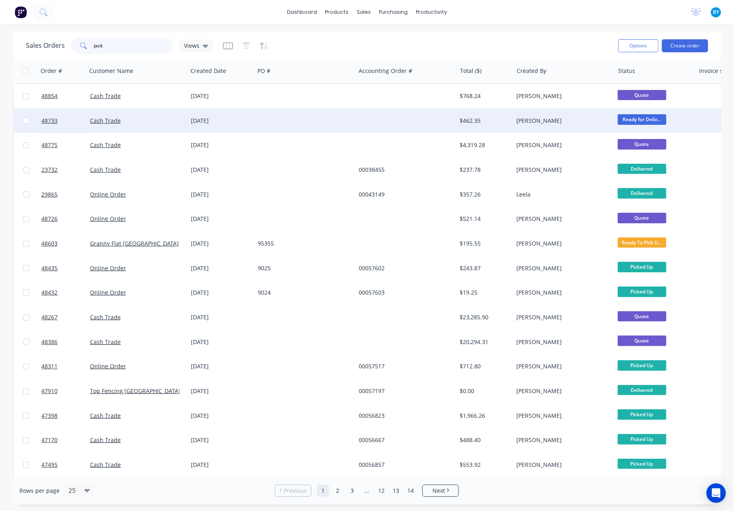
type input "jack"
click at [153, 121] on div "Cash Trade" at bounding box center [135, 121] width 90 height 8
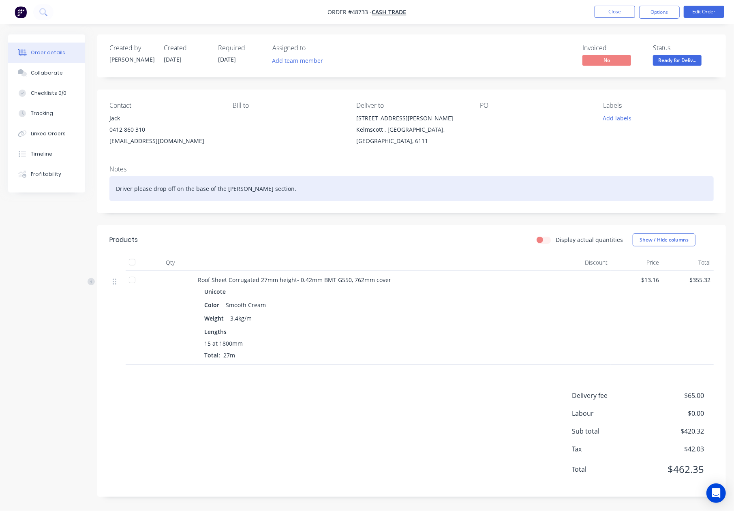
click at [289, 192] on div "Driver please drop off on the base of the [PERSON_NAME] section." at bounding box center [411, 188] width 605 height 25
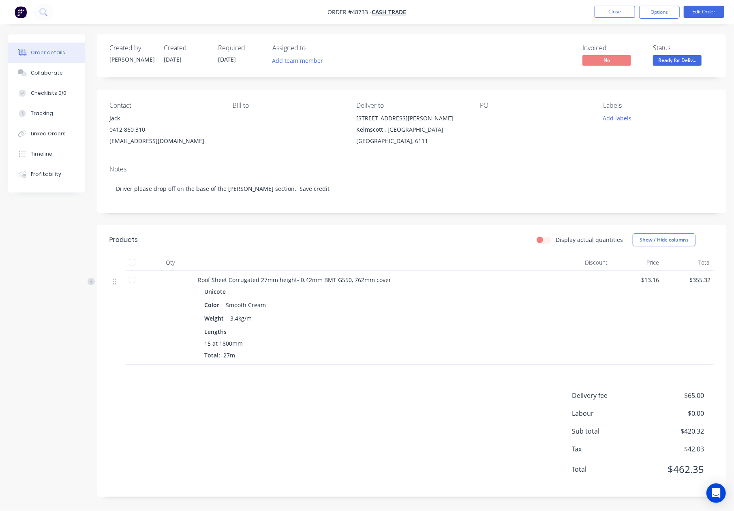
click at [86, 217] on div "Created by Bob Created 01/09/25 Required 08/09/25 Assigned to Add team member I…" at bounding box center [367, 271] width 718 height 475
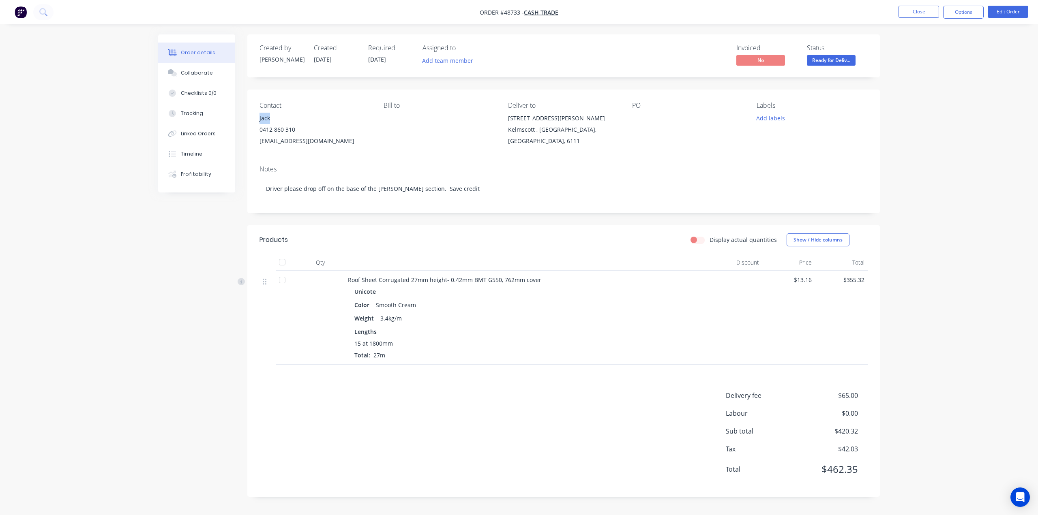
drag, startPoint x: 256, startPoint y: 120, endPoint x: 273, endPoint y: 122, distance: 17.5
click at [274, 118] on div "Contact Jack 0412 860 310 smeulders.nom1@icloud.com Bill to Deliver to 5 Turner…" at bounding box center [563, 124] width 633 height 69
copy div "Jack"
drag, startPoint x: 258, startPoint y: 133, endPoint x: 316, endPoint y: 130, distance: 58.9
click at [316, 129] on div "Contact Jack 0412 860 310 smeulders.nom1@icloud.com Bill to Deliver to 5 Turner…" at bounding box center [563, 124] width 633 height 69
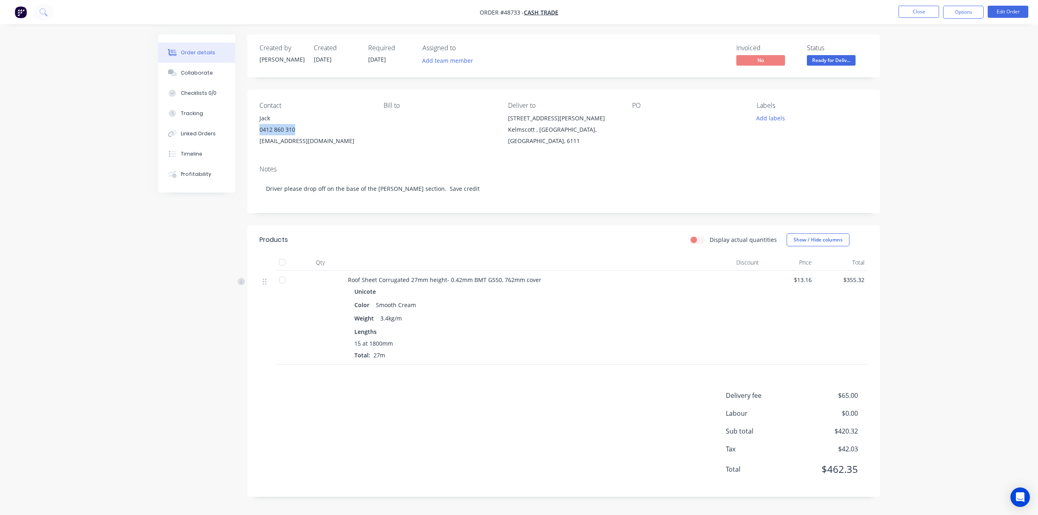
copy div "0412 860 310"
click at [260, 155] on div "Contact Jack 0412 860 310 smeulders.nom1@icloud.com Bill to Deliver to 5 Turner…" at bounding box center [563, 124] width 633 height 69
drag, startPoint x: 256, startPoint y: 144, endPoint x: 378, endPoint y: 147, distance: 121.7
click at [377, 142] on div "Contact Jack 0412 860 310 smeulders.nom1@icloud.com Bill to Deliver to 5 Turner…" at bounding box center [563, 124] width 633 height 69
copy div "smeulders.nom1@icloud.com"
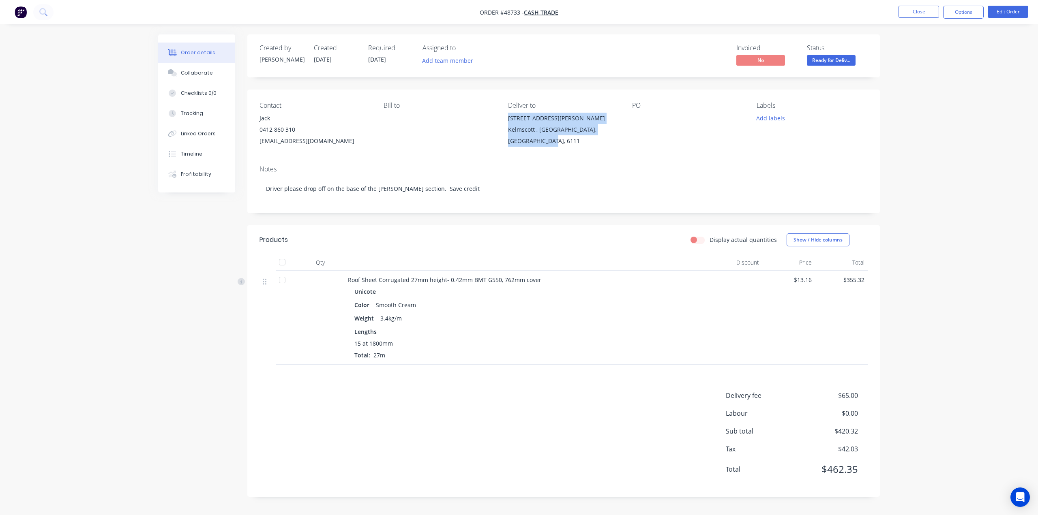
drag, startPoint x: 504, startPoint y: 119, endPoint x: 532, endPoint y: 143, distance: 37.2
click at [532, 140] on div "Contact Jack 0412 860 310 smeulders.nom1@icloud.com Bill to Deliver to 5 Turner…" at bounding box center [563, 124] width 633 height 69
copy div "5 Turner Rd Kelmscott , Western Australia, Australia, 6111"
drag, startPoint x: 255, startPoint y: 132, endPoint x: 344, endPoint y: 129, distance: 88.5
click at [343, 129] on div "Contact Jack 0412 860 310 smeulders.nom1@icloud.com Bill to Deliver to 5 Turner…" at bounding box center [563, 124] width 633 height 69
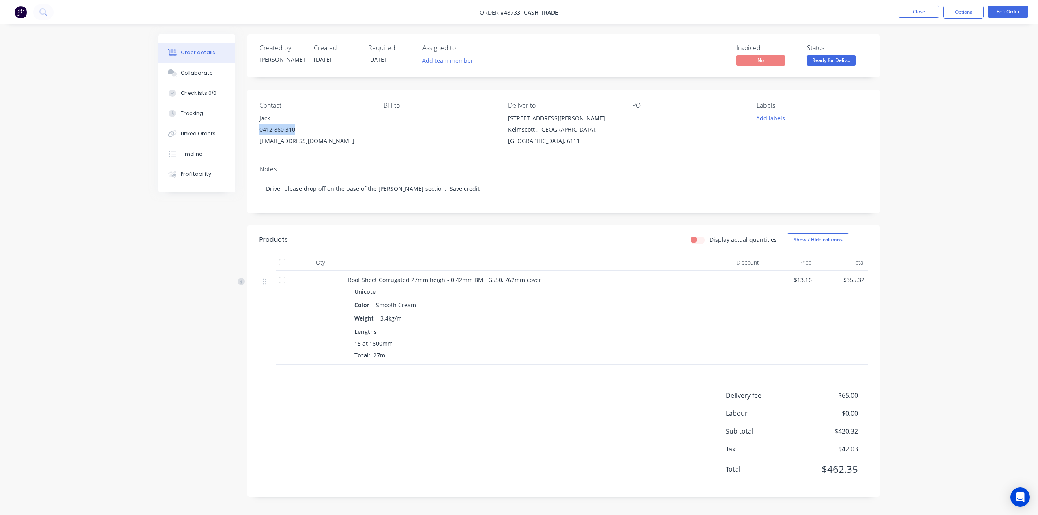
copy div "0412 860 310"
drag, startPoint x: 444, startPoint y: 132, endPoint x: 470, endPoint y: 131, distance: 25.2
click at [444, 132] on div "Bill to" at bounding box center [439, 124] width 111 height 45
drag, startPoint x: 498, startPoint y: 121, endPoint x: 510, endPoint y: 122, distance: 12.7
click at [510, 122] on div "Contact Jack 0412 860 310 smeulders.nom1@icloud.com Bill to Deliver to 5 Turner…" at bounding box center [563, 124] width 633 height 69
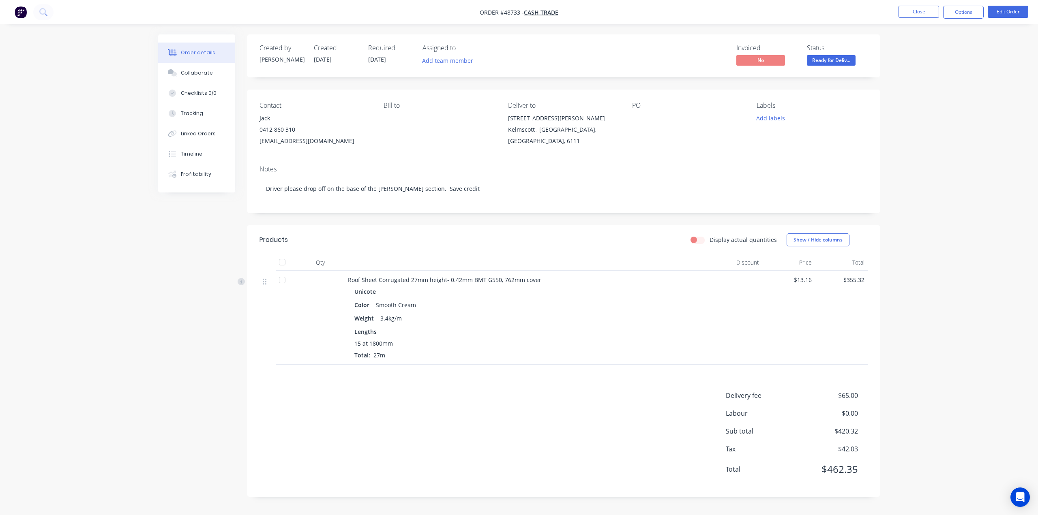
drag, startPoint x: 372, startPoint y: 132, endPoint x: 363, endPoint y: 142, distance: 14.1
click at [372, 132] on div "Contact Jack 0412 860 310 smeulders.nom1@icloud.com Bill to Deliver to 5 Turner…" at bounding box center [563, 124] width 633 height 69
drag, startPoint x: 357, startPoint y: 142, endPoint x: 249, endPoint y: 145, distance: 108.7
click at [249, 145] on div "Contact Jack 0412 860 310 smeulders.nom1@icloud.com Bill to Deliver to 5 Turner…" at bounding box center [563, 124] width 633 height 69
copy div "[EMAIL_ADDRESS][DOMAIN_NAME]"
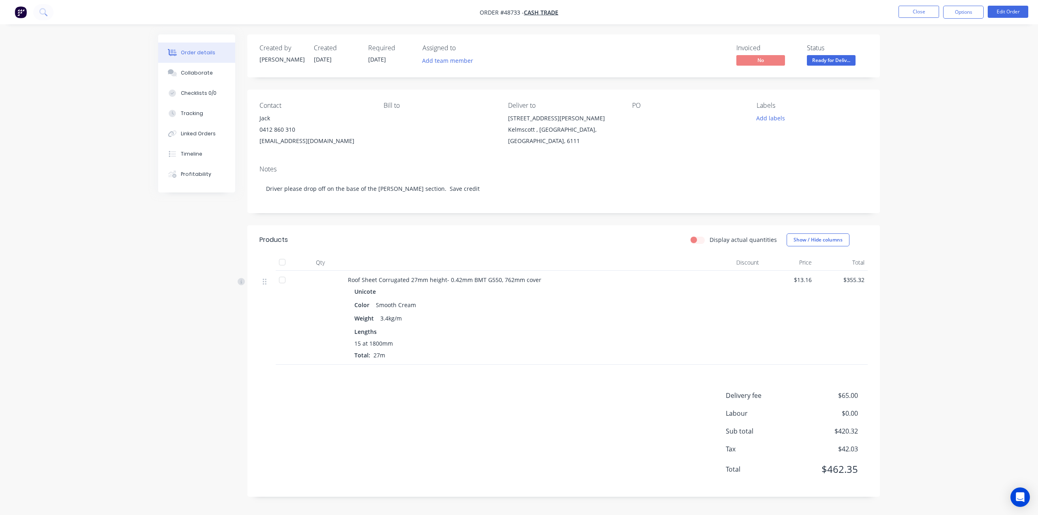
click at [429, 128] on div "Bill to" at bounding box center [439, 124] width 111 height 45
click at [204, 133] on div "Linked Orders" at bounding box center [198, 133] width 35 height 7
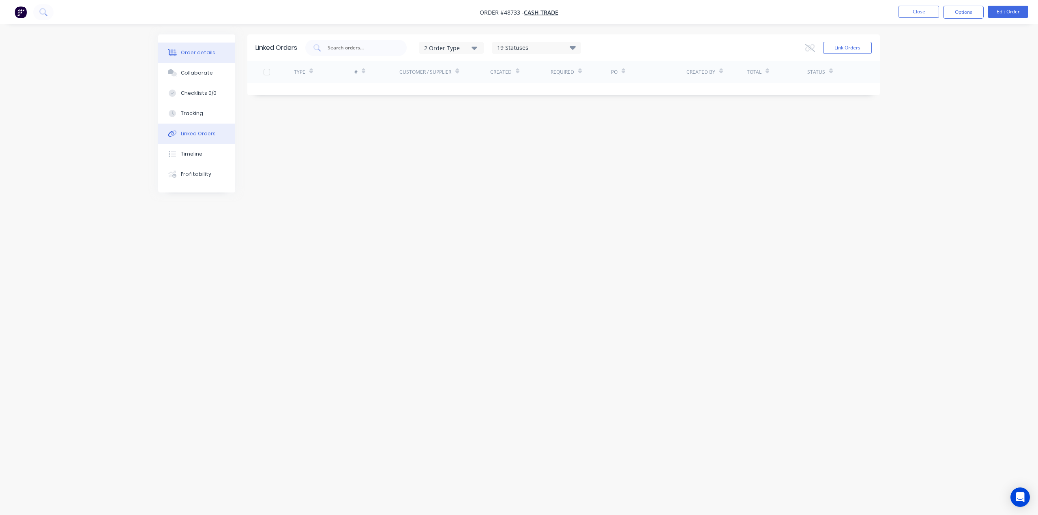
click at [188, 58] on button "Order details" at bounding box center [196, 53] width 77 height 20
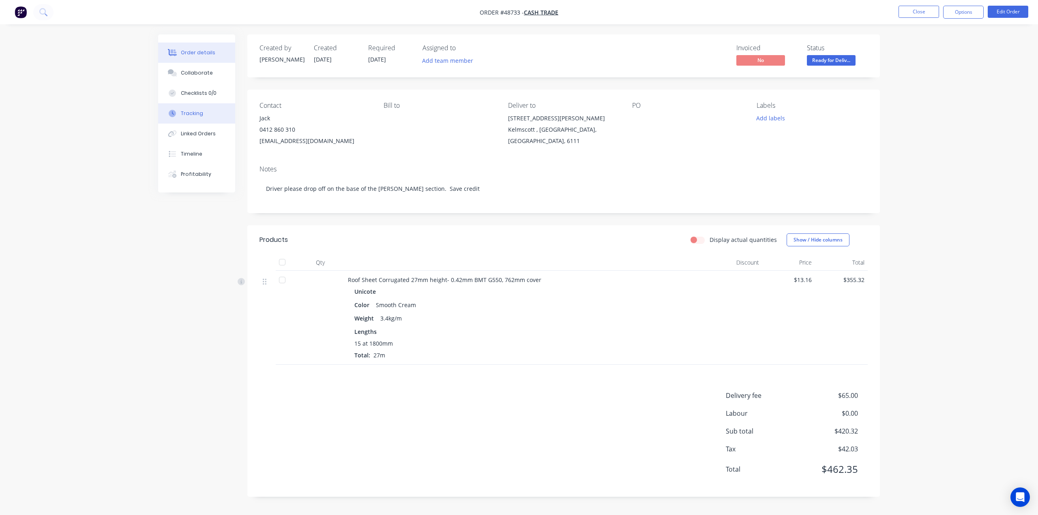
click at [204, 112] on button "Tracking" at bounding box center [196, 113] width 77 height 20
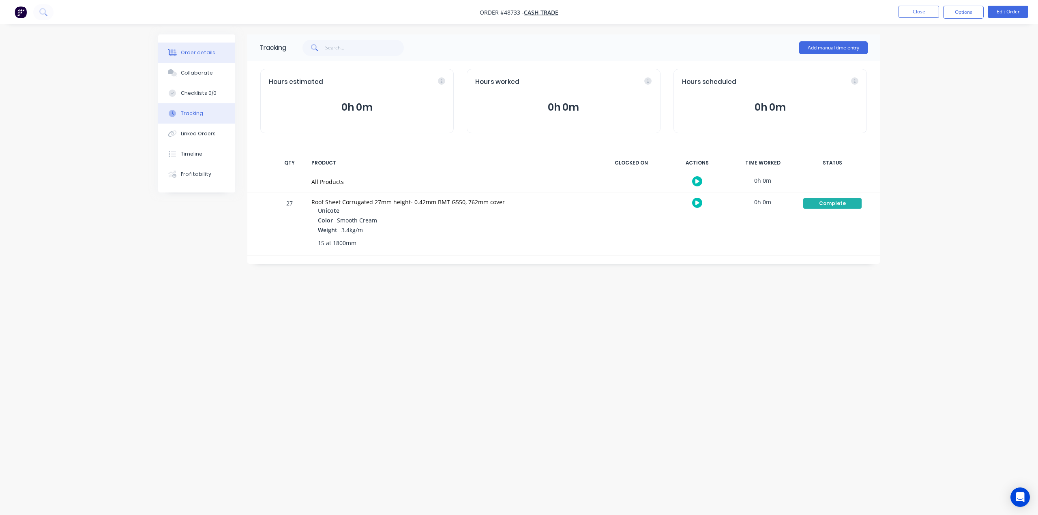
click at [201, 52] on div "Order details" at bounding box center [198, 52] width 34 height 7
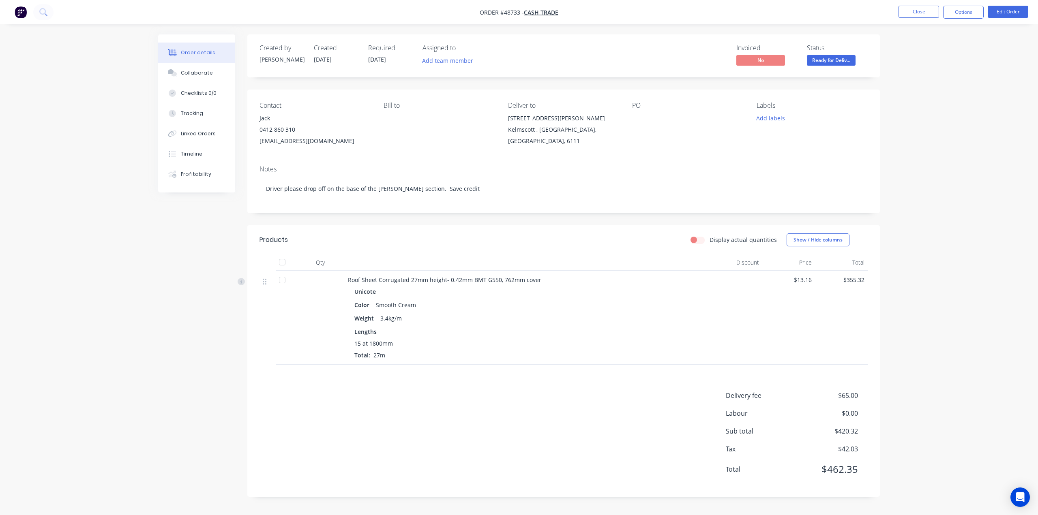
click at [483, 163] on div "Notes Driver please drop off on the base of the gable section. Save credit" at bounding box center [563, 186] width 633 height 54
drag, startPoint x: 519, startPoint y: 125, endPoint x: 547, endPoint y: 141, distance: 31.9
click at [547, 141] on div "Contact Jack 0412 860 310 smeulders.nom1@icloud.com Bill to Deliver to 5 Turner…" at bounding box center [563, 124] width 633 height 69
copy div "5 Turner Rd Kelmscott , Western Australia, Australia, 6111"
click at [470, 155] on div "Contact Jack 0412 860 310 smeulders.nom1@icloud.com Bill to Deliver to 5 Turner…" at bounding box center [563, 124] width 633 height 69
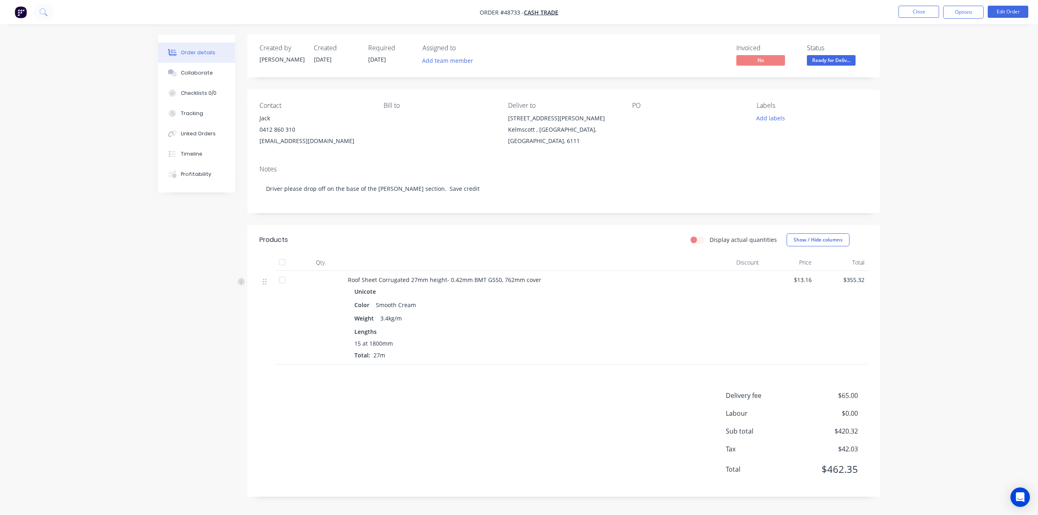
click at [591, 236] on div "Display actual quantities Show / Hide columns" at bounding box center [628, 240] width 479 height 13
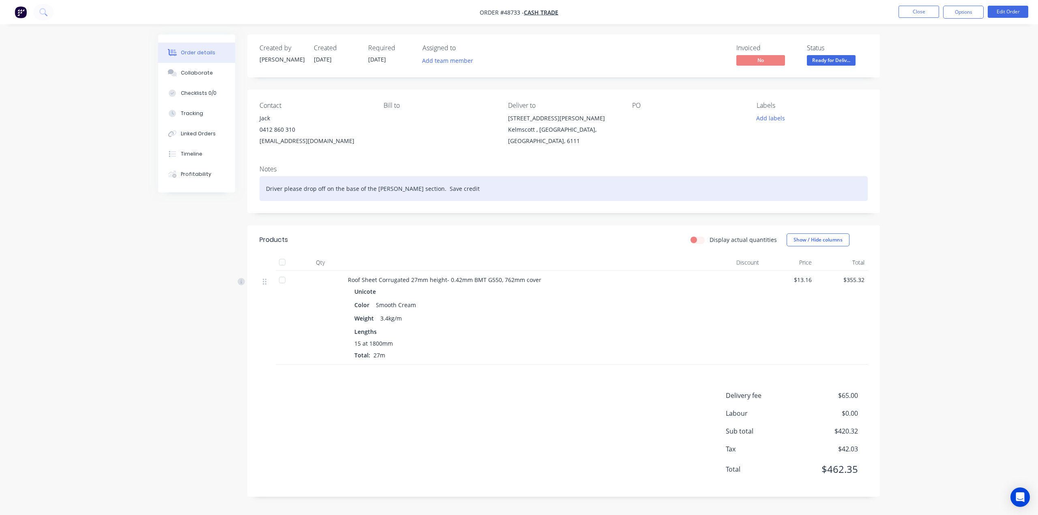
click at [545, 198] on div "Driver please drop off on the base of the gable section. Save credit" at bounding box center [564, 188] width 608 height 25
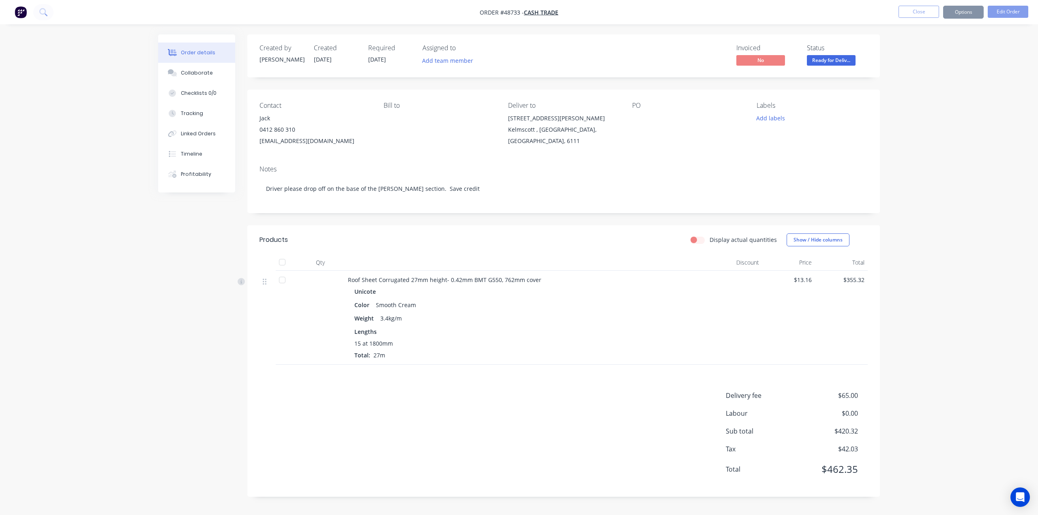
click at [599, 249] on header "Products Display actual quantities Show / Hide columns" at bounding box center [563, 239] width 633 height 29
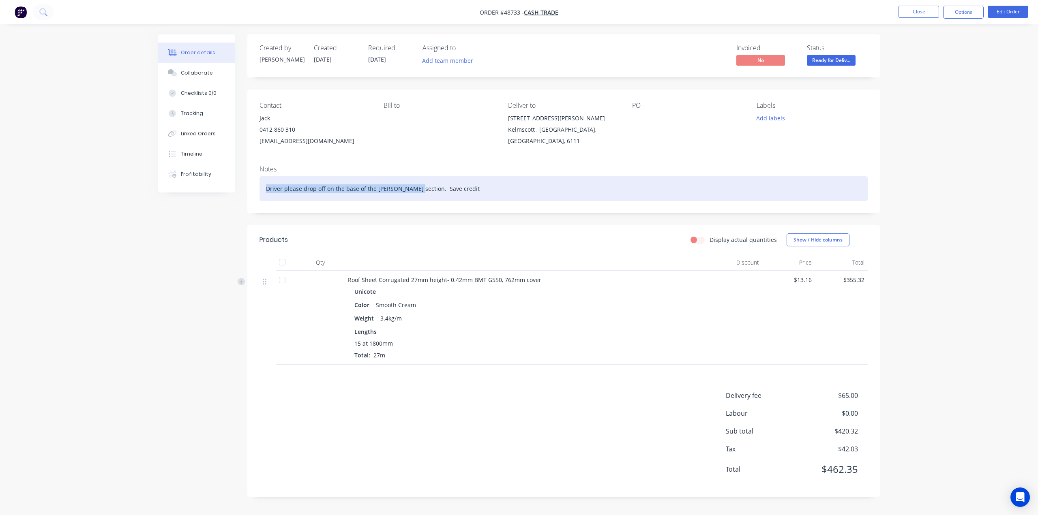
drag, startPoint x: 411, startPoint y: 190, endPoint x: 154, endPoint y: 198, distance: 257.6
click at [140, 188] on div "Order details Collaborate Checklists 0/0 Tracking Linked Orders Timeline Profit…" at bounding box center [519, 257] width 1038 height 515
copy div "Driver please drop off on the base of the [PERSON_NAME] section."
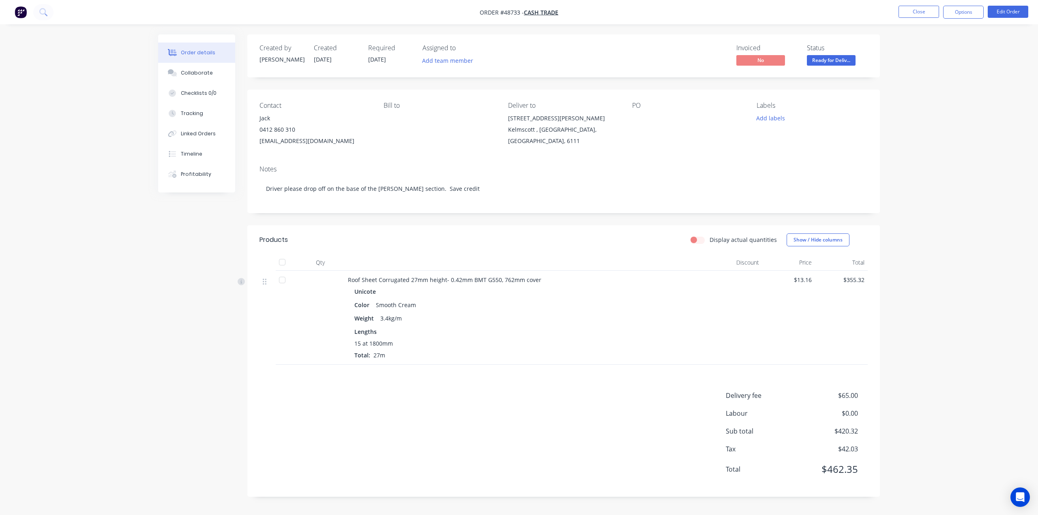
click at [363, 136] on div "[EMAIL_ADDRESS][DOMAIN_NAME]" at bounding box center [315, 140] width 111 height 11
click at [734, 140] on div "Order details Collaborate Checklists 0/0 Tracking Linked Orders Timeline Profit…" at bounding box center [519, 257] width 1038 height 515
click at [734, 12] on button "Options" at bounding box center [963, 12] width 41 height 13
click at [734, 140] on div "Order details Collaborate Checklists 0/0 Tracking Linked Orders Timeline Profit…" at bounding box center [519, 257] width 1038 height 515
click at [734, 15] on button "Options" at bounding box center [963, 12] width 41 height 13
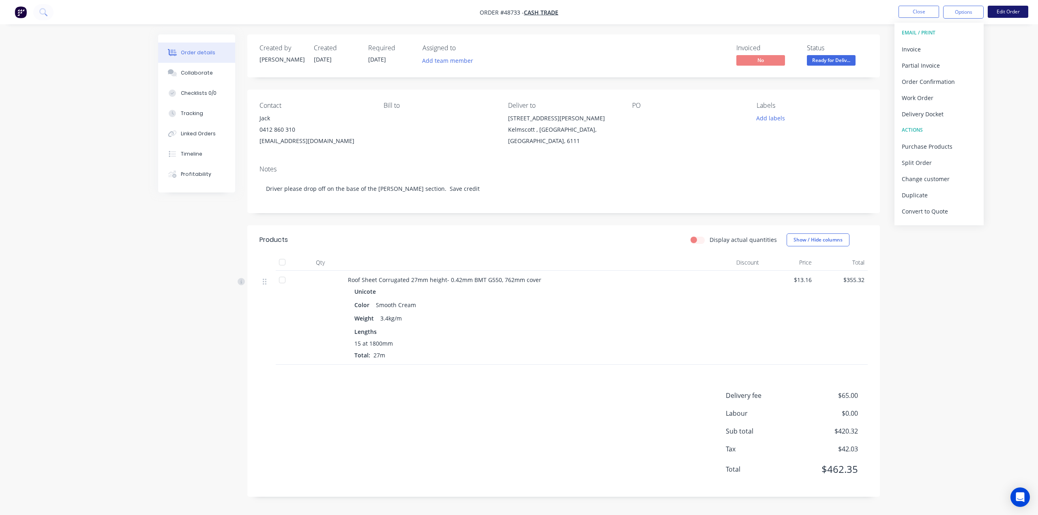
click at [734, 12] on button "Edit Order" at bounding box center [1008, 12] width 41 height 12
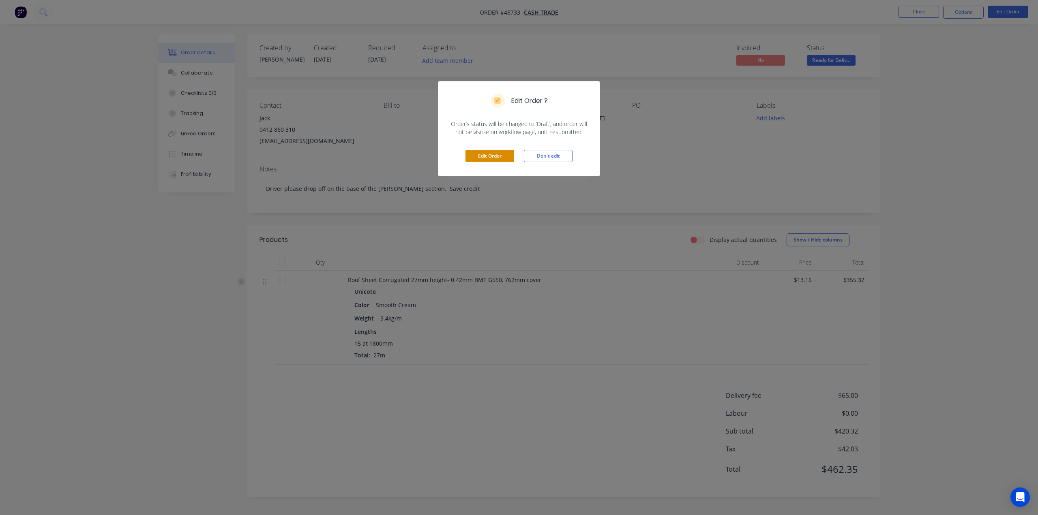
click at [504, 154] on button "Edit Order" at bounding box center [490, 156] width 49 height 12
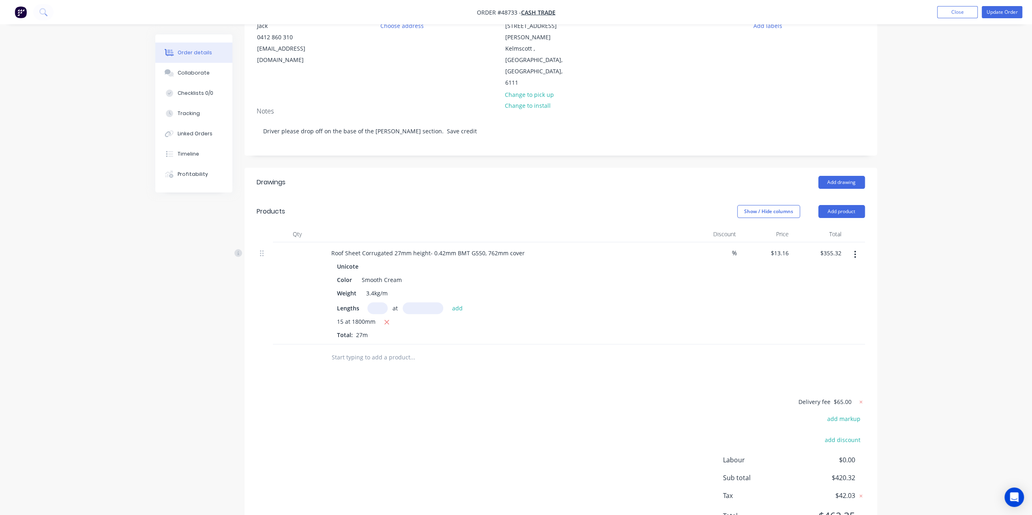
scroll to position [99, 0]
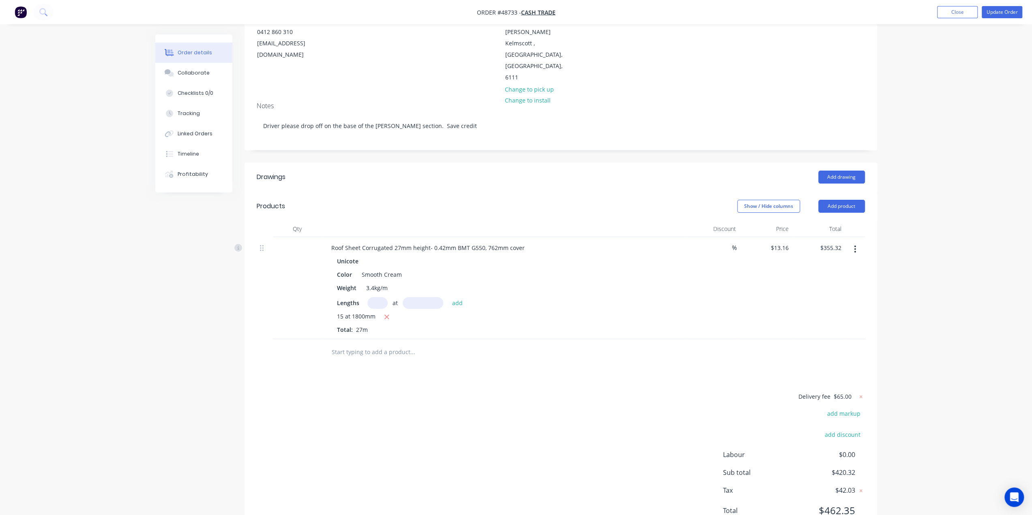
click at [627, 312] on div "15 at 1800mm Total: 27m" at bounding box center [504, 323] width 334 height 22
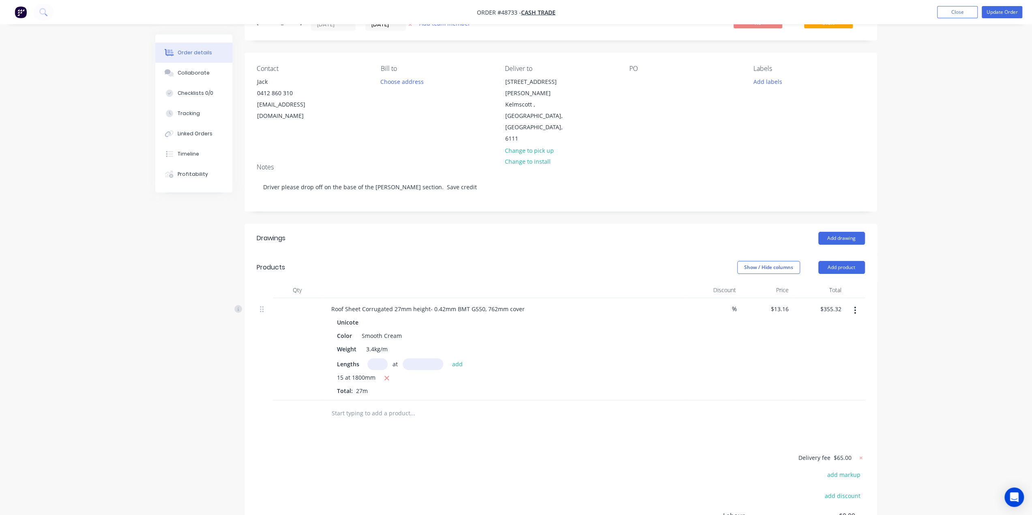
scroll to position [94, 0]
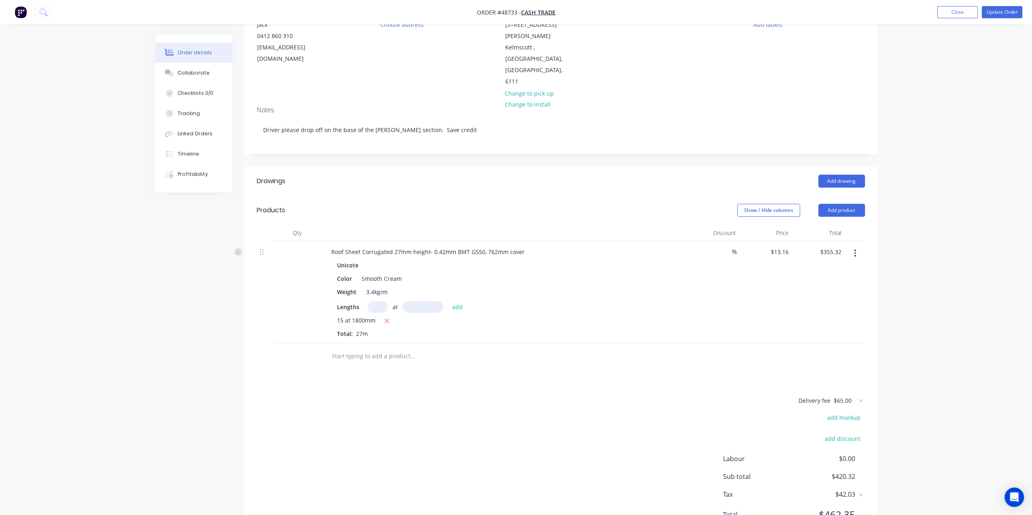
click at [734, 249] on icon "button" at bounding box center [855, 253] width 2 height 9
click at [734, 269] on div "Edit" at bounding box center [826, 275] width 62 height 12
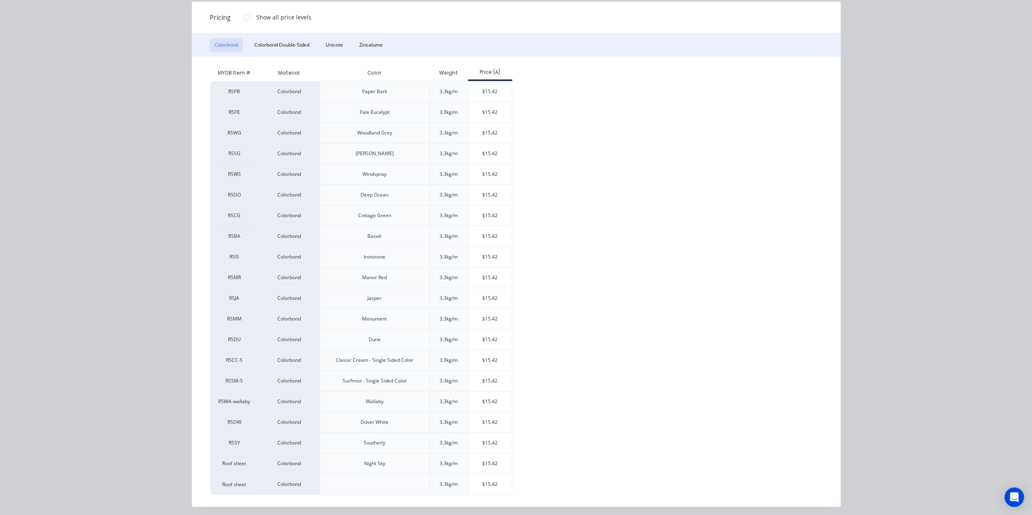
scroll to position [110, 0]
click at [483, 485] on div "$15.42" at bounding box center [489, 484] width 43 height 20
type input "$15.42"
type input "$416.34"
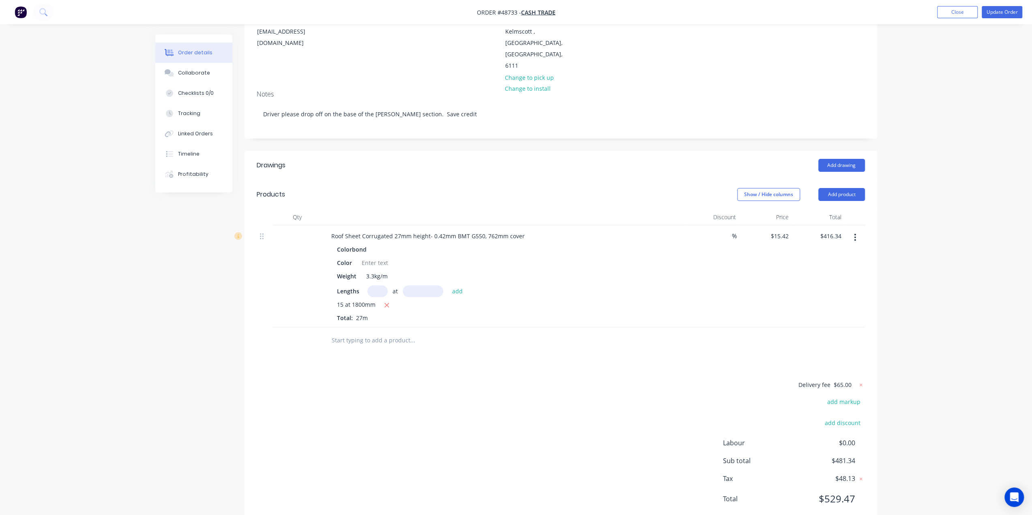
scroll to position [99, 0]
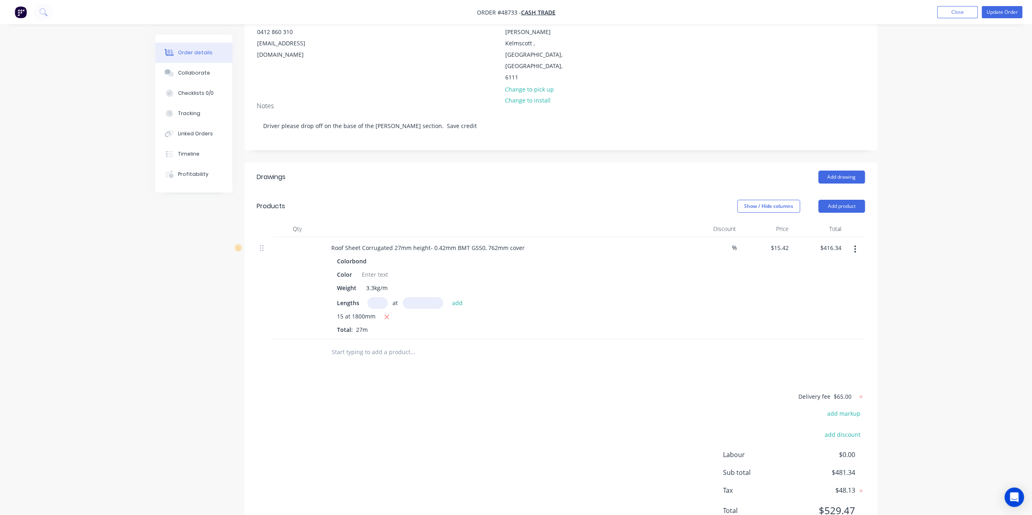
click at [603, 344] on div at bounding box center [467, 352] width 285 height 16
click at [597, 344] on div at bounding box center [467, 352] width 285 height 16
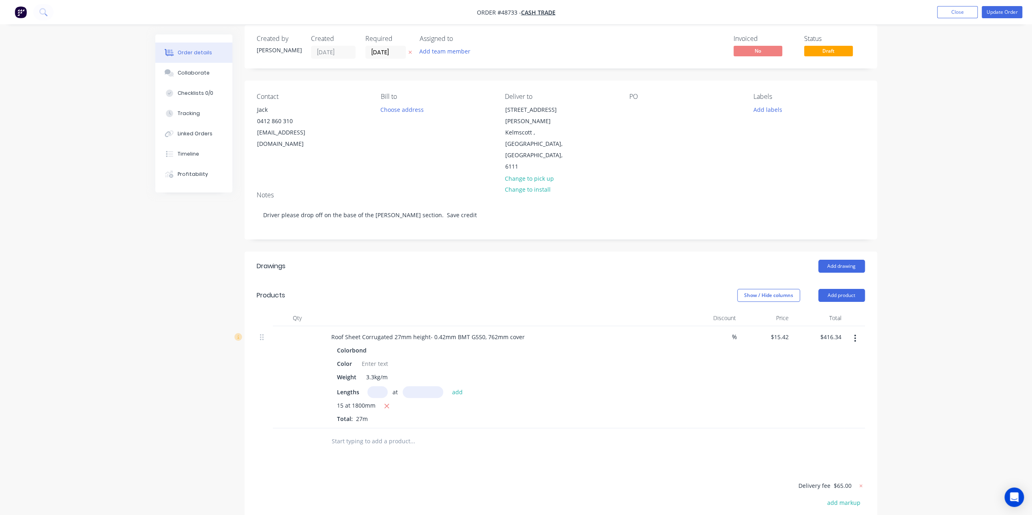
scroll to position [4, 0]
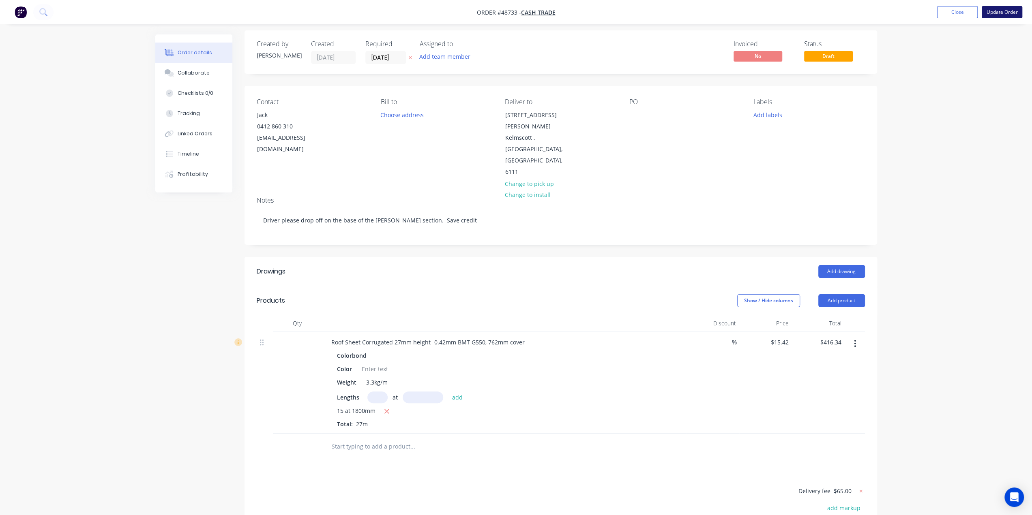
click at [734, 15] on button "Update Order" at bounding box center [1002, 12] width 41 height 12
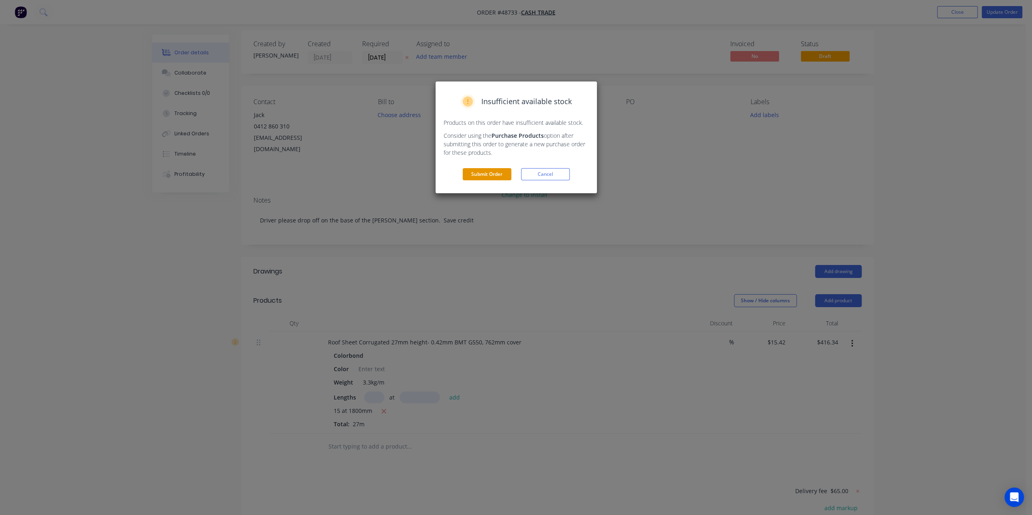
click at [495, 172] on button "Submit Order" at bounding box center [487, 174] width 49 height 12
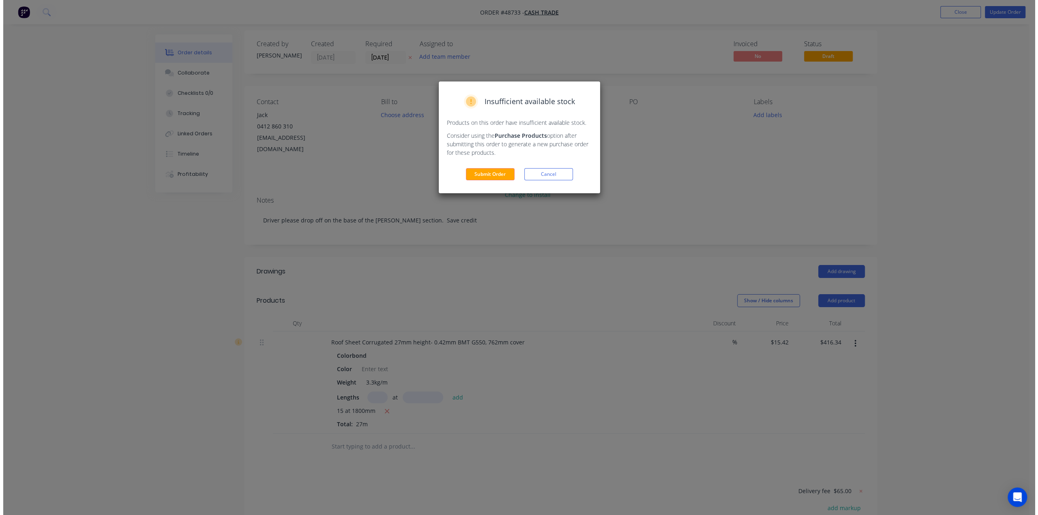
scroll to position [0, 0]
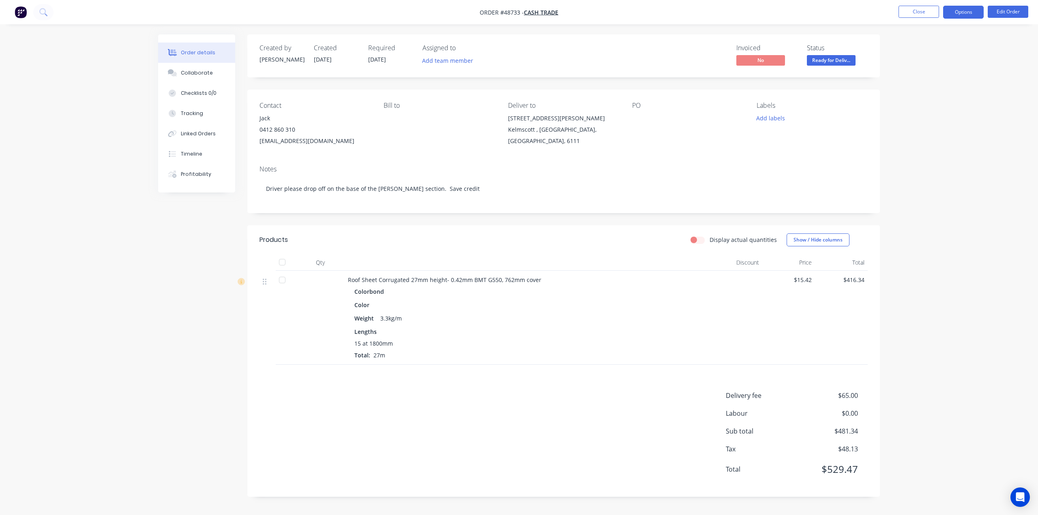
click at [734, 8] on button "Options" at bounding box center [963, 12] width 41 height 13
click at [734, 47] on div "Invoice" at bounding box center [939, 49] width 75 height 12
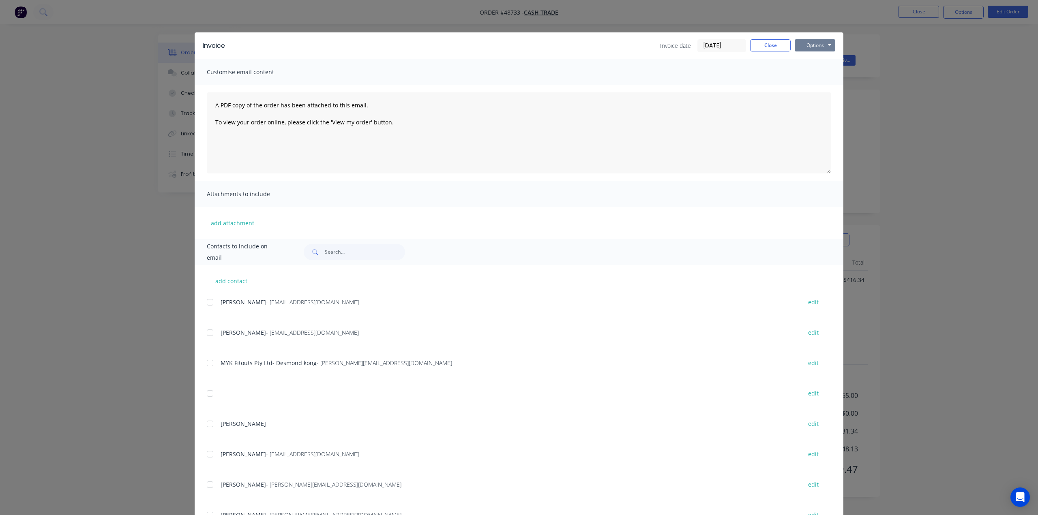
click at [734, 46] on button "Options" at bounding box center [815, 45] width 41 height 12
click at [734, 73] on button "Print" at bounding box center [821, 73] width 52 height 13
click at [734, 71] on div "Invoice Invoice date 04/09/25 Close Options Preview Print Email Customise email…" at bounding box center [519, 257] width 1038 height 515
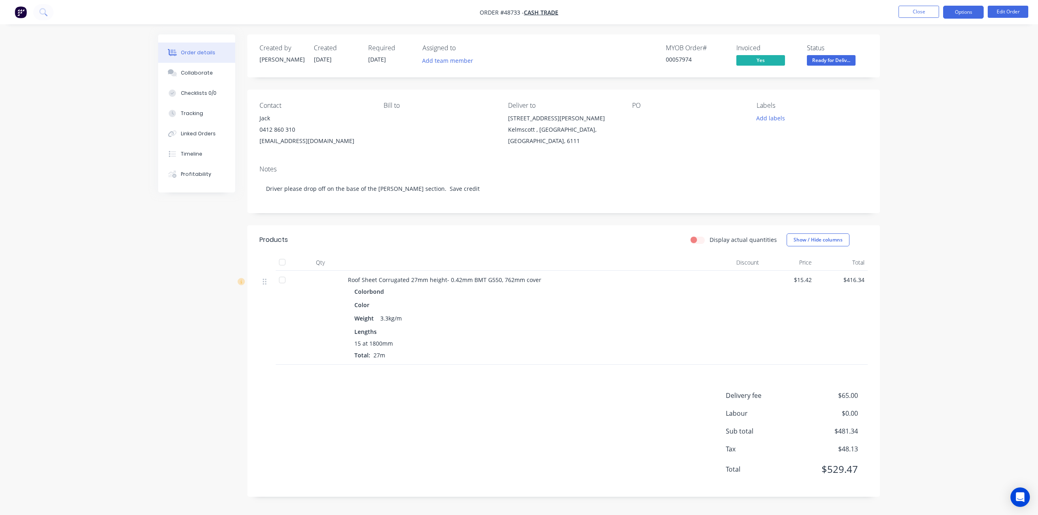
click at [734, 13] on button "Options" at bounding box center [963, 12] width 41 height 13
drag, startPoint x: 959, startPoint y: 378, endPoint x: 860, endPoint y: 303, distance: 124.7
click at [734, 378] on div "Order details Collaborate Checklists 0/0 Tracking Linked Orders Timeline Profit…" at bounding box center [519, 257] width 1038 height 515
click at [734, 13] on button "Edit Order" at bounding box center [1008, 12] width 41 height 12
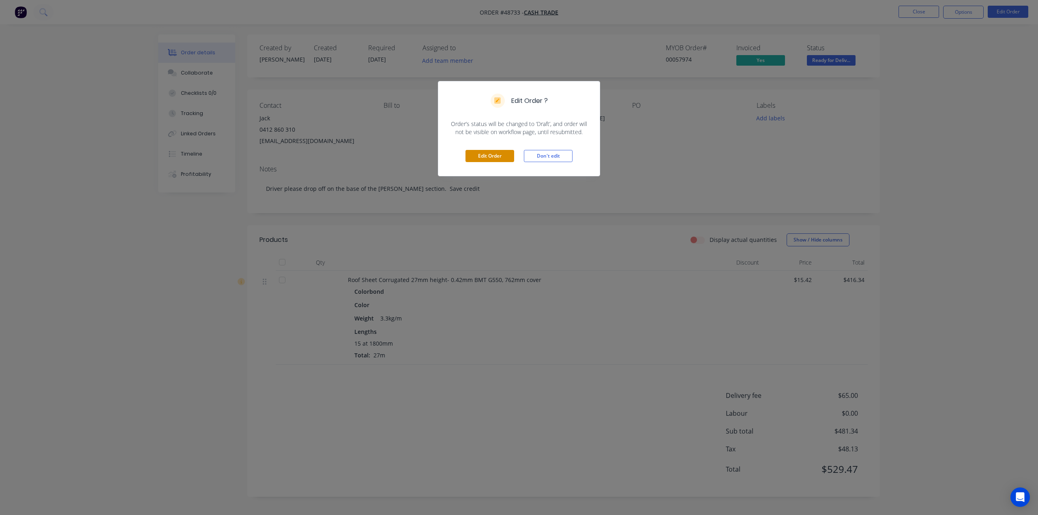
click at [499, 159] on button "Edit Order" at bounding box center [490, 156] width 49 height 12
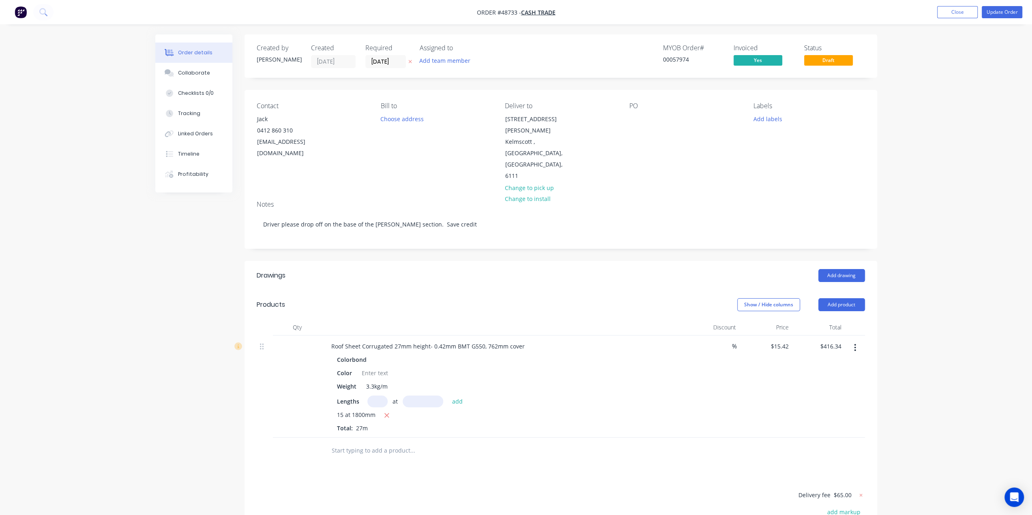
click at [734, 344] on icon "button" at bounding box center [855, 347] width 2 height 7
click at [734, 363] on div "Edit" at bounding box center [826, 369] width 62 height 12
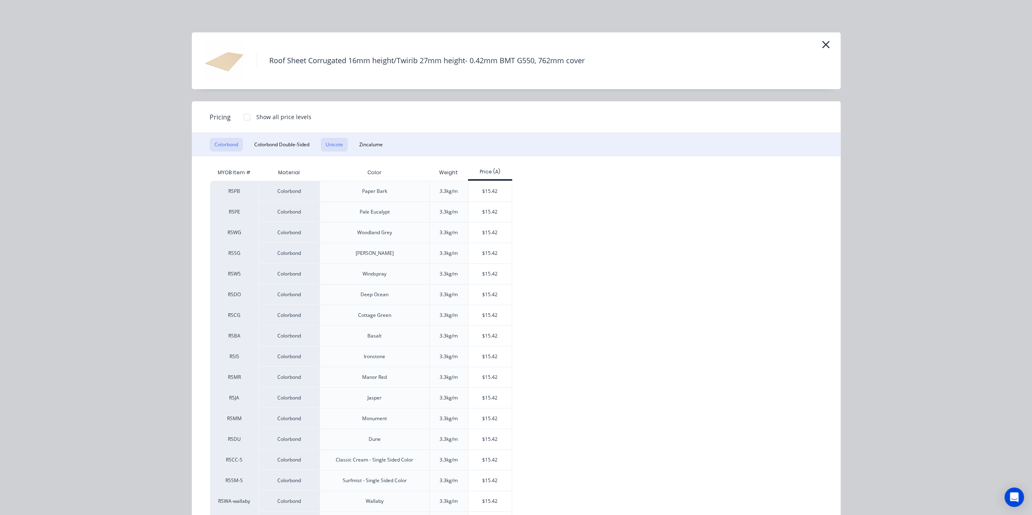
click at [326, 144] on button "Unicote" at bounding box center [334, 145] width 27 height 14
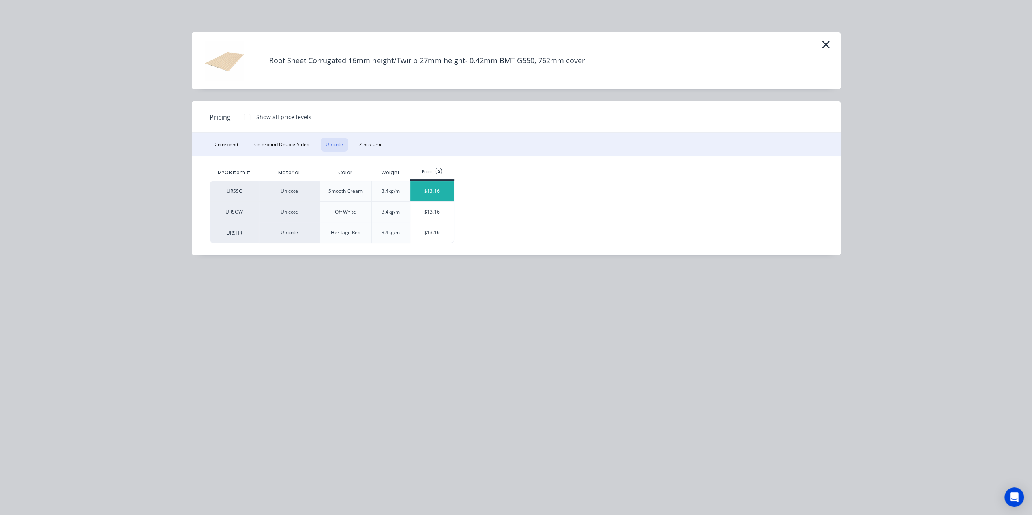
click at [426, 190] on div "$13.16" at bounding box center [431, 191] width 43 height 20
type input "$13.16"
type input "$355.32"
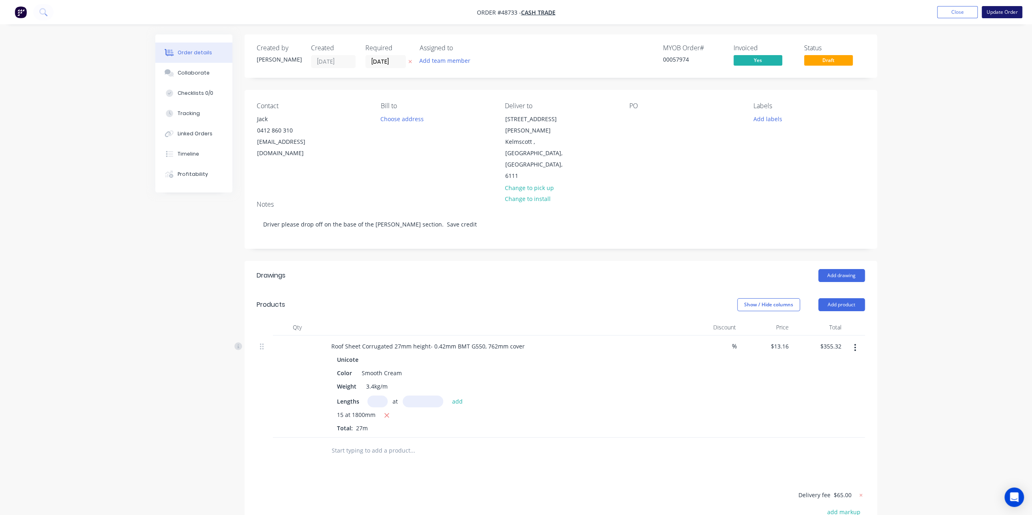
click at [734, 13] on button "Update Order" at bounding box center [1002, 12] width 41 height 12
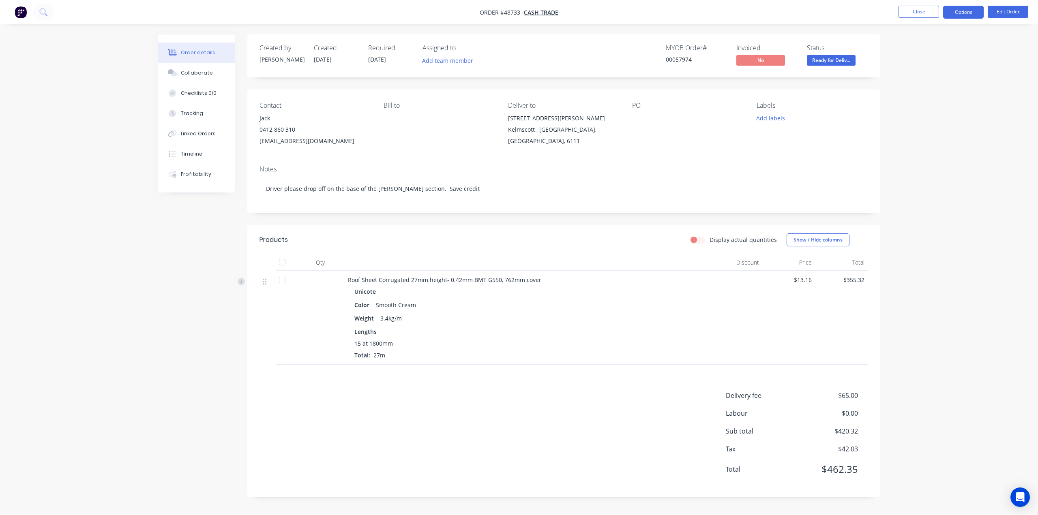
click at [734, 14] on button "Options" at bounding box center [963, 12] width 41 height 13
click at [734, 49] on div "Invoice" at bounding box center [939, 49] width 75 height 12
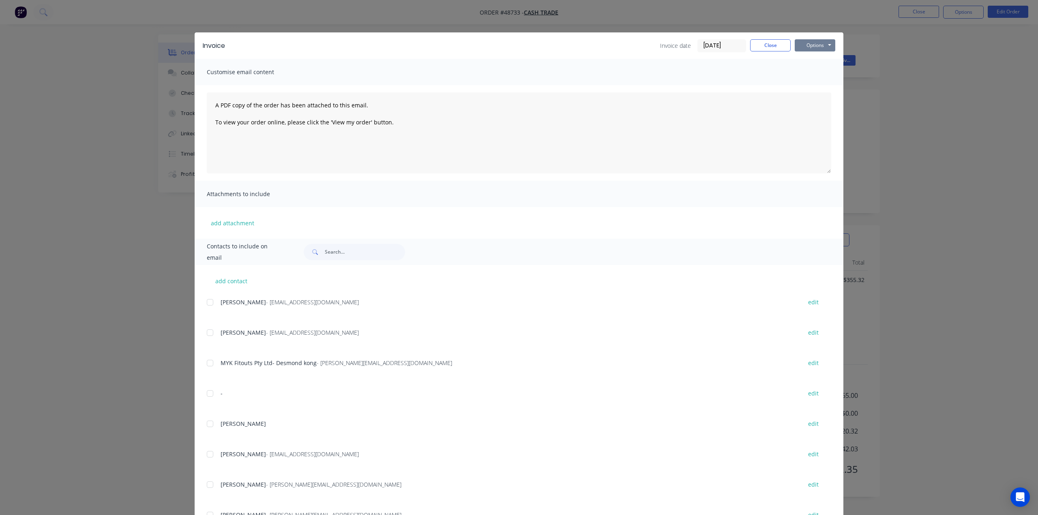
click at [734, 46] on button "Options" at bounding box center [815, 45] width 41 height 12
click at [734, 73] on button "Print" at bounding box center [821, 73] width 52 height 13
click at [734, 152] on div "Invoice Invoice date 04/09/25 Close Options Preview Print Email Customise email…" at bounding box center [519, 257] width 1038 height 515
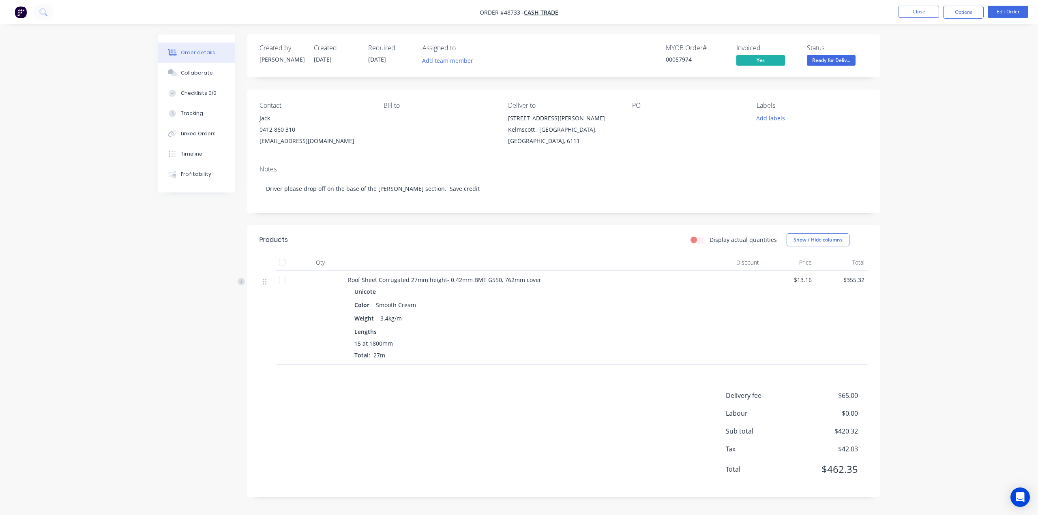
click at [734, 137] on div "Order details Collaborate Checklists 0/0 Tracking Linked Orders Timeline Profit…" at bounding box center [519, 257] width 1038 height 515
click at [734, 13] on button "Options" at bounding box center [963, 12] width 41 height 13
click at [734, 114] on div "Delivery Docket" at bounding box center [939, 114] width 75 height 12
click at [734, 85] on div "Without pricing" at bounding box center [939, 82] width 75 height 12
click at [507, 228] on header "Products Display actual quantities Show / Hide columns" at bounding box center [563, 239] width 633 height 29
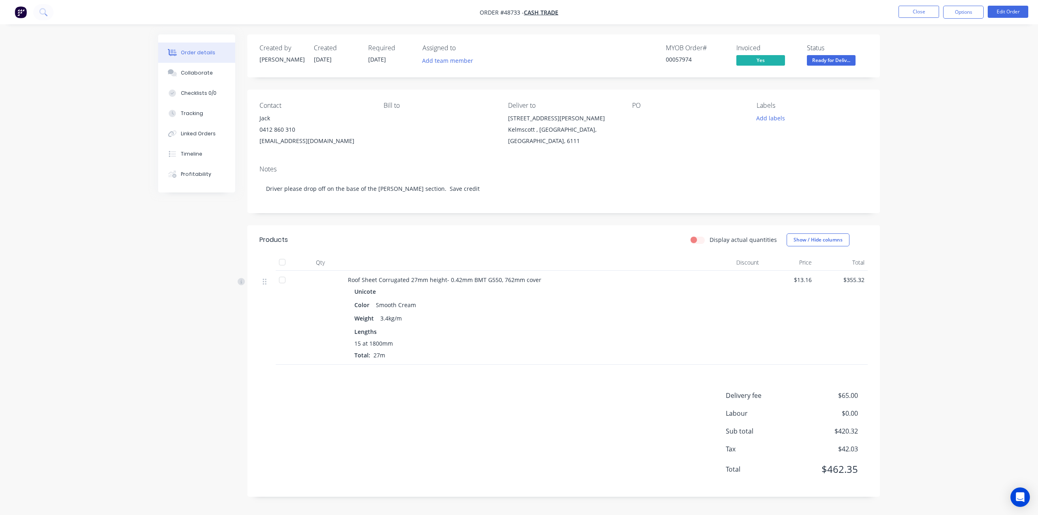
click at [734, 191] on div "Order details Collaborate Checklists 0/0 Tracking Linked Orders Timeline Profit…" at bounding box center [519, 257] width 1038 height 515
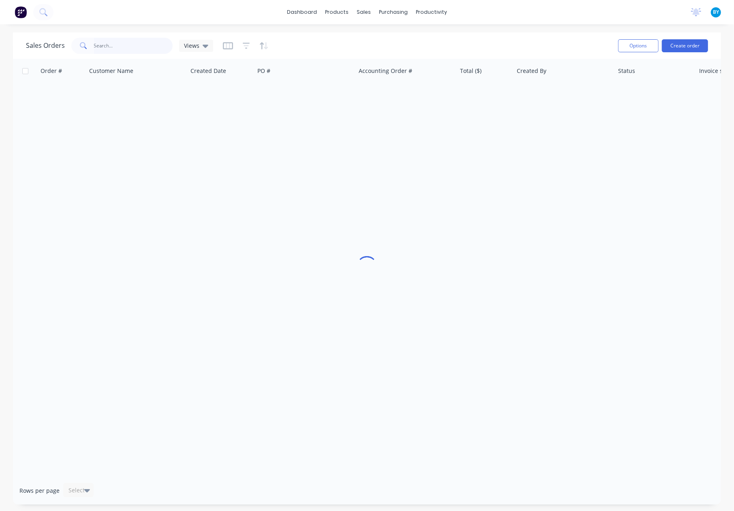
click at [104, 47] on input "text" at bounding box center [133, 46] width 79 height 16
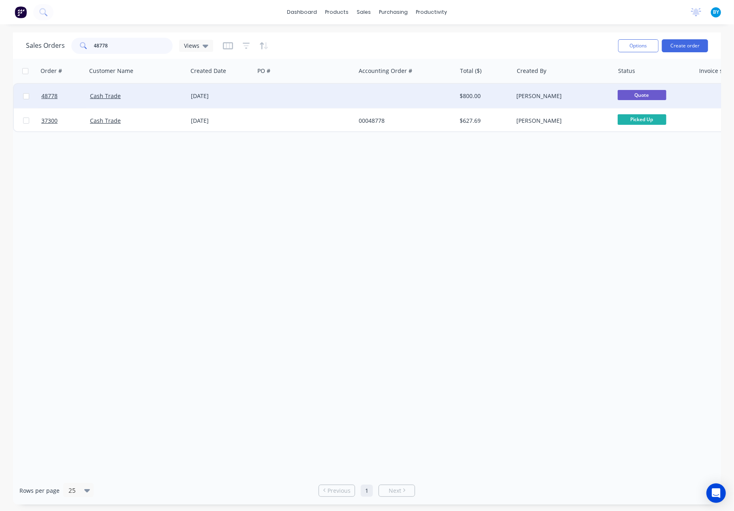
type input "48778"
click at [149, 98] on div "Cash Trade" at bounding box center [135, 96] width 90 height 8
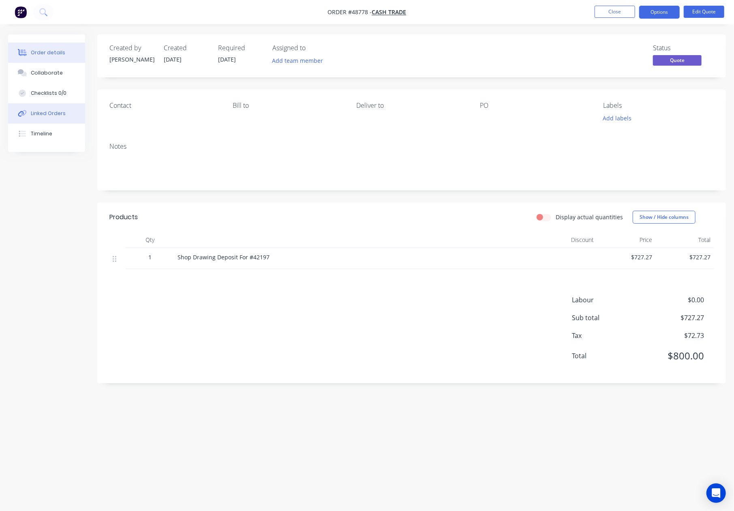
click at [62, 109] on button "Linked Orders" at bounding box center [46, 113] width 77 height 20
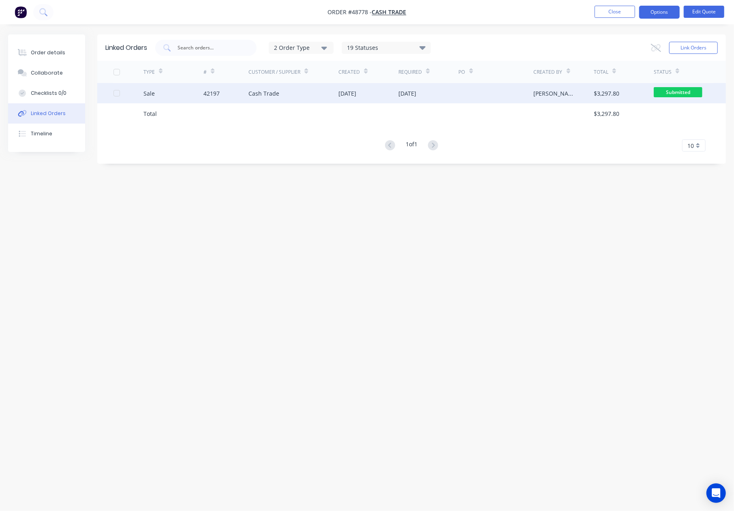
click at [319, 96] on div "Cash Trade" at bounding box center [294, 93] width 90 height 20
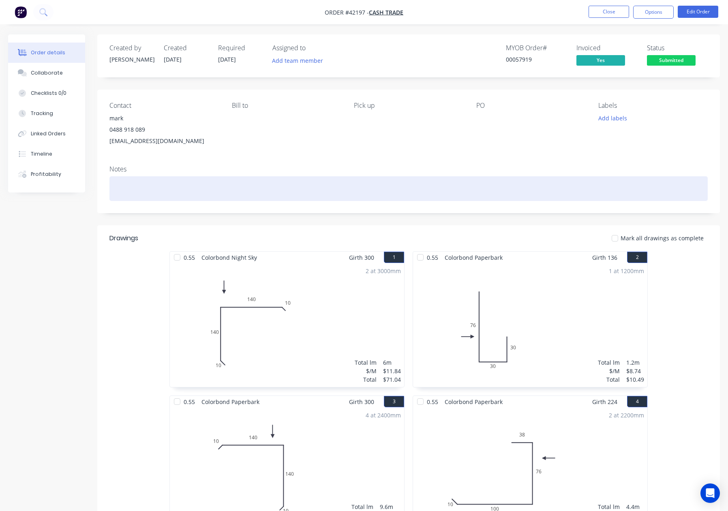
click at [165, 185] on div at bounding box center [408, 188] width 599 height 25
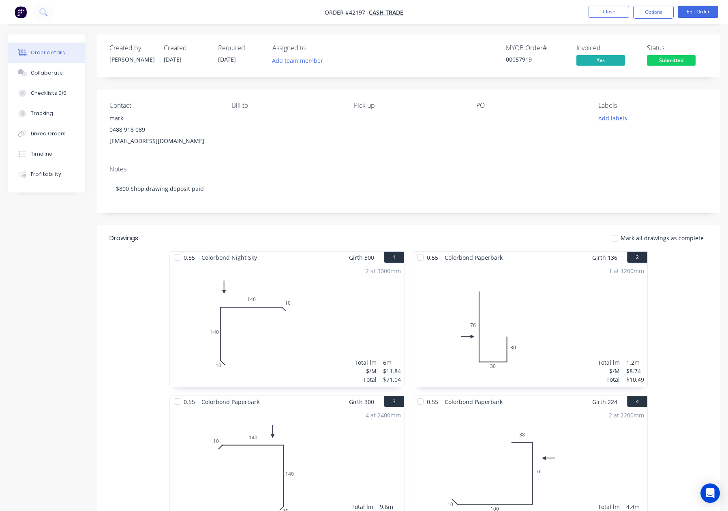
click at [351, 159] on div "Notes $800 Shop drawing deposit paid" at bounding box center [408, 186] width 623 height 54
click at [215, 157] on div "Contact mark 0488 918 089 tmblacky497@gmail.com Bill to Pick up PO Labels Add l…" at bounding box center [408, 124] width 623 height 69
click at [322, 207] on div "Notes $800 Shop drawing deposit paid" at bounding box center [408, 186] width 623 height 54
click at [23, 13] on img "button" at bounding box center [21, 12] width 12 height 12
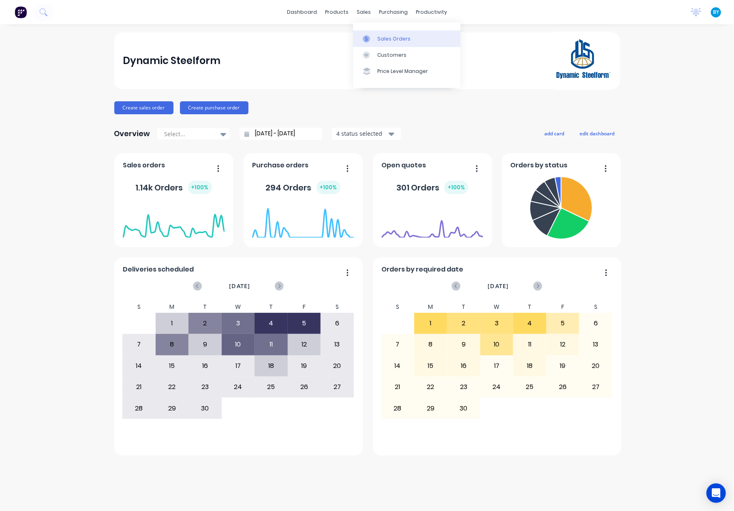
click at [367, 38] on icon at bounding box center [366, 38] width 2 height 4
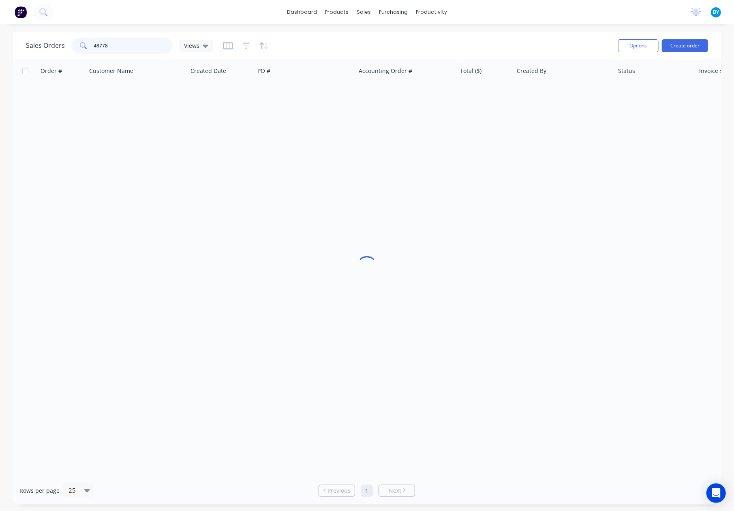
drag, startPoint x: 116, startPoint y: 47, endPoint x: 84, endPoint y: 45, distance: 32.6
click at [84, 45] on div "48778" at bounding box center [121, 46] width 101 height 16
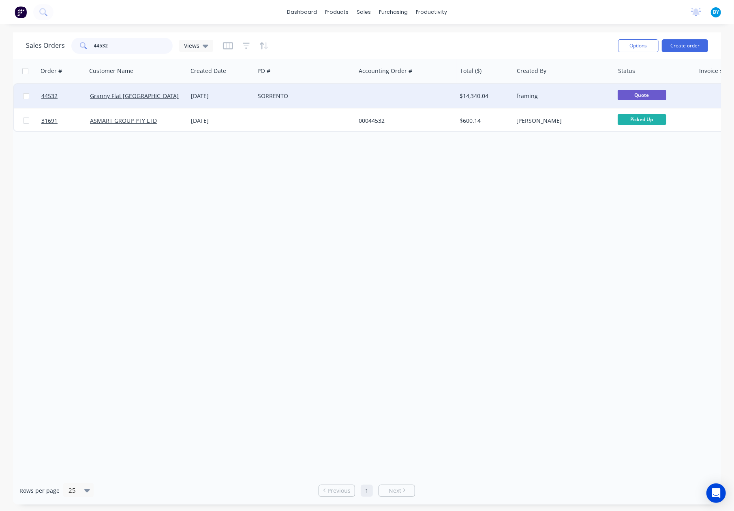
type input "44532"
click at [161, 100] on div "Granny Flat [GEOGRAPHIC_DATA]" at bounding box center [137, 96] width 101 height 24
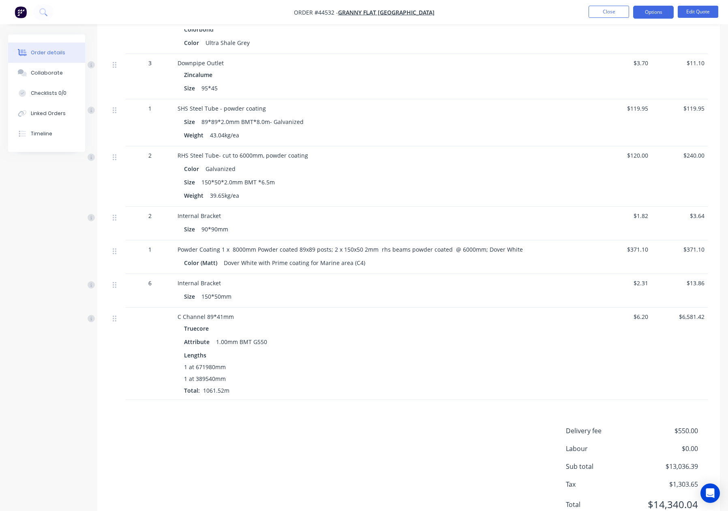
scroll to position [1549, 0]
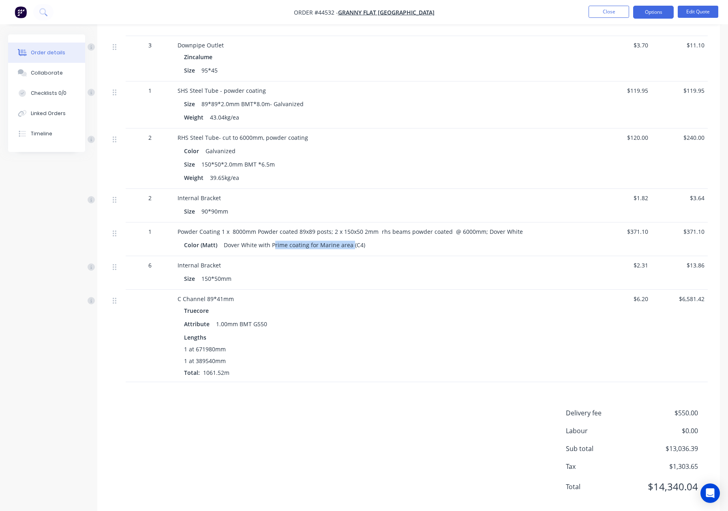
drag, startPoint x: 272, startPoint y: 228, endPoint x: 350, endPoint y: 229, distance: 78.7
click at [350, 239] on div "Dover White with Prime coating for Marine area (C4)" at bounding box center [295, 245] width 148 height 12
copy div "Prime coating for Marine area"
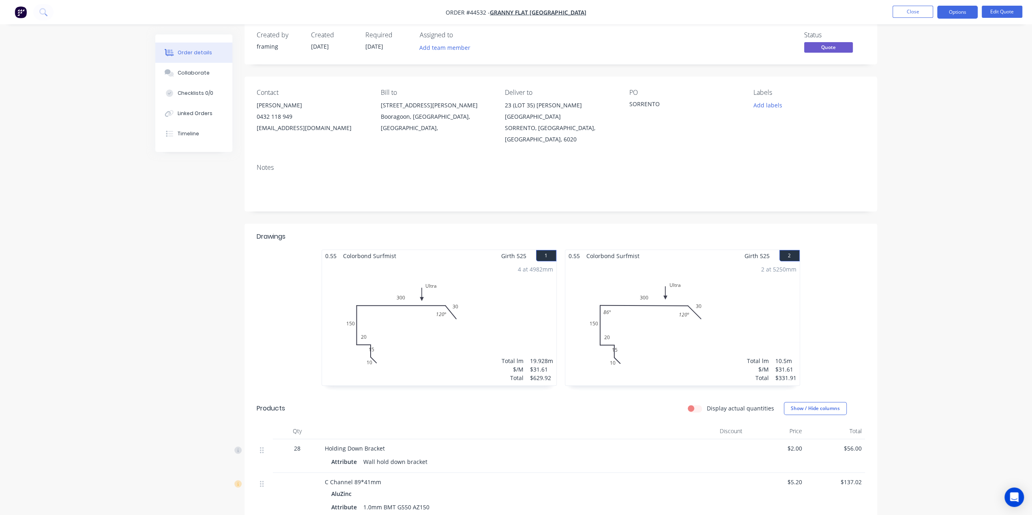
scroll to position [0, 0]
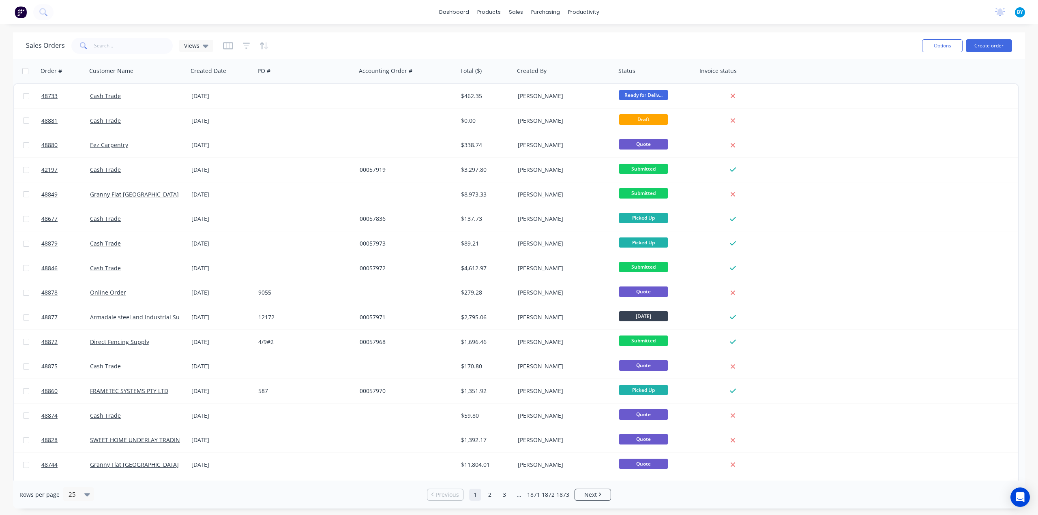
click at [17, 11] on img at bounding box center [21, 12] width 12 height 12
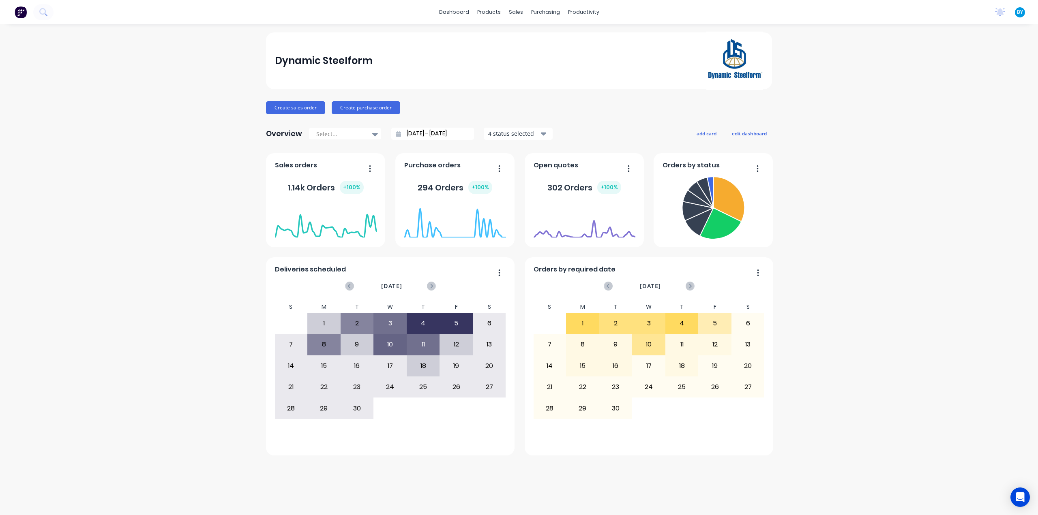
click at [571, 86] on div "Dynamic Steelform" at bounding box center [519, 61] width 489 height 58
click at [541, 55] on div "Customers" at bounding box center [544, 55] width 29 height 7
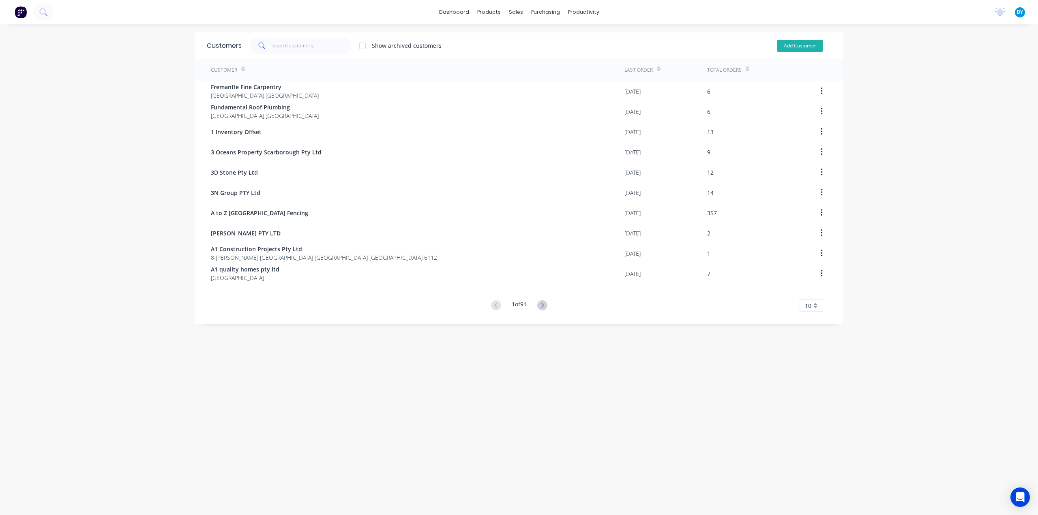
click at [792, 47] on button "Add Customer" at bounding box center [800, 46] width 46 height 12
select select "AU"
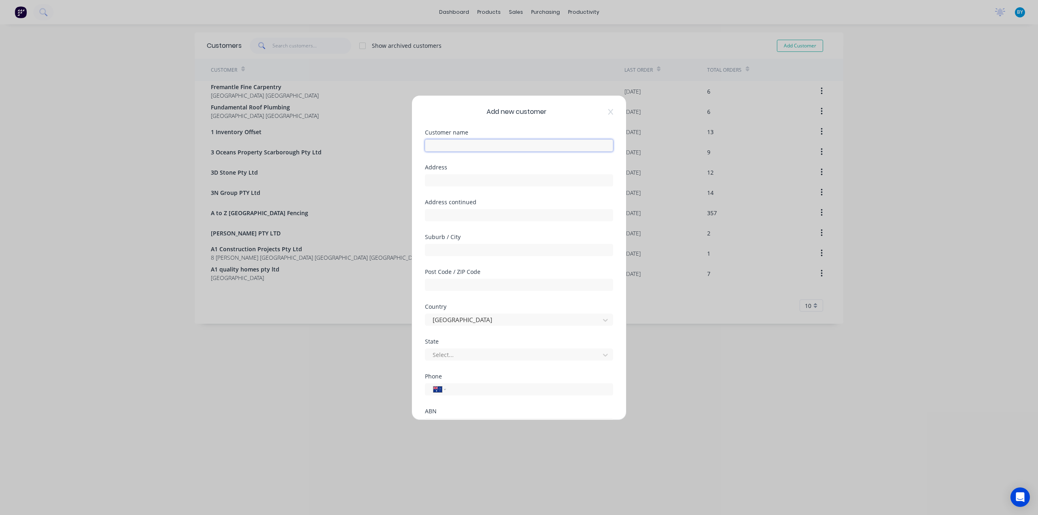
click at [452, 146] on input "text" at bounding box center [519, 146] width 188 height 12
paste input "Jack"
type input "Jack"
drag, startPoint x: 457, startPoint y: 181, endPoint x: 457, endPoint y: 190, distance: 8.5
click at [457, 181] on input "text" at bounding box center [519, 180] width 188 height 12
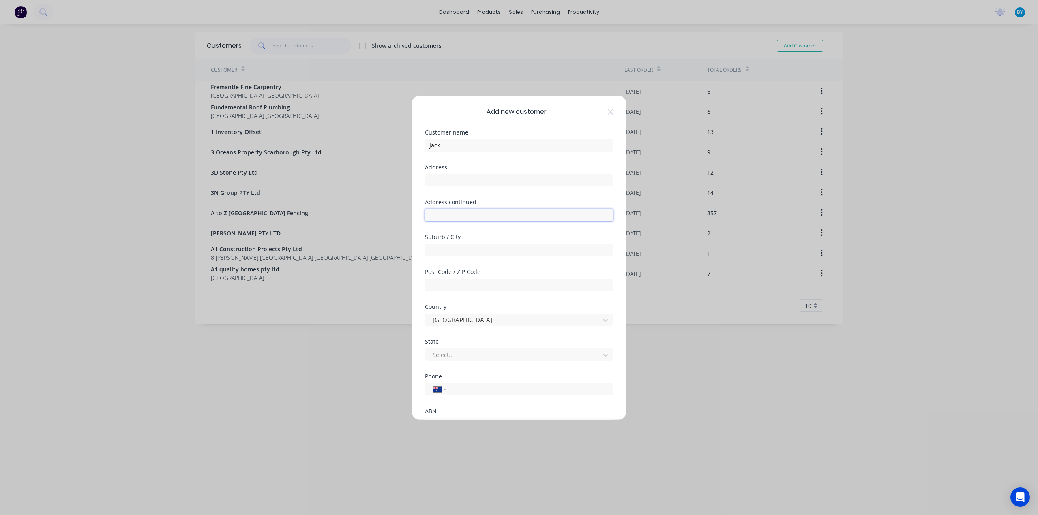
drag, startPoint x: 443, startPoint y: 214, endPoint x: 445, endPoint y: 234, distance: 20.4
click at [443, 214] on input "text" at bounding box center [519, 215] width 188 height 12
drag, startPoint x: 444, startPoint y: 242, endPoint x: 446, endPoint y: 272, distance: 30.1
click at [444, 242] on div at bounding box center [519, 249] width 188 height 14
click at [455, 354] on div at bounding box center [514, 355] width 164 height 10
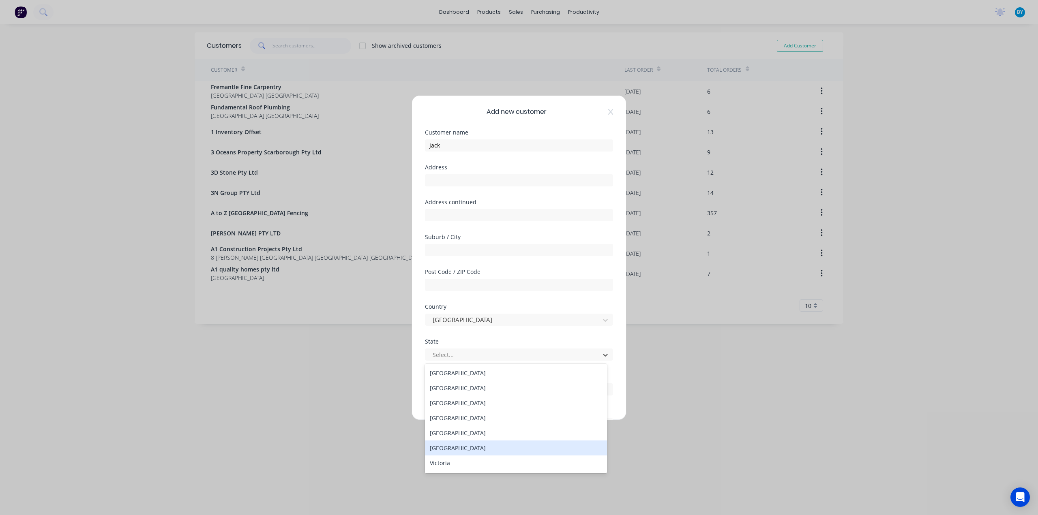
scroll to position [14, 0]
click at [460, 464] on div "Western Australia" at bounding box center [516, 464] width 182 height 15
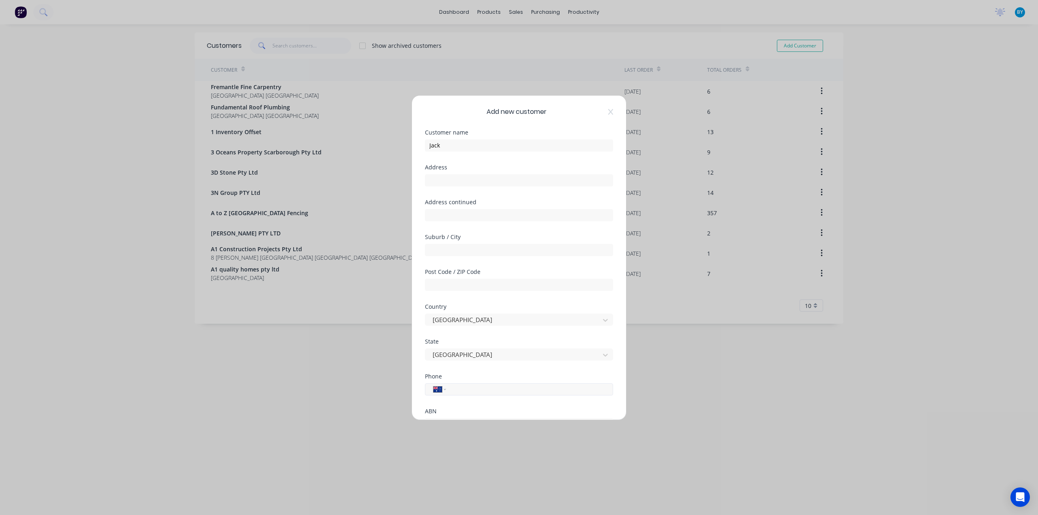
click at [465, 390] on input "tel" at bounding box center [528, 389] width 153 height 9
paste input "0412 860 310"
type input "0412 860 310"
click at [449, 179] on input "text" at bounding box center [519, 177] width 188 height 12
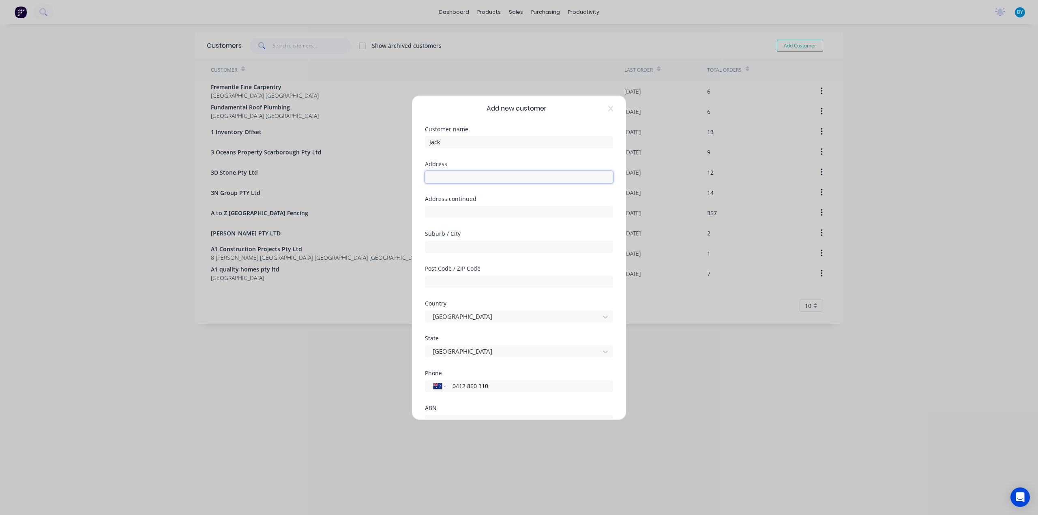
paste input "5 Turner Rd Kelmscott , Western Australia, Australia, 6111"
type input "5 Turner Rd Kelmscott , Western Australia, Australia, 6111"
click at [451, 283] on input "text" at bounding box center [519, 282] width 188 height 12
type input "6111"
drag, startPoint x: 580, startPoint y: 176, endPoint x: 489, endPoint y: 178, distance: 91.7
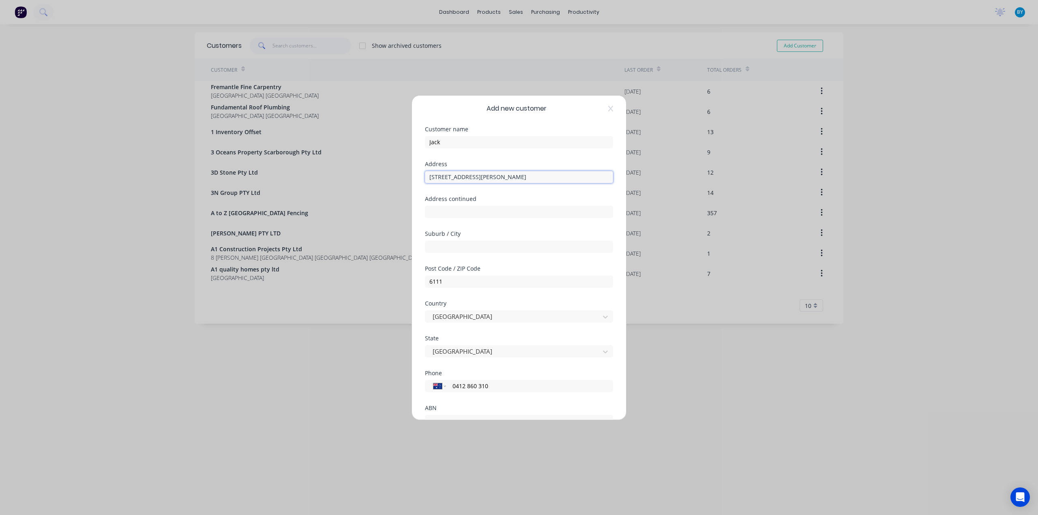
click at [489, 178] on input "5 Turner Rd Kelmscott , Western Australia, Australia, 6111" at bounding box center [519, 177] width 188 height 12
drag, startPoint x: 491, startPoint y: 176, endPoint x: 460, endPoint y: 176, distance: 31.2
click at [460, 176] on input "5 Turner Rd Kelmscott" at bounding box center [519, 177] width 188 height 12
type input "[STREET_ADDRESS][PERSON_NAME]"
click at [463, 249] on input "text" at bounding box center [519, 247] width 188 height 12
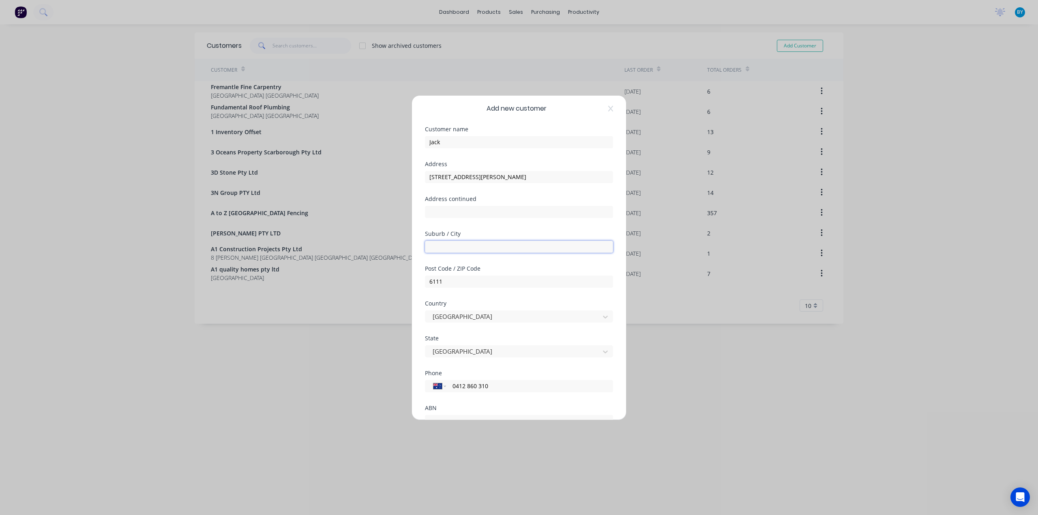
paste input "Kelmscott"
type input "Kelmscott"
click at [461, 215] on input "text" at bounding box center [519, 212] width 188 height 12
click at [472, 181] on input "[STREET_ADDRESS][PERSON_NAME]" at bounding box center [519, 177] width 188 height 12
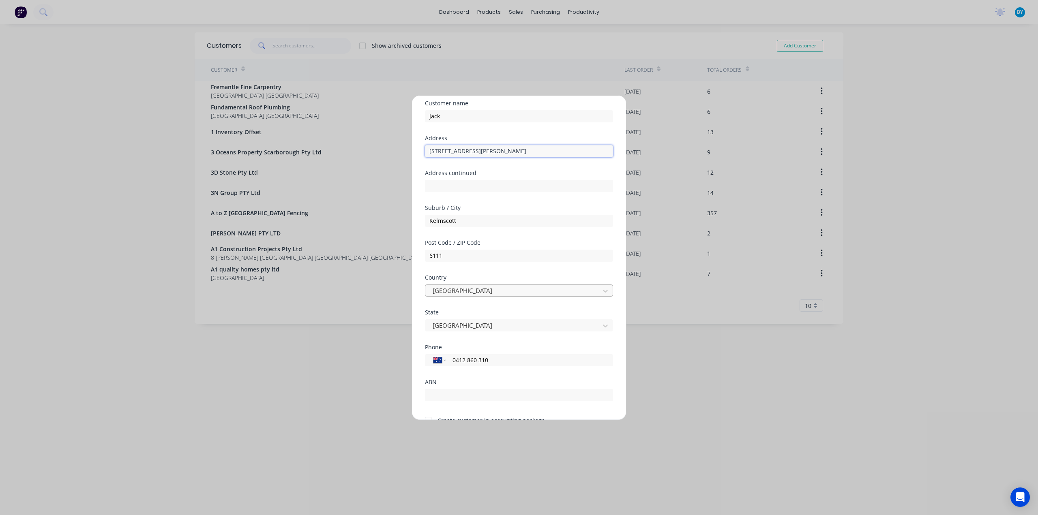
scroll to position [71, 0]
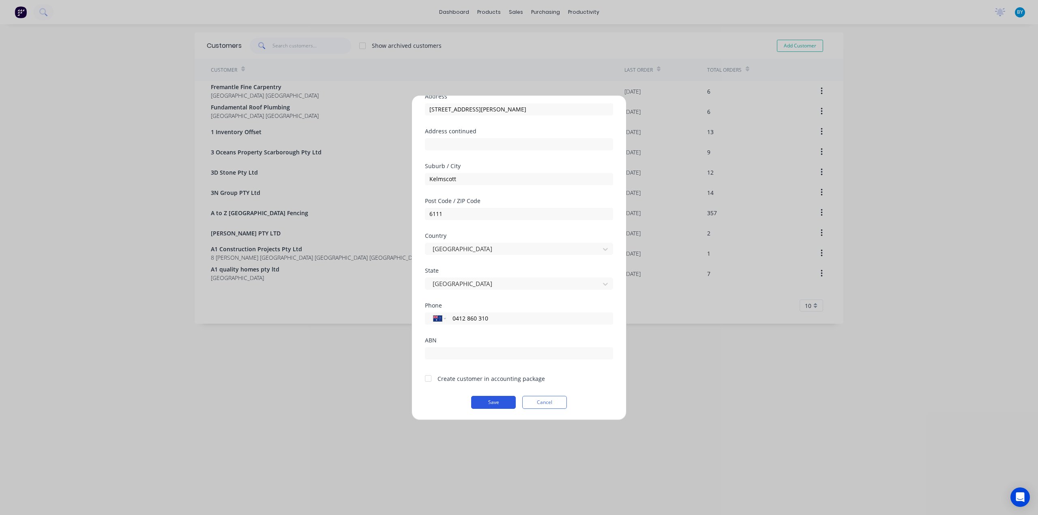
click at [481, 397] on button "Save" at bounding box center [493, 402] width 45 height 13
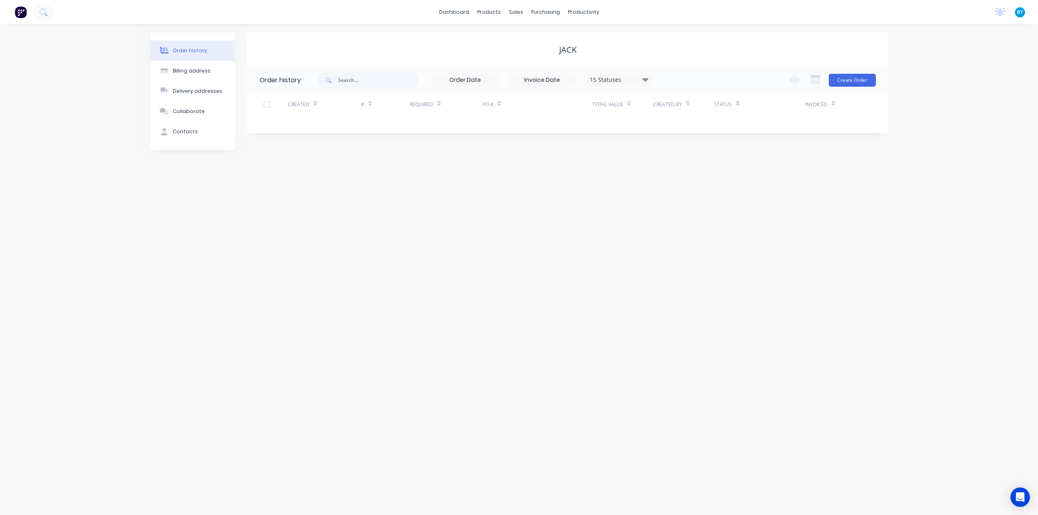
drag, startPoint x: 588, startPoint y: 129, endPoint x: 767, endPoint y: 115, distance: 179.3
click at [588, 129] on div "Order history 15 Statuses Invoice Status Invoiced Not Invoiced Partial Order St…" at bounding box center [567, 100] width 641 height 67
drag, startPoint x: 710, startPoint y: 121, endPoint x: 705, endPoint y: 123, distance: 5.1
click at [710, 122] on div "Created # Required PO # Total Value Created By Status Invoiced" at bounding box center [562, 109] width 631 height 32
click at [698, 126] on div "Order history 15 Statuses Invoice Status Invoiced Not Invoiced Partial Order St…" at bounding box center [567, 100] width 641 height 67
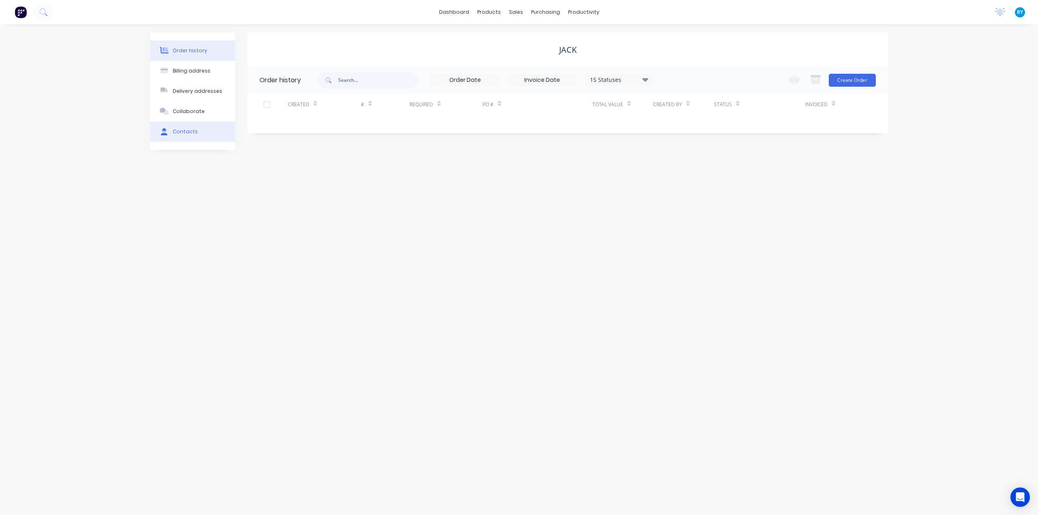
click at [199, 134] on button "Contacts" at bounding box center [192, 132] width 85 height 20
click at [379, 152] on div "Order history Billing address Delivery addresses Collaborate Contacts Jack Cont…" at bounding box center [519, 269] width 1038 height 491
click at [865, 73] on div "Add contact" at bounding box center [589, 80] width 599 height 26
click at [869, 79] on button "Add contact" at bounding box center [862, 80] width 37 height 12
select select "AU"
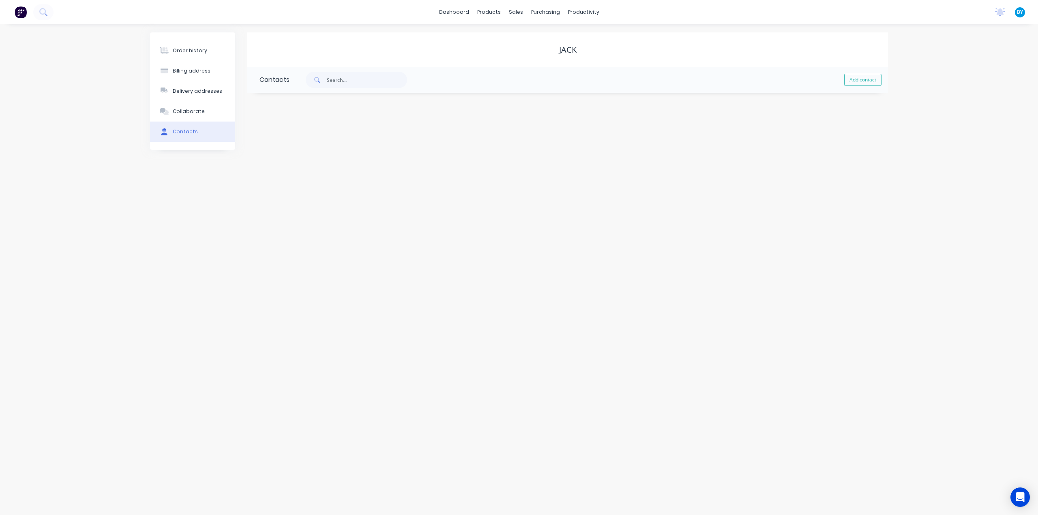
select select "AU"
click at [311, 137] on input "text" at bounding box center [326, 139] width 133 height 12
type input "Jack"
click at [534, 165] on div "Email address" at bounding box center [568, 171] width 616 height 32
select select "AU"
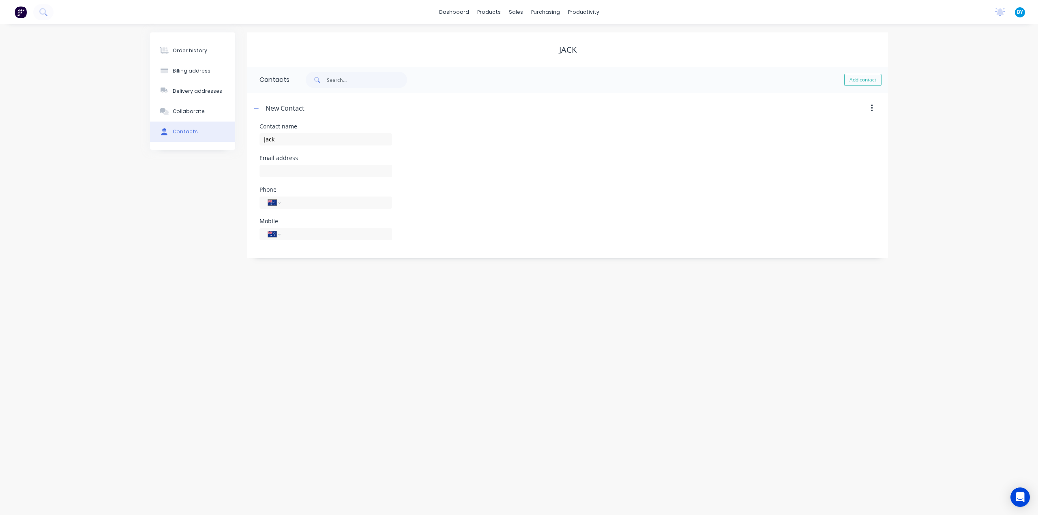
select select "AU"
click at [300, 202] on input "tel" at bounding box center [334, 202] width 97 height 9
drag, startPoint x: 294, startPoint y: 235, endPoint x: 301, endPoint y: 232, distance: 7.5
click at [294, 235] on input "tel" at bounding box center [334, 234] width 97 height 9
paste input "0412 860 310"
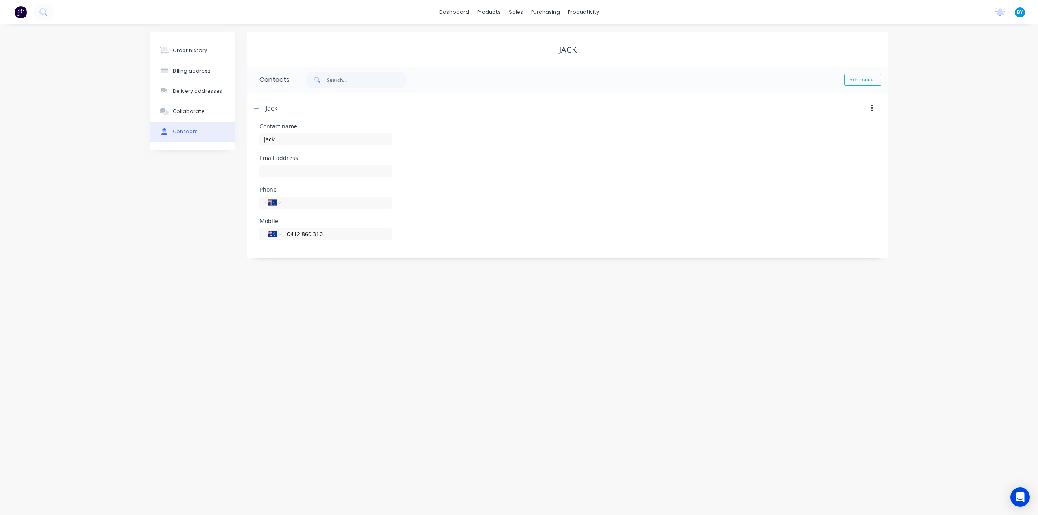
type input "0412 860 310"
click at [312, 169] on input "text" at bounding box center [326, 171] width 133 height 12
paste input "[EMAIL_ADDRESS][DOMAIN_NAME]"
type input "[EMAIL_ADDRESS][DOMAIN_NAME]"
click at [610, 170] on div "Email address smeulders.nom1@icloud.com" at bounding box center [568, 171] width 616 height 32
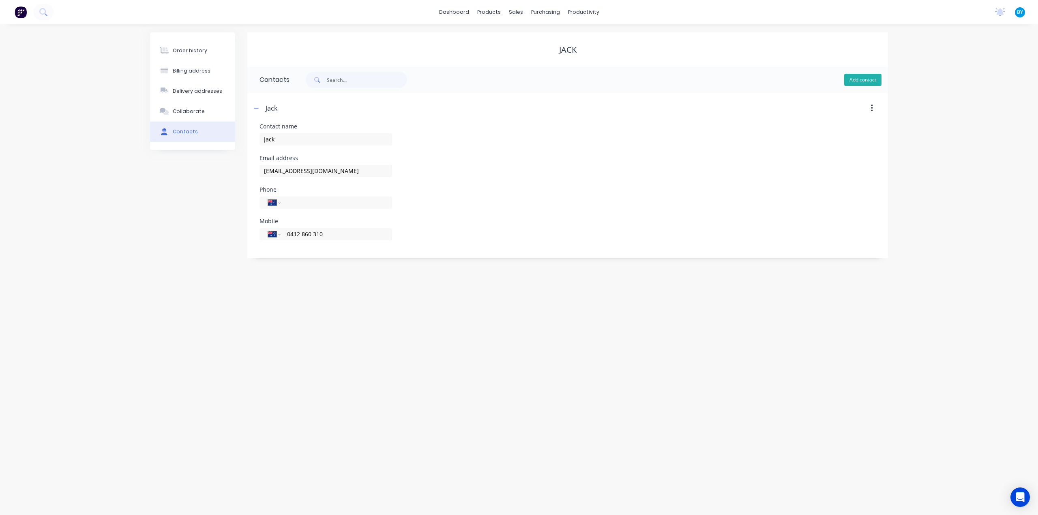
click at [862, 79] on button "Add contact" at bounding box center [862, 80] width 37 height 12
select select "AU"
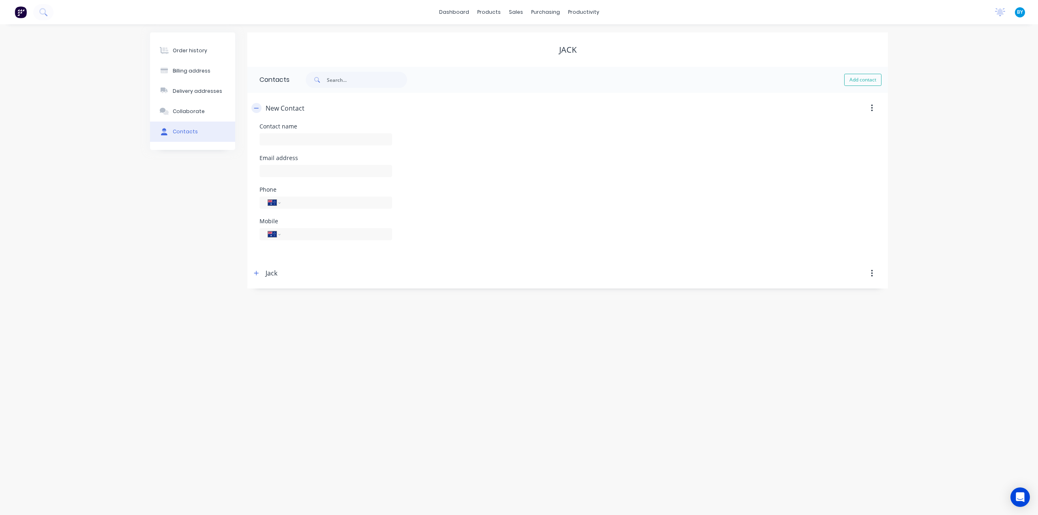
click at [258, 110] on icon "button" at bounding box center [256, 108] width 5 height 6
click at [481, 146] on header "Jack" at bounding box center [567, 139] width 641 height 31
click at [484, 137] on div "Jack" at bounding box center [490, 139] width 478 height 15
click at [869, 107] on button "button" at bounding box center [872, 108] width 19 height 15
click at [846, 128] on div "Delete" at bounding box center [843, 130] width 62 height 12
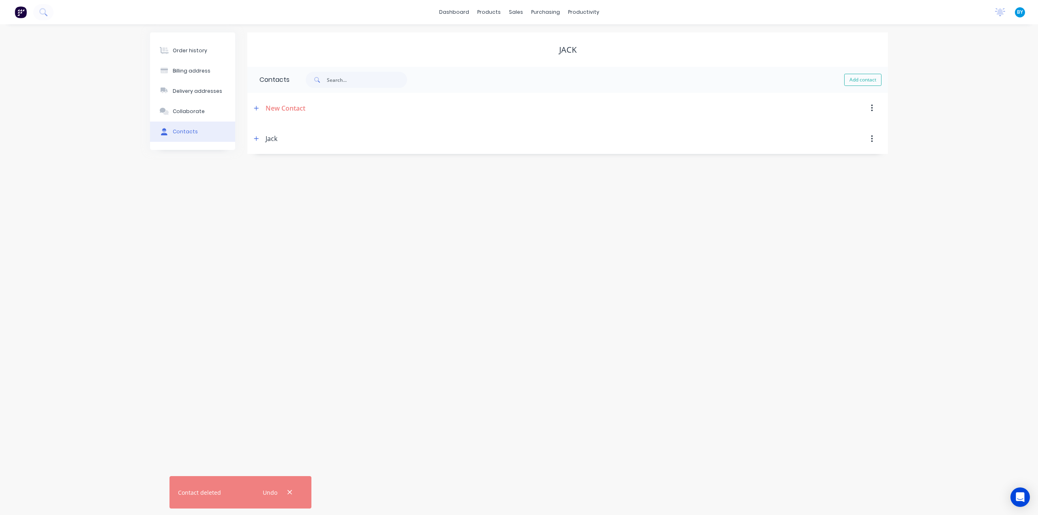
drag, startPoint x: 264, startPoint y: 143, endPoint x: 274, endPoint y: 144, distance: 9.4
click at [265, 143] on div "Jack" at bounding box center [490, 139] width 478 height 15
click at [281, 138] on div "Jack" at bounding box center [490, 139] width 478 height 15
drag, startPoint x: 249, startPoint y: 140, endPoint x: 255, endPoint y: 140, distance: 5.3
click at [251, 140] on header "Jack" at bounding box center [567, 139] width 641 height 31
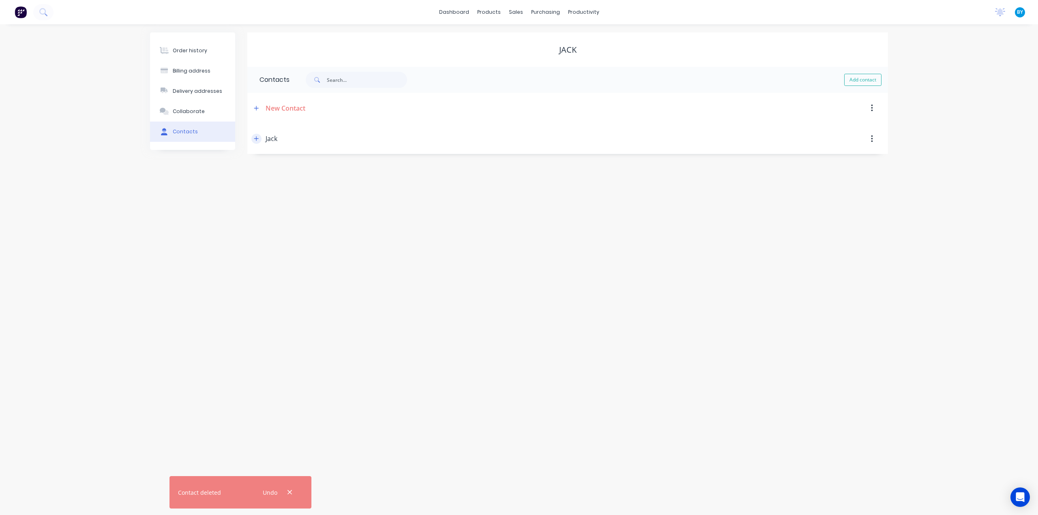
click at [256, 139] on icon "button" at bounding box center [256, 139] width 4 height 4
drag, startPoint x: 466, startPoint y: 329, endPoint x: 287, endPoint y: 173, distance: 237.4
click at [466, 329] on div "Order history Billing address Delivery addresses Collaborate Contacts Jack Cont…" at bounding box center [519, 269] width 1038 height 491
click at [194, 54] on button "Order history" at bounding box center [192, 51] width 85 height 20
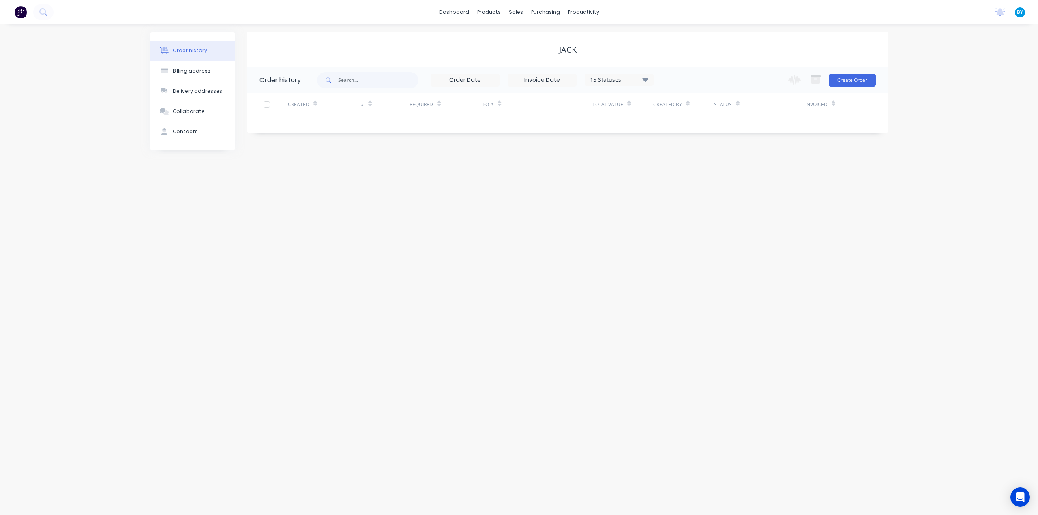
click at [629, 183] on div "Order history Billing address Delivery addresses Collaborate Contacts Jack Orde…" at bounding box center [519, 269] width 1038 height 491
click at [200, 112] on div "Collaborate" at bounding box center [189, 111] width 32 height 7
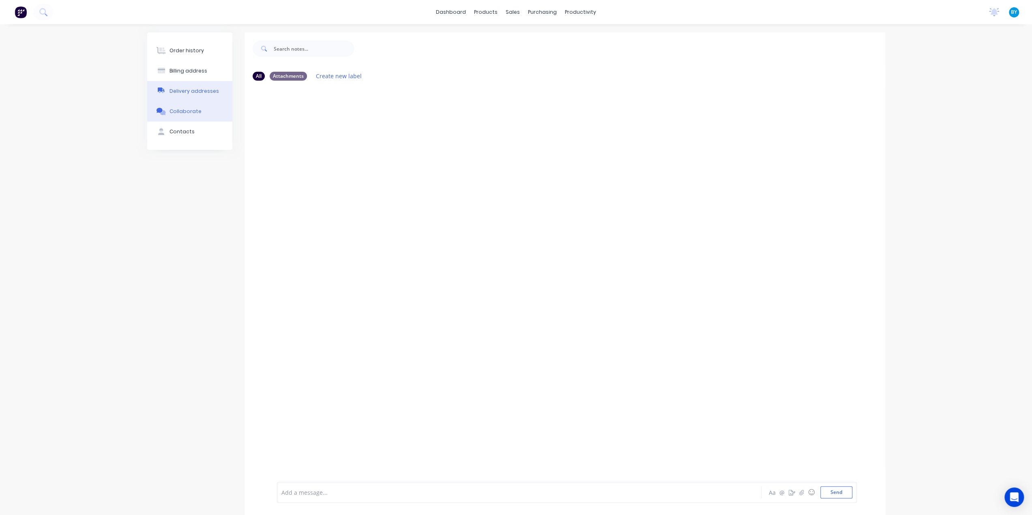
click at [197, 89] on div "Delivery addresses" at bounding box center [194, 91] width 49 height 7
click at [193, 73] on div "Billing address" at bounding box center [192, 70] width 38 height 7
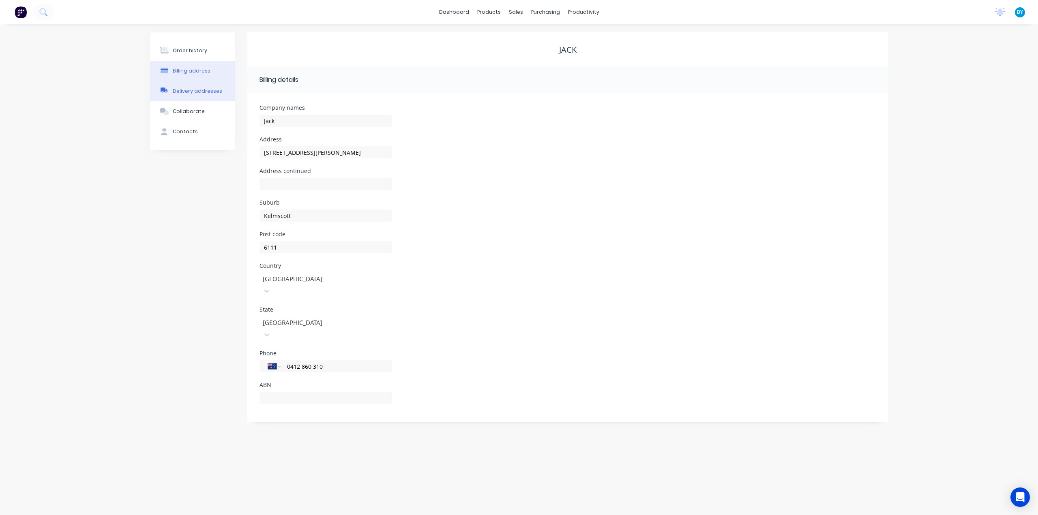
click at [194, 88] on div "Delivery addresses" at bounding box center [197, 91] width 49 height 7
click at [853, 77] on button "Add address" at bounding box center [862, 80] width 39 height 12
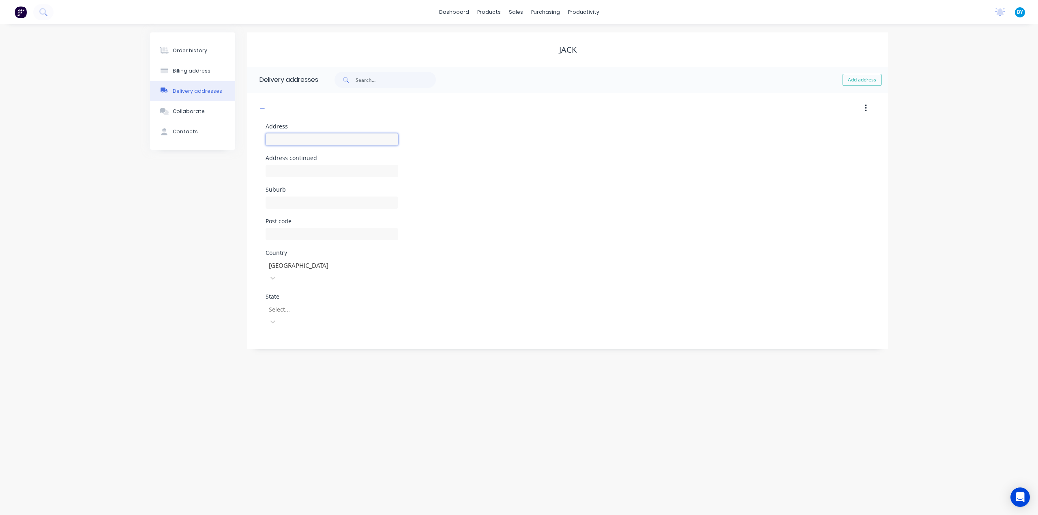
click at [329, 136] on input "text" at bounding box center [332, 139] width 133 height 12
paste input "5 Turner Rd Kelmscott , Western Australia, Australia, 6111"
drag, startPoint x: 302, startPoint y: 141, endPoint x: 187, endPoint y: 140, distance: 114.4
click at [187, 140] on div "Order history Billing address Delivery addresses Collaborate Contacts Jack Bill…" at bounding box center [519, 190] width 738 height 317
type input "5 Turner Rd Kelmscott , Western Australia, Australia, 6111"
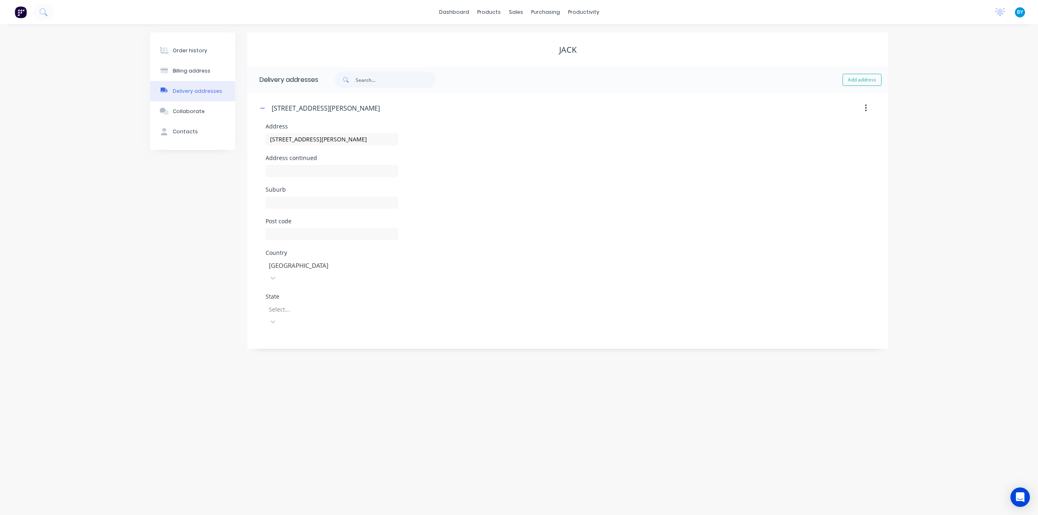
click at [291, 264] on div at bounding box center [326, 266] width 117 height 10
drag, startPoint x: 283, startPoint y: 294, endPoint x: 290, endPoint y: 301, distance: 10.3
click at [283, 305] on div at bounding box center [326, 310] width 117 height 10
click at [307, 433] on div "Western Australia" at bounding box center [332, 440] width 133 height 15
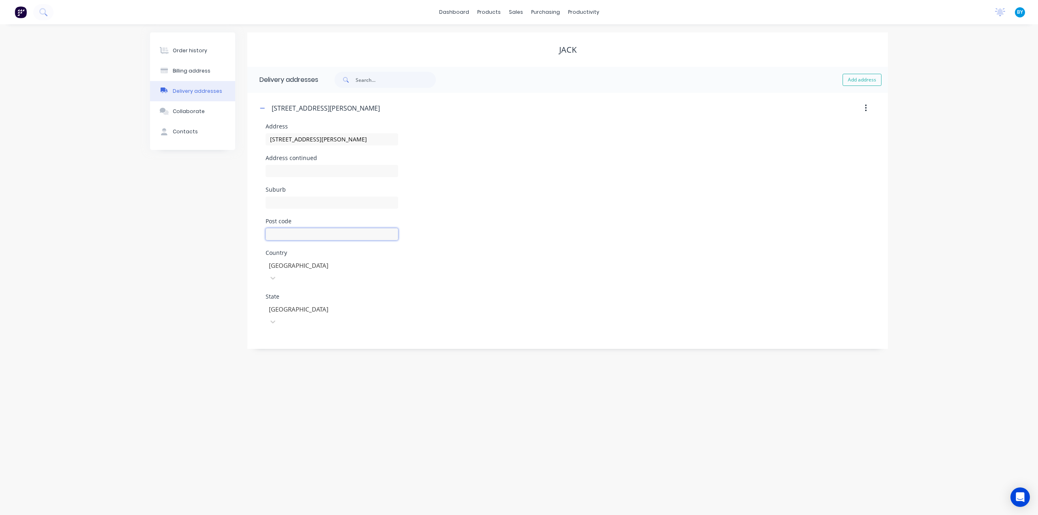
click at [298, 234] on input "text" at bounding box center [332, 234] width 133 height 12
type input "6111"
click at [296, 201] on input "text" at bounding box center [332, 203] width 133 height 12
drag, startPoint x: 302, startPoint y: 138, endPoint x: 329, endPoint y: 137, distance: 27.2
click at [329, 137] on input "5 Turner Rd Kelmscott , Western Australia, Australia, 6111" at bounding box center [332, 139] width 133 height 12
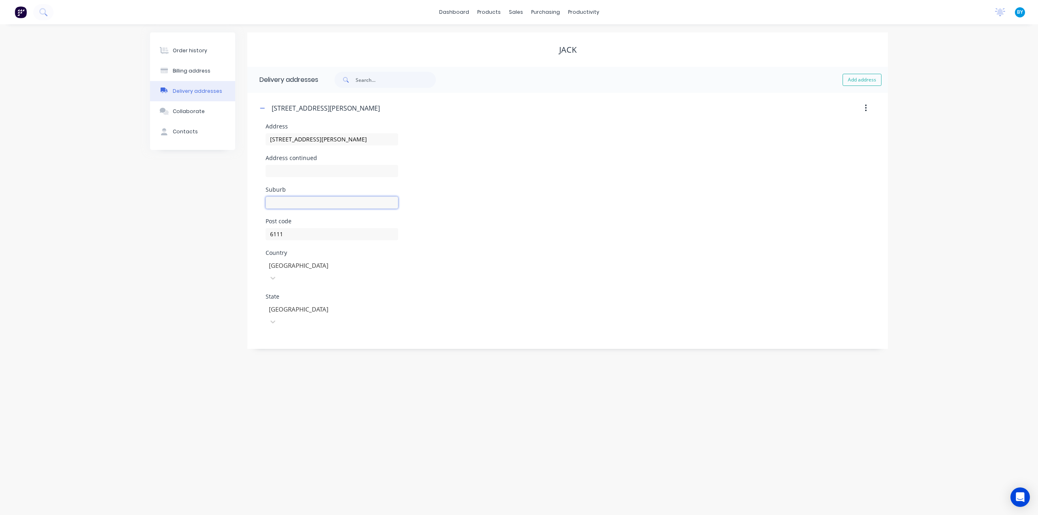
click at [285, 198] on input "text" at bounding box center [332, 203] width 133 height 12
paste input "Kelmscott"
type input "Kelmscott"
drag, startPoint x: 328, startPoint y: 139, endPoint x: 563, endPoint y: 145, distance: 234.5
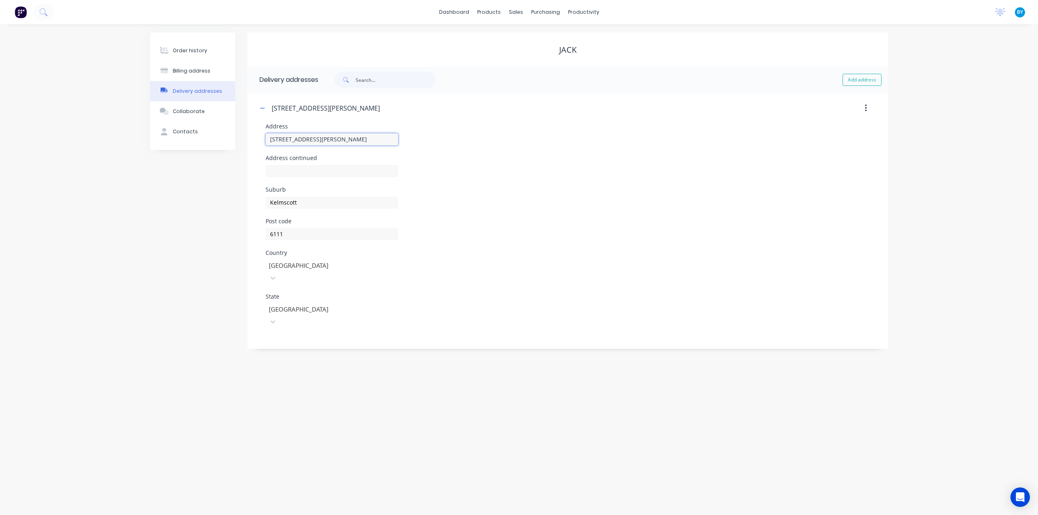
click at [563, 144] on div "Address 5 Turner Rd Kelmscott , Western Australia, Australia, 6111" at bounding box center [568, 140] width 604 height 32
type input "[STREET_ADDRESS][PERSON_NAME]"
drag, startPoint x: 497, startPoint y: 167, endPoint x: 503, endPoint y: 169, distance: 6.8
click at [498, 167] on div "Address continued" at bounding box center [568, 171] width 604 height 32
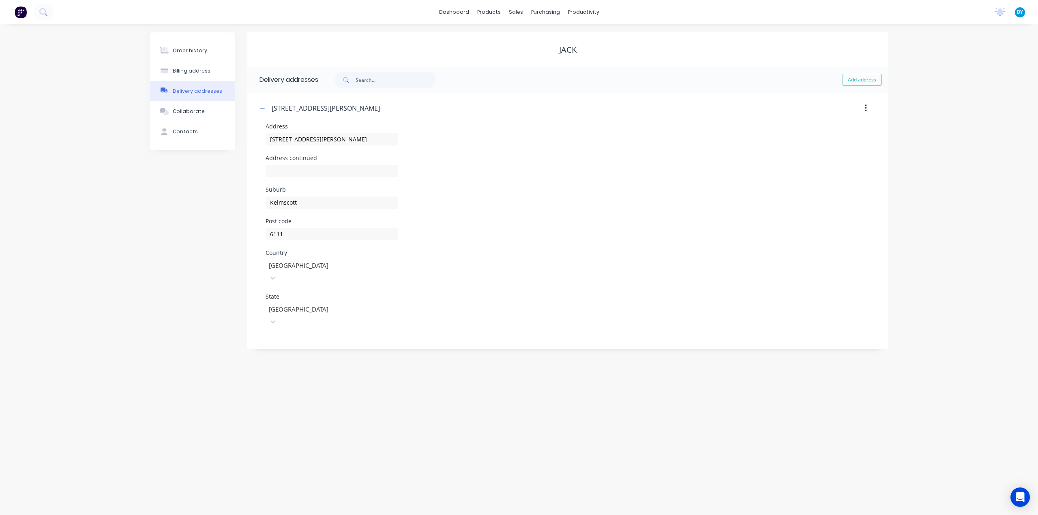
drag, startPoint x: 745, startPoint y: 385, endPoint x: 705, endPoint y: 377, distance: 40.9
click at [745, 384] on div "Order history Billing address Delivery addresses Collaborate Contacts Jack Bill…" at bounding box center [519, 269] width 1038 height 491
click at [262, 107] on icon "button" at bounding box center [262, 108] width 5 height 6
drag, startPoint x: 262, startPoint y: 109, endPoint x: 269, endPoint y: 111, distance: 7.1
click at [262, 109] on icon "button" at bounding box center [262, 108] width 5 height 6
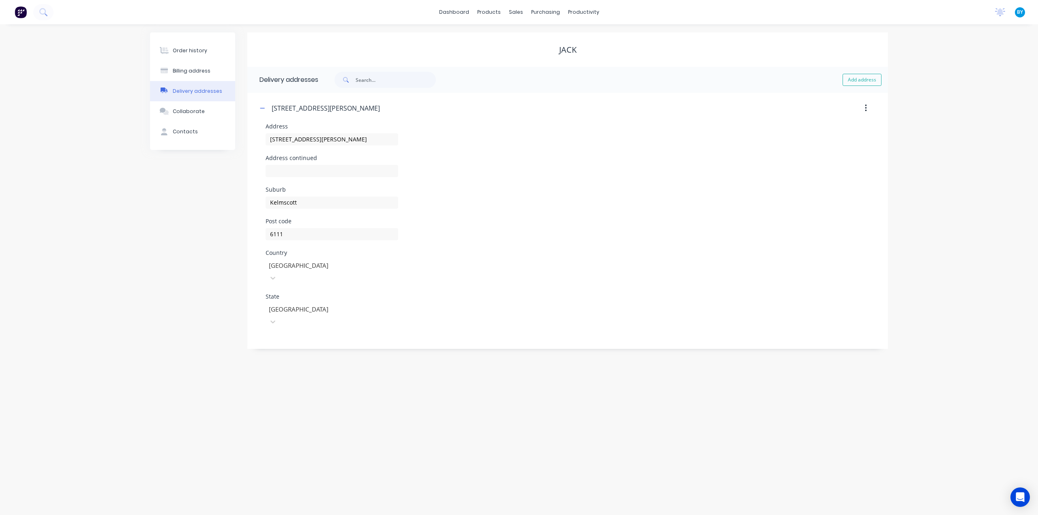
drag, startPoint x: 124, startPoint y: 346, endPoint x: 146, endPoint y: 157, distance: 190.2
click at [124, 343] on div "Order history Billing address Delivery addresses Collaborate Contacts Jack Bill…" at bounding box center [519, 269] width 1038 height 491
click at [187, 111] on div "Collaborate" at bounding box center [189, 111] width 32 height 7
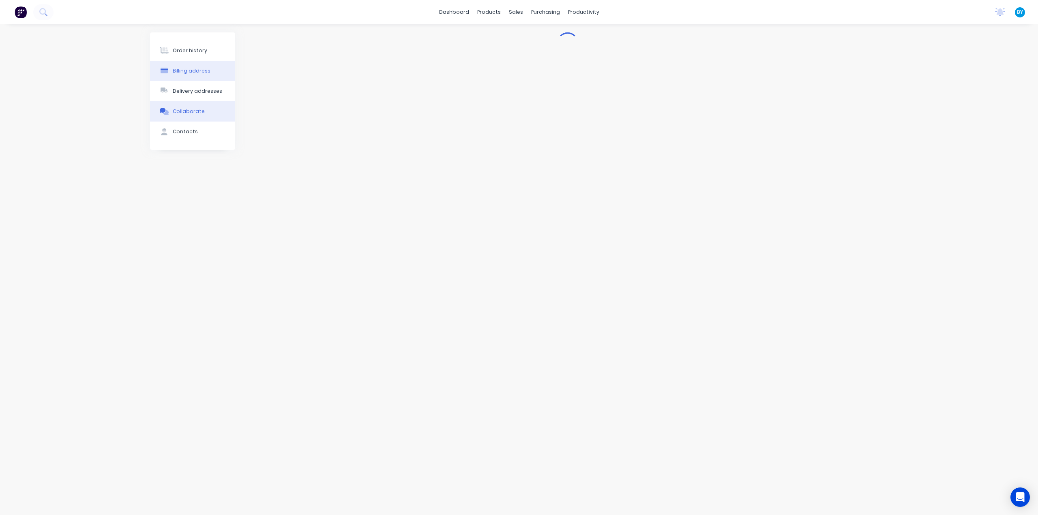
click at [186, 79] on button "Billing address" at bounding box center [192, 71] width 85 height 20
select select "AU"
click at [187, 45] on button "Order history" at bounding box center [192, 51] width 85 height 20
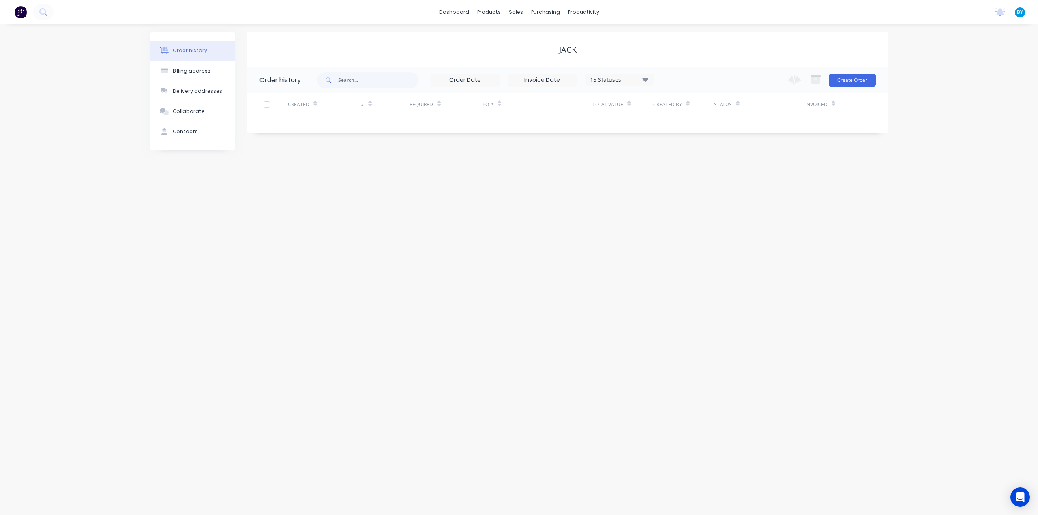
click at [590, 267] on div "Order history Billing address Delivery addresses Collaborate Contacts Jack Orde…" at bounding box center [519, 269] width 1038 height 491
click at [860, 81] on button "Create Order" at bounding box center [852, 80] width 47 height 13
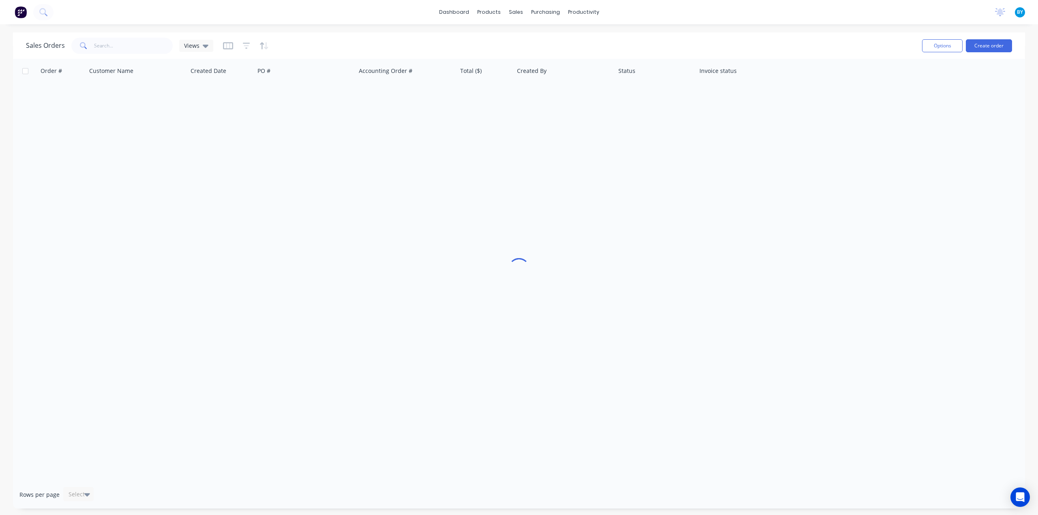
drag, startPoint x: 459, startPoint y: 26, endPoint x: 474, endPoint y: 25, distance: 15.1
click at [459, 26] on div "dashboard products sales purchasing productivity dashboard products Product Cat…" at bounding box center [519, 257] width 1038 height 515
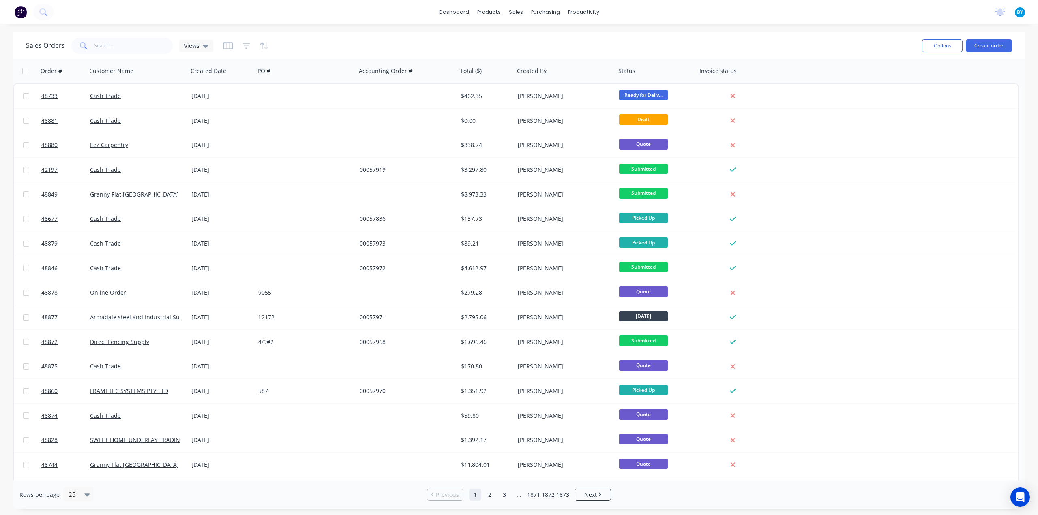
drag, startPoint x: 463, startPoint y: 39, endPoint x: 563, endPoint y: 45, distance: 100.0
click at [463, 39] on div "Sales Orders Views" at bounding box center [471, 46] width 890 height 20
click at [998, 43] on button "Create order" at bounding box center [989, 45] width 46 height 13
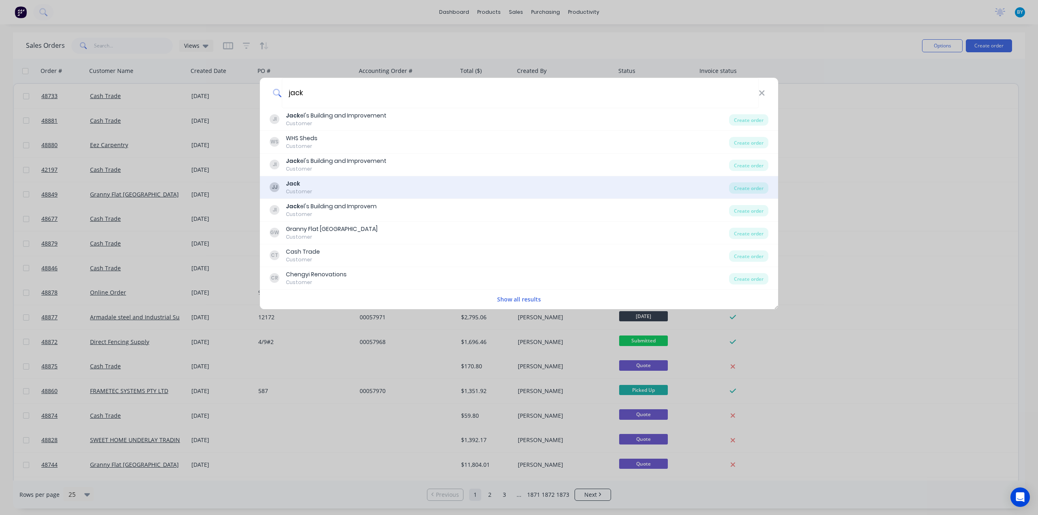
type input "jack"
click at [356, 186] on div "[PERSON_NAME] Customer" at bounding box center [499, 188] width 459 height 16
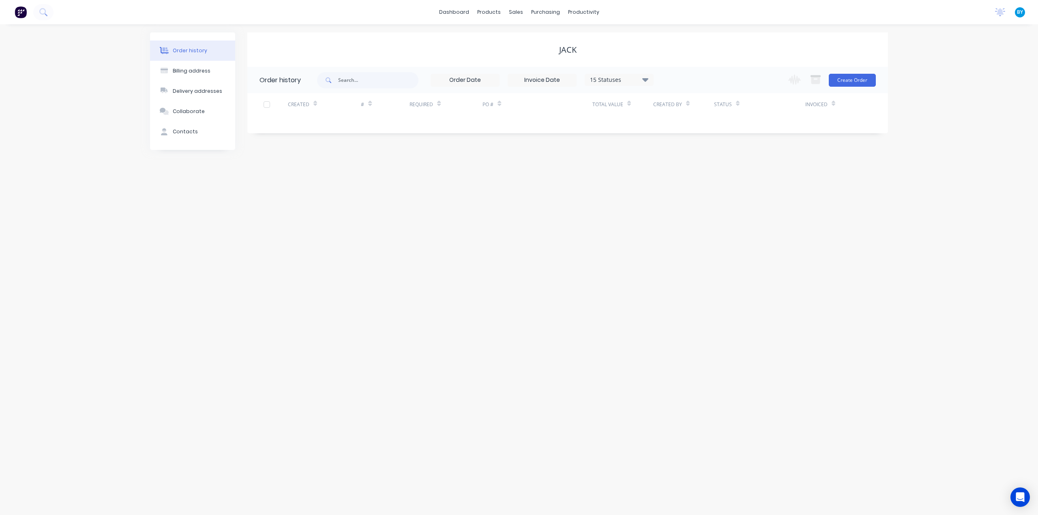
click at [459, 197] on div "Order history Billing address Delivery addresses Collaborate Contacts Jack Orde…" at bounding box center [519, 269] width 1038 height 491
click at [191, 130] on div "Contacts" at bounding box center [185, 131] width 25 height 7
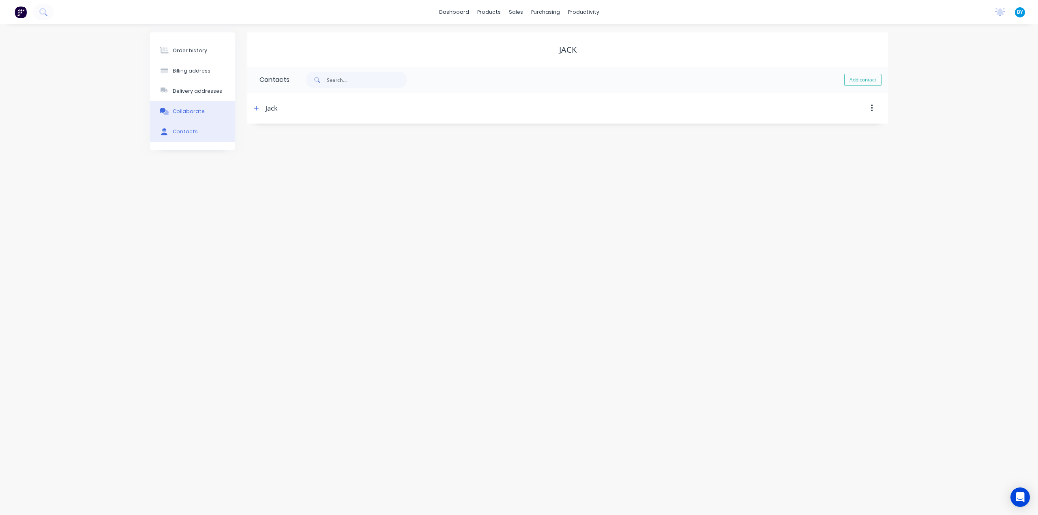
click at [192, 116] on button "Collaborate" at bounding box center [192, 111] width 85 height 20
click at [193, 137] on button "Contacts" at bounding box center [189, 132] width 85 height 20
click at [266, 108] on div "Jack" at bounding box center [272, 108] width 12 height 10
click at [252, 109] on header "Jack" at bounding box center [567, 108] width 641 height 31
click at [257, 108] on icon "button" at bounding box center [256, 108] width 4 height 4
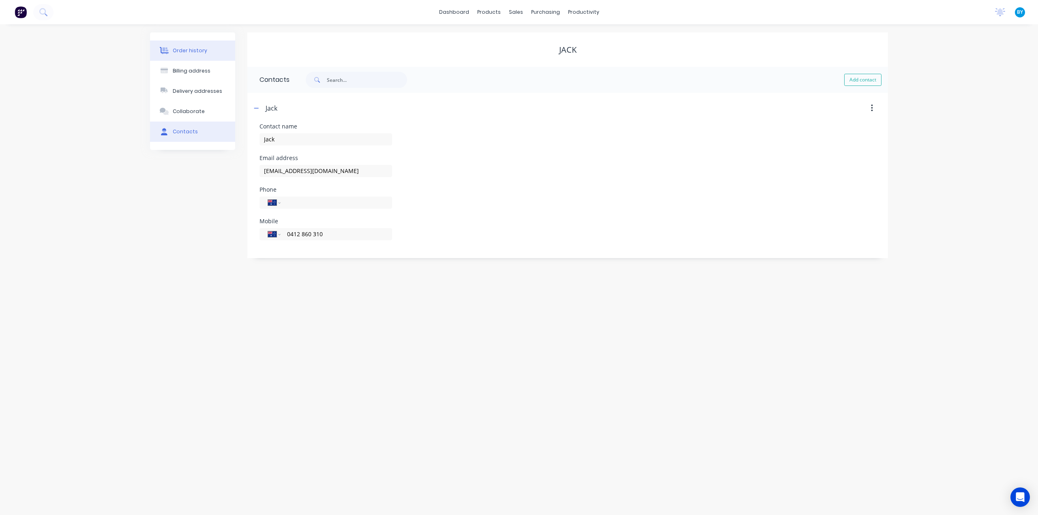
click at [169, 44] on button "Order history" at bounding box center [192, 51] width 85 height 20
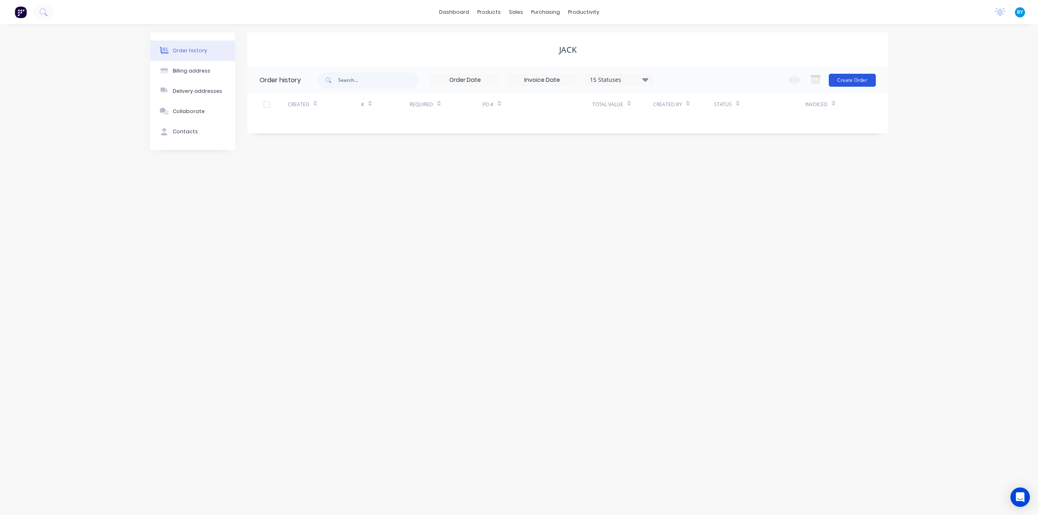
click at [850, 77] on button "Create Order" at bounding box center [852, 80] width 47 height 13
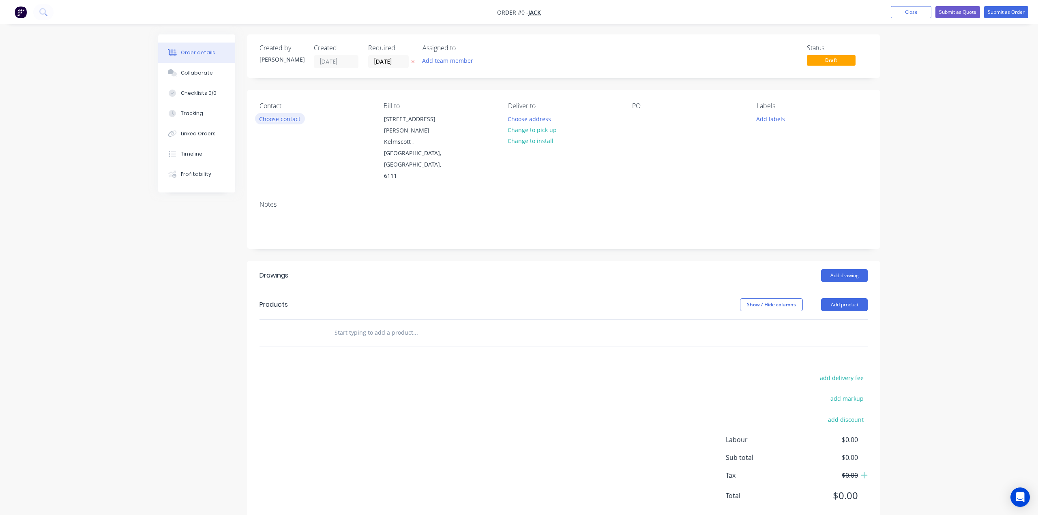
click at [277, 118] on button "Choose contact" at bounding box center [280, 118] width 50 height 11
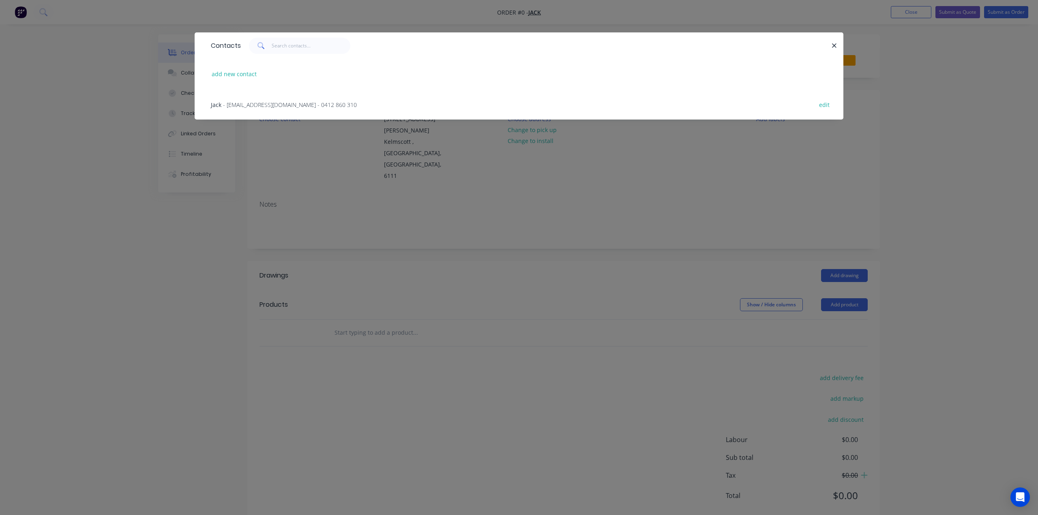
click at [243, 105] on span "- [EMAIL_ADDRESS][DOMAIN_NAME] - 0412 860 310" at bounding box center [290, 105] width 134 height 8
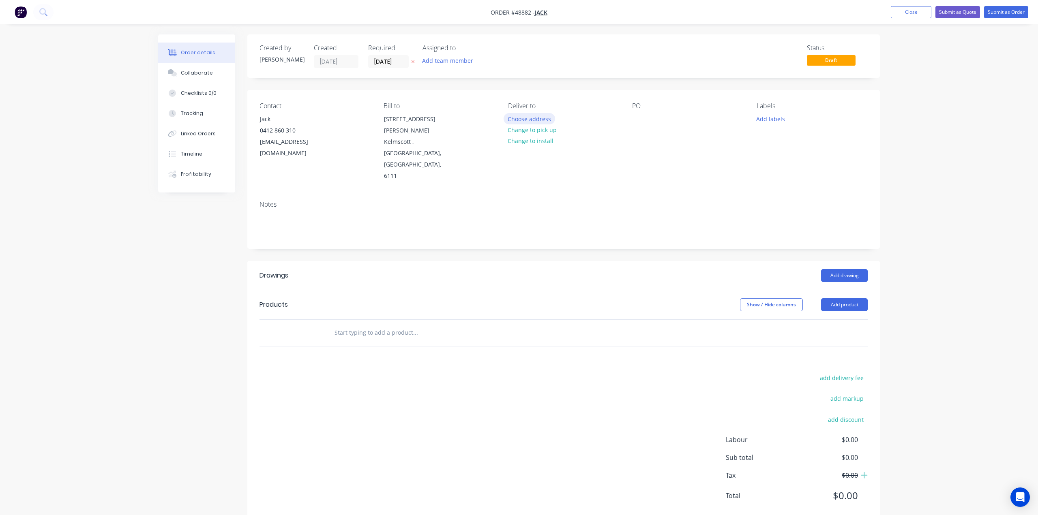
click at [528, 119] on button "Choose address" at bounding box center [530, 118] width 52 height 11
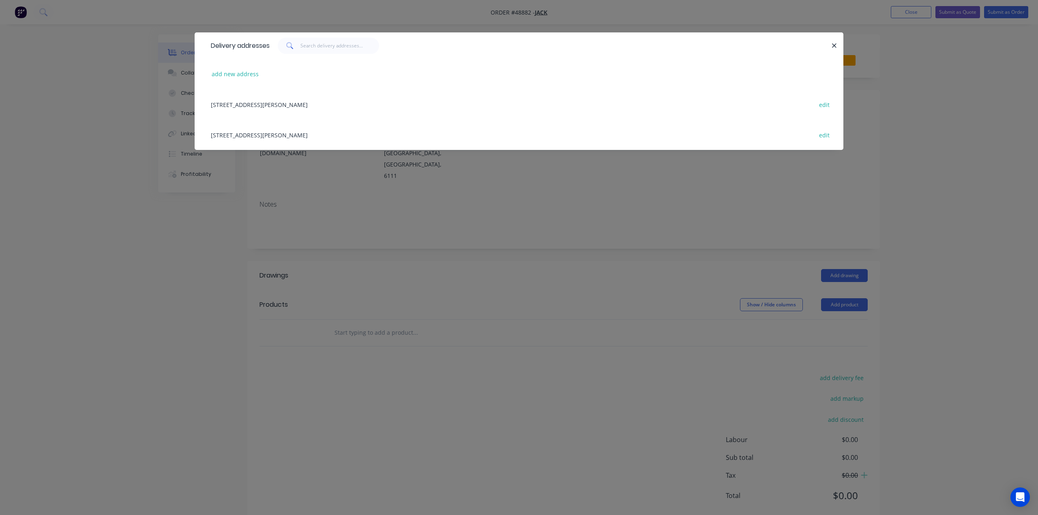
click at [289, 105] on div "[STREET_ADDRESS][PERSON_NAME] edit" at bounding box center [519, 104] width 625 height 30
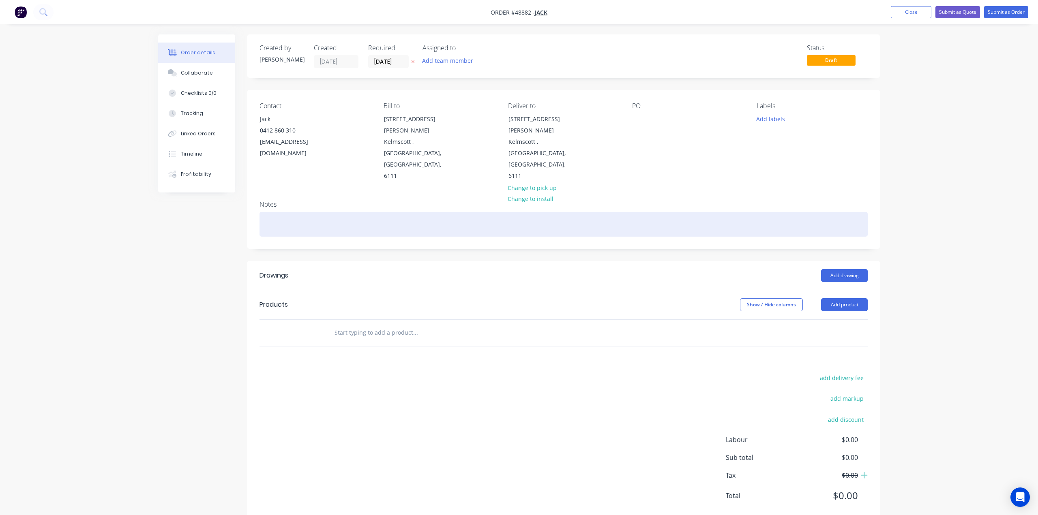
click at [470, 212] on div at bounding box center [564, 224] width 608 height 25
paste div
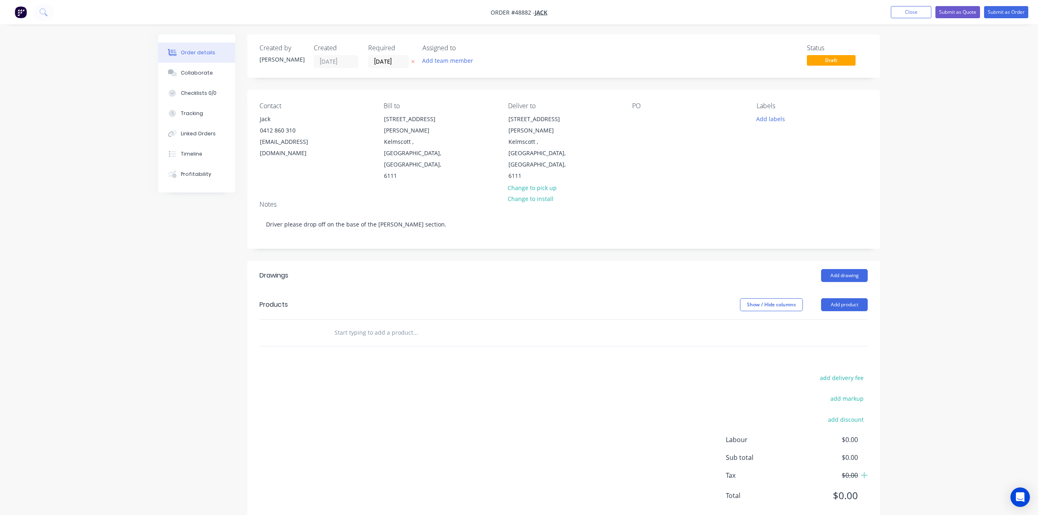
click at [598, 261] on header "Drawings Add drawing" at bounding box center [563, 275] width 633 height 29
click at [840, 298] on button "Add product" at bounding box center [844, 304] width 47 height 13
click at [836, 320] on div "Product catalogue" at bounding box center [829, 326] width 62 height 12
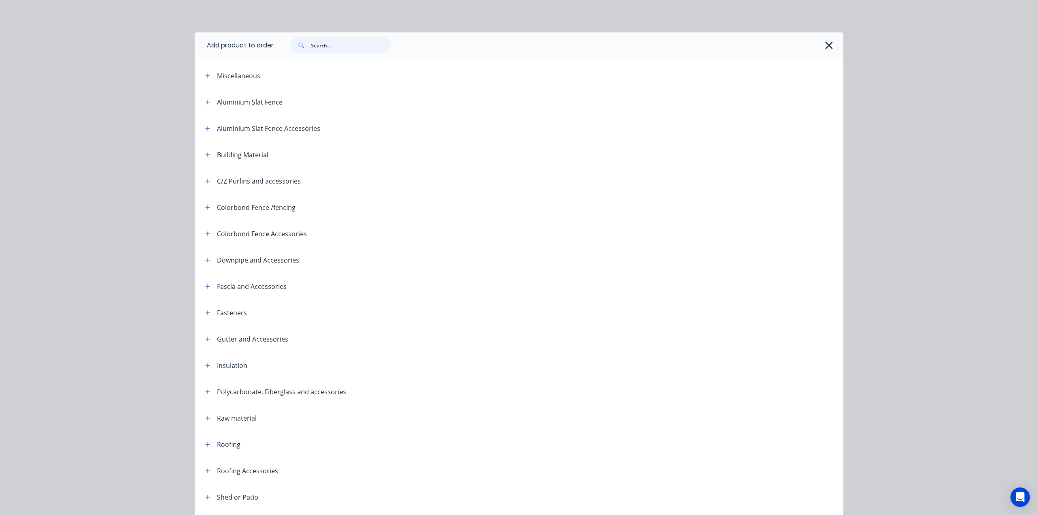
click at [323, 49] on input "text" at bounding box center [351, 45] width 80 height 16
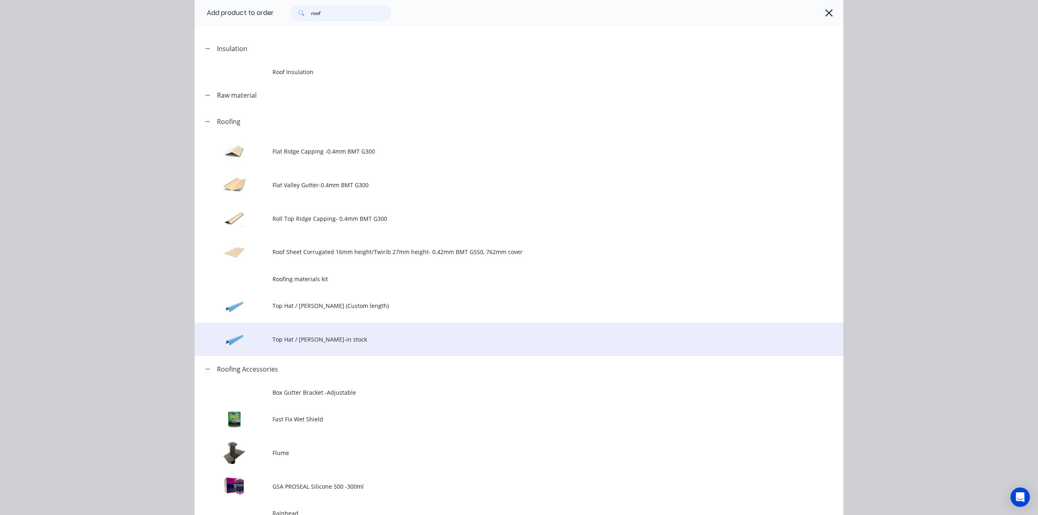
scroll to position [270, 0]
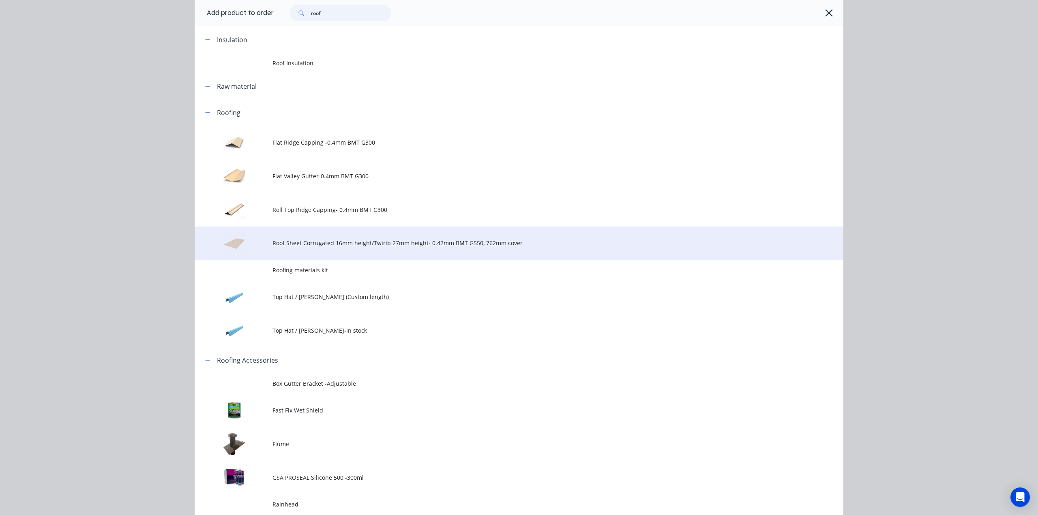
type input "roof"
click at [367, 253] on td "Roof Sheet Corrugated 16mm height/Twirib 27mm height- 0.42mm BMT G550, 762mm co…" at bounding box center [558, 244] width 571 height 34
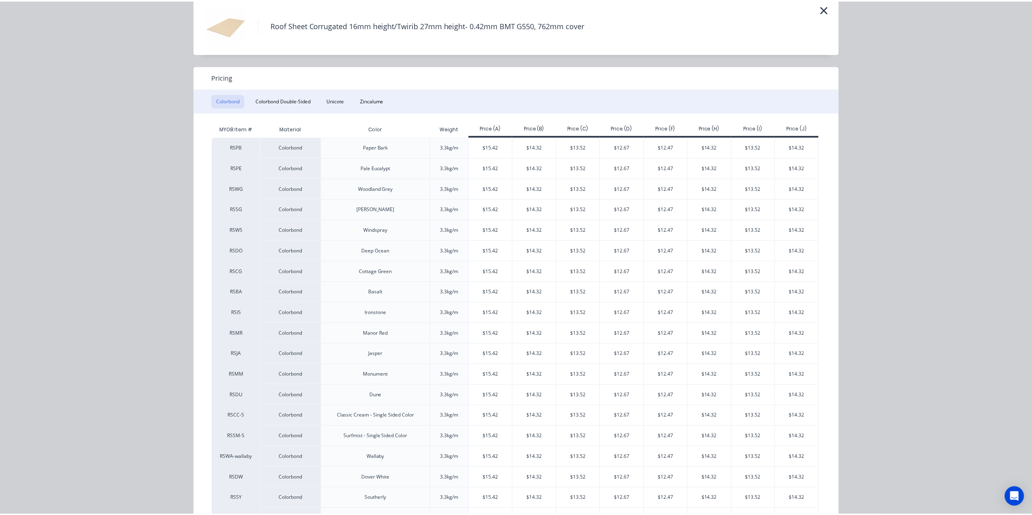
scroll to position [92, 0]
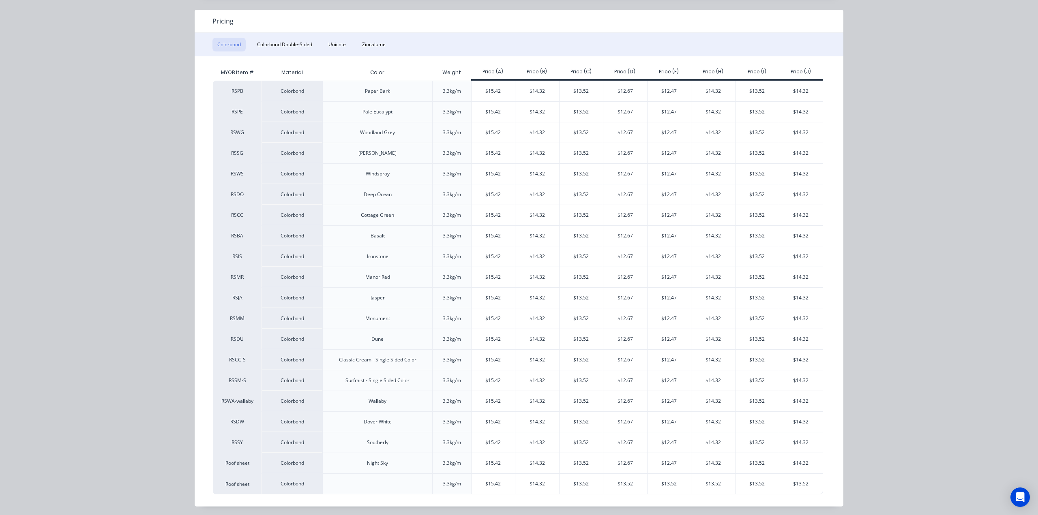
click at [445, 481] on div "3.3kg/m" at bounding box center [452, 484] width 18 height 7
click at [494, 484] on div "$15.42" at bounding box center [494, 484] width 44 height 20
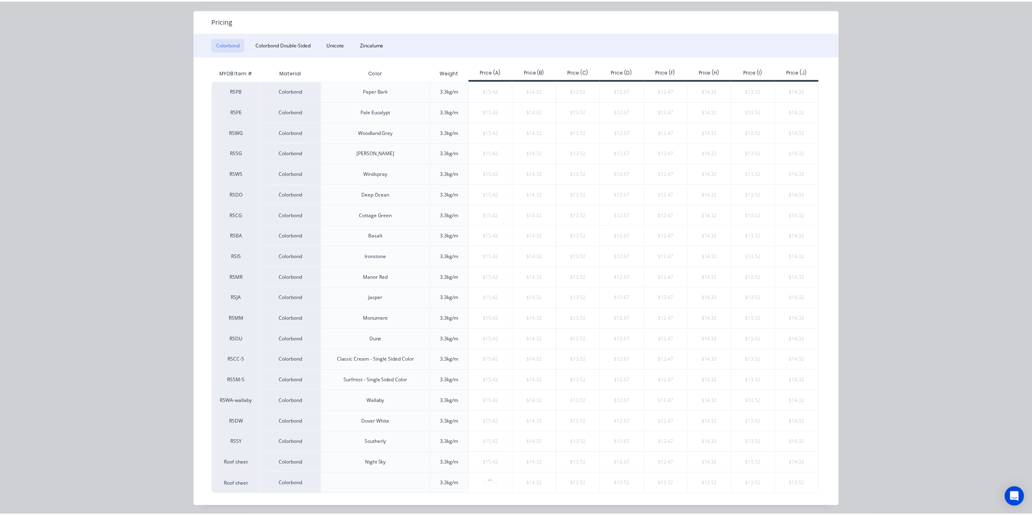
scroll to position [0, 0]
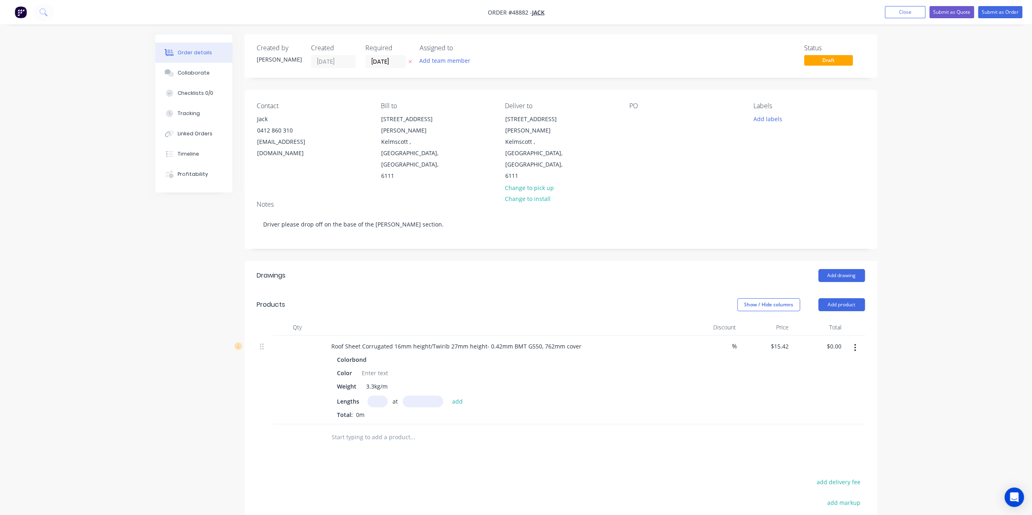
click at [373, 396] on input "text" at bounding box center [377, 402] width 20 height 12
type input "15"
type input "1800mm"
click at [447, 367] on div "Color" at bounding box center [502, 373] width 337 height 12
click at [456, 396] on button "add" at bounding box center [457, 401] width 19 height 11
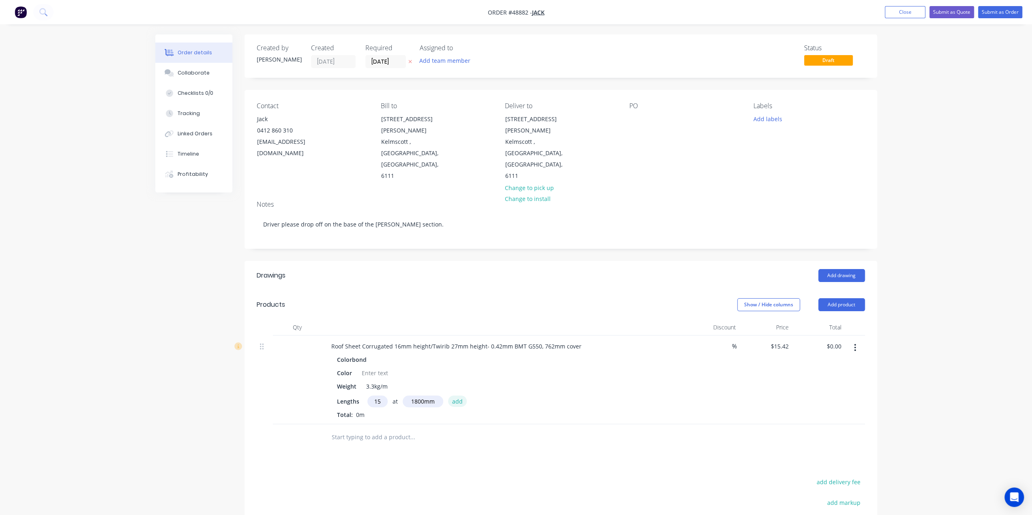
type input "$416.34"
click at [470, 451] on div "Drawings Add drawing Products Show / Hide columns Add product Qty Discount Pric…" at bounding box center [561, 451] width 633 height 380
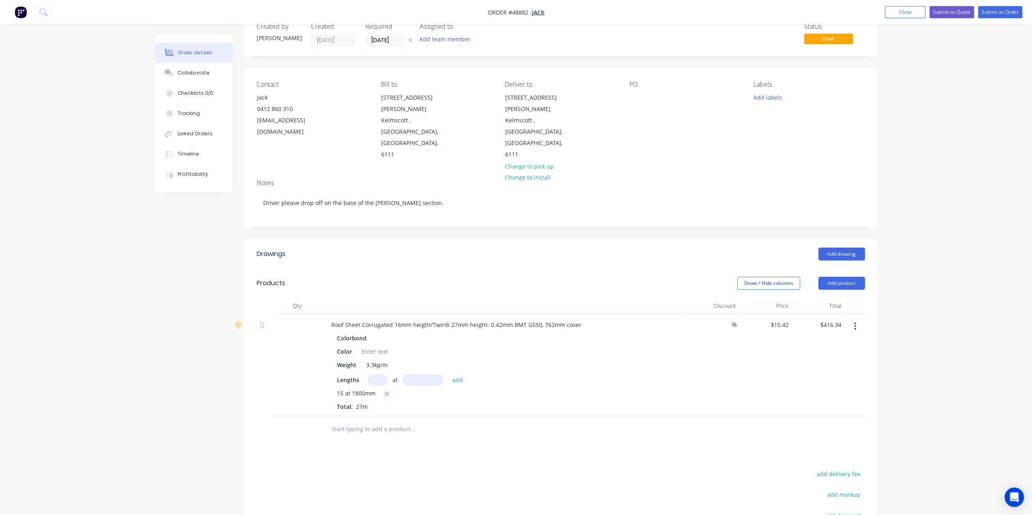
scroll to position [21, 0]
click at [831, 469] on button "add delivery fee" at bounding box center [839, 474] width 52 height 11
type input "65"
click input "submit" at bounding box center [0, 0] width 0 height 0
click at [925, 419] on div "Order details Collaborate Checklists 0/0 Tracking Linked Orders Timeline Profit…" at bounding box center [516, 303] width 1032 height 649
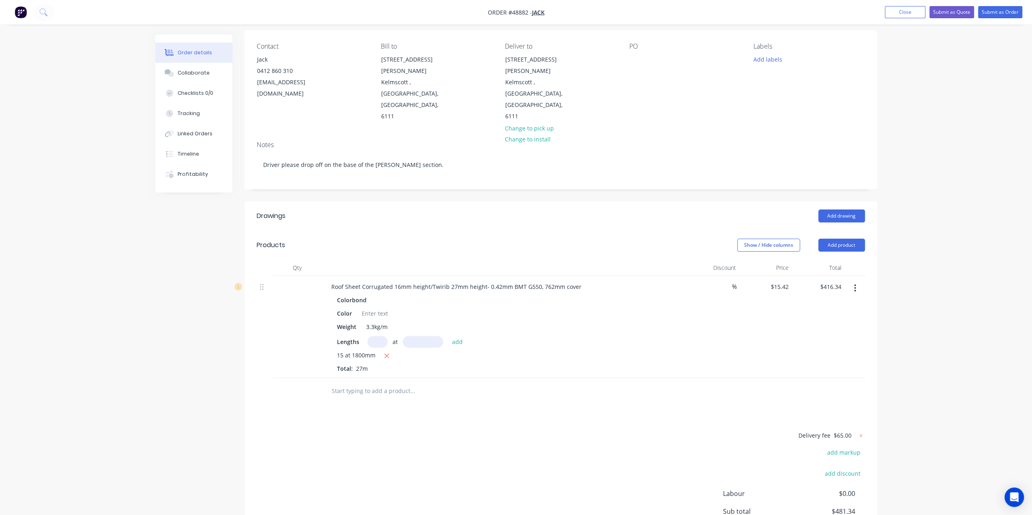
scroll to position [99, 0]
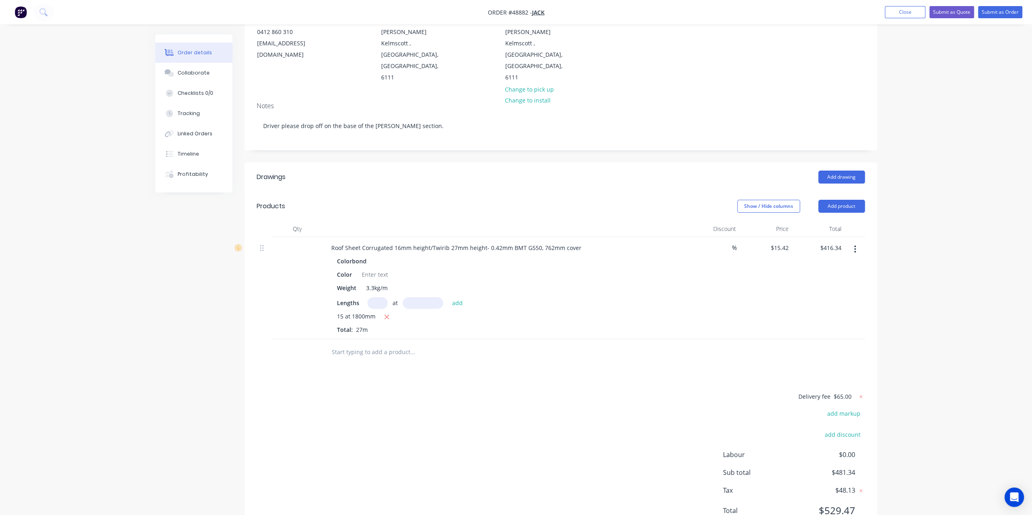
click at [935, 187] on div "Order details Collaborate Checklists 0/0 Tracking Linked Orders Timeline Profit…" at bounding box center [516, 225] width 1032 height 649
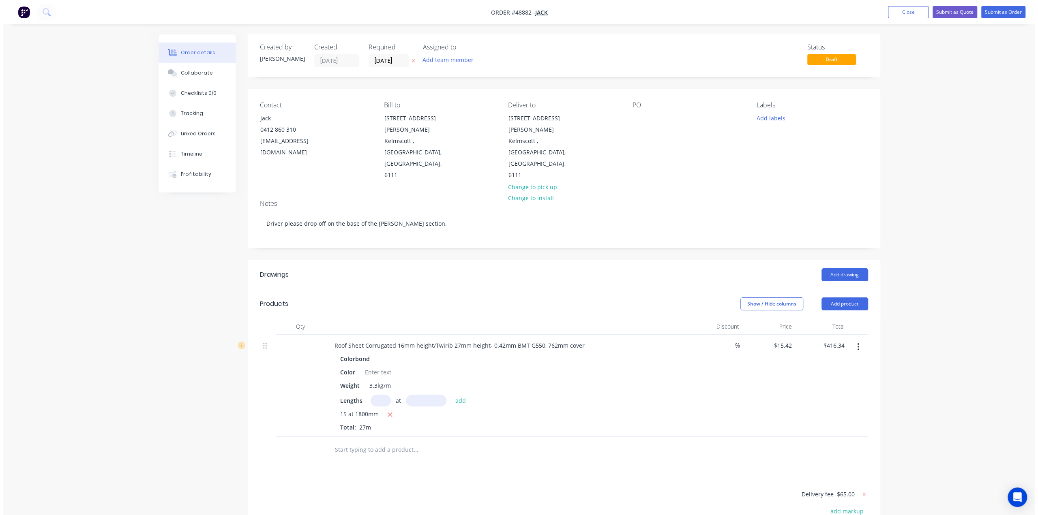
scroll to position [0, 0]
click at [1000, 13] on button "Submit as Order" at bounding box center [1000, 12] width 44 height 12
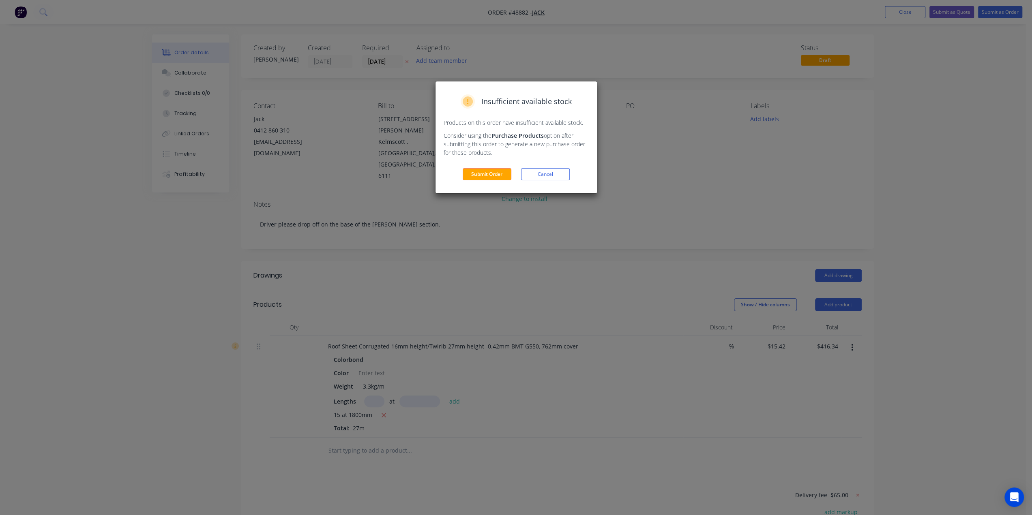
click at [496, 174] on button "Submit Order" at bounding box center [487, 174] width 49 height 12
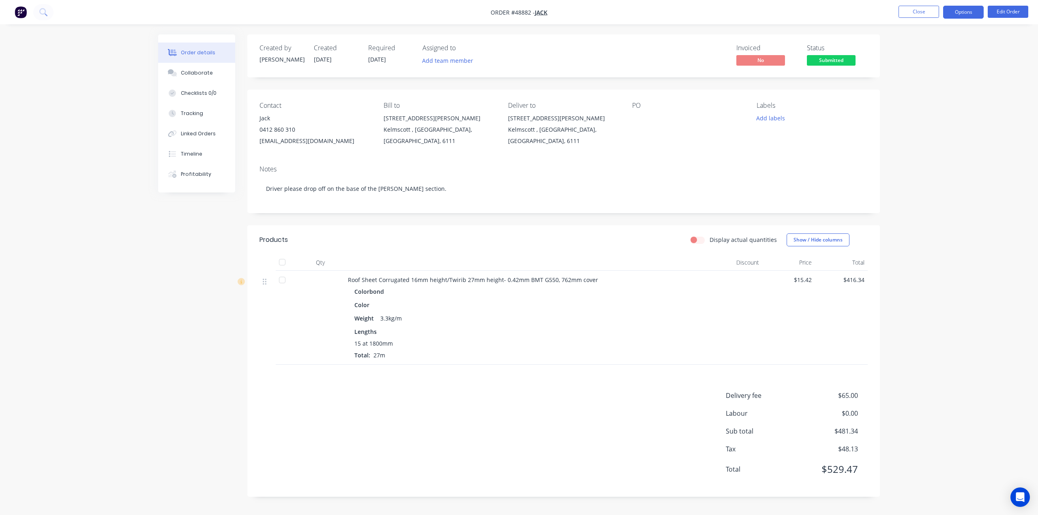
click at [964, 13] on button "Options" at bounding box center [963, 12] width 41 height 13
click at [941, 50] on div "Invoice" at bounding box center [939, 49] width 75 height 12
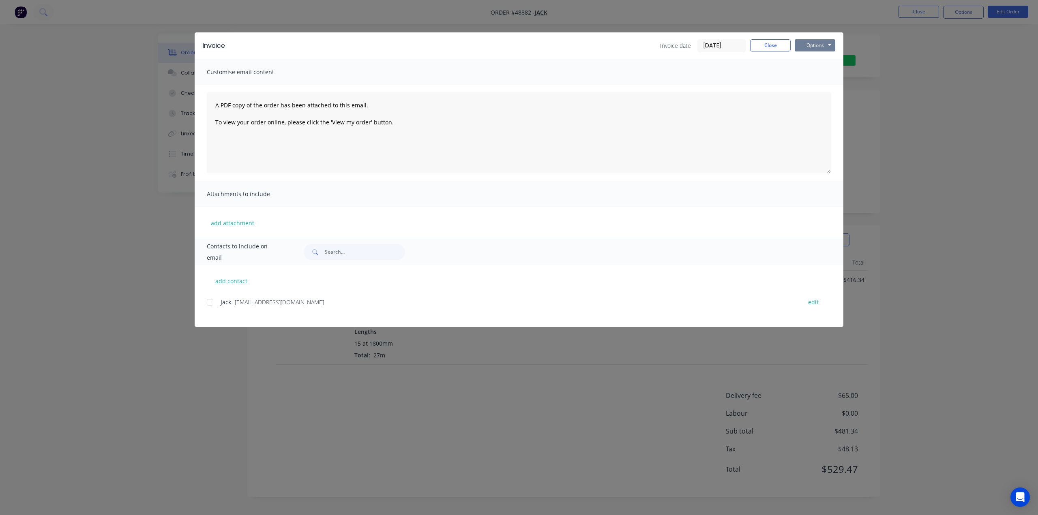
click at [821, 39] on button "Options" at bounding box center [815, 45] width 41 height 12
click at [816, 72] on button "Print" at bounding box center [821, 73] width 52 height 13
click at [926, 133] on div "Invoice Invoice date [DATE] Close Options Preview Print Email Customise email c…" at bounding box center [519, 257] width 1038 height 515
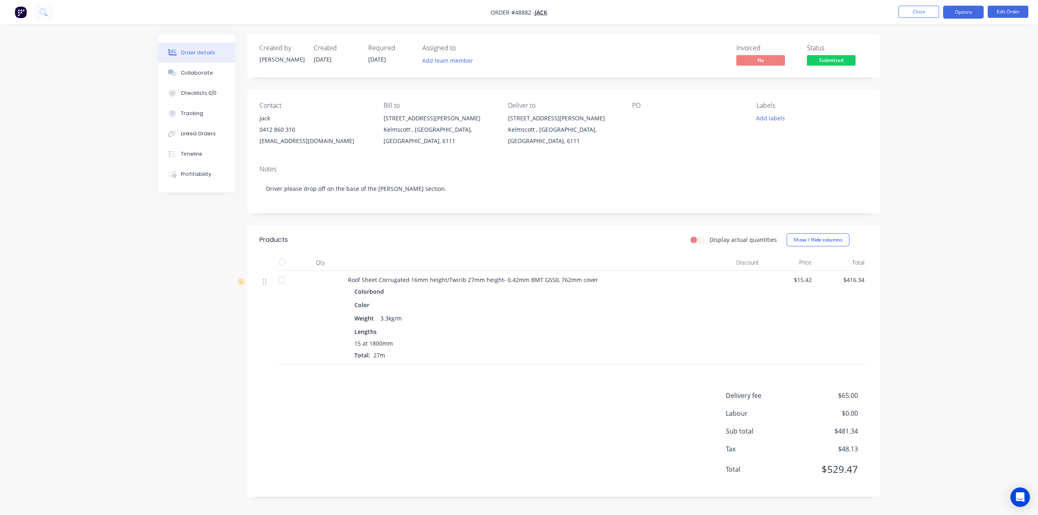
click at [970, 11] on button "Options" at bounding box center [963, 12] width 41 height 13
click at [809, 145] on div "Labels Add labels" at bounding box center [812, 124] width 111 height 45
click at [648, 171] on div "Notes" at bounding box center [564, 169] width 608 height 8
click at [961, 11] on button "Options" at bounding box center [963, 12] width 41 height 13
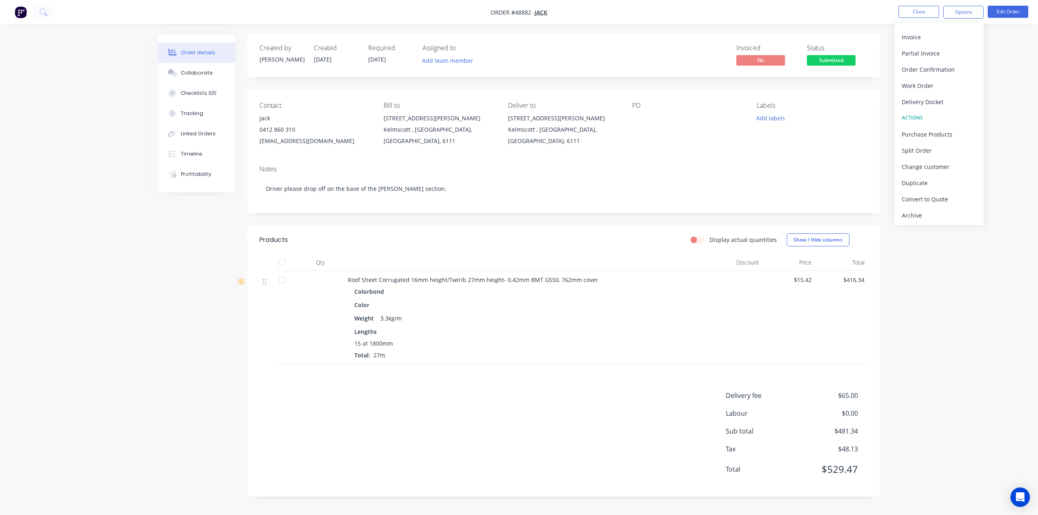
drag, startPoint x: 1002, startPoint y: 105, endPoint x: 988, endPoint y: 42, distance: 64.5
click at [1002, 104] on div "Order details Collaborate Checklists 0/0 Tracking Linked Orders Timeline Profit…" at bounding box center [519, 257] width 1038 height 515
click at [964, 13] on button "Options" at bounding box center [963, 12] width 41 height 13
click at [930, 196] on div "Convert to Quote" at bounding box center [939, 199] width 75 height 12
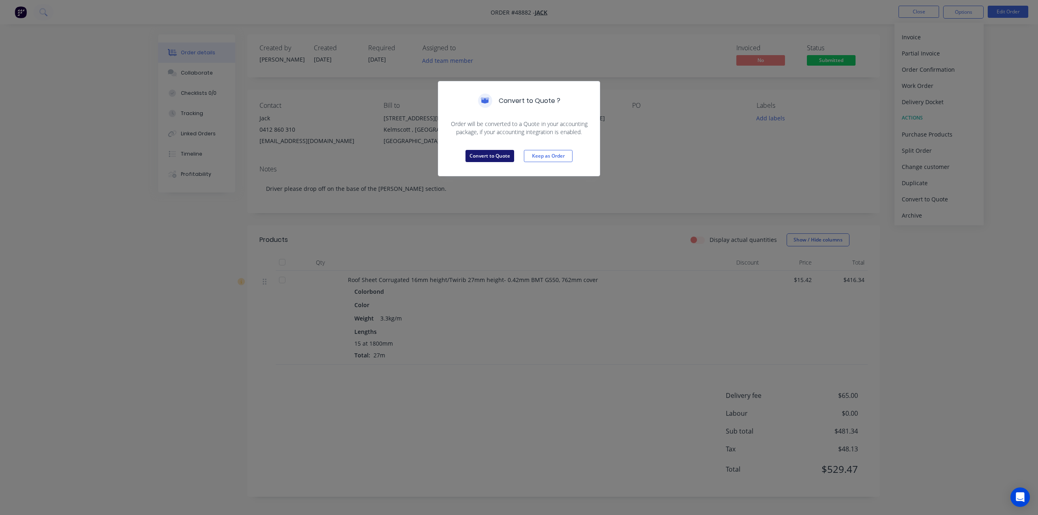
click at [495, 155] on button "Convert to Quote" at bounding box center [490, 156] width 49 height 12
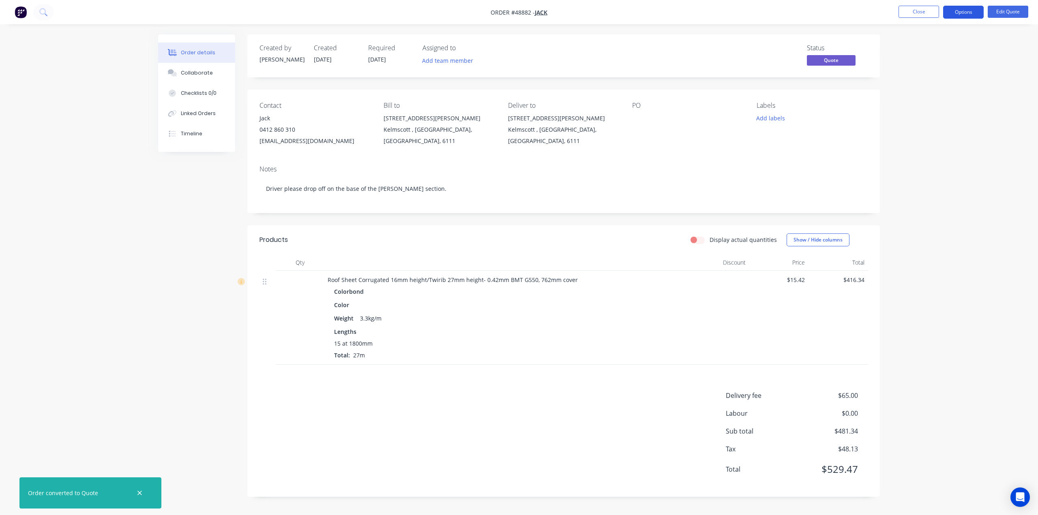
click at [966, 9] on button "Options" at bounding box center [963, 12] width 41 height 13
click at [937, 161] on div "Cancel Quote" at bounding box center [939, 163] width 75 height 12
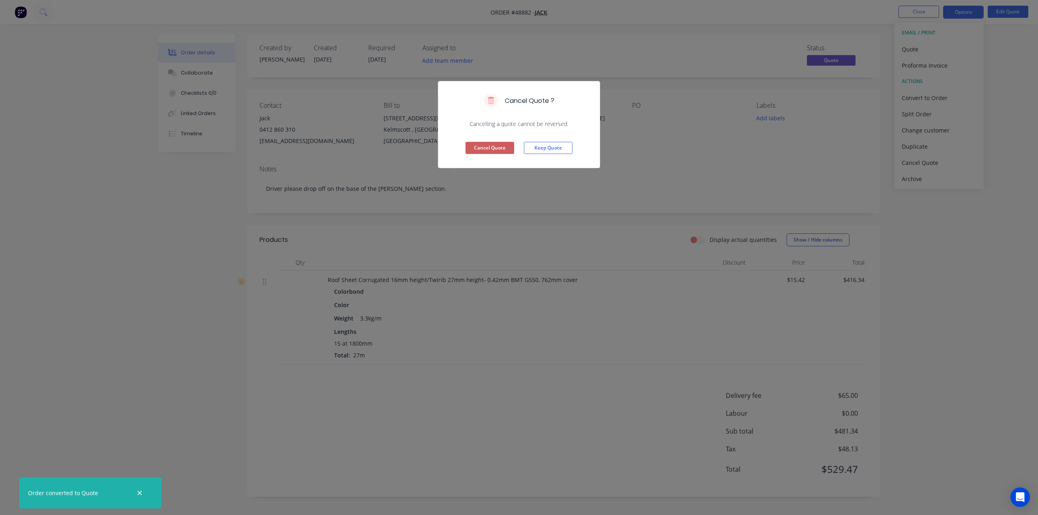
click at [487, 146] on button "Cancel Quote" at bounding box center [490, 148] width 49 height 12
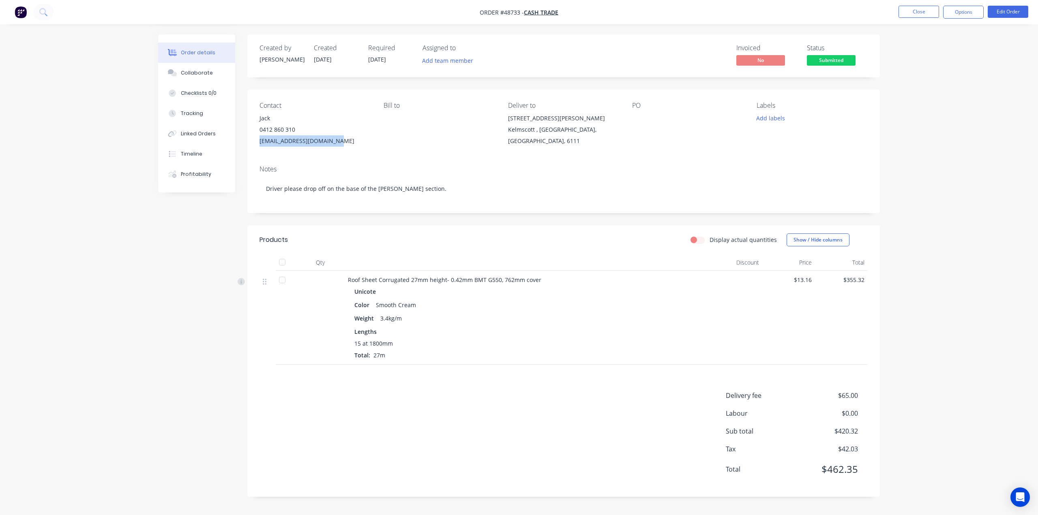
click at [24, 10] on img "button" at bounding box center [21, 12] width 12 height 12
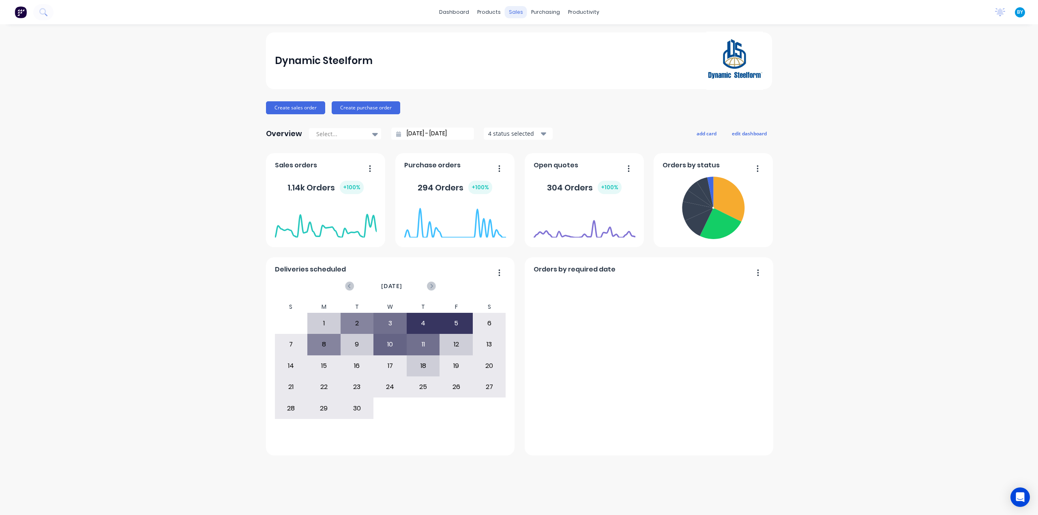
click at [513, 14] on div "sales" at bounding box center [516, 12] width 22 height 12
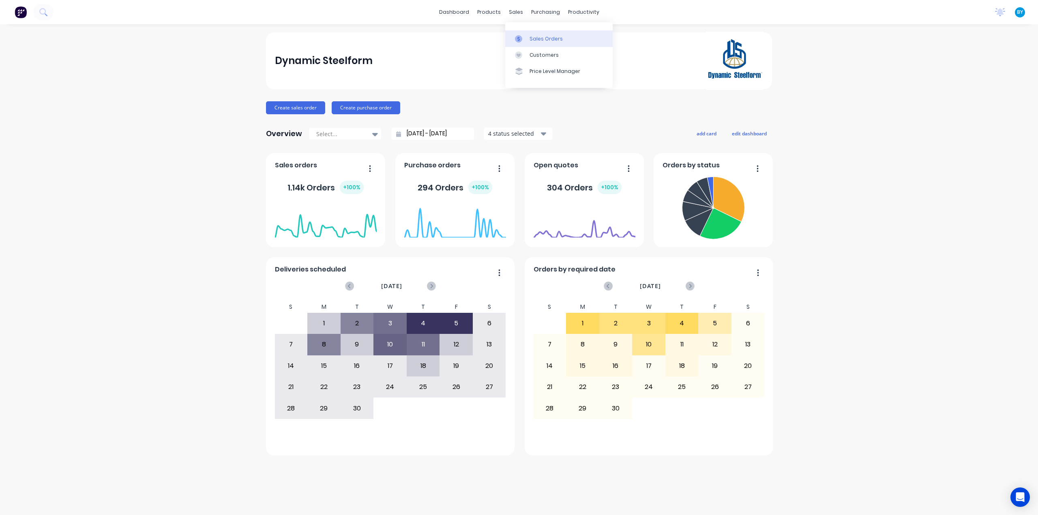
click at [519, 39] on icon at bounding box center [518, 38] width 7 height 7
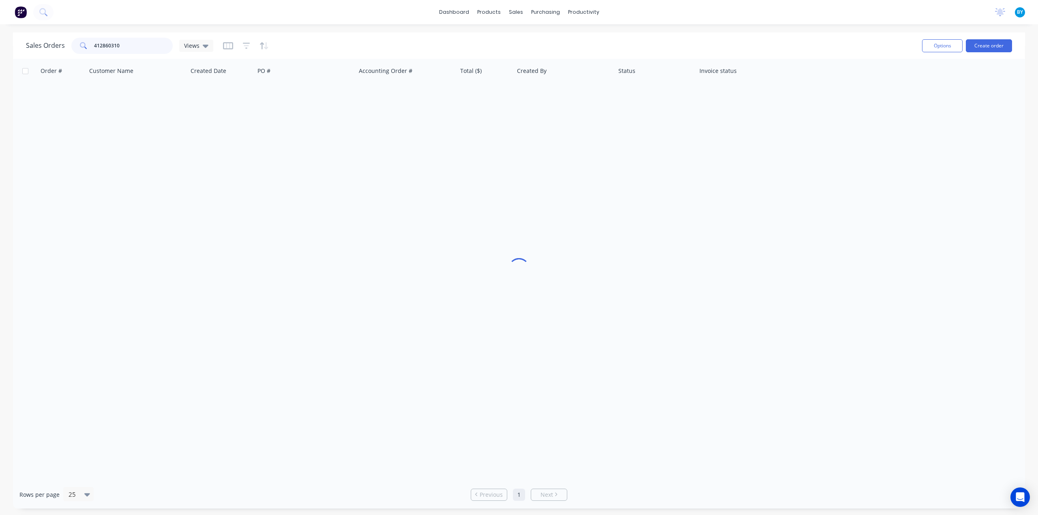
drag, startPoint x: 116, startPoint y: 47, endPoint x: 54, endPoint y: 48, distance: 62.1
click at [54, 48] on div "Sales Orders 412860310 Views" at bounding box center [119, 46] width 187 height 16
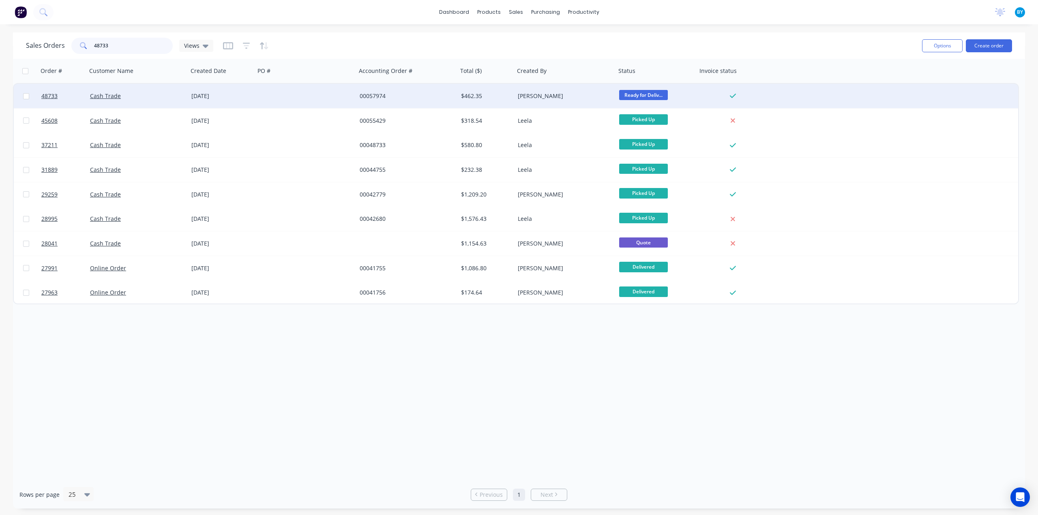
type input "48733"
click at [150, 99] on div "Cash Trade" at bounding box center [135, 96] width 90 height 8
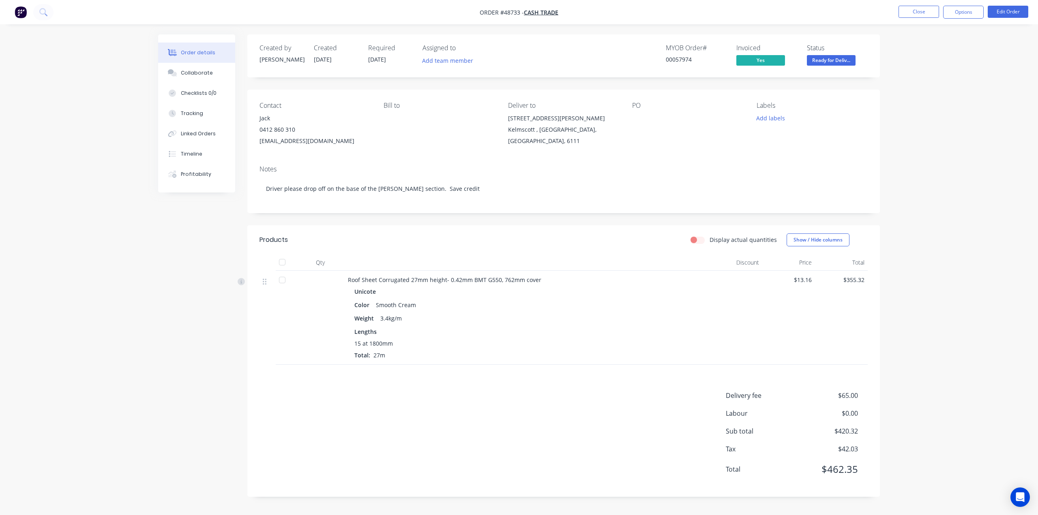
click at [626, 322] on div "Weight 3.4kg/m" at bounding box center [527, 319] width 346 height 12
click at [1003, 13] on button "Edit Order" at bounding box center [1008, 12] width 41 height 12
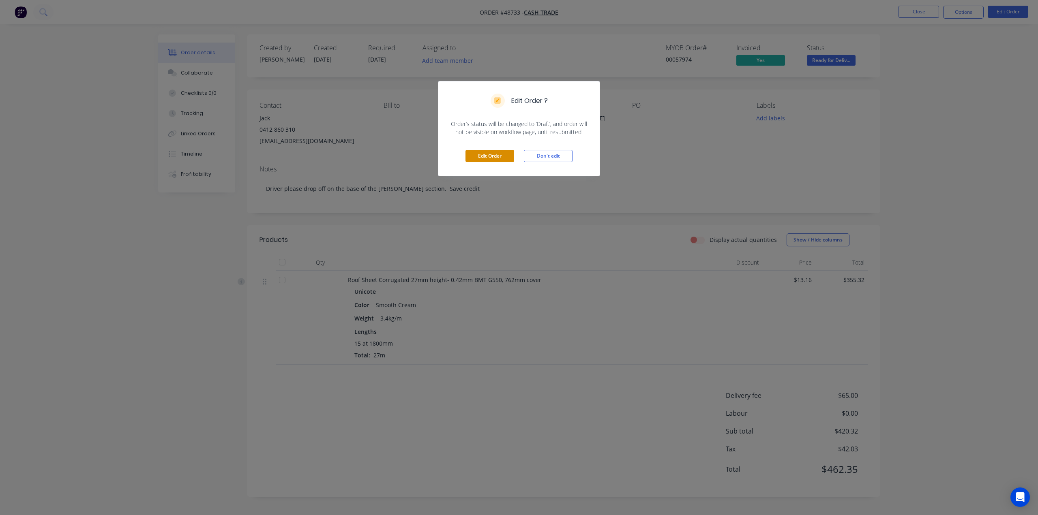
click at [484, 158] on button "Edit Order" at bounding box center [490, 156] width 49 height 12
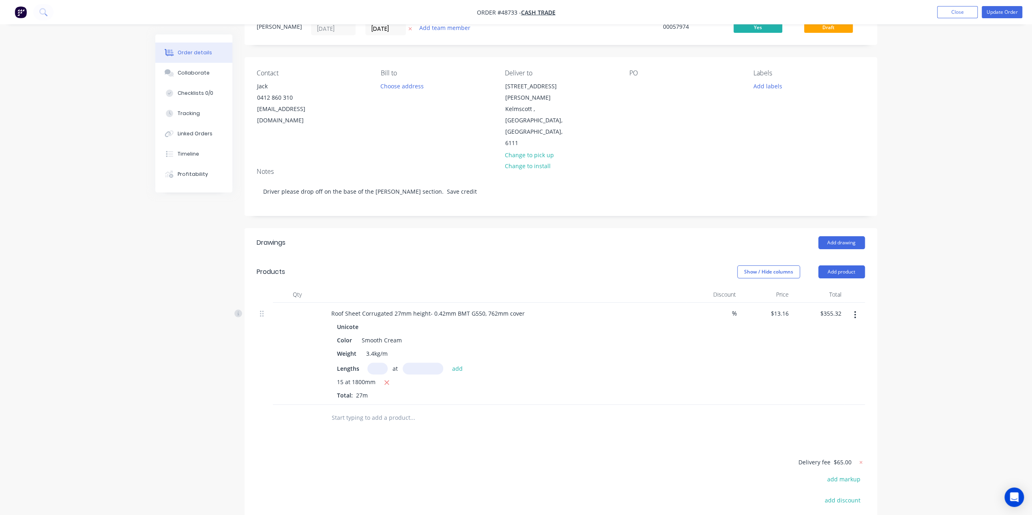
scroll to position [99, 0]
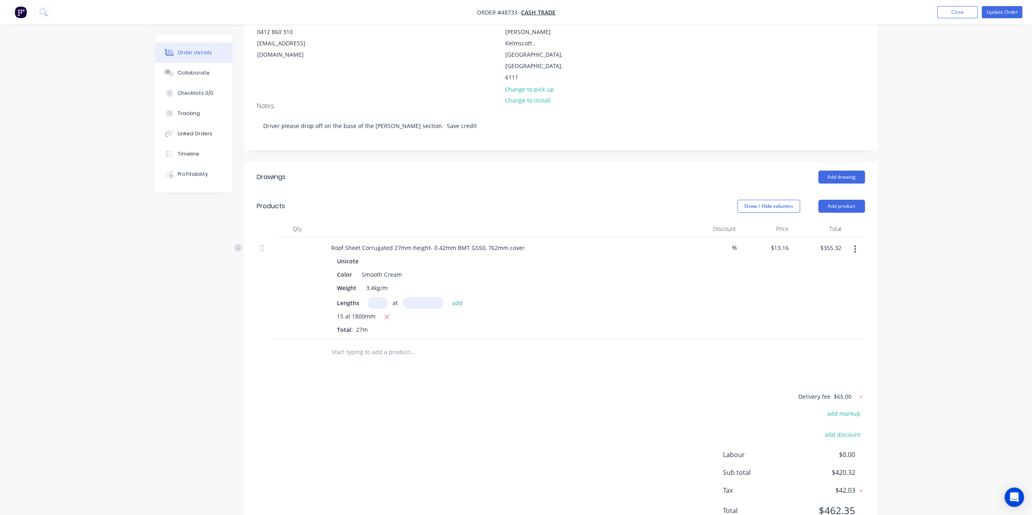
click at [856, 242] on button "button" at bounding box center [855, 249] width 19 height 15
click at [818, 265] on div "Edit" at bounding box center [826, 271] width 62 height 12
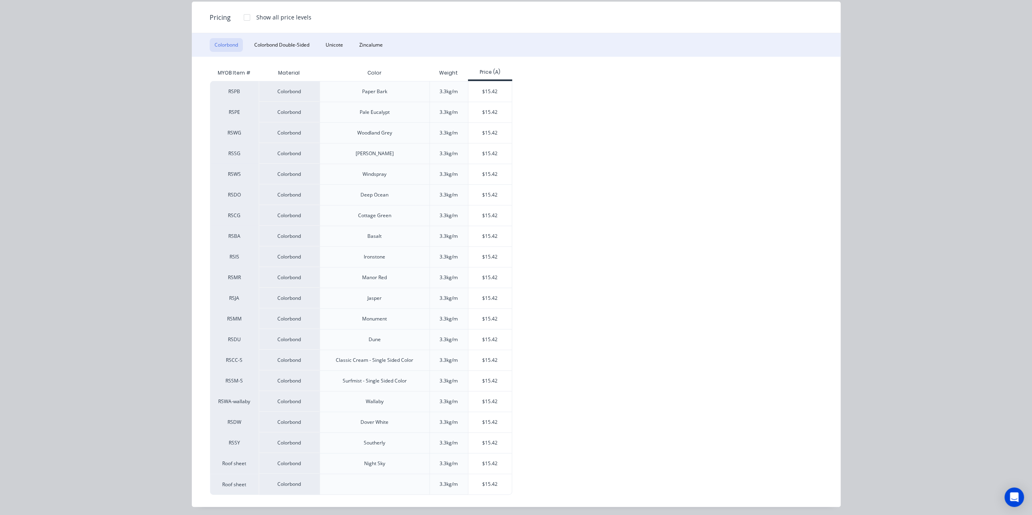
scroll to position [110, 0]
click at [502, 483] on div "$15.42" at bounding box center [489, 484] width 43 height 20
type input "$15.42"
type input "$416.34"
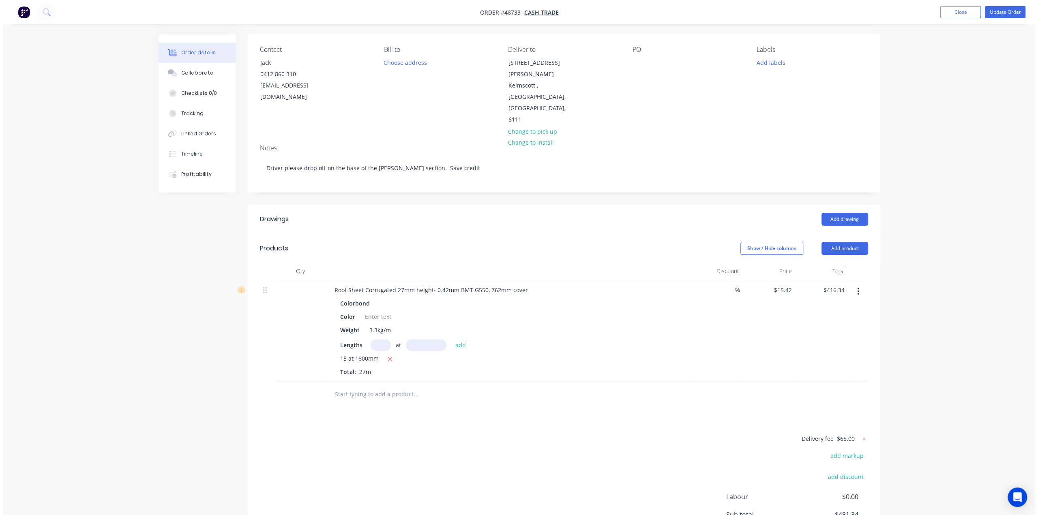
scroll to position [0, 0]
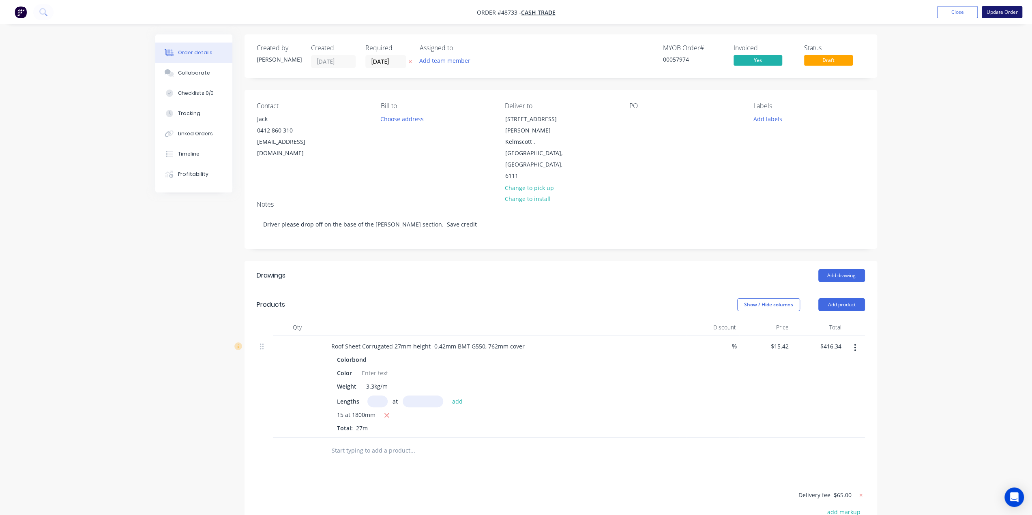
click at [1009, 10] on button "Update Order" at bounding box center [1002, 12] width 41 height 12
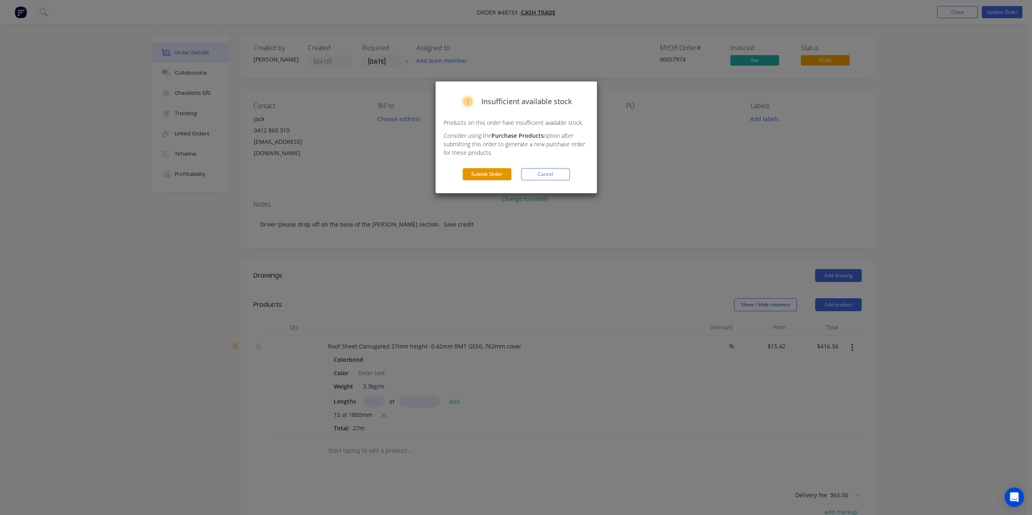
click at [492, 176] on button "Submit Order" at bounding box center [487, 174] width 49 height 12
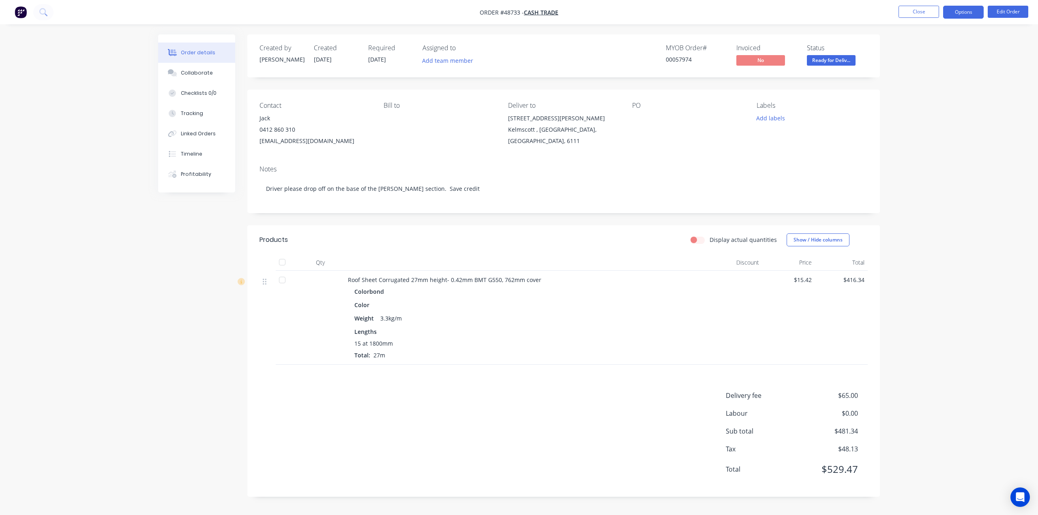
click at [961, 11] on button "Options" at bounding box center [963, 12] width 41 height 13
click at [929, 45] on div "Invoice" at bounding box center [939, 49] width 75 height 12
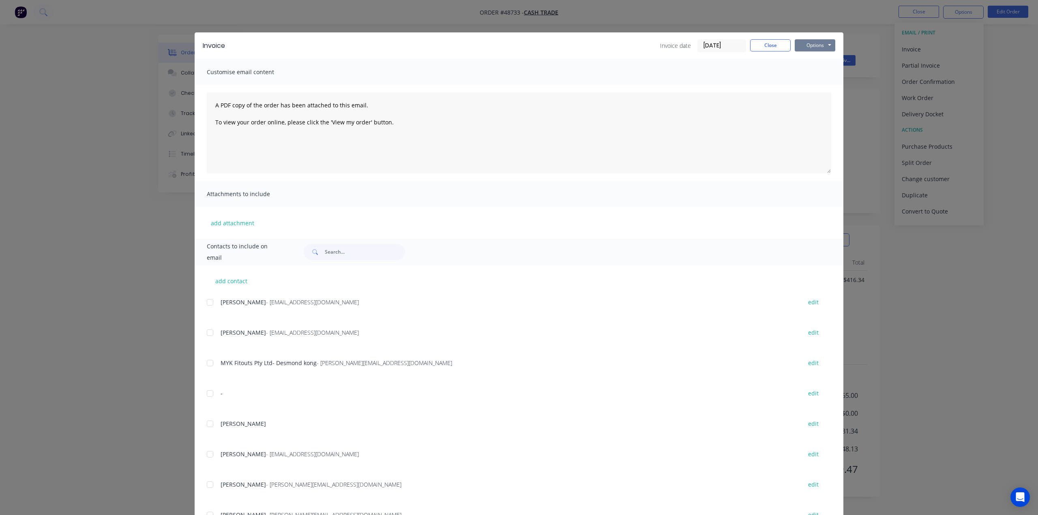
click at [807, 45] on button "Options" at bounding box center [815, 45] width 41 height 12
click at [804, 73] on button "Print" at bounding box center [821, 73] width 52 height 13
click at [895, 99] on div "Invoice Invoice date 04/09/25 Close Options Preview Print Email Customise email…" at bounding box center [519, 257] width 1038 height 515
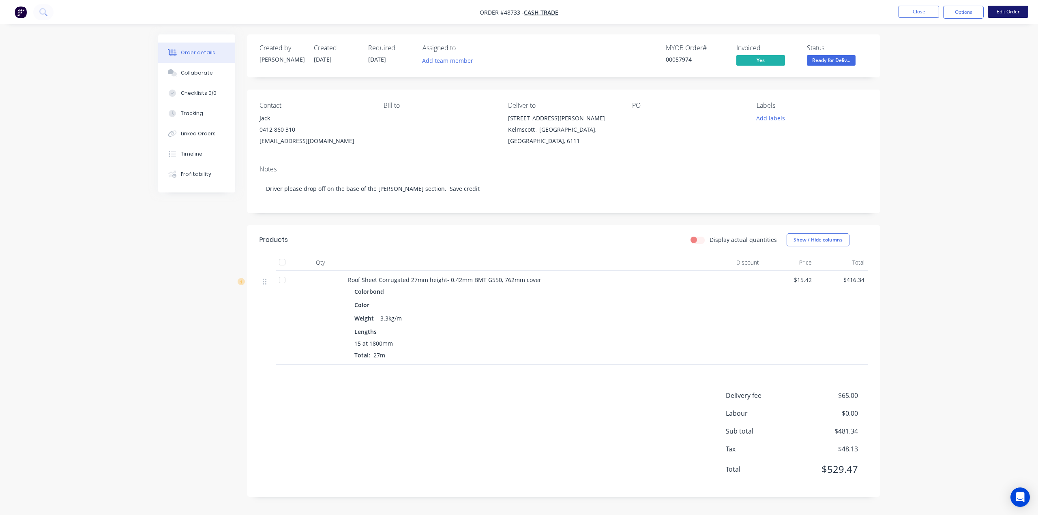
click at [996, 14] on button "Edit Order" at bounding box center [1008, 12] width 41 height 12
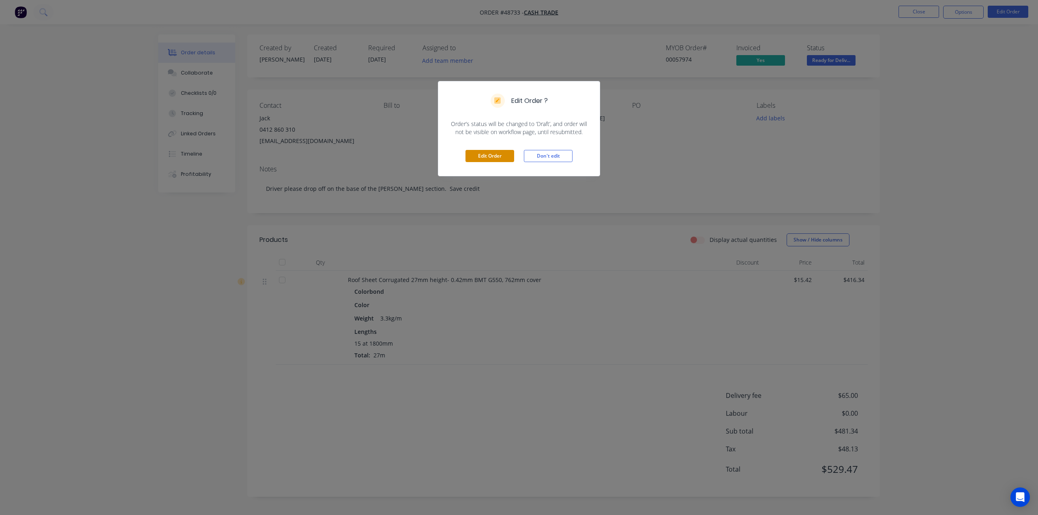
click at [494, 156] on button "Edit Order" at bounding box center [490, 156] width 49 height 12
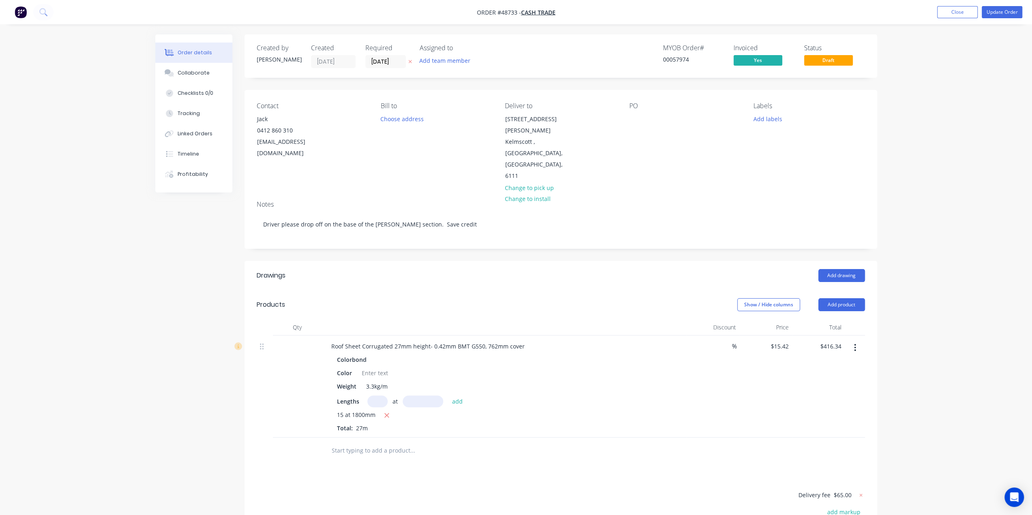
click at [858, 341] on button "button" at bounding box center [855, 348] width 19 height 15
click at [836, 363] on div "Edit" at bounding box center [826, 369] width 62 height 12
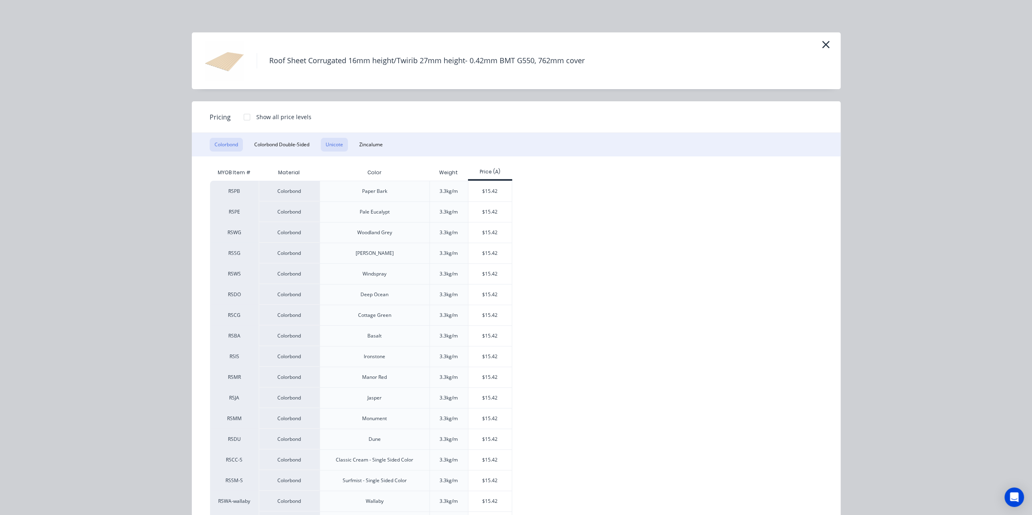
click at [331, 142] on button "Unicote" at bounding box center [334, 145] width 27 height 14
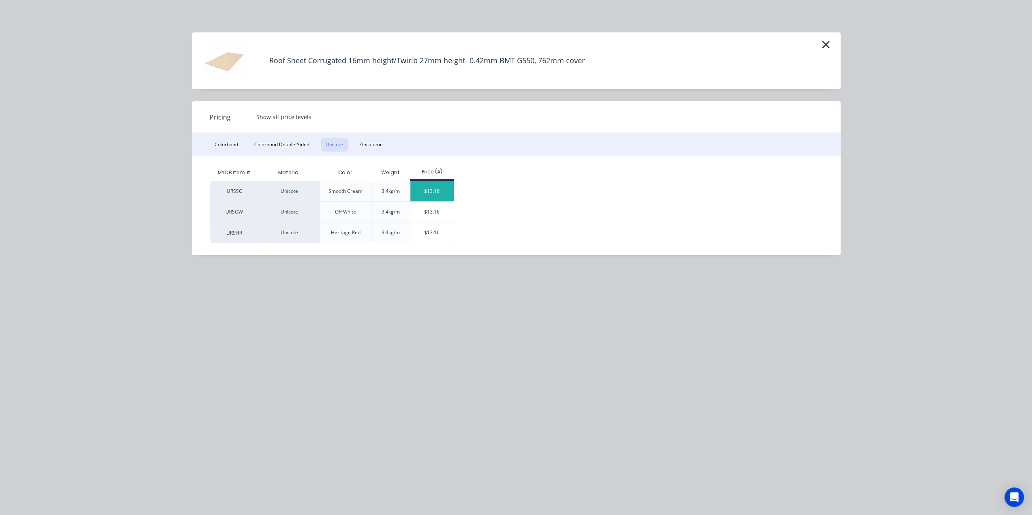
click at [425, 192] on div "$13.16" at bounding box center [431, 191] width 43 height 20
type input "$13.16"
type input "$355.32"
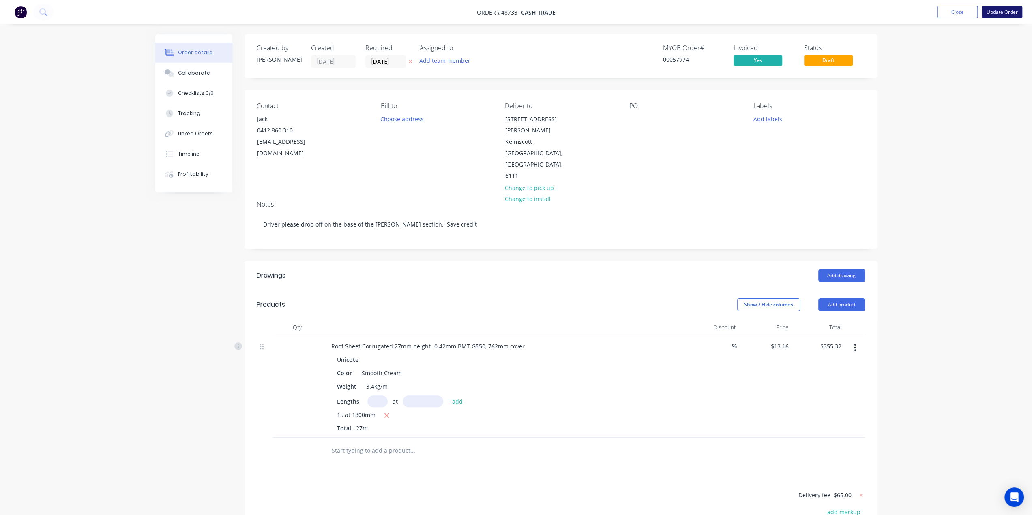
click at [1000, 14] on button "Update Order" at bounding box center [1002, 12] width 41 height 12
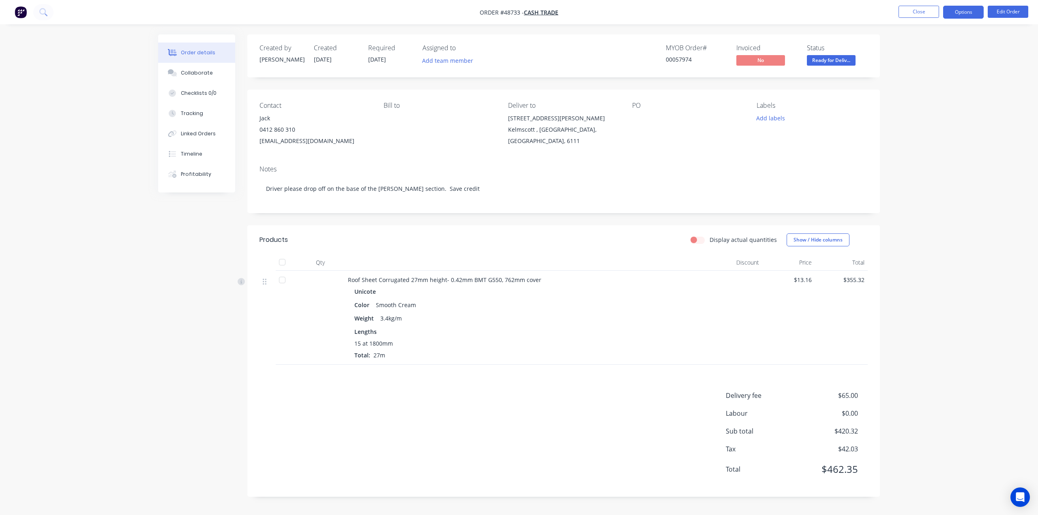
click at [960, 13] on button "Options" at bounding box center [963, 12] width 41 height 13
click at [934, 48] on div "Invoice" at bounding box center [939, 49] width 75 height 12
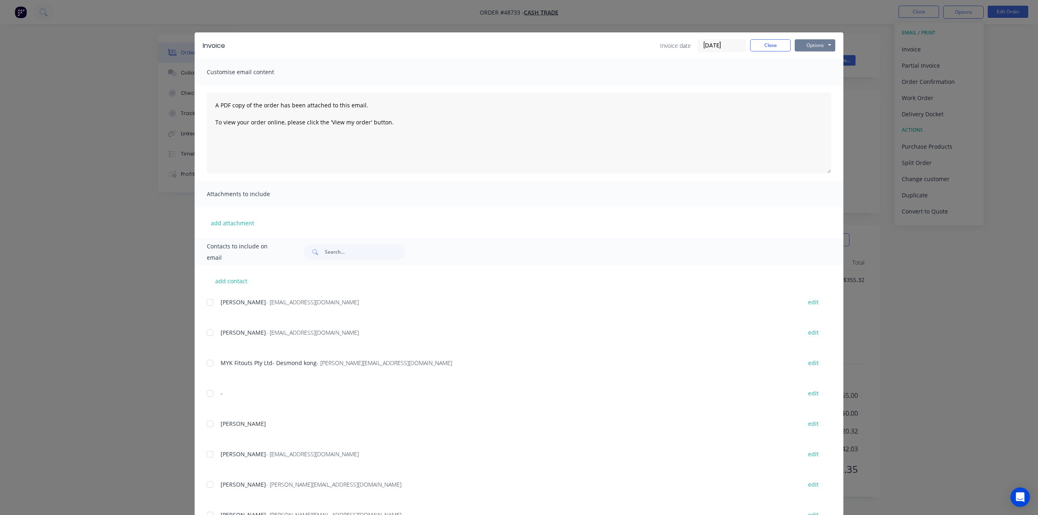
click at [820, 49] on button "Options" at bounding box center [815, 45] width 41 height 12
click at [818, 74] on button "Print" at bounding box center [821, 73] width 52 height 13
click at [108, 188] on div "Invoice Invoice date 04/09/25 Close Options Preview Print Email Customise email…" at bounding box center [519, 257] width 1038 height 515
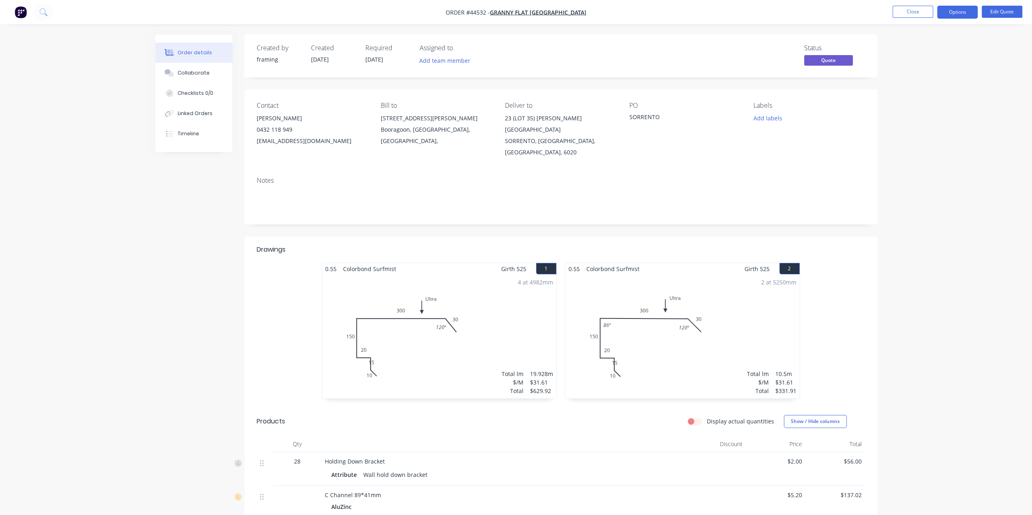
drag, startPoint x: 943, startPoint y: 151, endPoint x: 857, endPoint y: 150, distance: 86.0
click at [602, 52] on div "Status Quote" at bounding box center [683, 56] width 364 height 24
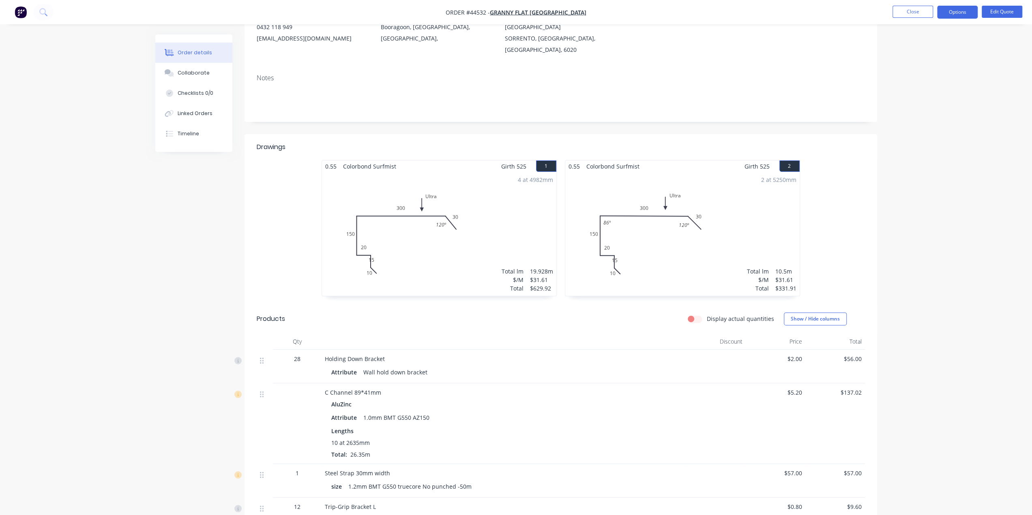
scroll to position [122, 0]
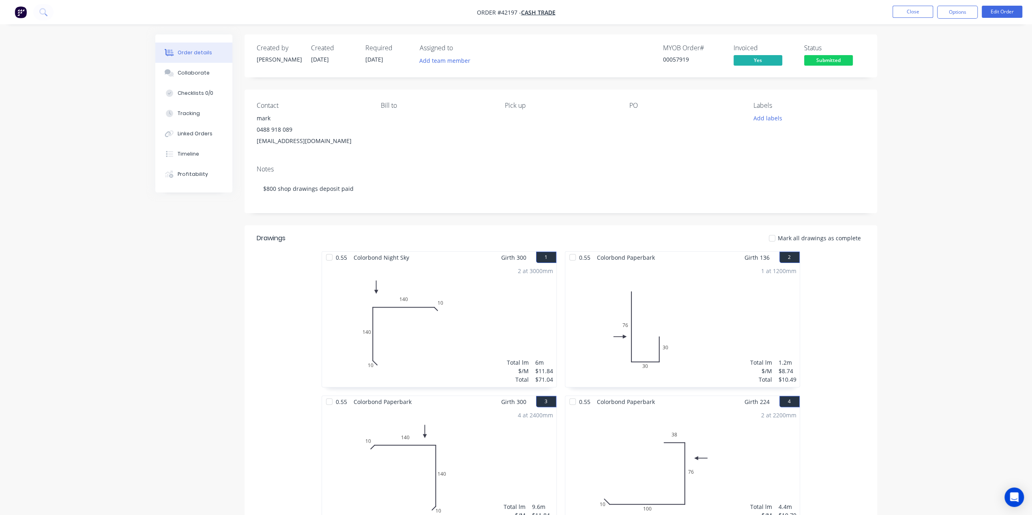
click at [24, 12] on img "button" at bounding box center [21, 12] width 12 height 12
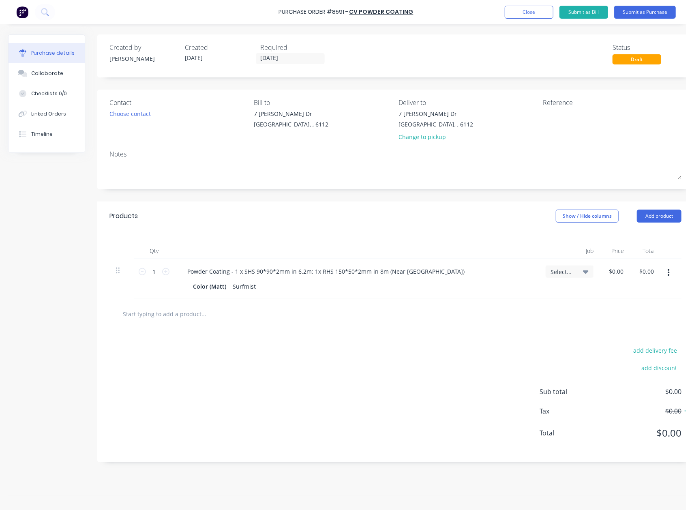
scroll to position [0, 14]
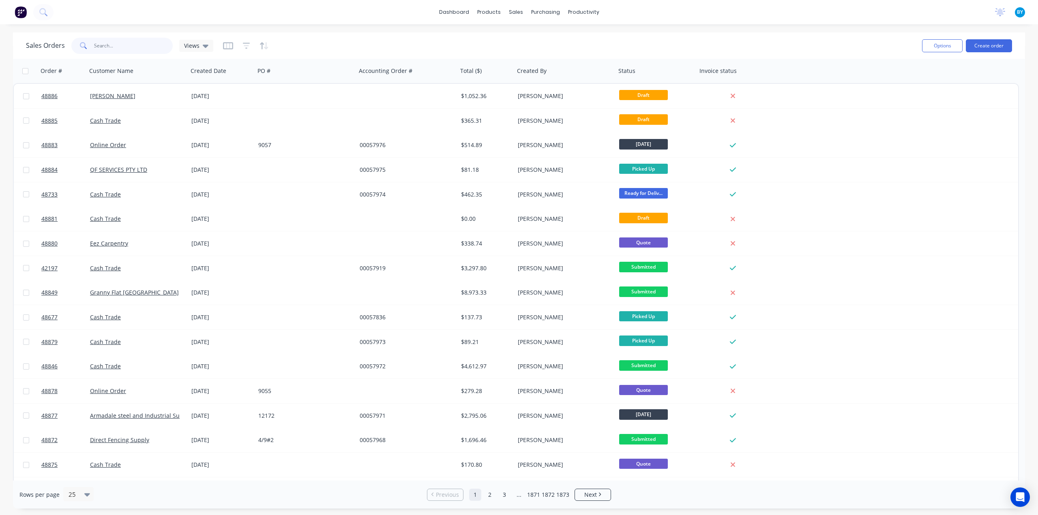
click at [134, 49] on input "text" at bounding box center [133, 46] width 79 height 16
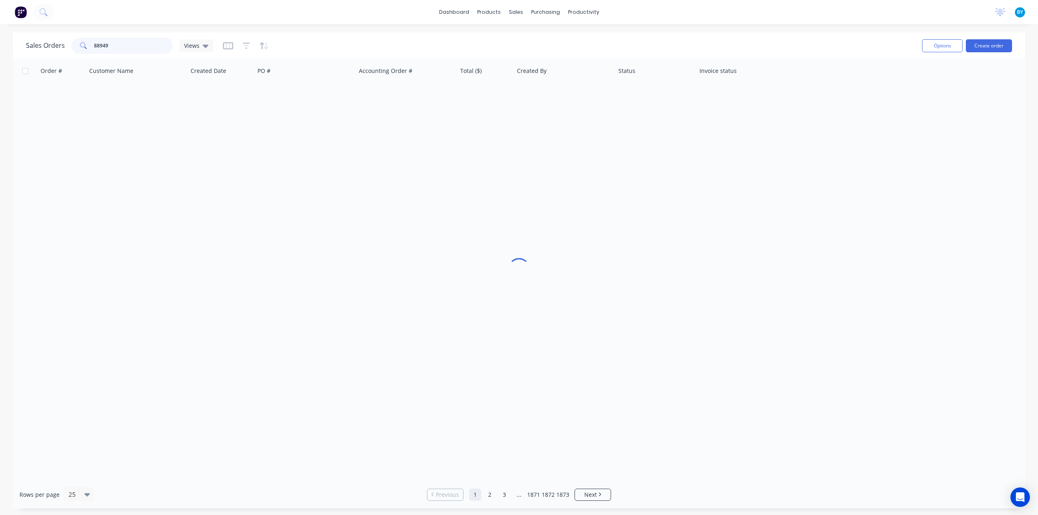
drag, startPoint x: 95, startPoint y: 47, endPoint x: 91, endPoint y: 46, distance: 4.7
click at [91, 46] on div "88949" at bounding box center [121, 46] width 101 height 16
drag, startPoint x: 519, startPoint y: 382, endPoint x: 515, endPoint y: 373, distance: 10.7
click at [517, 376] on div "Order # Customer Name Created Date PO # Accounting Order # Total ($) Created By…" at bounding box center [519, 270] width 1012 height 422
drag, startPoint x: 118, startPoint y: 43, endPoint x: 49, endPoint y: 50, distance: 70.1
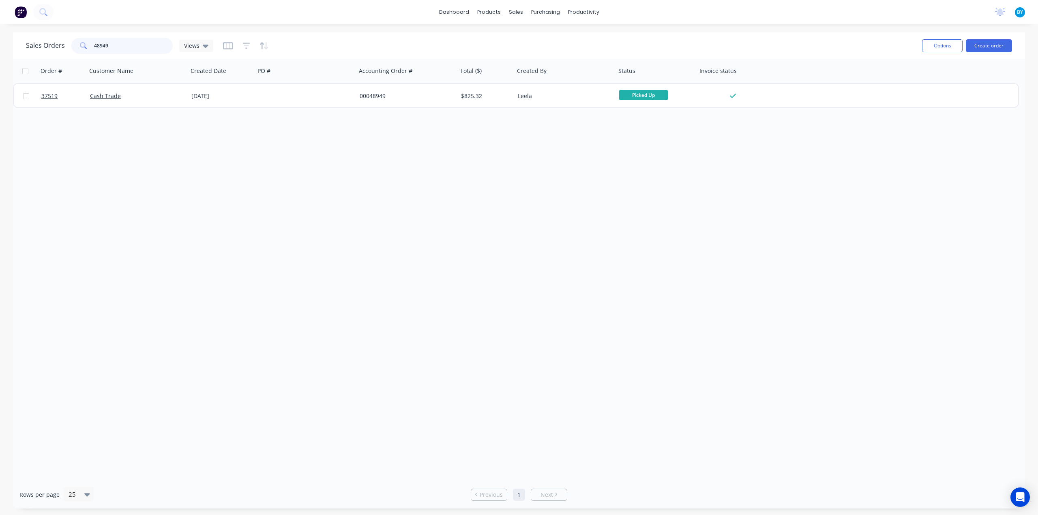
click at [49, 50] on div "Sales Orders 48949 Views" at bounding box center [119, 46] width 187 height 16
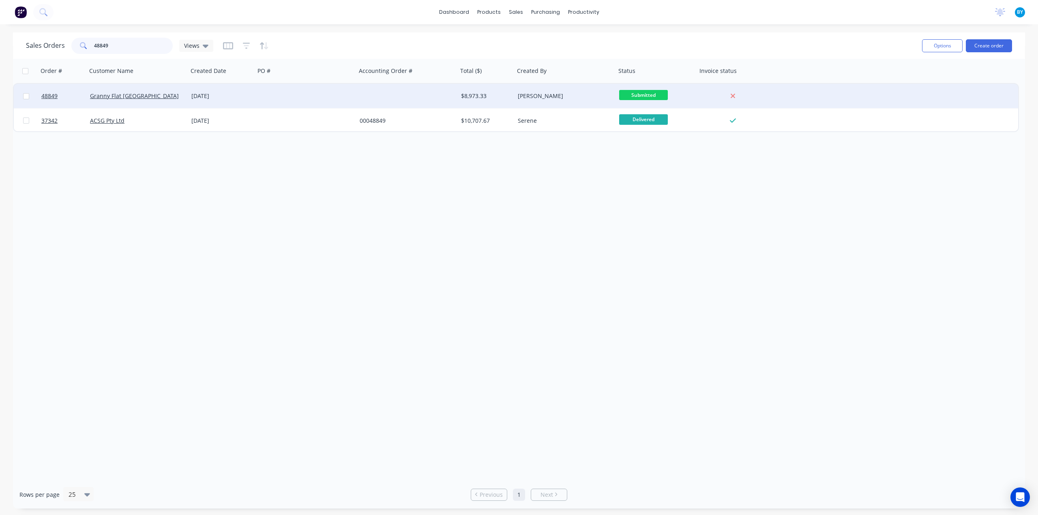
type input "48849"
click at [280, 102] on div at bounding box center [305, 96] width 101 height 24
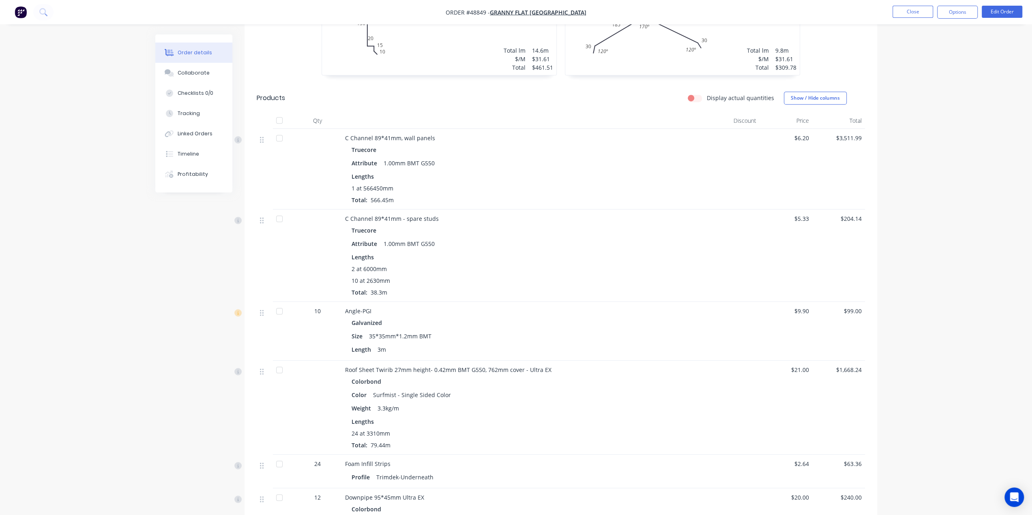
scroll to position [320, 0]
click at [534, 216] on div "C Channel 89*41mm - spare studs Truecore Attribute 1.00mm BMT G550 Lengths 2 at…" at bounding box center [524, 260] width 365 height 92
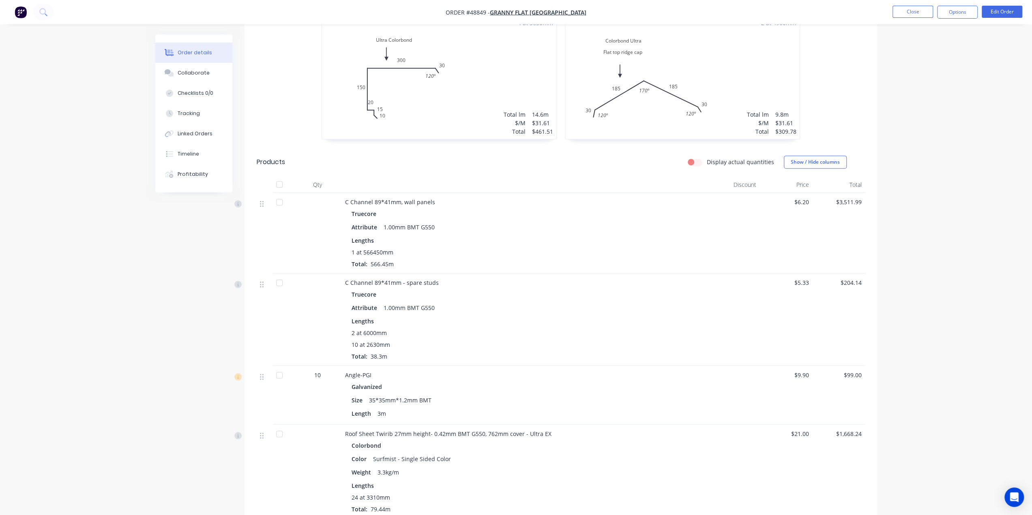
scroll to position [171, 0]
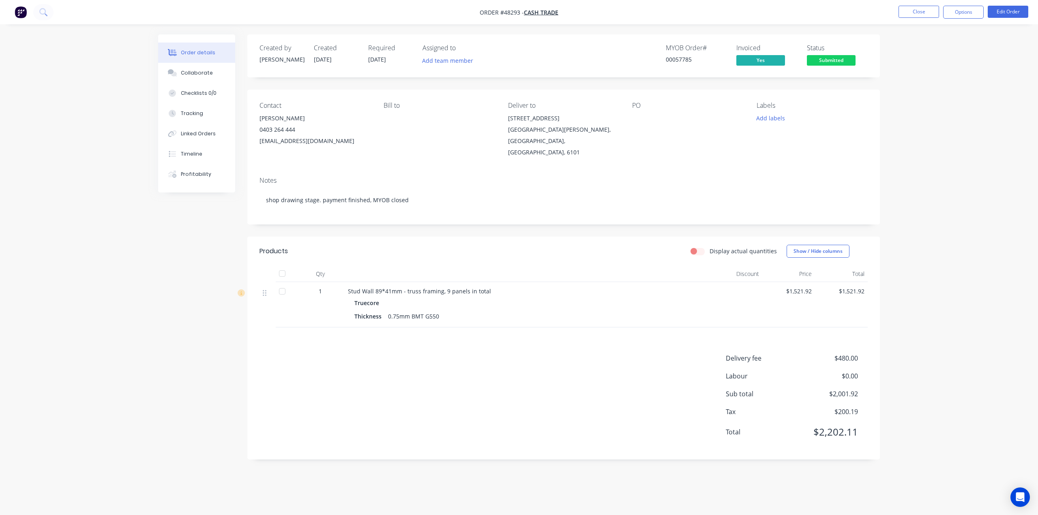
click at [21, 9] on img "button" at bounding box center [21, 12] width 12 height 12
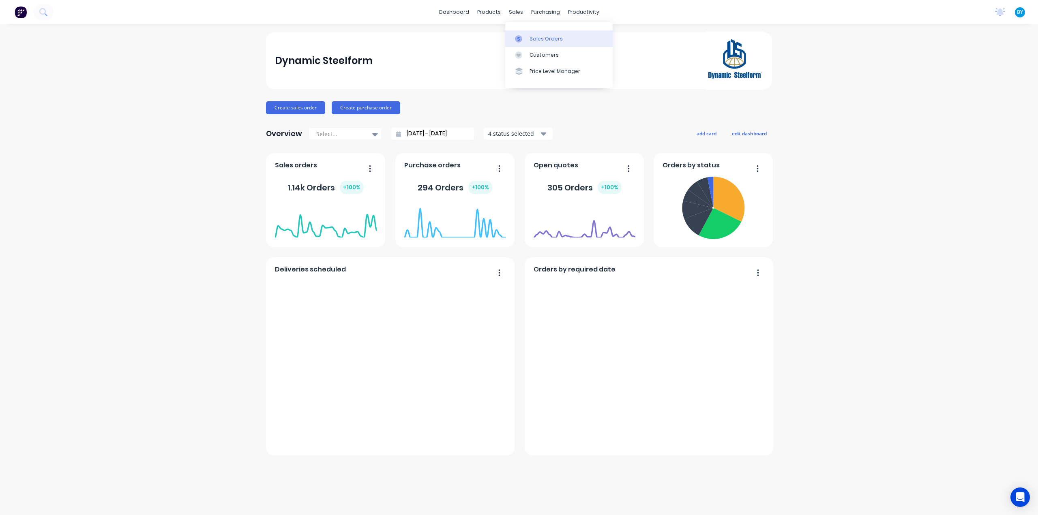
click at [528, 39] on link "Sales Orders" at bounding box center [558, 38] width 107 height 16
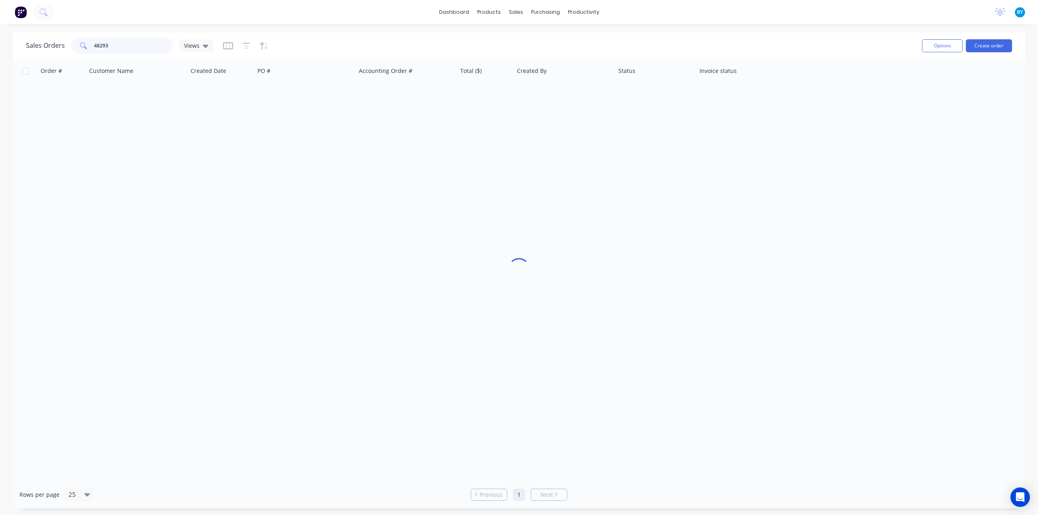
drag, startPoint x: 122, startPoint y: 47, endPoint x: 81, endPoint y: 47, distance: 40.6
click at [81, 47] on div "48293" at bounding box center [121, 46] width 101 height 16
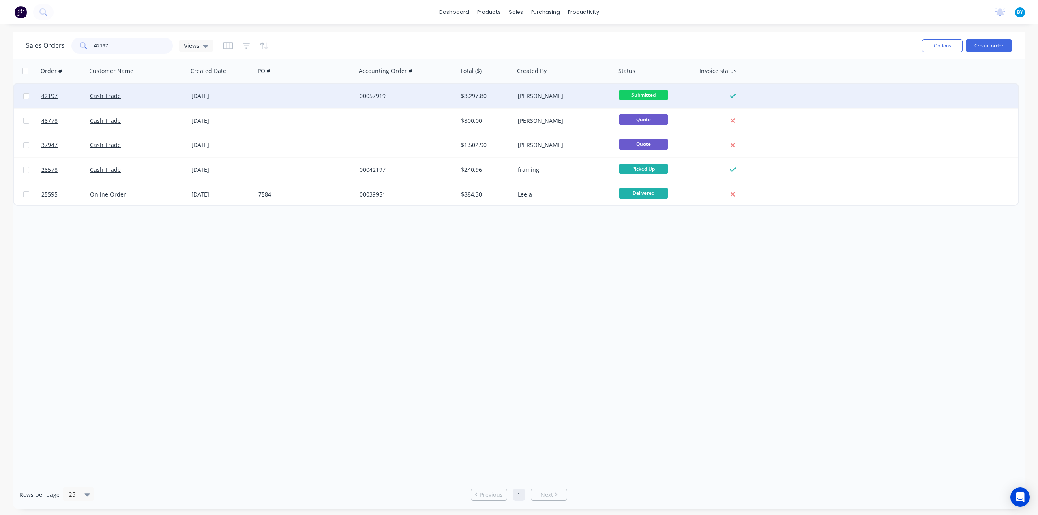
type input "42197"
click at [246, 91] on div "[DATE]" at bounding box center [221, 96] width 67 height 24
